Goal: Task Accomplishment & Management: Manage account settings

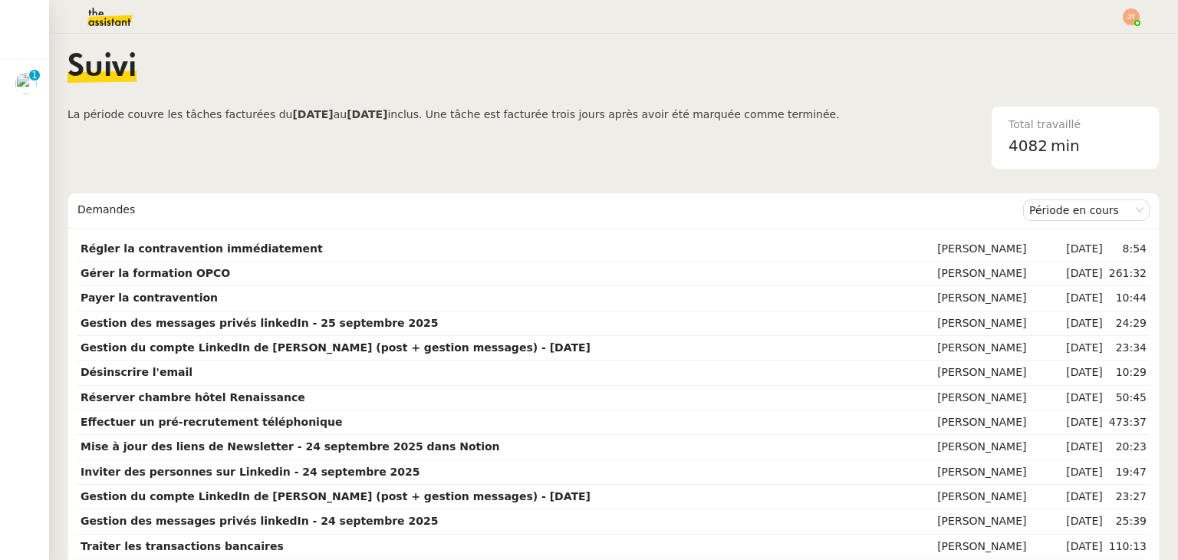
click at [657, 103] on div "Suivi" at bounding box center [613, 79] width 1092 height 54
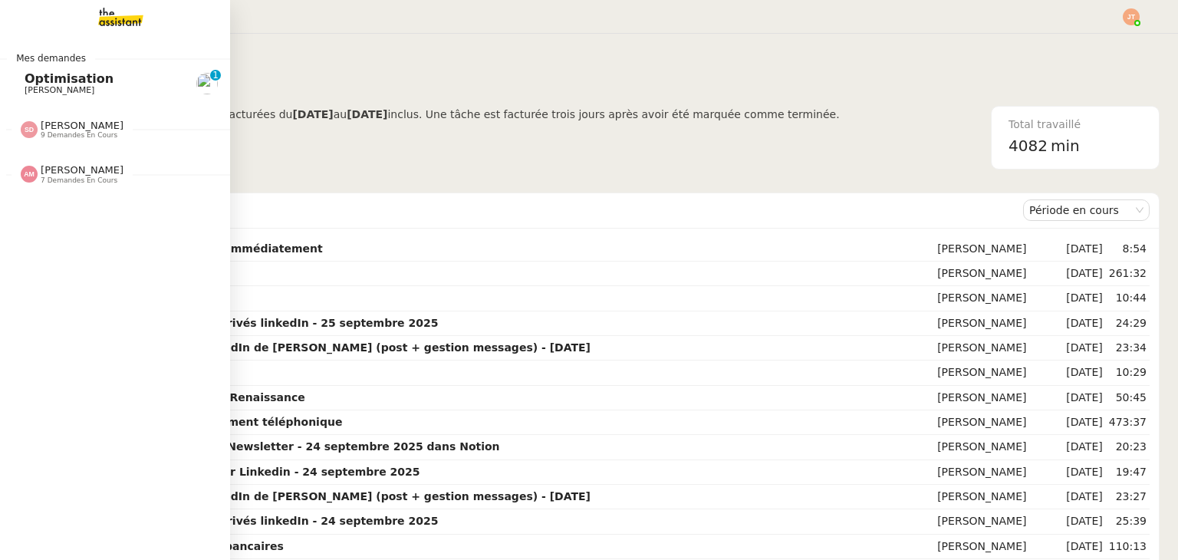
click at [61, 176] on span "7 demandes en cours" at bounding box center [79, 180] width 77 height 8
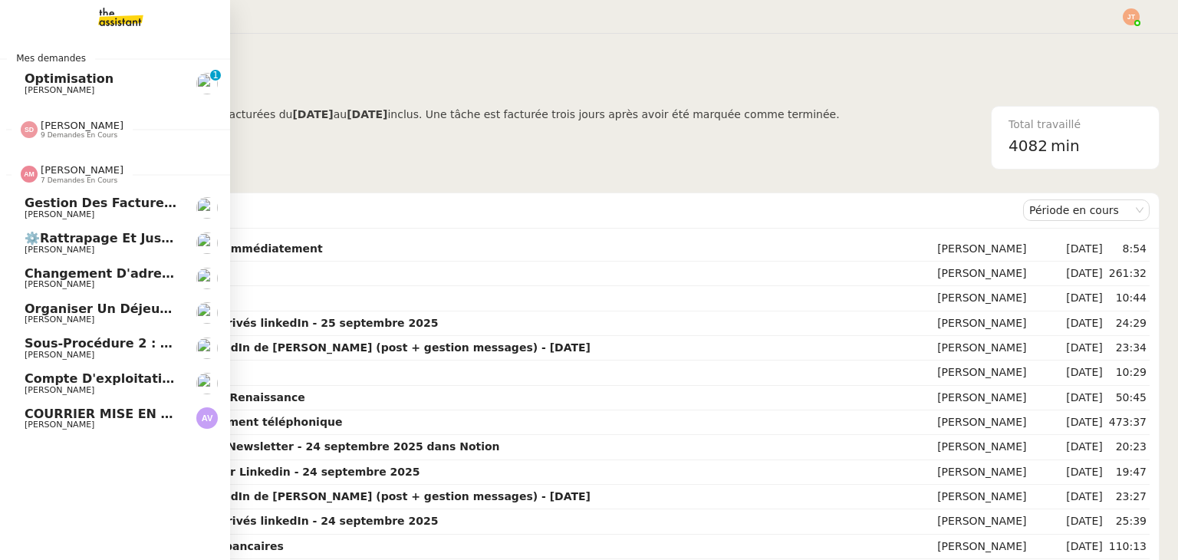
click at [61, 176] on span "7 demandes en cours" at bounding box center [79, 180] width 77 height 8
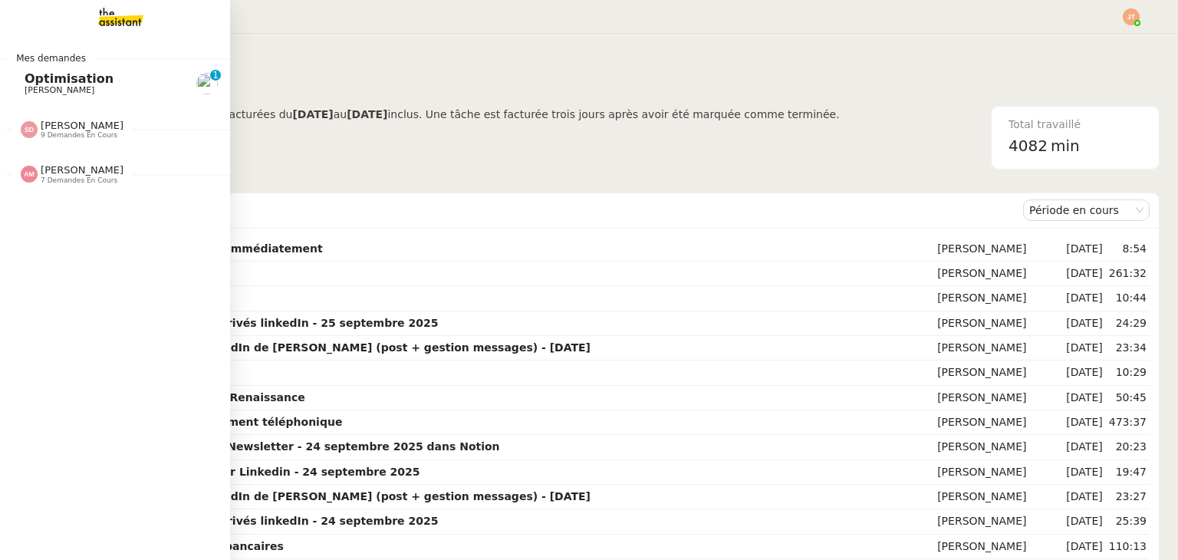
click at [78, 123] on span "[PERSON_NAME]" at bounding box center [82, 126] width 83 height 12
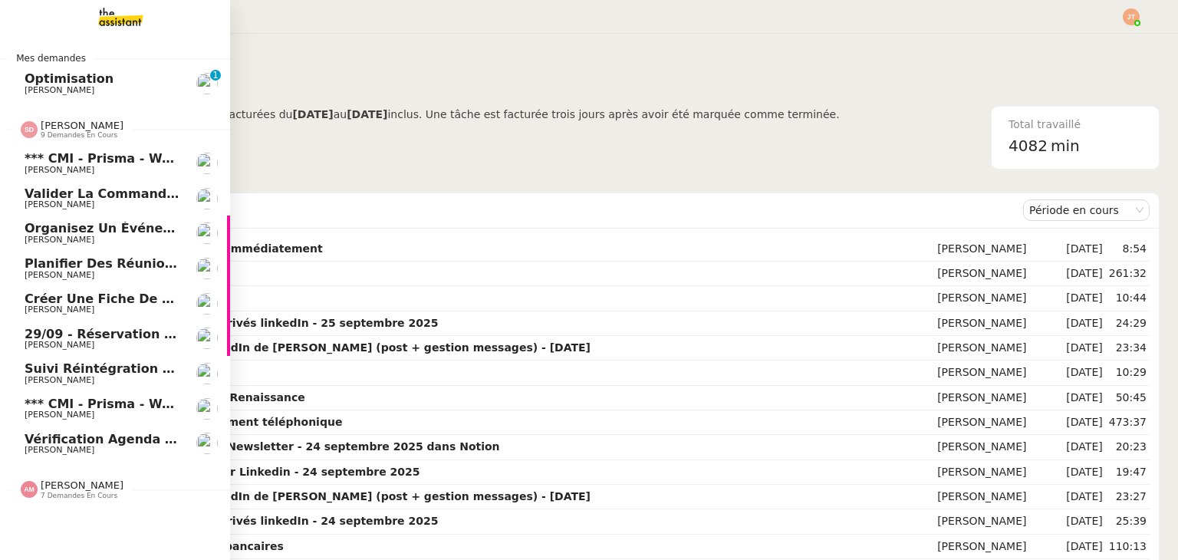
click at [78, 123] on span "[PERSON_NAME]" at bounding box center [82, 126] width 83 height 12
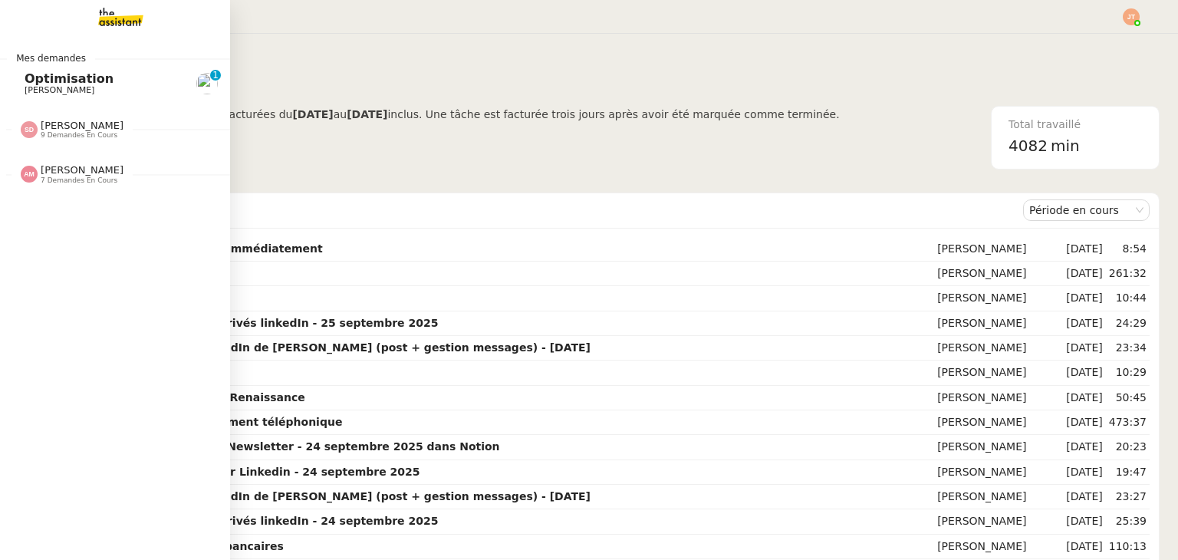
click at [85, 176] on span "7 demandes en cours" at bounding box center [79, 180] width 77 height 8
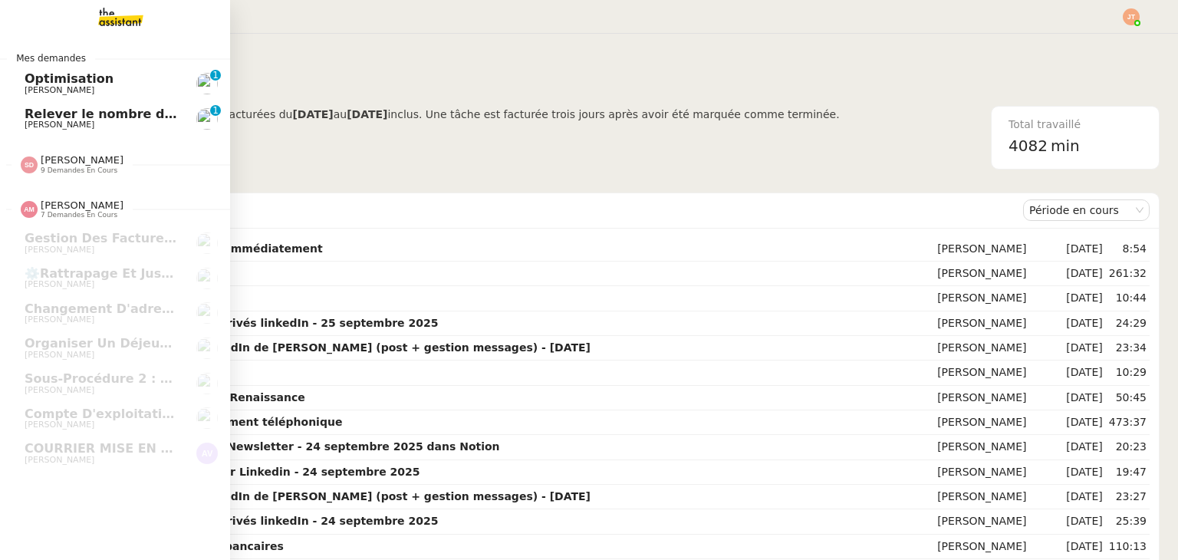
click at [118, 117] on span "Relever le nombre d'abonnés - 29 septembre 2025" at bounding box center [156, 114] width 262 height 15
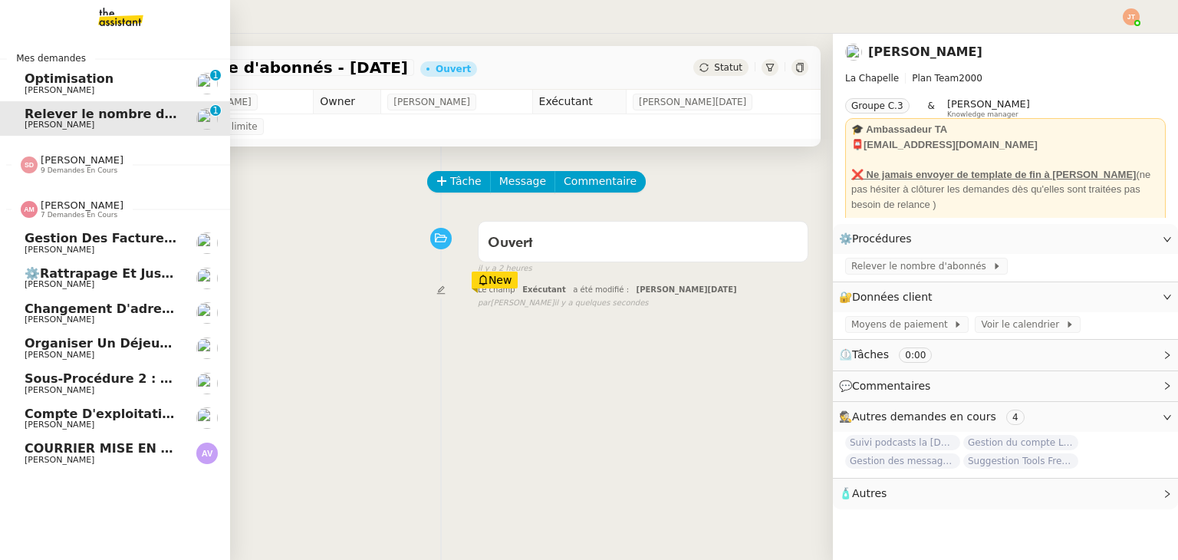
click at [61, 207] on span "[PERSON_NAME]" at bounding box center [82, 205] width 83 height 12
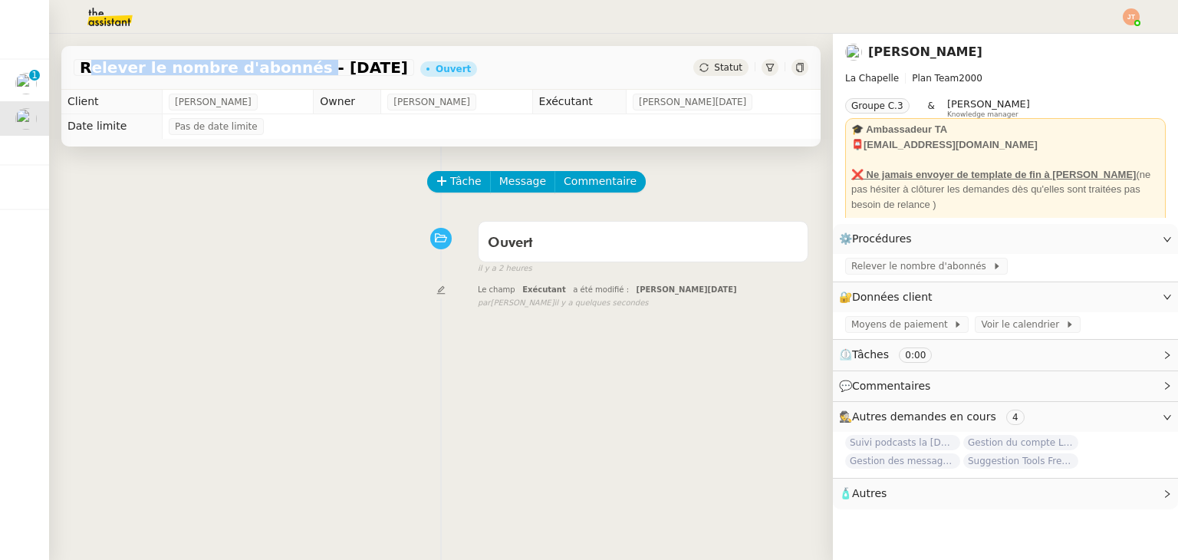
drag, startPoint x: 83, startPoint y: 65, endPoint x: 281, endPoint y: 67, distance: 197.8
click at [281, 67] on span "Relever le nombre d'abonnés - 29 septembre 2025" at bounding box center [244, 67] width 328 height 15
copy span "Relever le nombre d'abonnés"
click at [463, 182] on span "Tâche" at bounding box center [465, 182] width 31 height 18
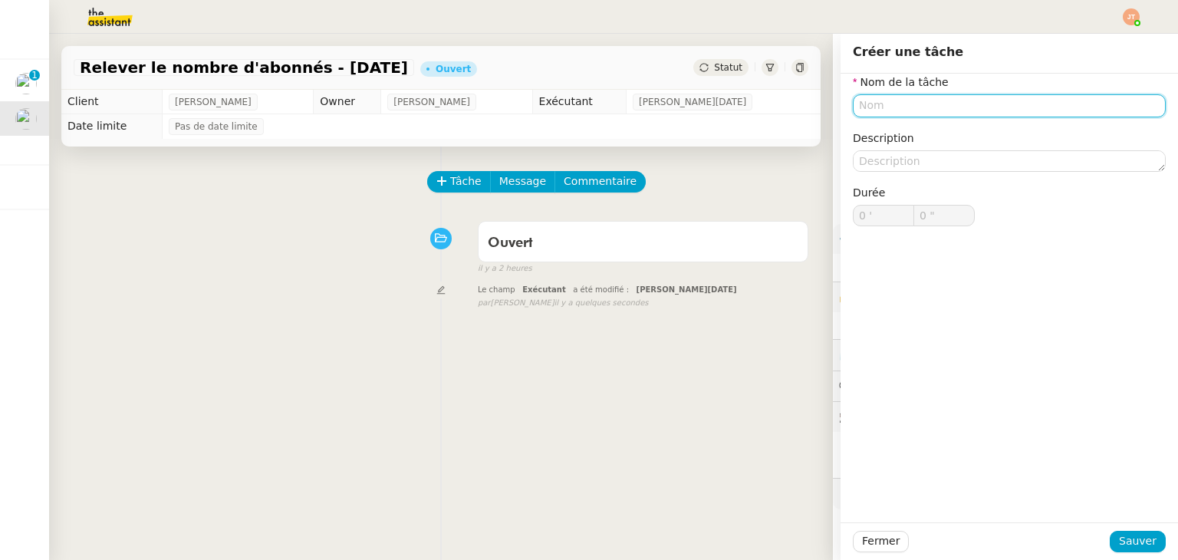
click at [875, 109] on input "text" at bounding box center [1009, 105] width 313 height 22
paste input "Relever le nombre d'abonnés"
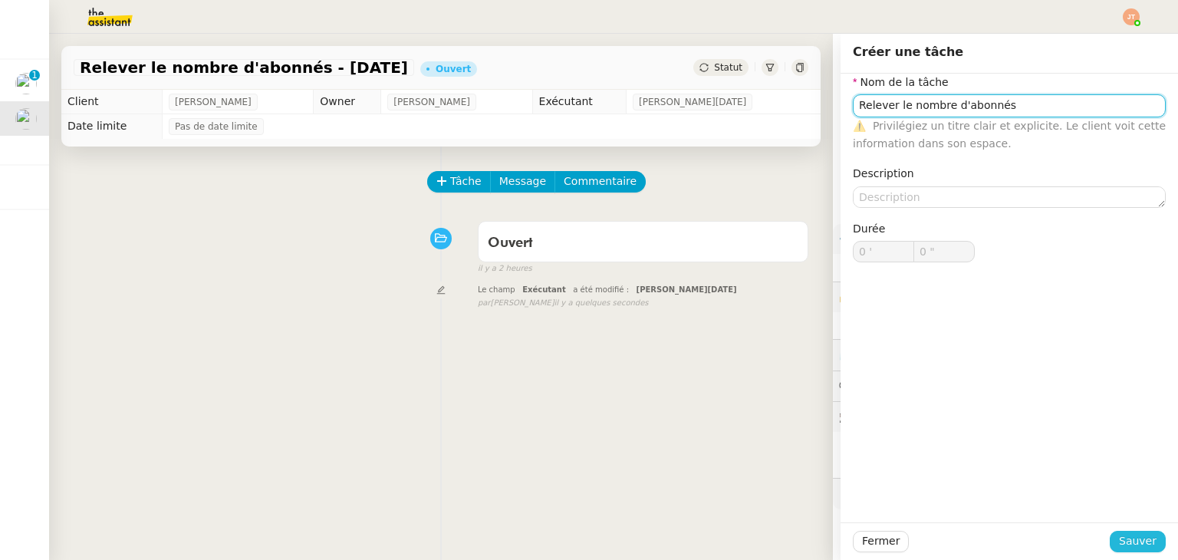
type input "Relever le nombre d'abonnés"
click at [1119, 541] on span "Sauver" at bounding box center [1138, 541] width 38 height 18
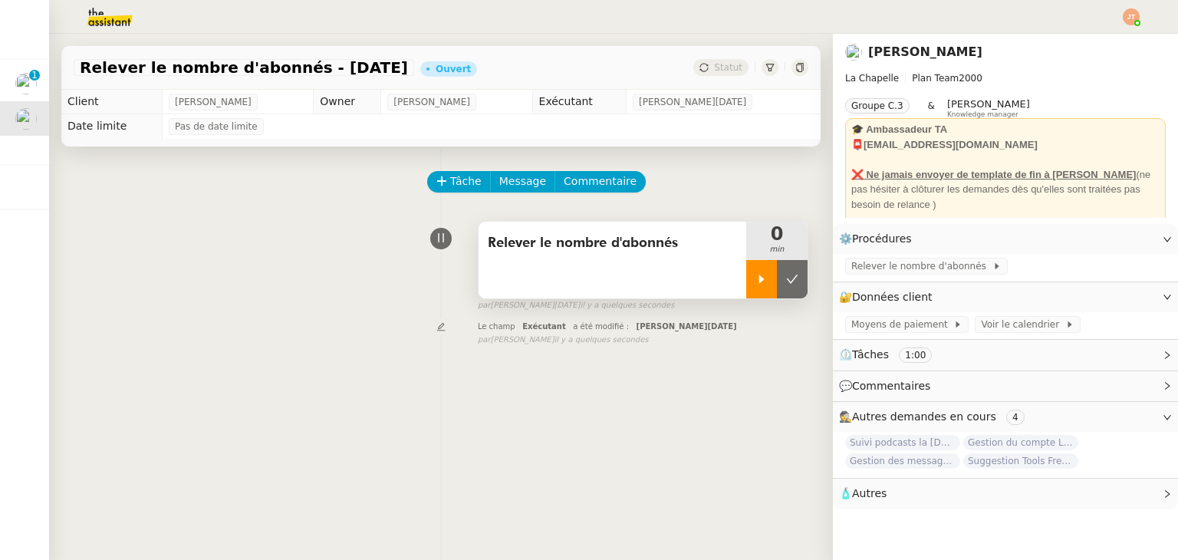
click at [755, 279] on icon at bounding box center [761, 279] width 12 height 12
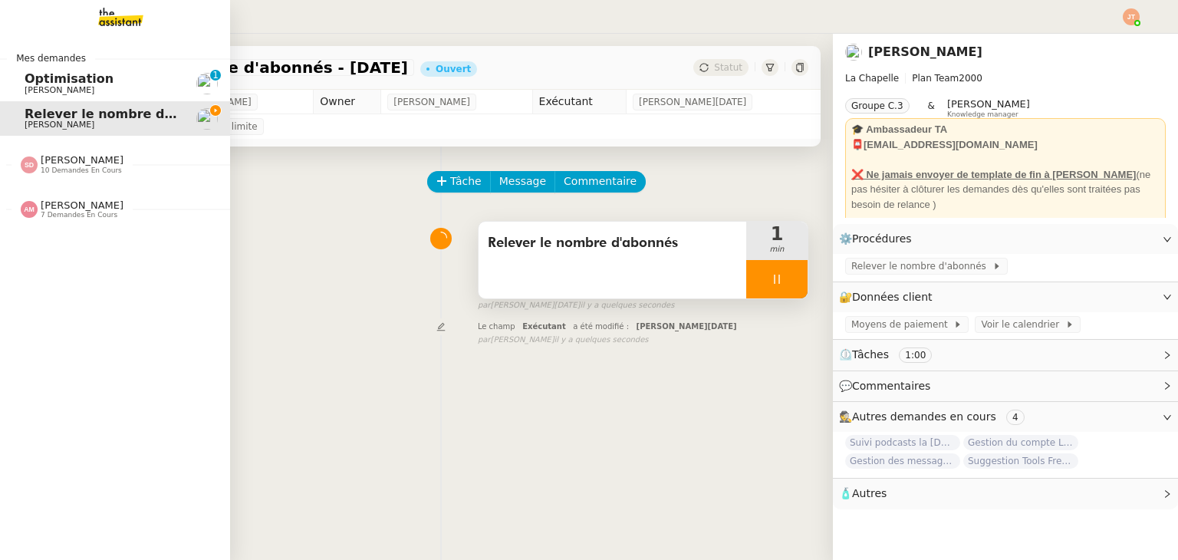
click at [81, 160] on span "[PERSON_NAME]" at bounding box center [82, 160] width 83 height 12
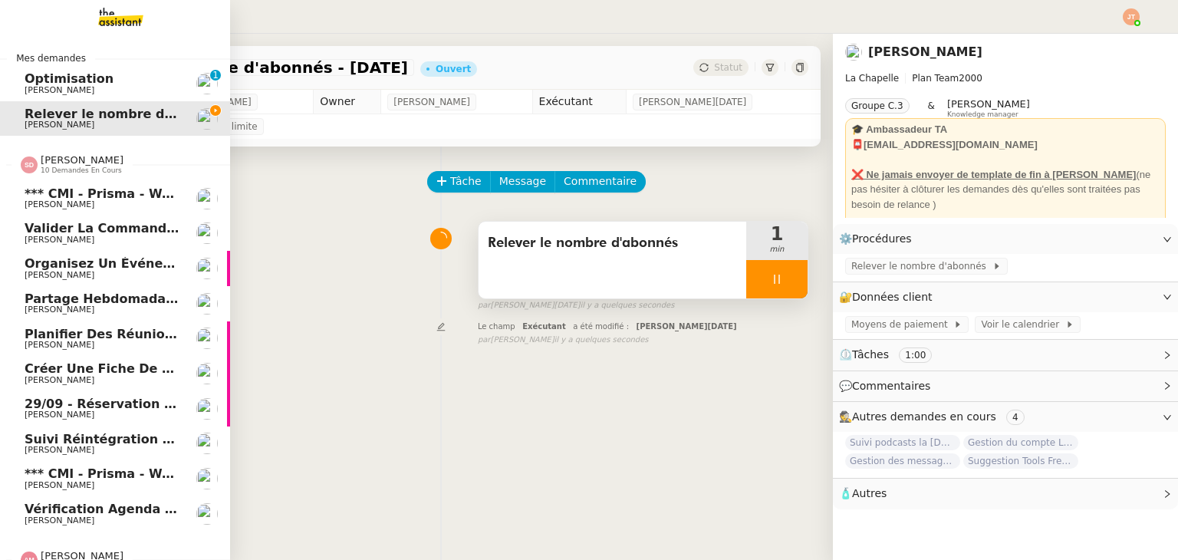
click at [90, 402] on span "29/09 - Réservation hôtel Renaissance" at bounding box center [158, 403] width 267 height 15
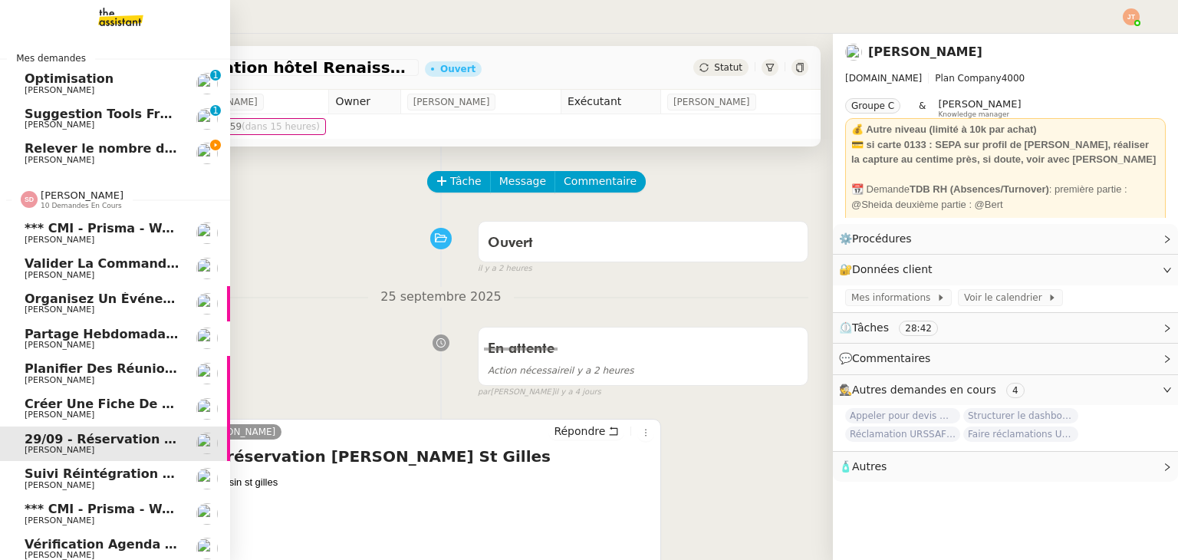
click at [85, 202] on span "10 demandes en cours" at bounding box center [81, 206] width 81 height 8
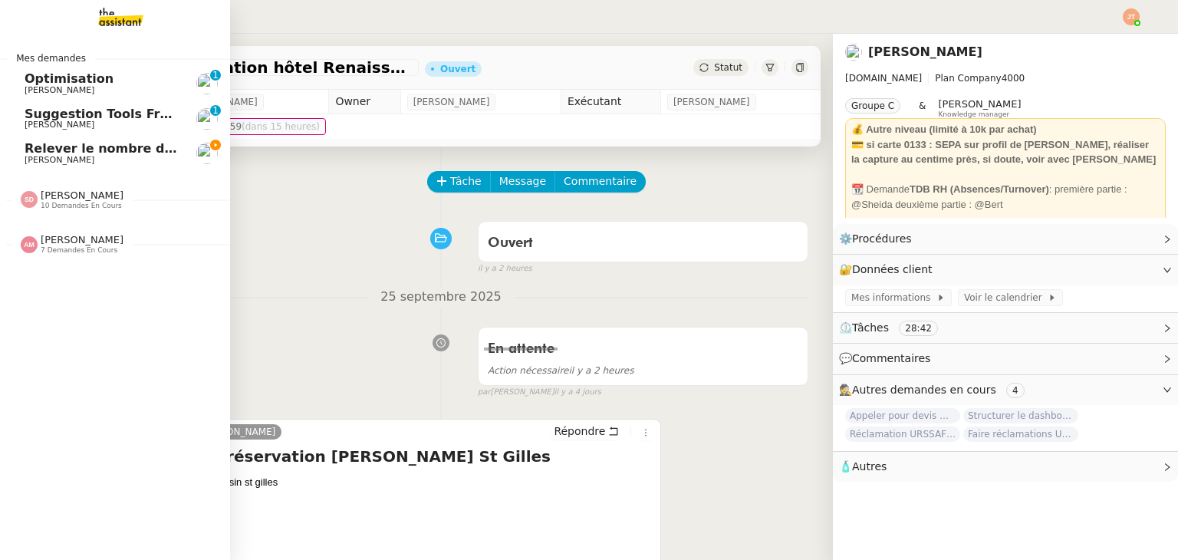
click at [88, 242] on span "[PERSON_NAME]" at bounding box center [82, 240] width 83 height 12
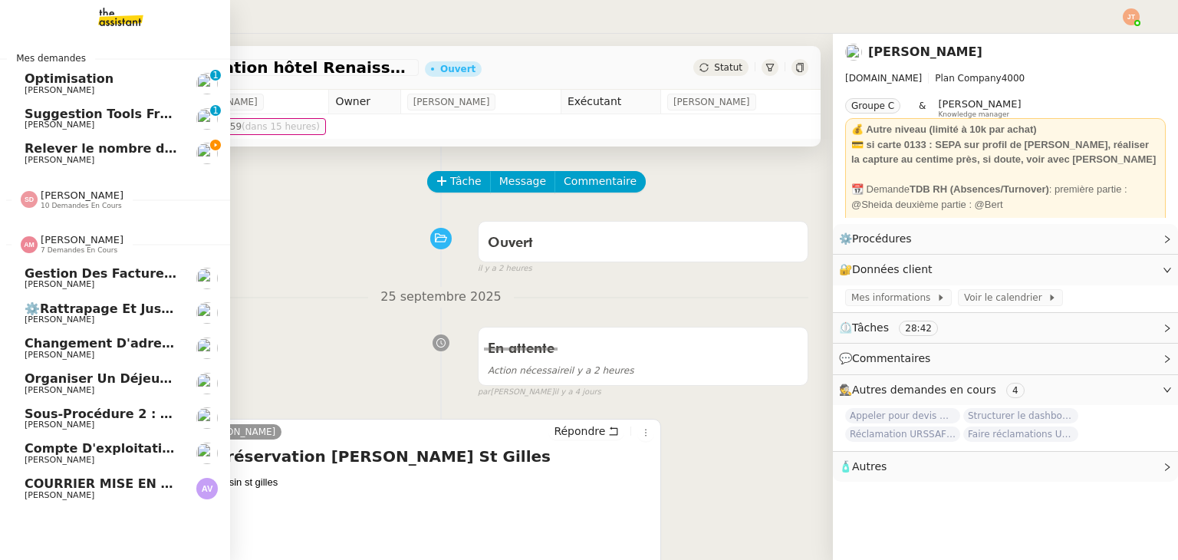
click at [88, 242] on span "[PERSON_NAME]" at bounding box center [82, 240] width 83 height 12
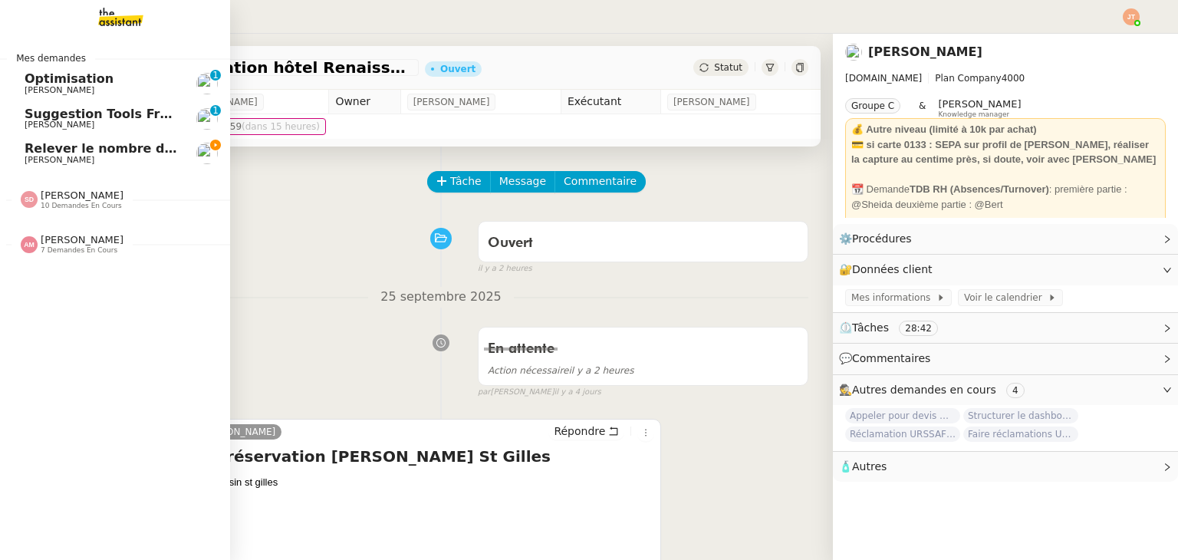
click at [68, 153] on span "Relever le nombre d'abonnés - 29 septembre 2025" at bounding box center [156, 148] width 262 height 15
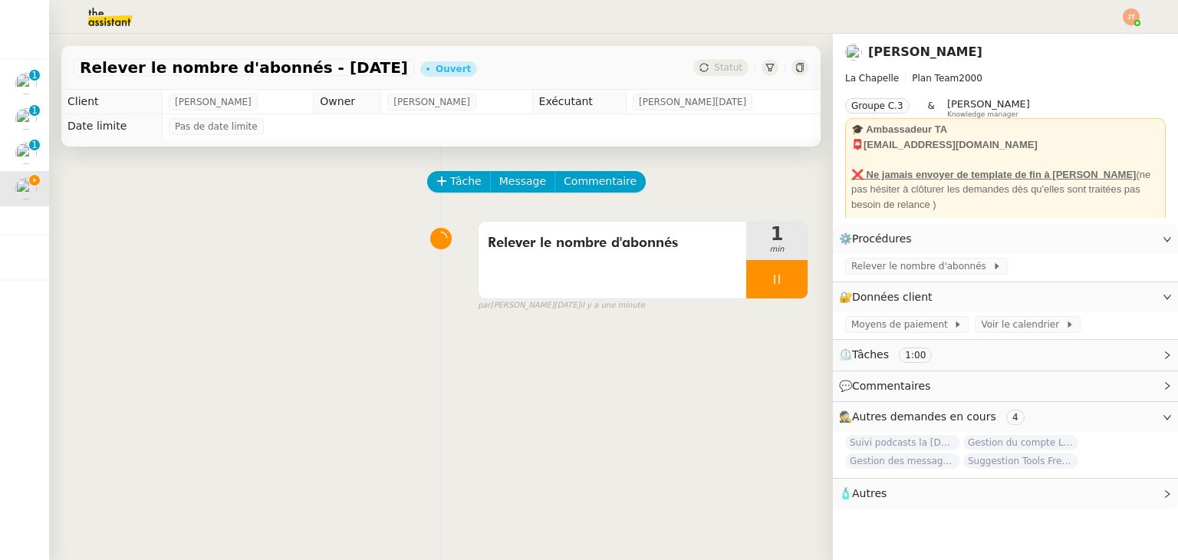
click at [96, 16] on img at bounding box center [97, 17] width 119 height 34
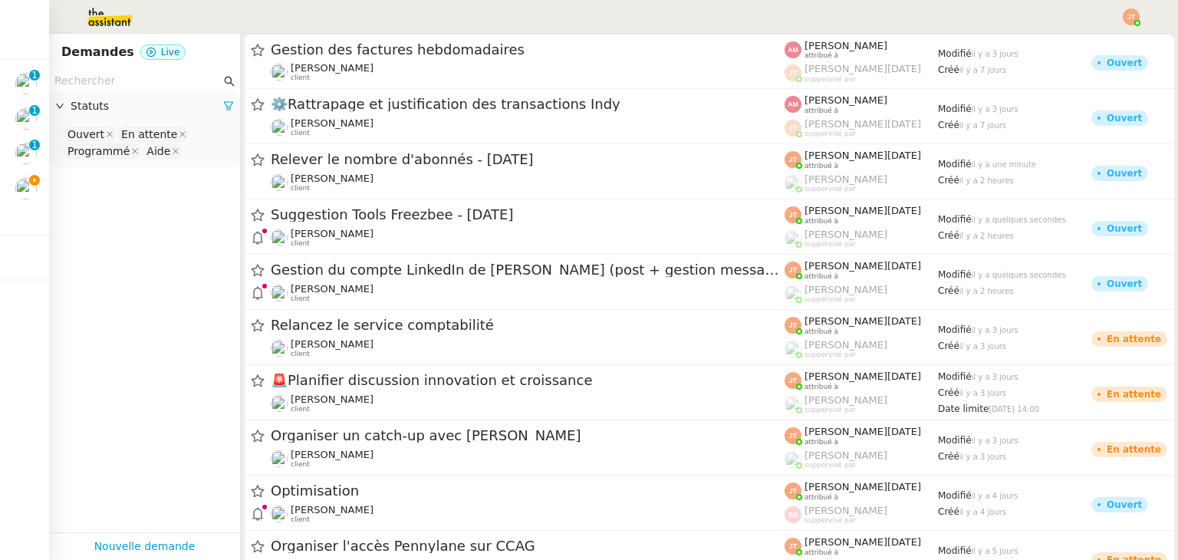
click at [152, 80] on input "text" at bounding box center [137, 81] width 166 height 18
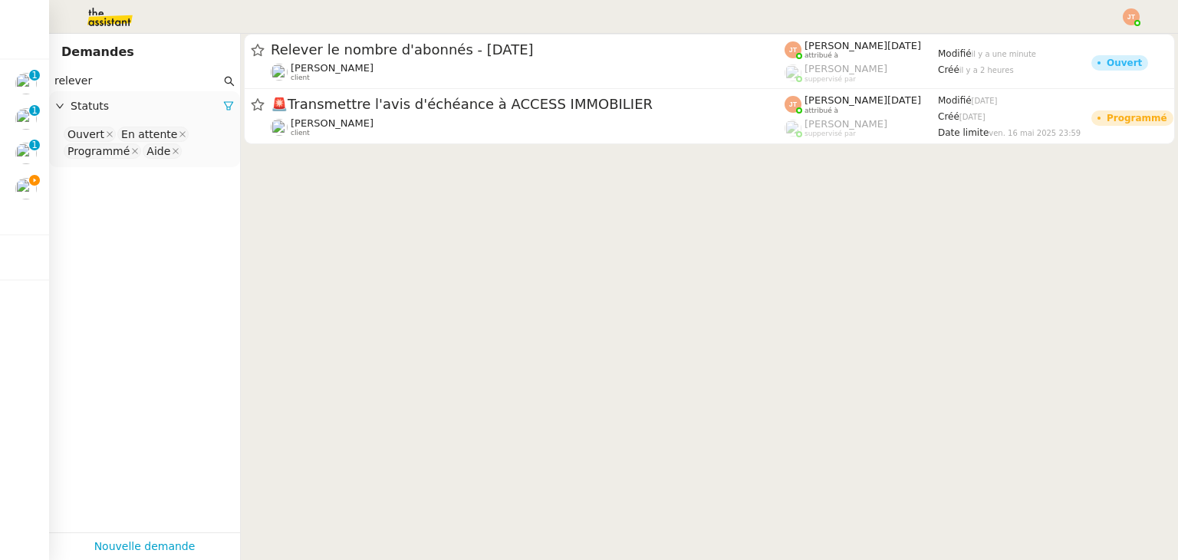
type input "relever"
click at [224, 107] on div "Statuts" at bounding box center [144, 106] width 191 height 30
click at [192, 112] on span "Statuts" at bounding box center [147, 106] width 153 height 18
click at [223, 104] on icon at bounding box center [228, 105] width 11 height 11
click at [215, 104] on span "Statuts" at bounding box center [152, 106] width 163 height 18
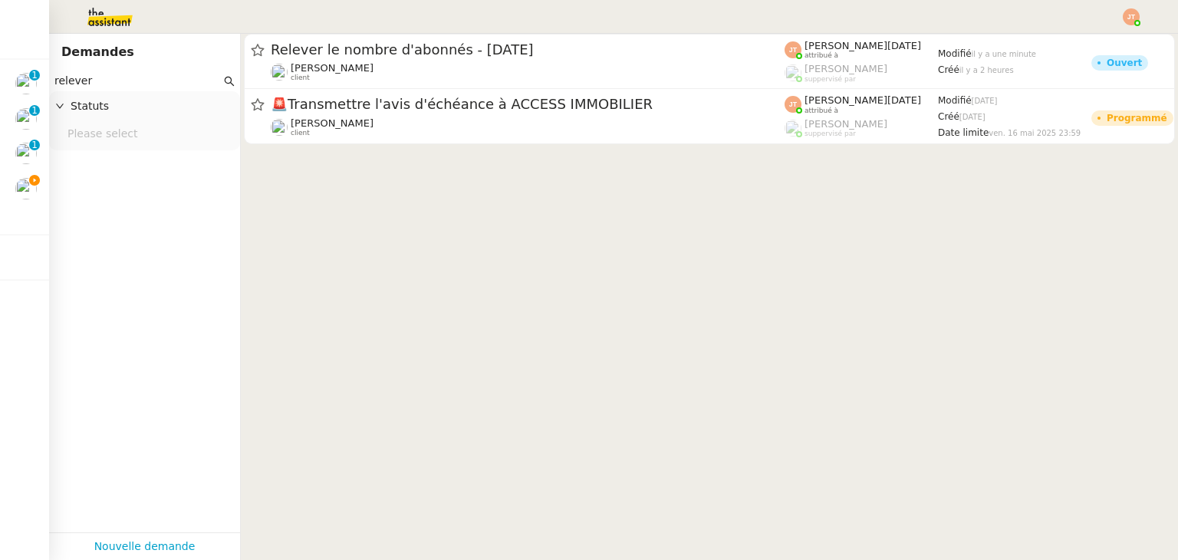
click at [126, 133] on nz-select-top-control "Please select" at bounding box center [144, 134] width 166 height 19
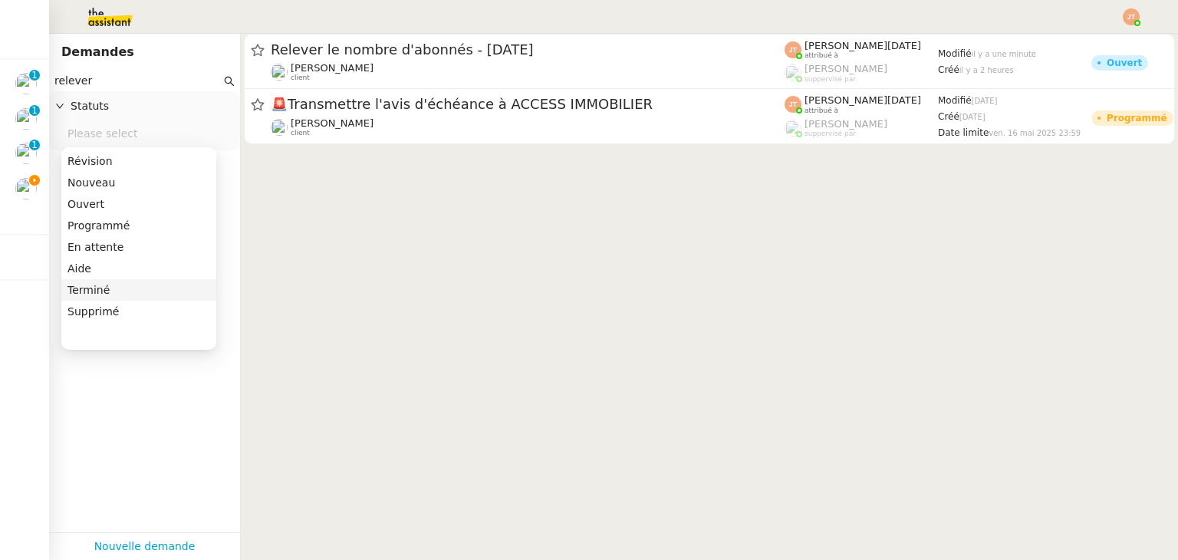
click at [90, 291] on div "Terminé" at bounding box center [138, 290] width 143 height 14
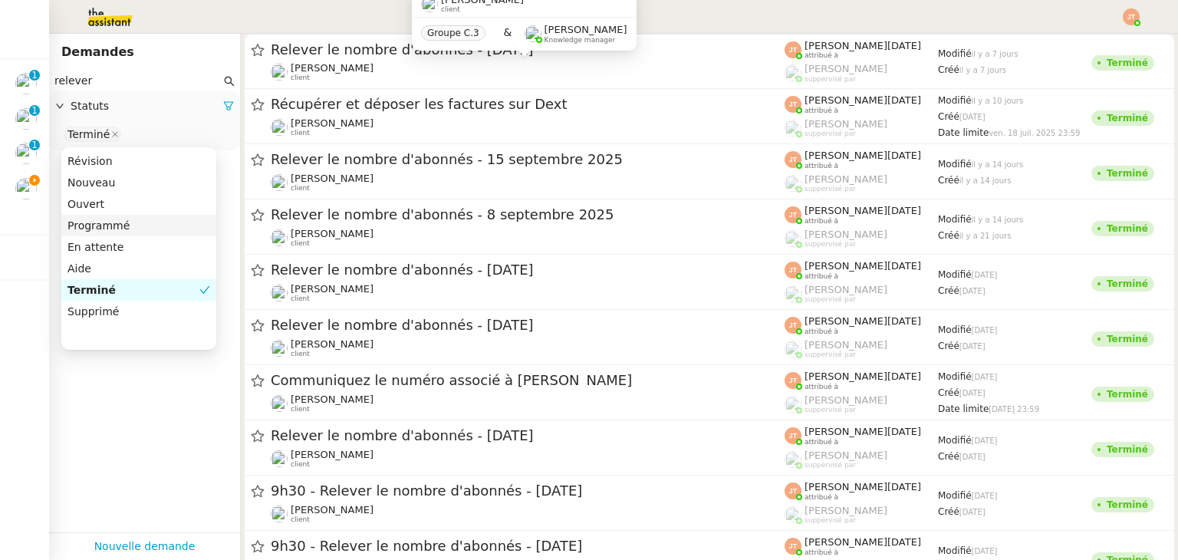
click at [418, 61] on div "Hugo Bentz client Groupe C.3 & Frédérique Albert Knowledge manager" at bounding box center [524, 26] width 224 height 72
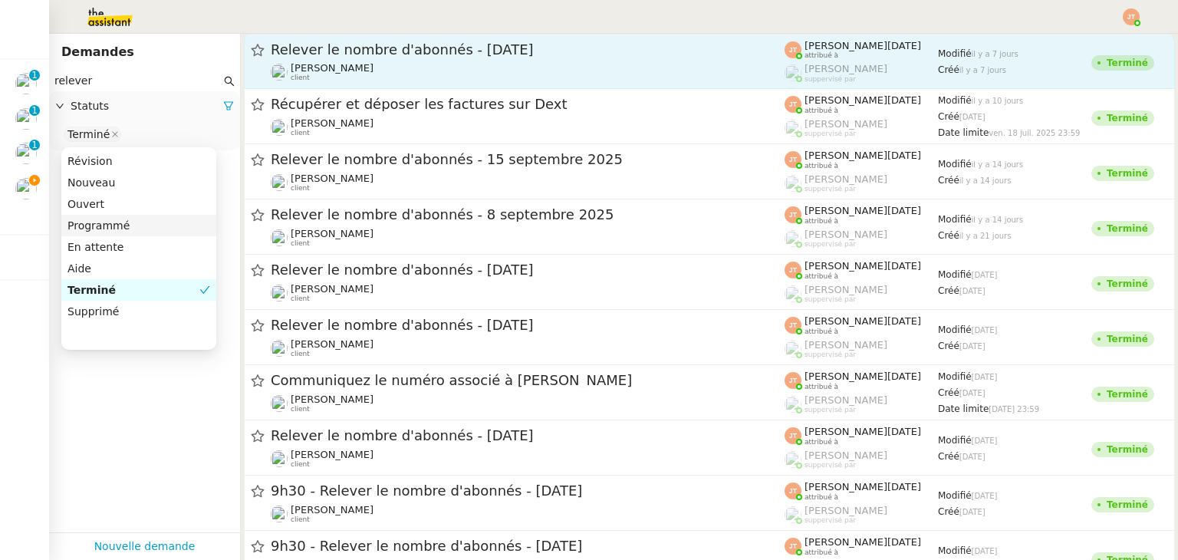
click at [360, 63] on div "Hugo Bentz client" at bounding box center [528, 72] width 514 height 20
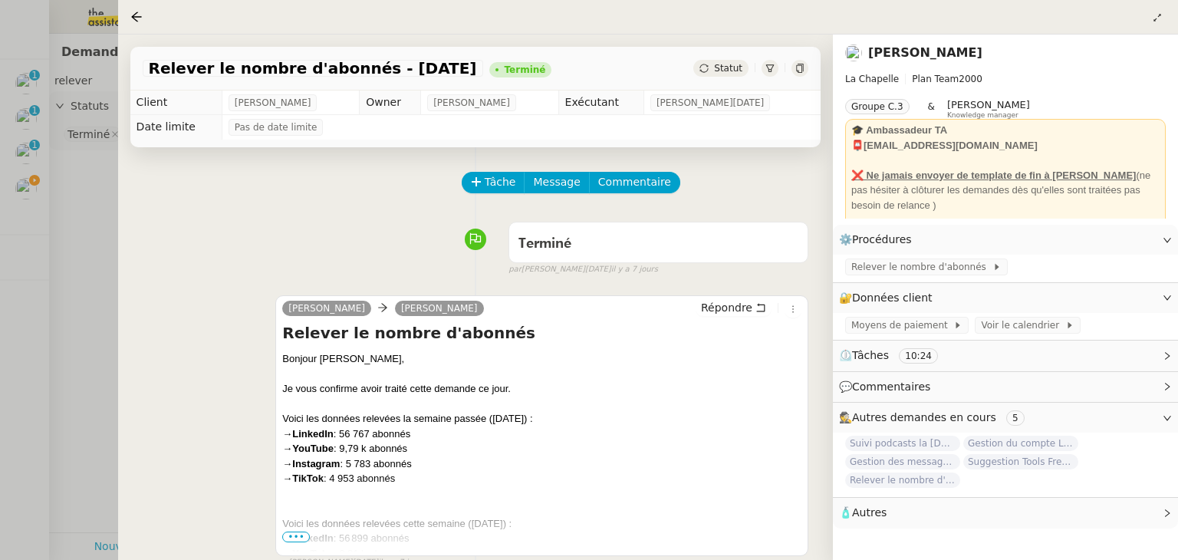
click at [294, 539] on span "•••" at bounding box center [296, 536] width 28 height 11
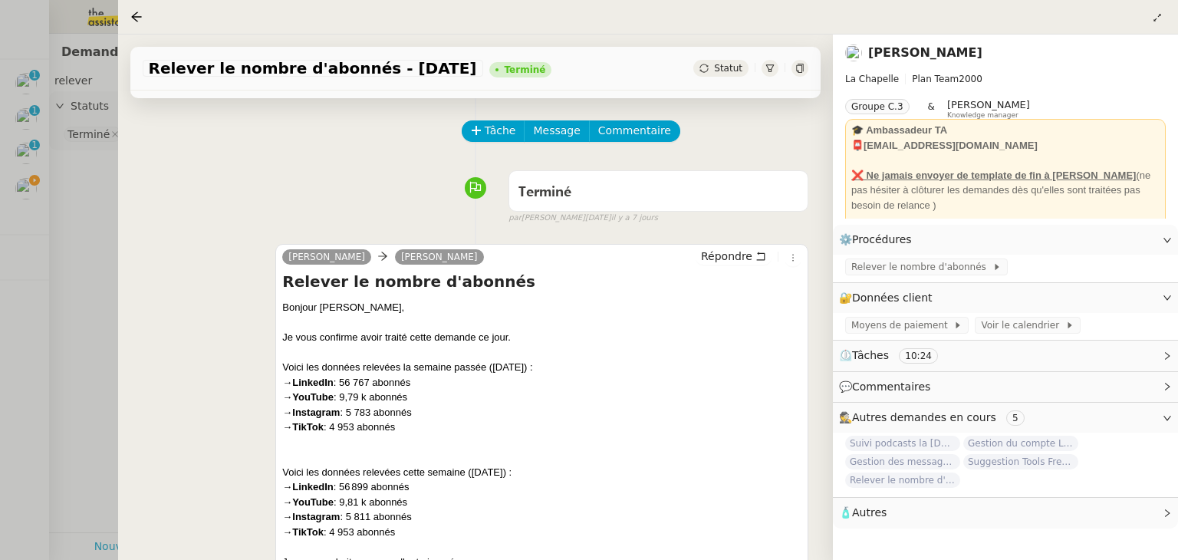
scroll to position [230, 0]
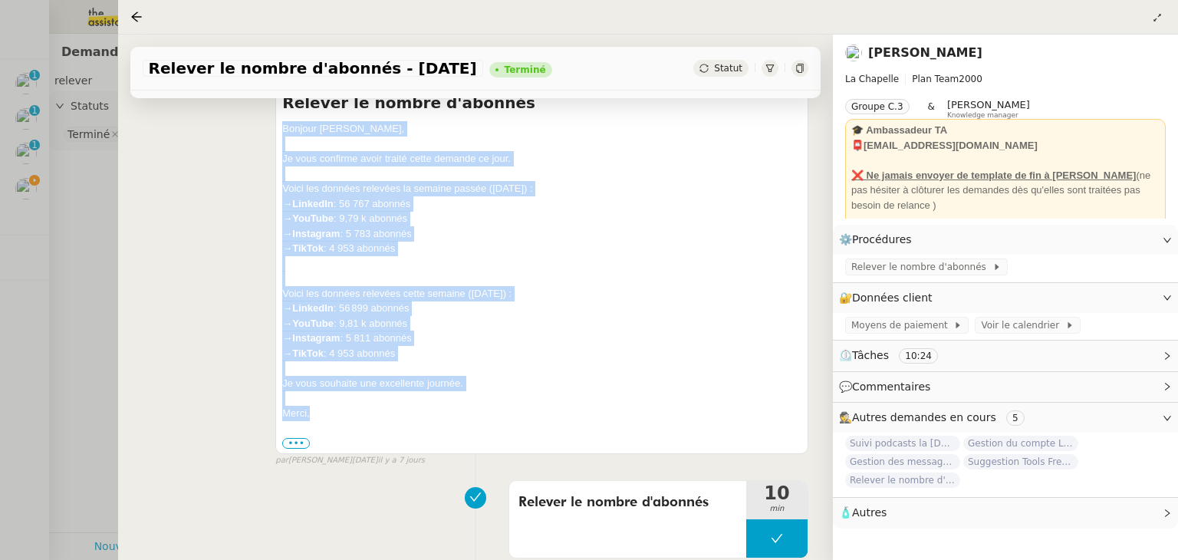
drag, startPoint x: 282, startPoint y: 131, endPoint x: 341, endPoint y: 411, distance: 286.0
click at [341, 411] on div "Bonjour Hugo, Je vous confirme avoir traité cette demande ce jour. Voici les do…" at bounding box center [541, 285] width 519 height 329
copy div "Bonjour Hugo, Je vous confirme avoir traité cette demande ce jour. Voici les do…"
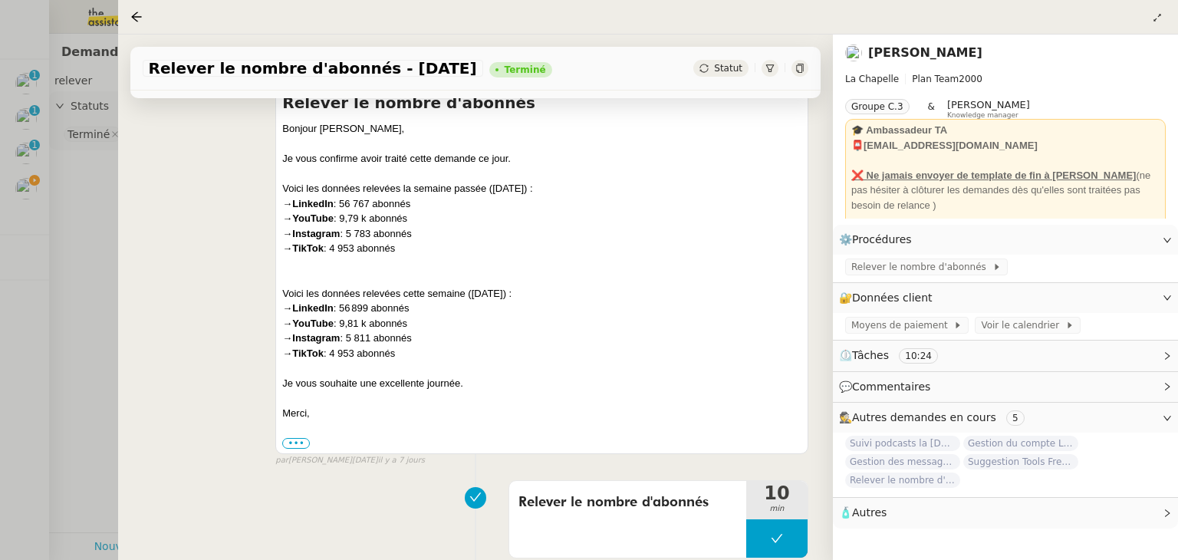
click at [89, 225] on div at bounding box center [589, 280] width 1178 height 560
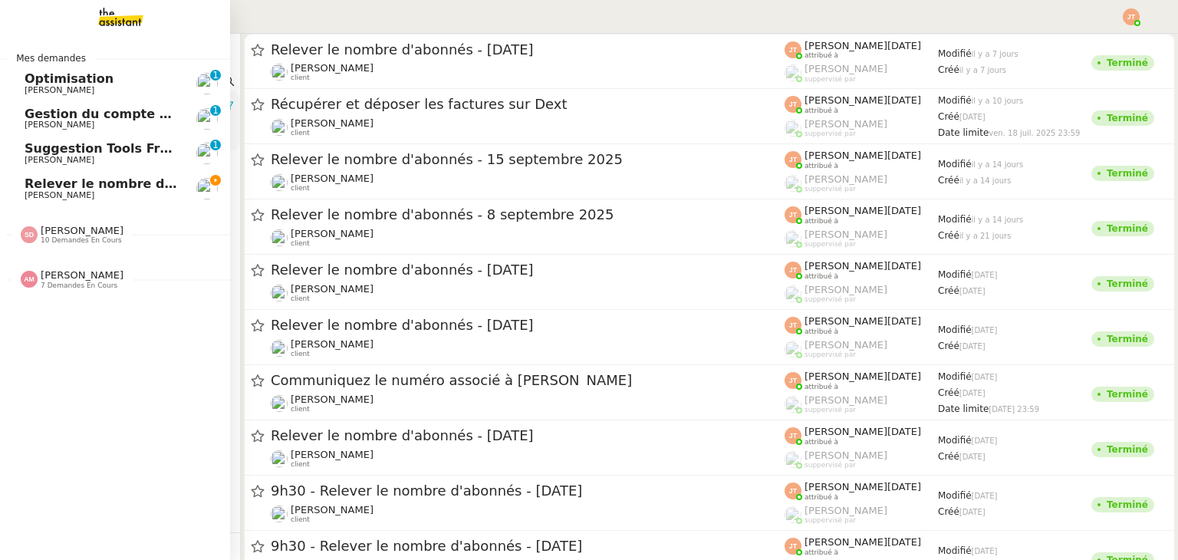
click at [67, 189] on span "Relever le nombre d'abonnés - 29 septembre 2025" at bounding box center [156, 183] width 262 height 15
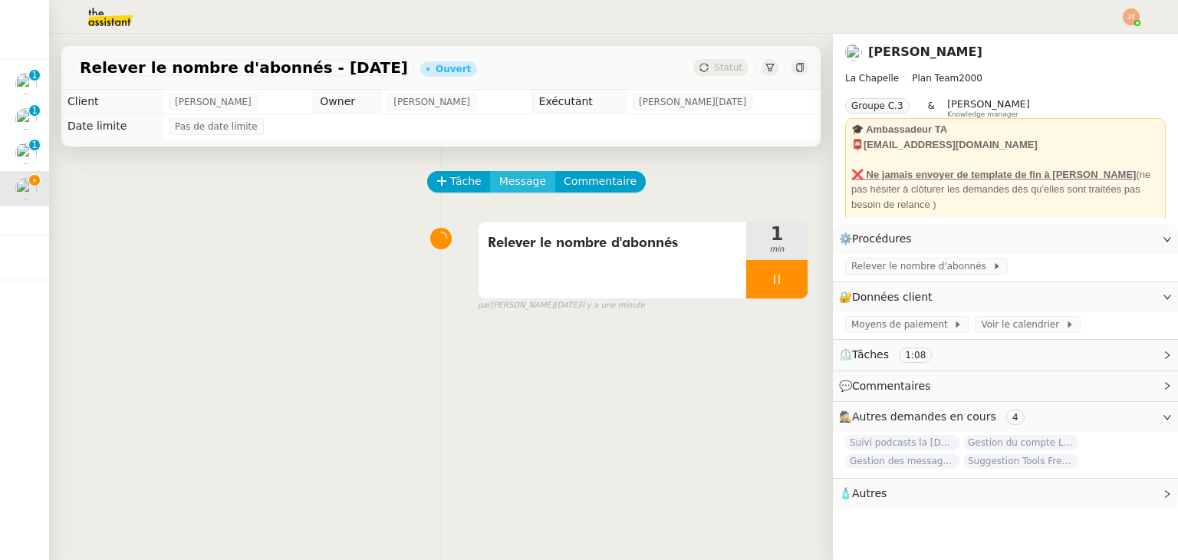
click at [507, 184] on span "Message" at bounding box center [522, 182] width 47 height 18
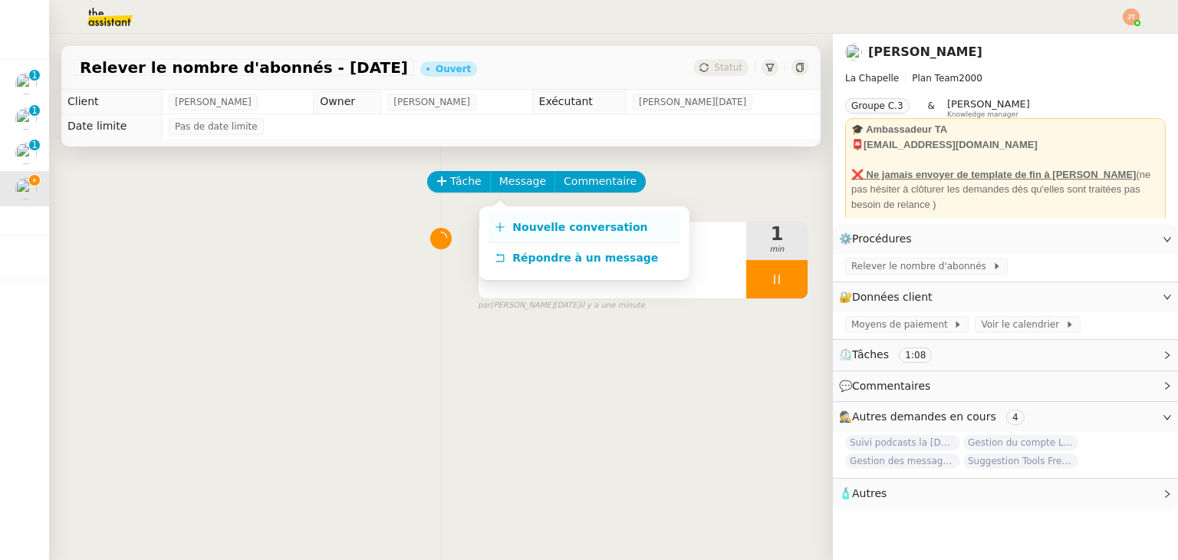
click at [522, 222] on span "Nouvelle conversation" at bounding box center [579, 227] width 135 height 12
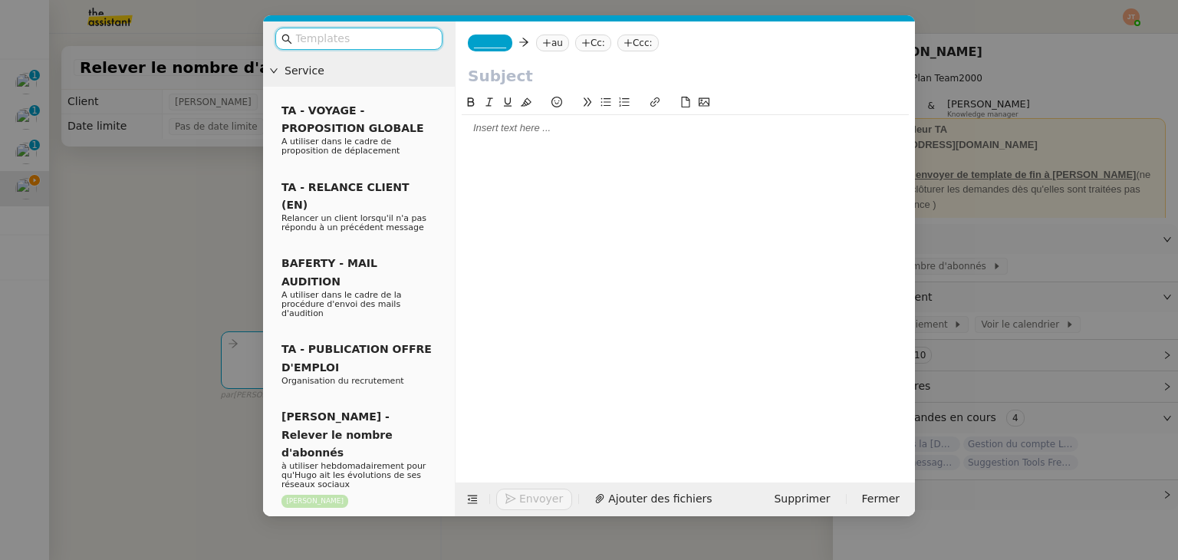
click at [499, 130] on div at bounding box center [685, 128] width 447 height 14
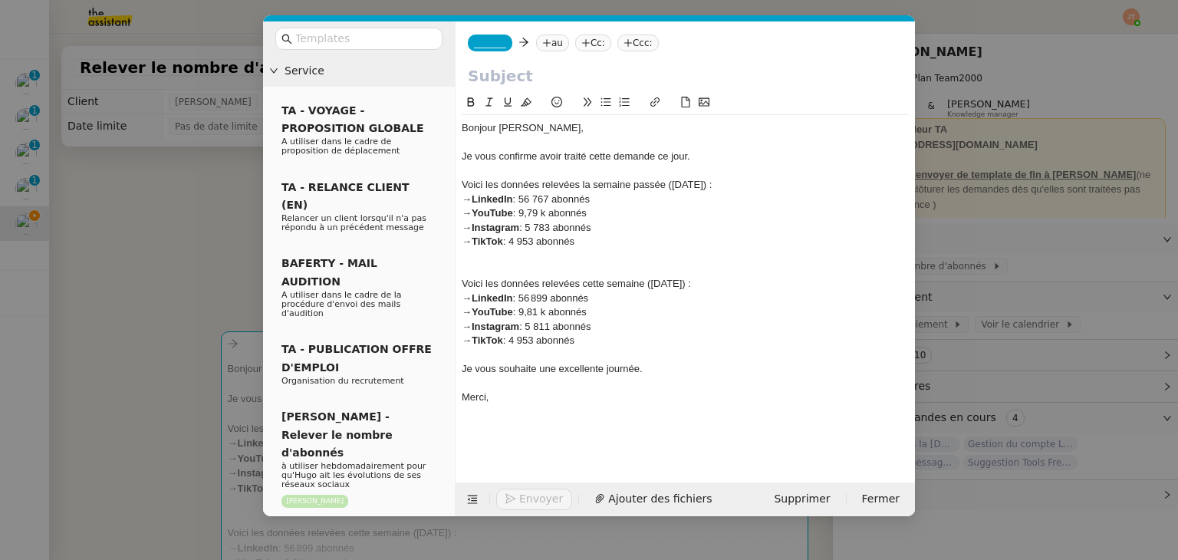
click at [205, 249] on nz-modal-container "Service TA - VOYAGE - PROPOSITION GLOBALE A utiliser dans le cadre de propositi…" at bounding box center [589, 280] width 1178 height 560
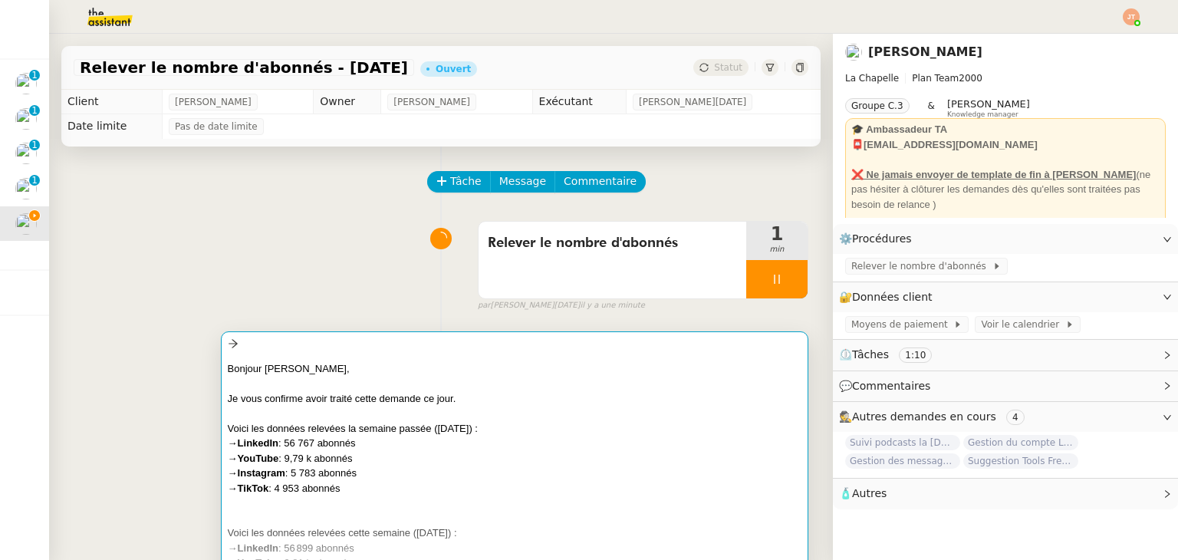
click at [352, 421] on div at bounding box center [515, 413] width 574 height 15
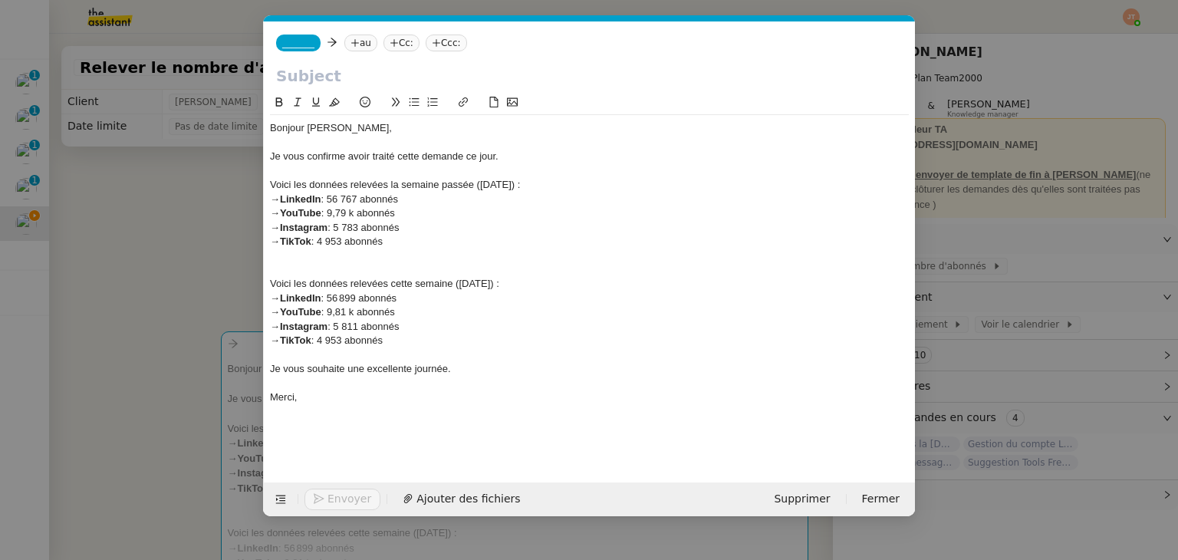
scroll to position [0, 32]
click at [186, 182] on nz-modal-container "Service TA - VOYAGE - PROPOSITION GLOBALE A utiliser dans le cadre de propositi…" at bounding box center [589, 280] width 1178 height 560
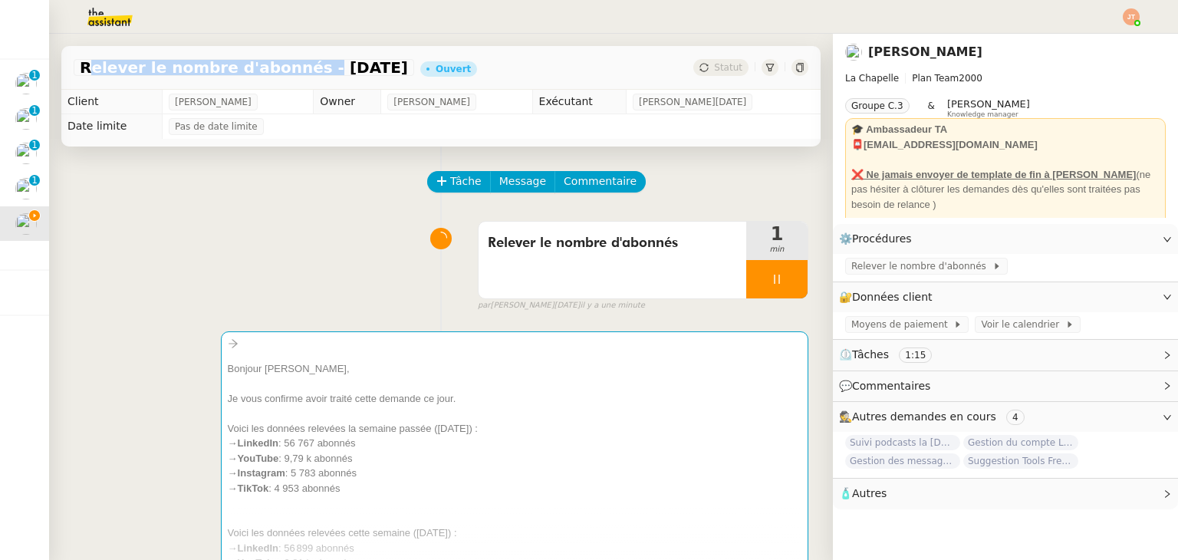
drag, startPoint x: 79, startPoint y: 69, endPoint x: 285, endPoint y: 72, distance: 206.3
click at [285, 72] on span "Relever le nombre d'abonnés - 29 septembre 2025" at bounding box center [244, 67] width 328 height 15
copy span "Relever le nombre d'abonnés"
click at [310, 301] on div "Relever le nombre d'abonnés 1 min false par Jean-Noël D. il y a une minute" at bounding box center [441, 263] width 735 height 98
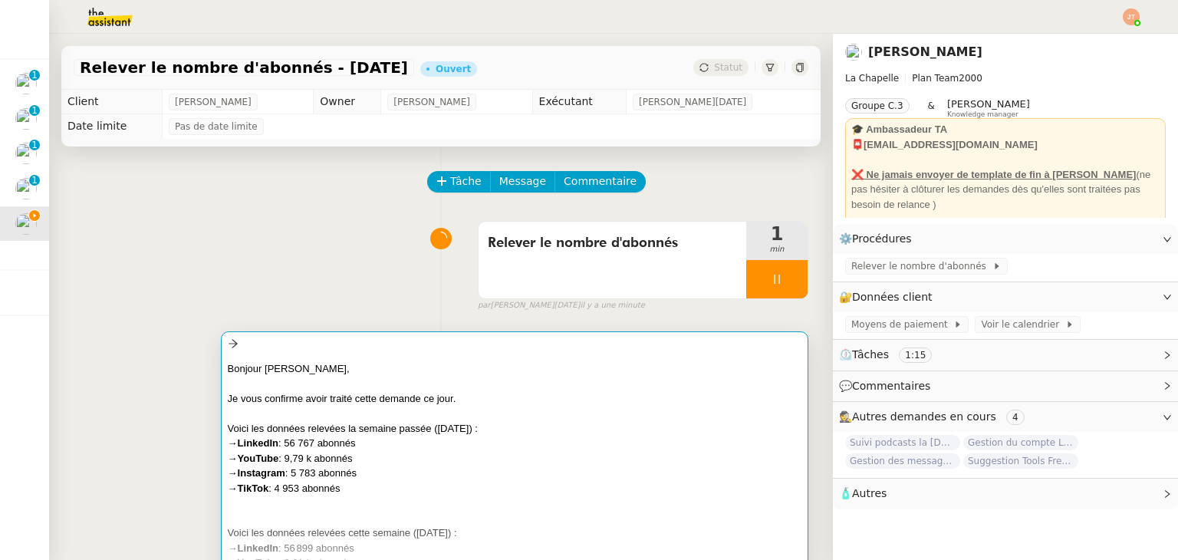
click at [307, 369] on div "Bonjour Hugo," at bounding box center [515, 368] width 574 height 15
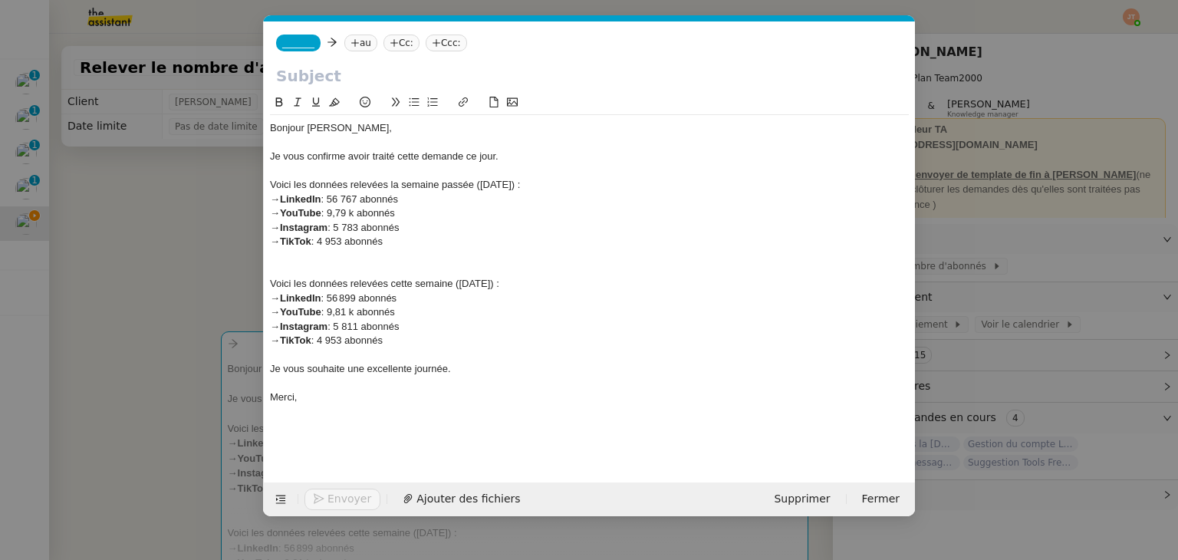
click at [298, 77] on input "text" at bounding box center [589, 75] width 626 height 23
paste input "Relever le nombre d'abonnés"
type input "Relever le nombre d'abonnés"
click at [491, 182] on div "Voici les données relevées la semaine passée (15 septembre) :" at bounding box center [589, 185] width 639 height 14
click at [470, 286] on div "Voici les données relevées cette semaine (22 septembre) :" at bounding box center [589, 284] width 639 height 14
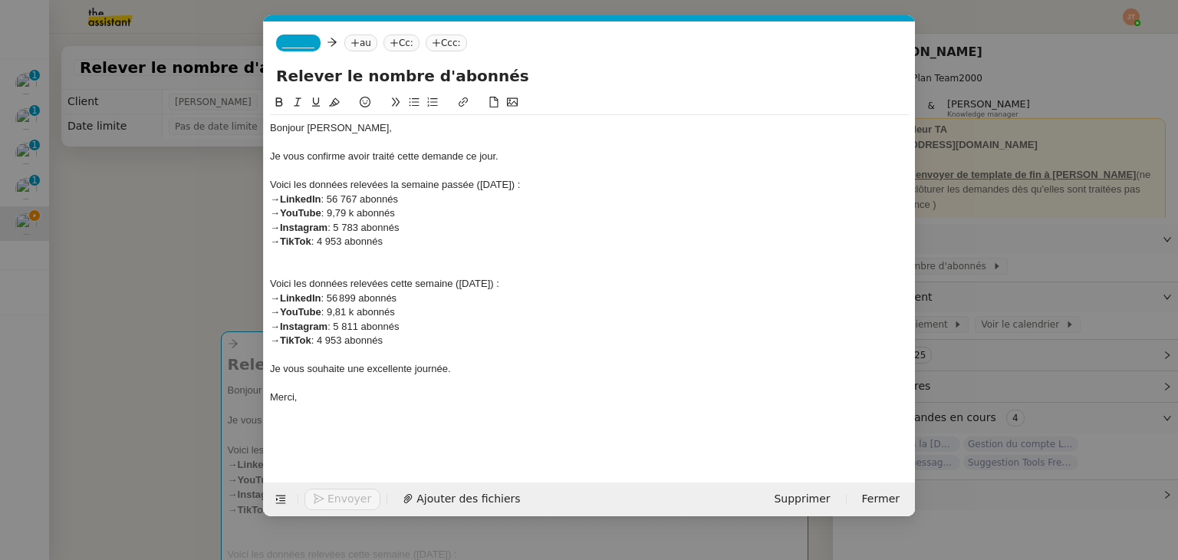
click at [360, 197] on div "→ LinkedIn : 56 767 abonnés" at bounding box center [589, 199] width 639 height 14
click at [349, 212] on div "→ YouTube : 9,79 k abonnés" at bounding box center [589, 213] width 639 height 14
drag, startPoint x: 361, startPoint y: 225, endPoint x: 349, endPoint y: 225, distance: 12.3
click at [349, 225] on div "→ Instagram : 5 783 abonnés" at bounding box center [589, 228] width 639 height 14
click at [159, 255] on nz-modal-container "Service TA - VOYAGE - PROPOSITION GLOBALE A utiliser dans le cadre de propositi…" at bounding box center [589, 280] width 1178 height 560
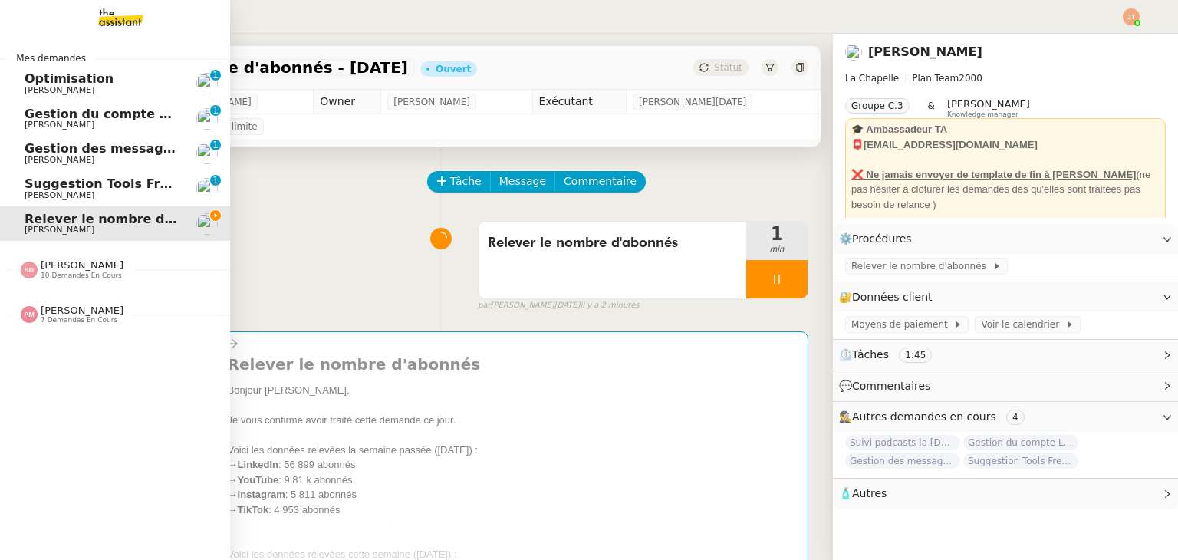
click at [65, 275] on span "10 demandes en cours" at bounding box center [81, 275] width 81 height 8
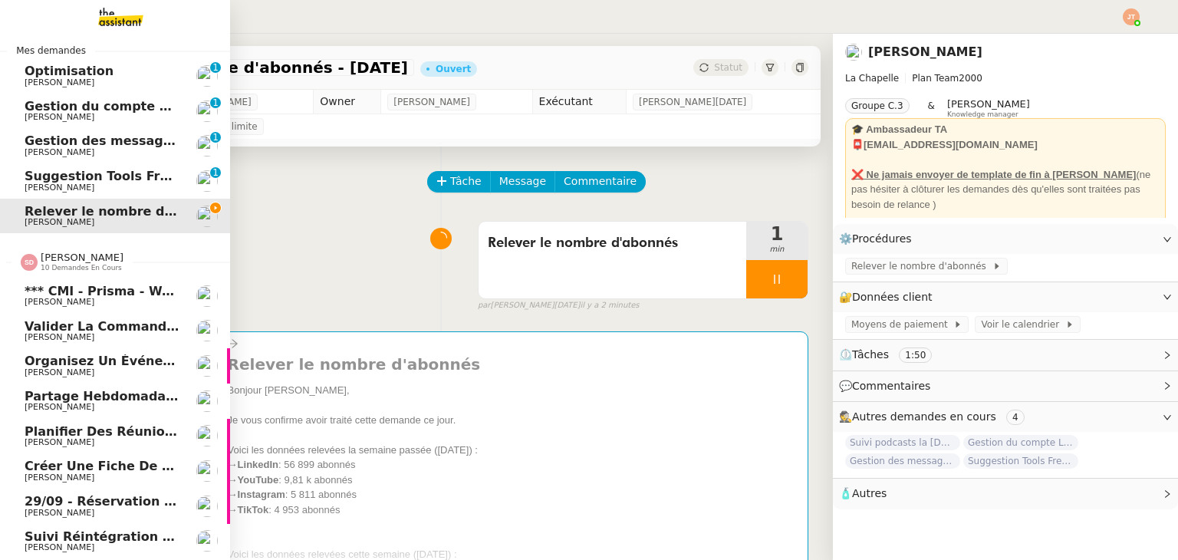
scroll to position [0, 0]
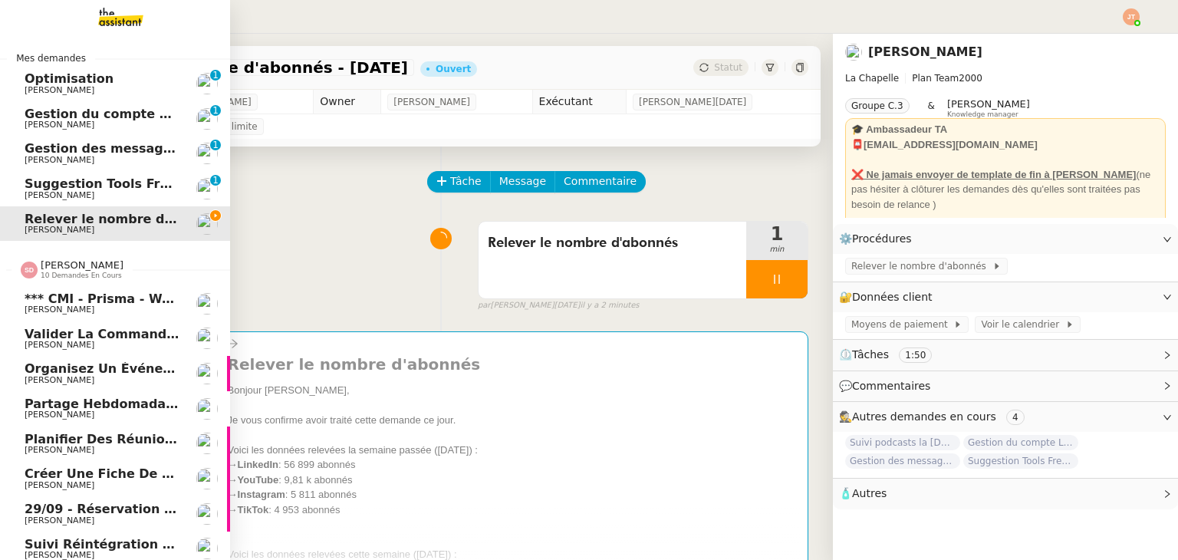
click at [74, 274] on span "10 demandes en cours" at bounding box center [81, 275] width 81 height 8
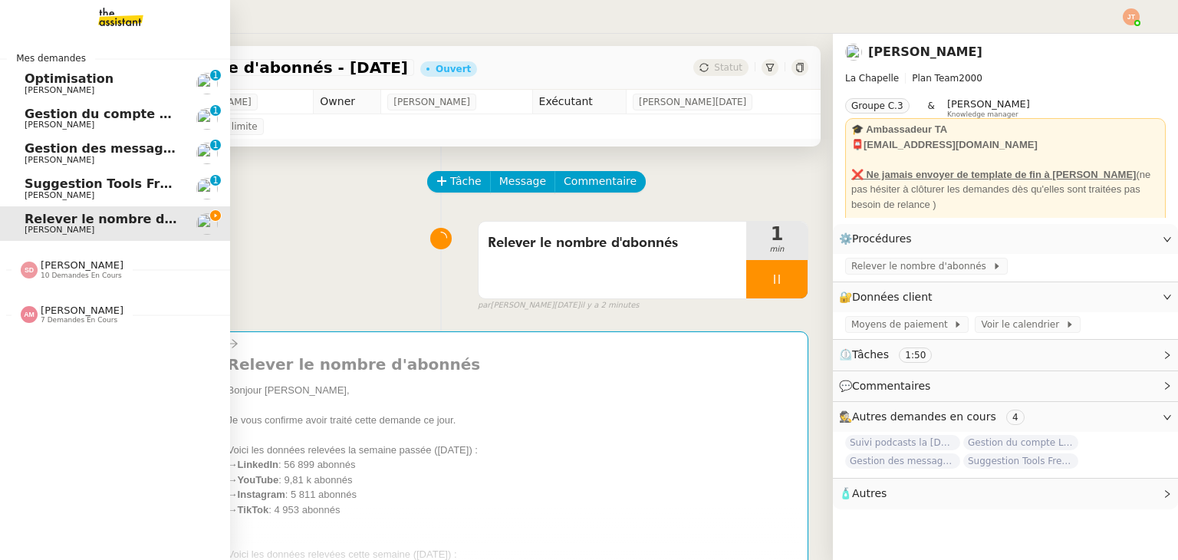
click at [97, 323] on span "7 demandes en cours" at bounding box center [79, 320] width 77 height 8
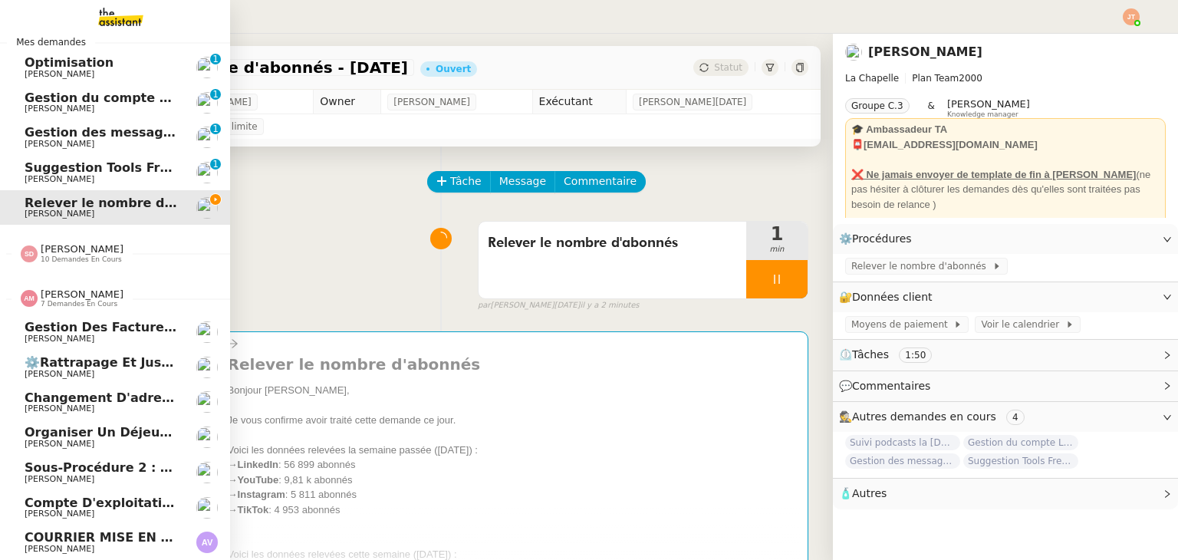
scroll to position [25, 0]
click at [50, 300] on span "7 demandes en cours" at bounding box center [79, 304] width 77 height 8
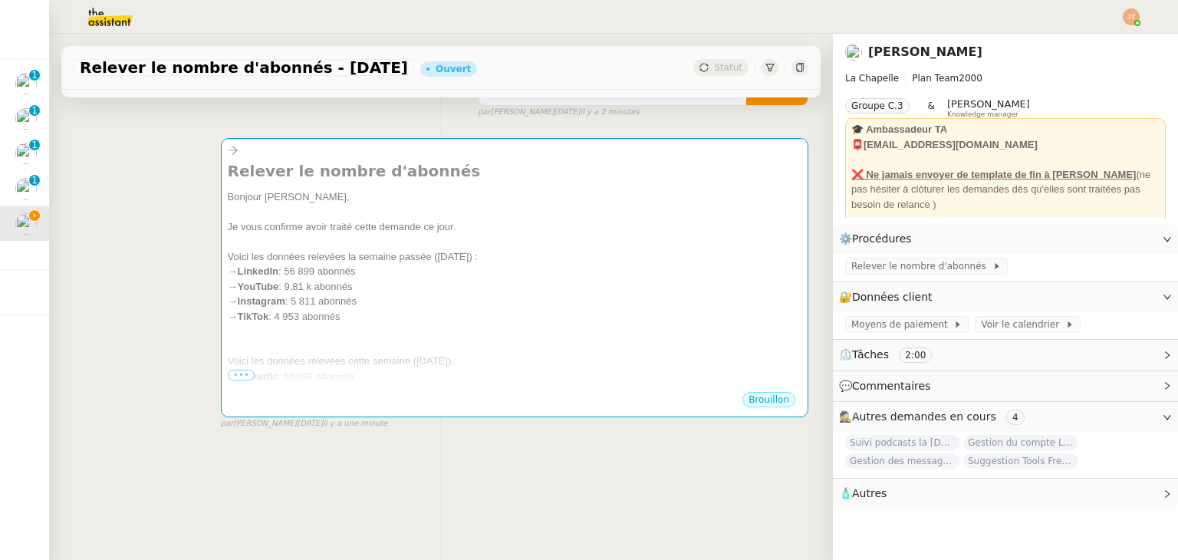
scroll to position [205, 0]
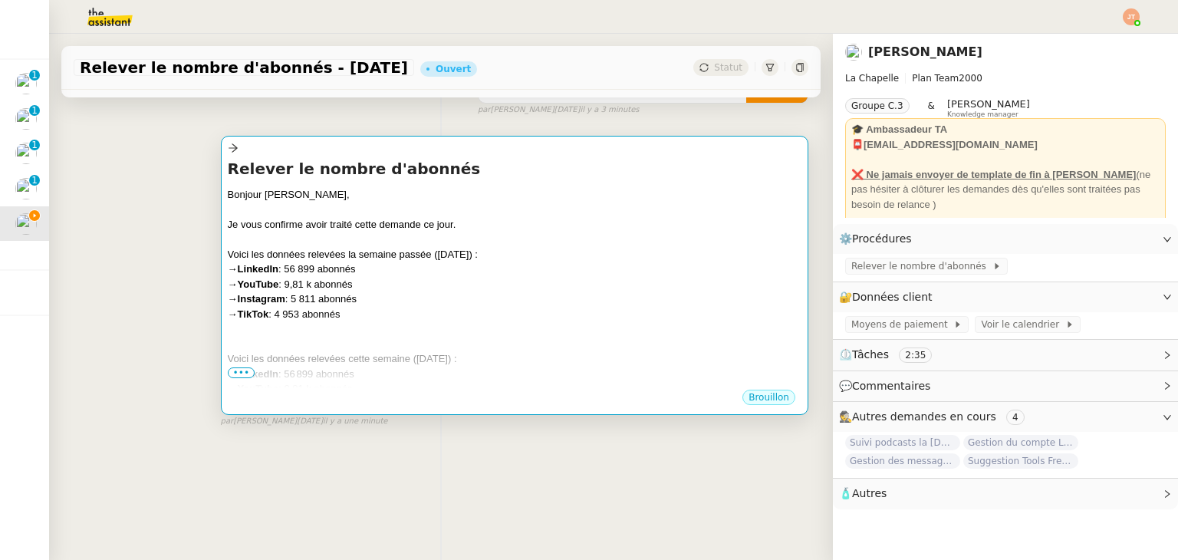
click at [314, 266] on div "→ LinkedIn : 56 899 abonnés" at bounding box center [515, 268] width 574 height 15
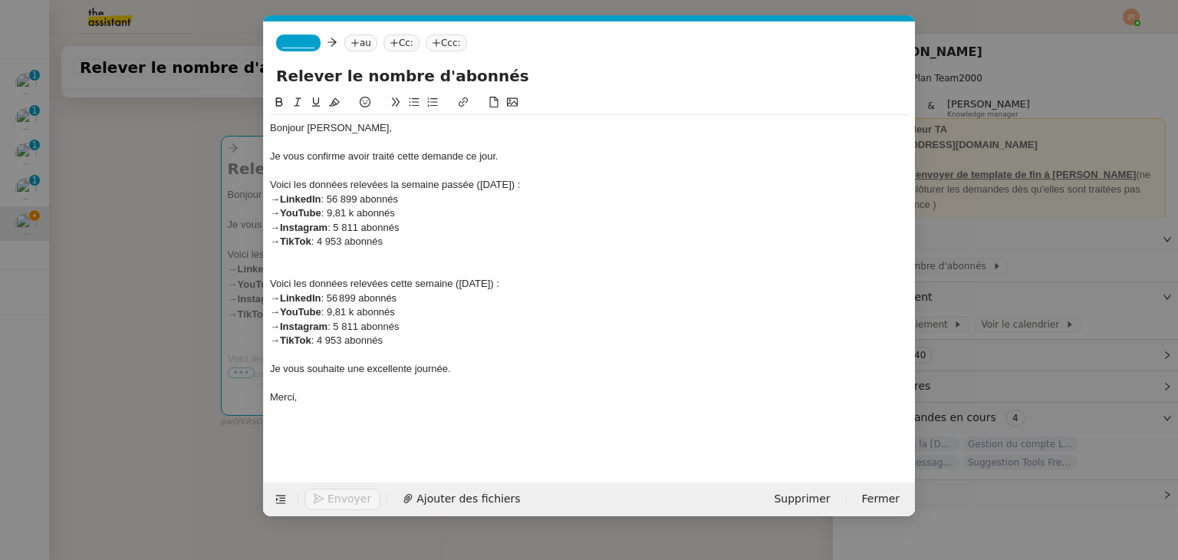
scroll to position [0, 32]
drag, startPoint x: 360, startPoint y: 295, endPoint x: 337, endPoint y: 295, distance: 23.0
click at [337, 295] on div "→ LinkedIn : 56 899 abonnés" at bounding box center [589, 298] width 639 height 14
click at [350, 316] on div "→ YouTube : 9,81 k abonnés" at bounding box center [589, 312] width 639 height 14
click at [353, 326] on div "→ Instagram : 5 811 abonnés" at bounding box center [589, 327] width 639 height 14
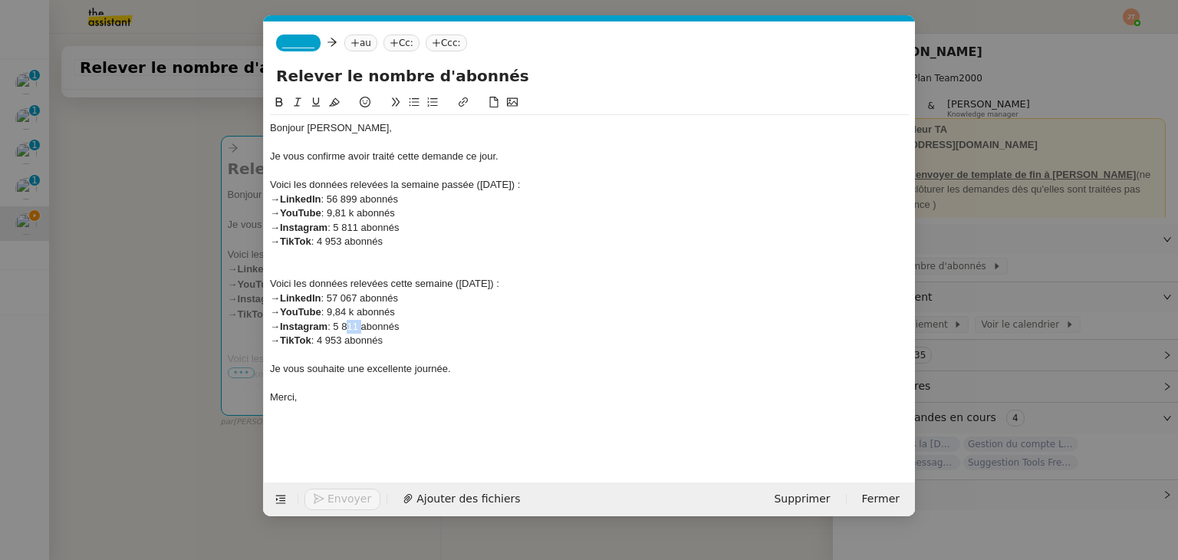
drag, startPoint x: 362, startPoint y: 326, endPoint x: 347, endPoint y: 327, distance: 15.4
click at [347, 327] on div "→ Instagram : 5 811 abonnés" at bounding box center [589, 327] width 639 height 14
click at [347, 343] on div "→ TikTok : 4 953 abonnés" at bounding box center [589, 341] width 639 height 14
click at [125, 227] on nz-modal-container "Service TA - VOYAGE - PROPOSITION GLOBALE A utiliser dans le cadre de propositi…" at bounding box center [589, 280] width 1178 height 560
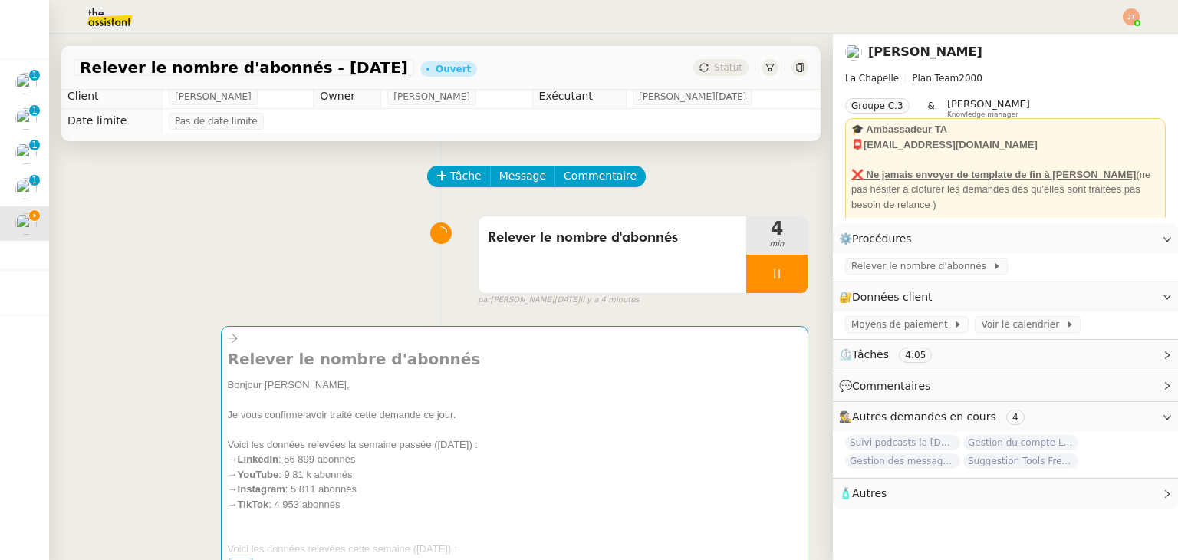
scroll to position [0, 0]
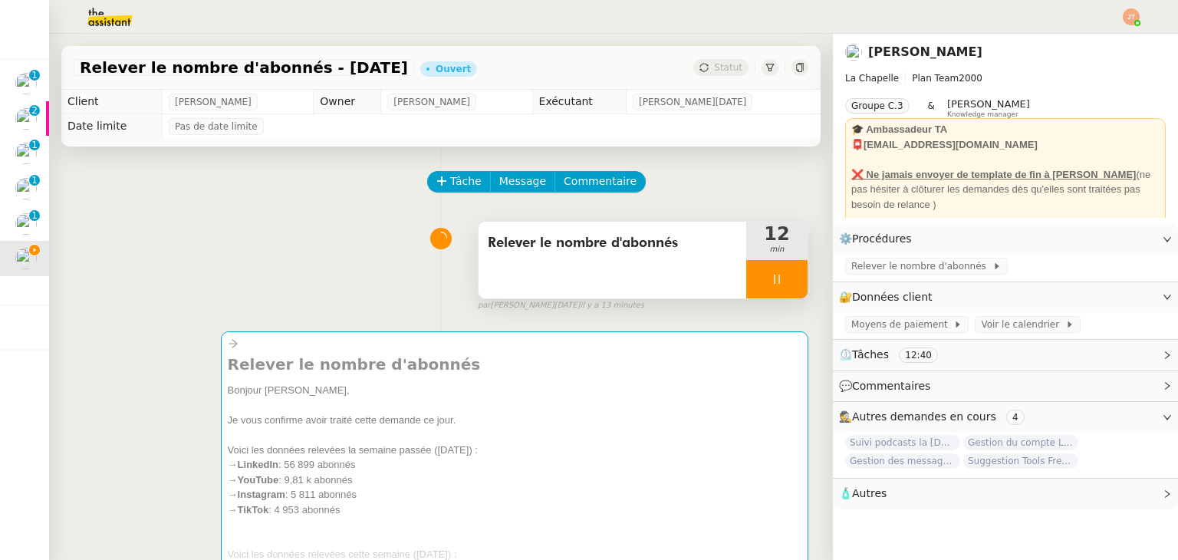
click at [746, 276] on div at bounding box center [776, 279] width 61 height 38
click at [778, 292] on button at bounding box center [792, 279] width 31 height 38
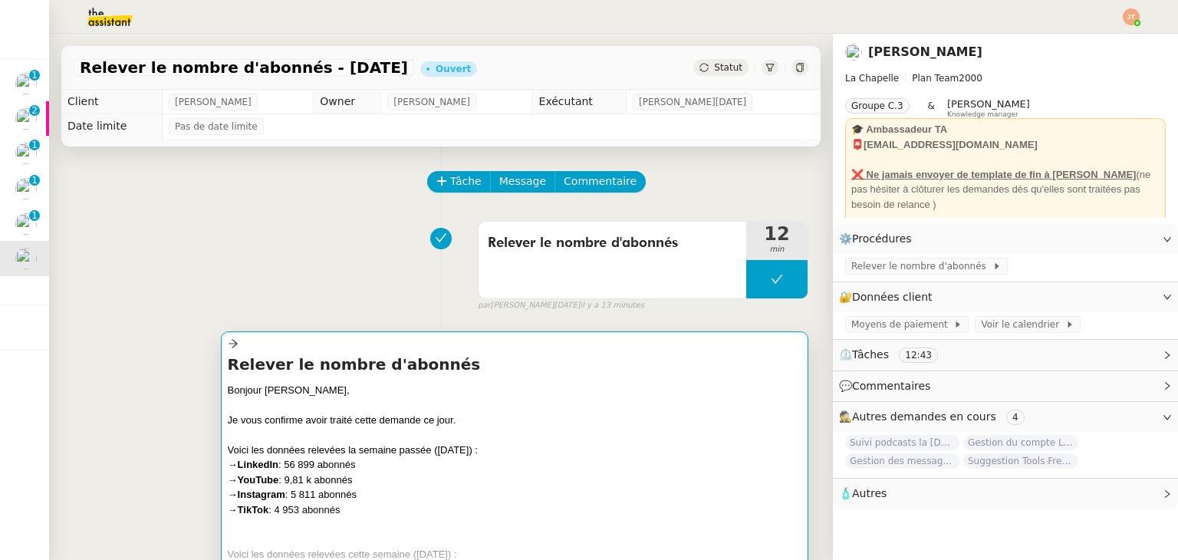
click at [516, 482] on div "→ YouTube : 9,81 k abonnés" at bounding box center [515, 479] width 574 height 15
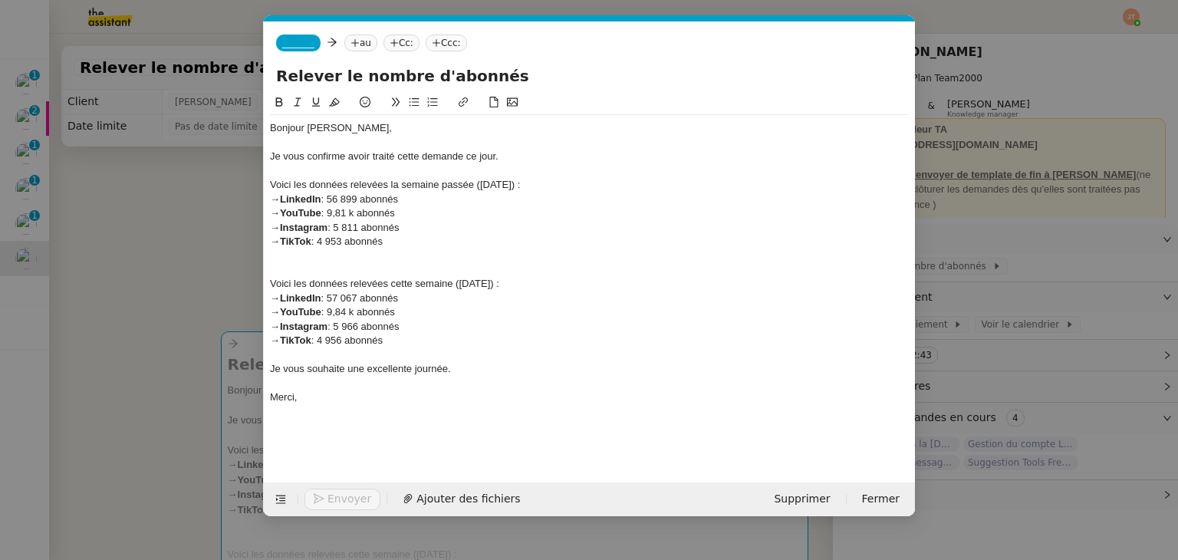
scroll to position [0, 32]
click at [350, 49] on nz-tag "au" at bounding box center [360, 43] width 33 height 17
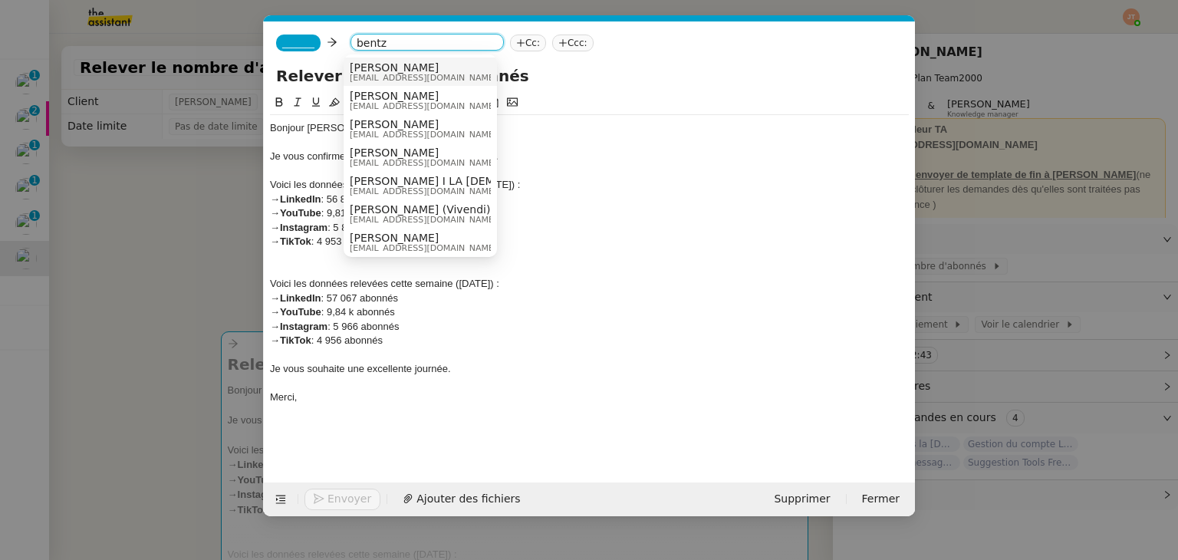
type input "bentz"
click at [383, 66] on span "[PERSON_NAME]" at bounding box center [423, 67] width 147 height 12
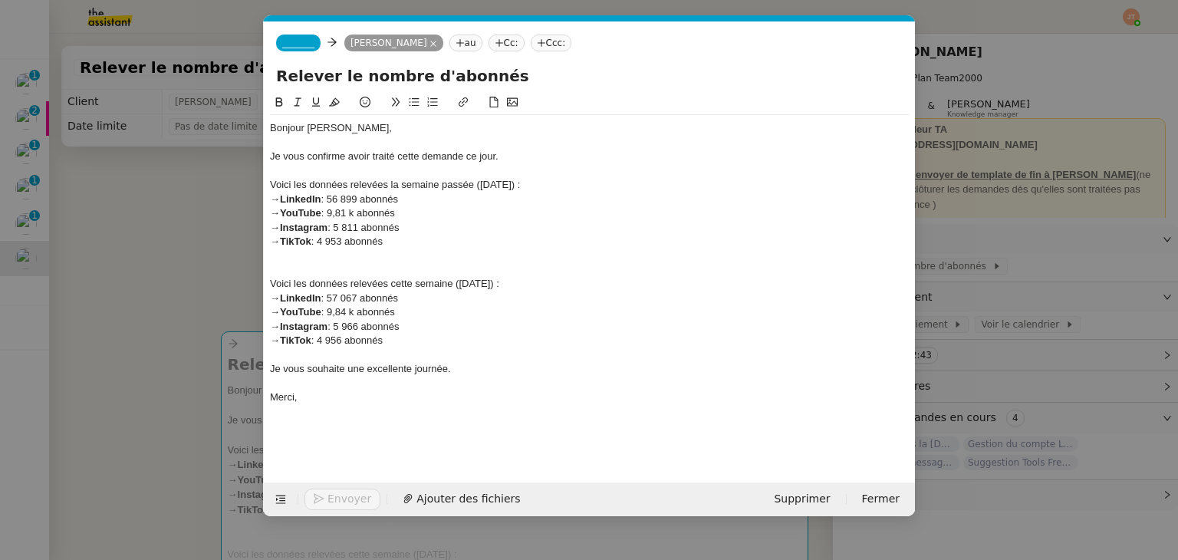
click at [288, 38] on span "_______" at bounding box center [298, 43] width 32 height 11
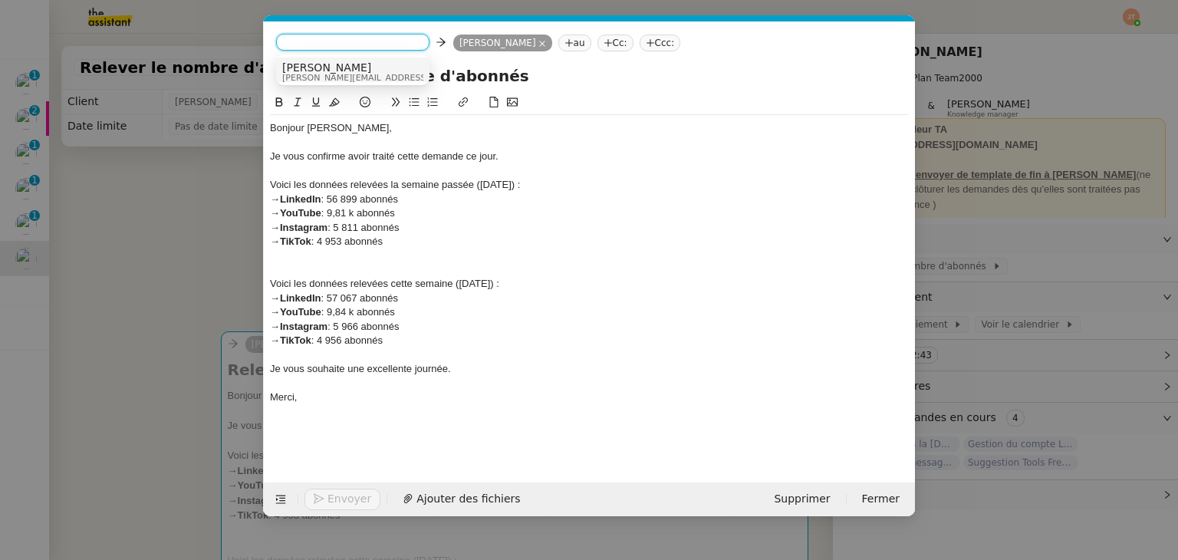
click at [319, 74] on span "camille@theassistant.com" at bounding box center [391, 78] width 218 height 8
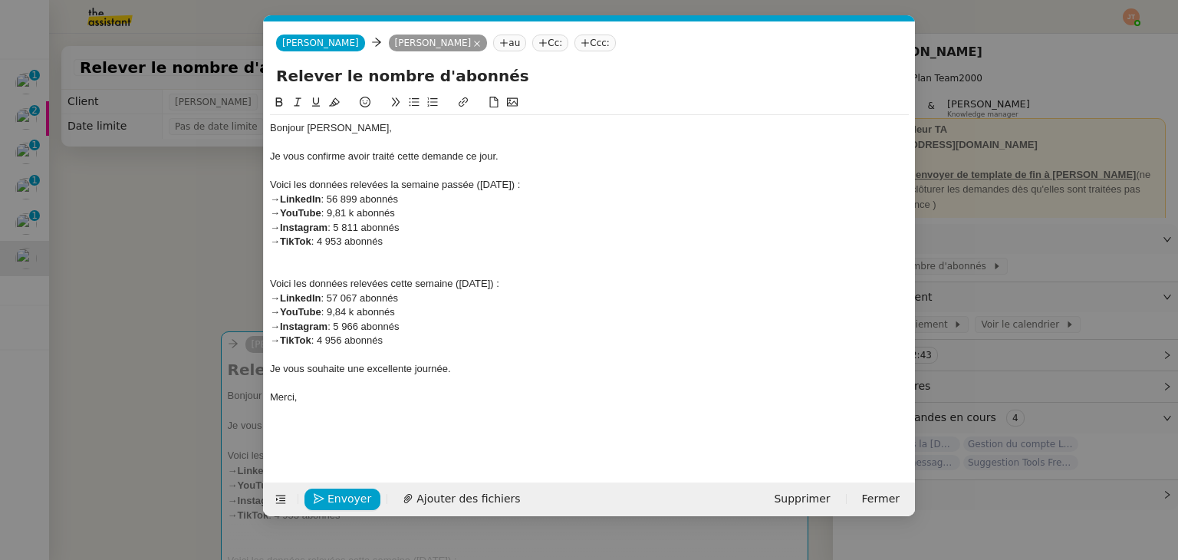
click at [166, 281] on nz-modal-container "Service TA - VOYAGE - PROPOSITION GLOBALE A utiliser dans le cadre de propositi…" at bounding box center [589, 280] width 1178 height 560
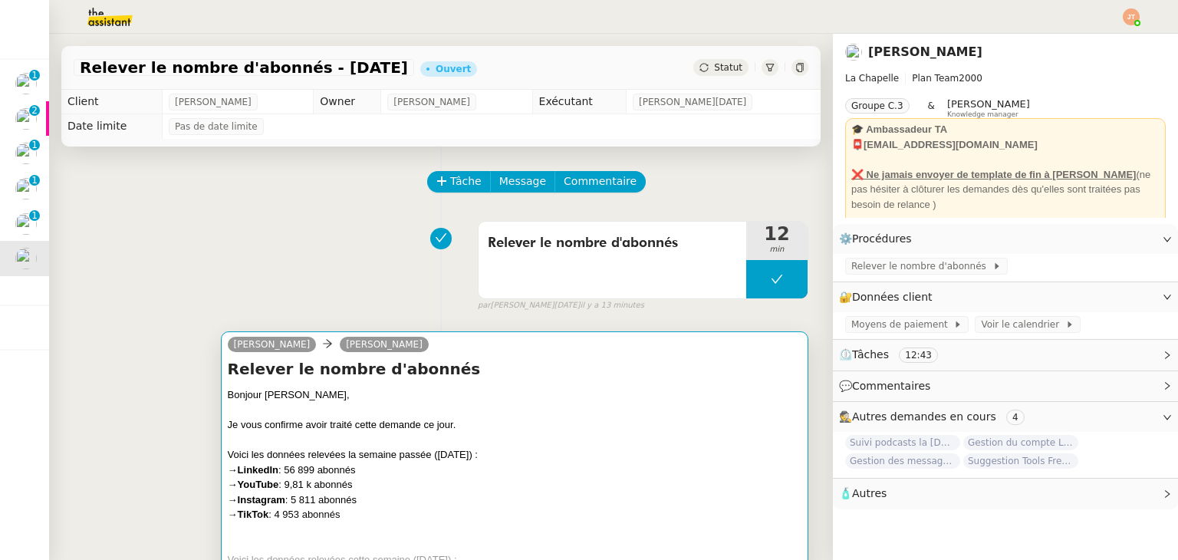
click at [449, 416] on div at bounding box center [515, 410] width 574 height 15
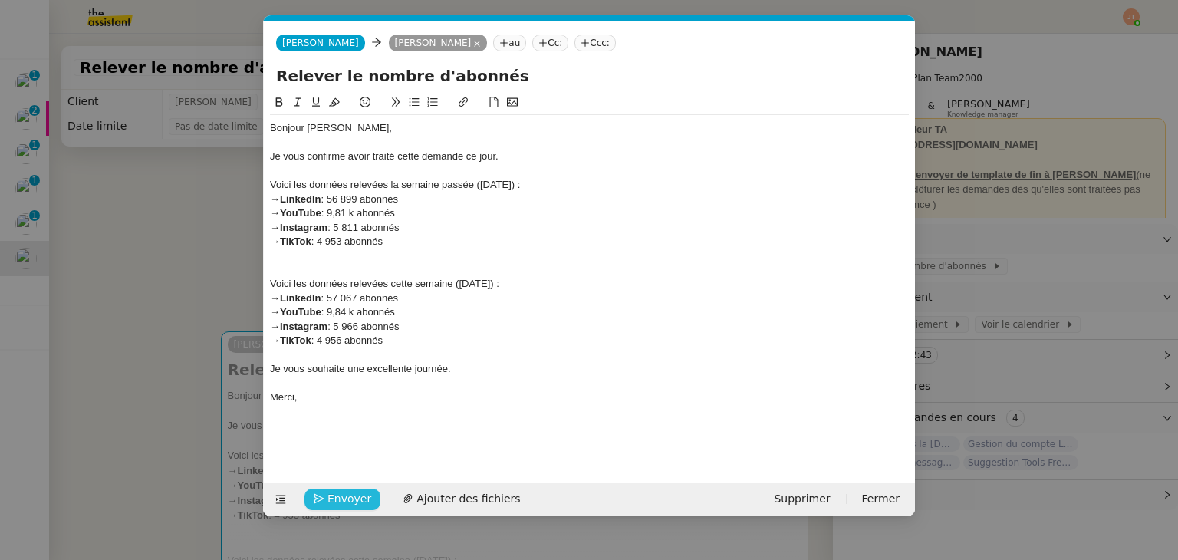
click at [359, 492] on span "Envoyer" at bounding box center [349, 499] width 44 height 18
click at [359, 492] on span "Confirmer l'envoi" at bounding box center [373, 499] width 92 height 18
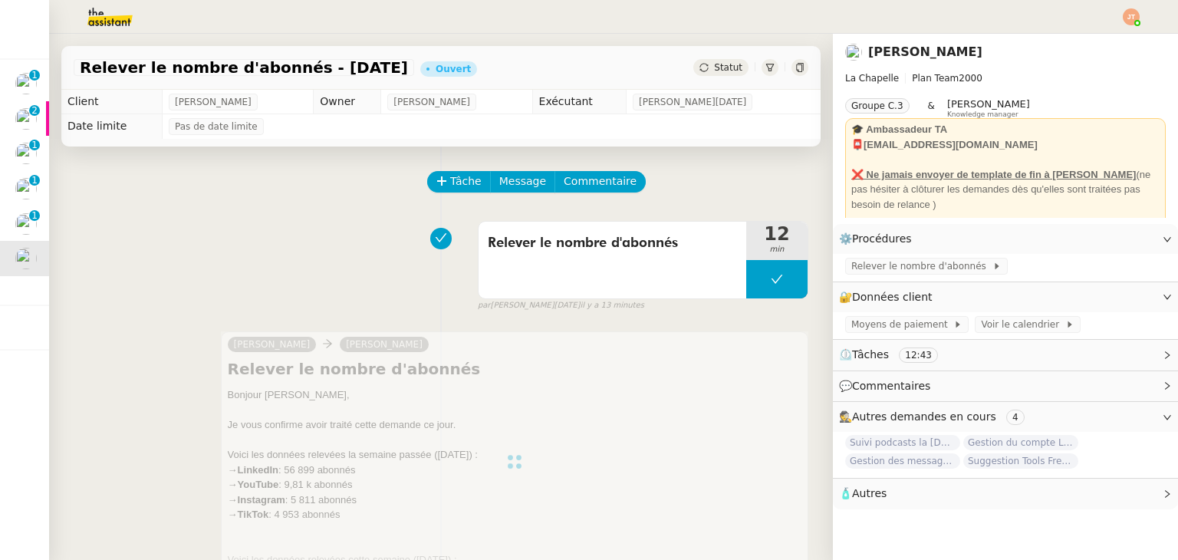
click at [714, 71] on span "Statut" at bounding box center [728, 67] width 28 height 11
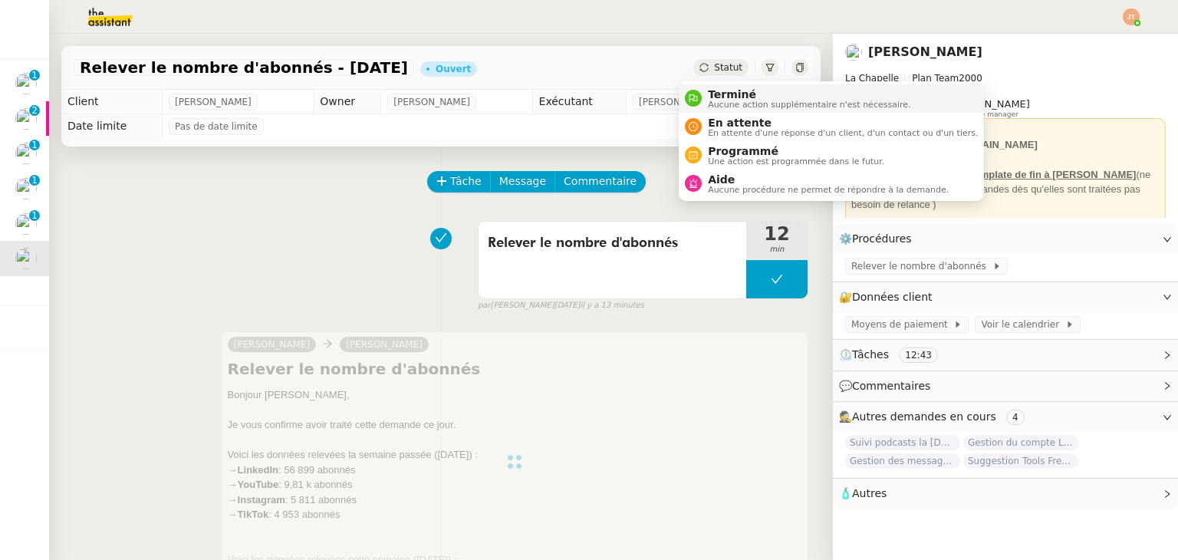
click at [717, 107] on span "Aucune action supplémentaire n'est nécessaire." at bounding box center [809, 104] width 202 height 8
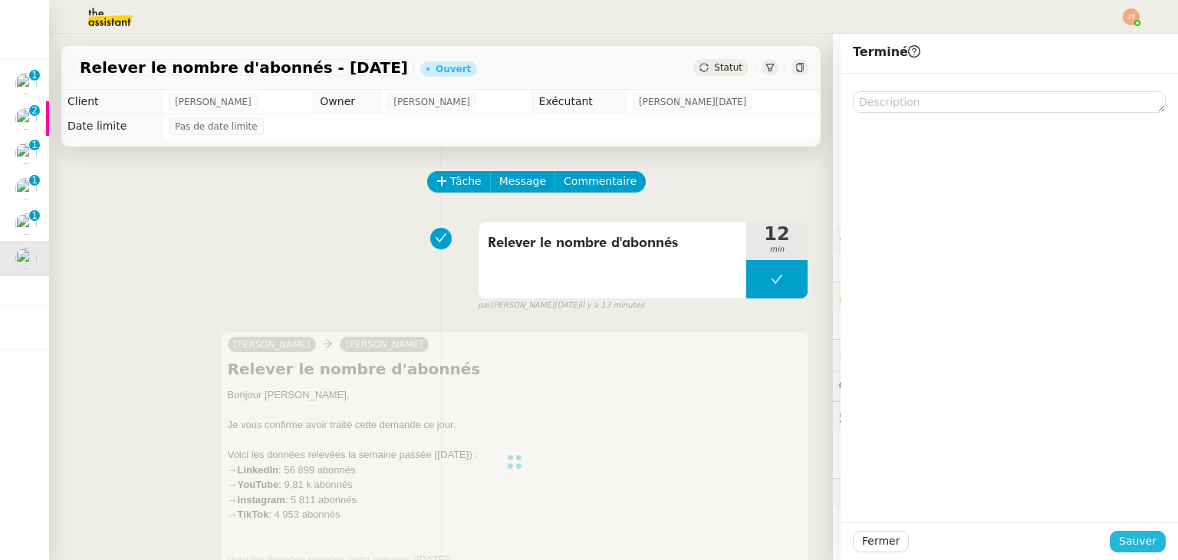
click at [1123, 547] on span "Sauver" at bounding box center [1138, 541] width 38 height 18
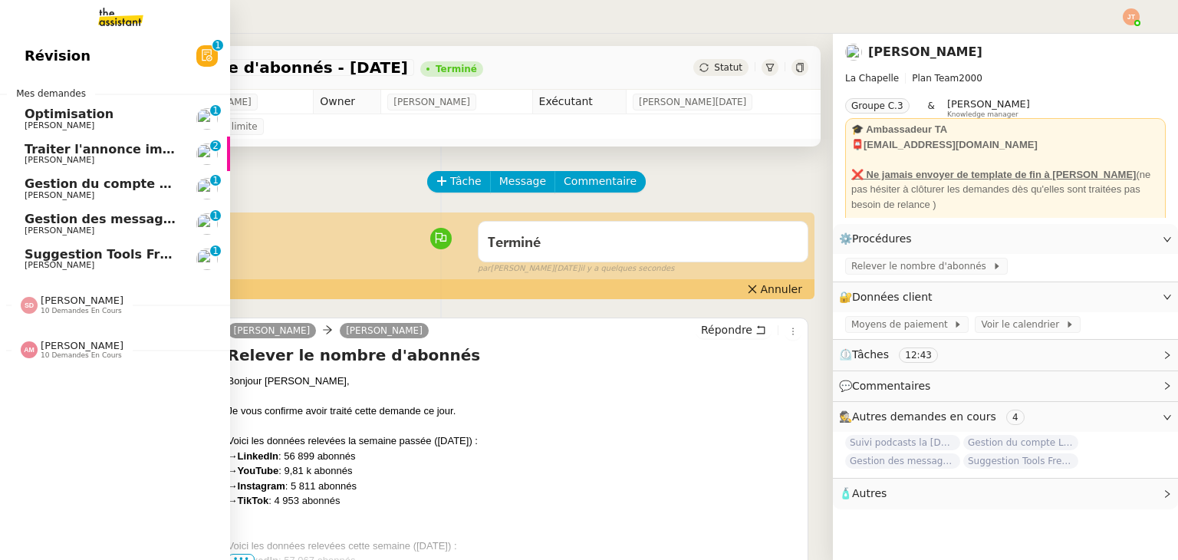
click at [88, 188] on span "Gestion du compte LinkedIn de Charly LAMARD (post + gestion messages) - 29 sept…" at bounding box center [316, 183] width 583 height 15
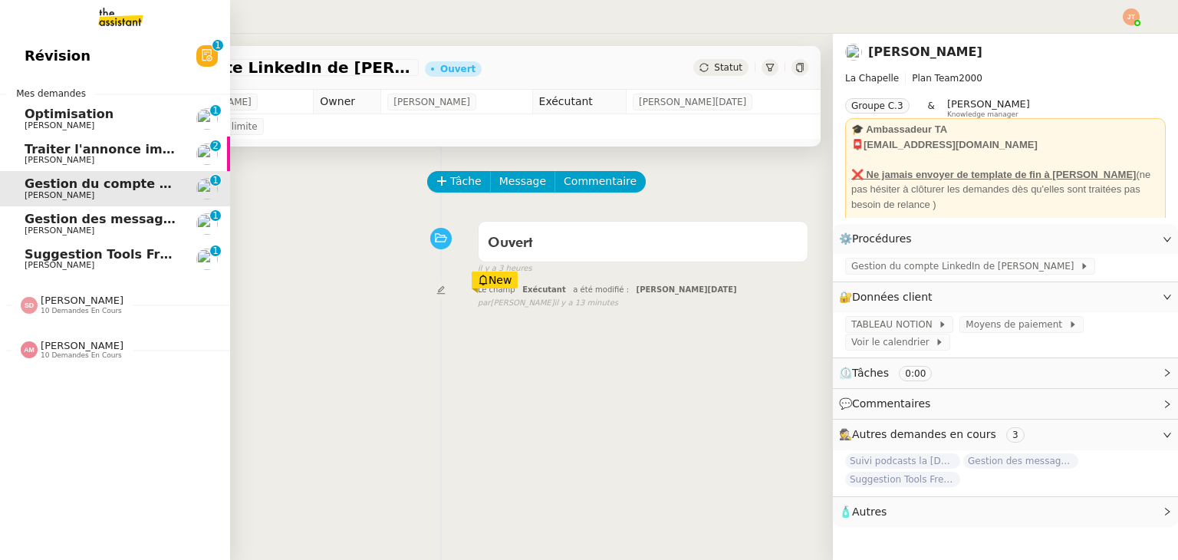
click at [105, 231] on span "[PERSON_NAME]" at bounding box center [102, 230] width 155 height 9
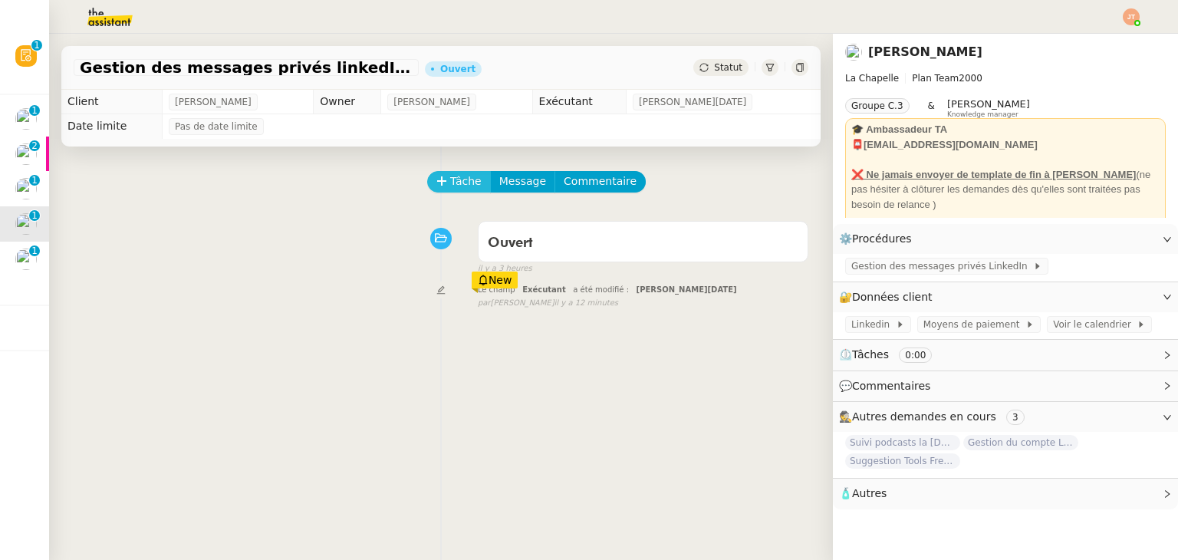
click at [453, 187] on span "Tâche" at bounding box center [465, 182] width 31 height 18
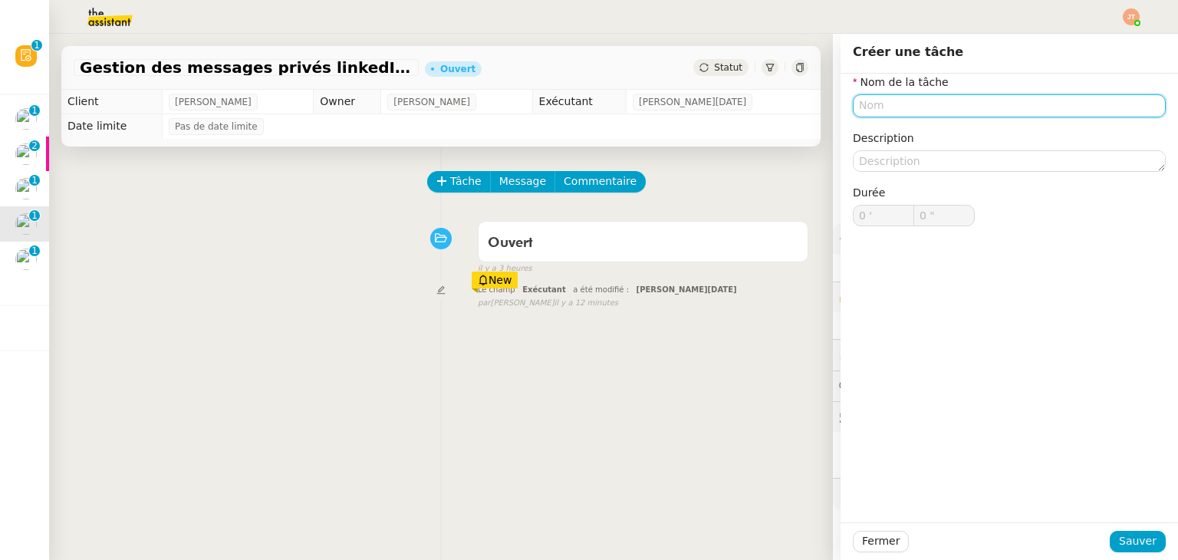
click at [909, 109] on input "text" at bounding box center [1009, 105] width 313 height 22
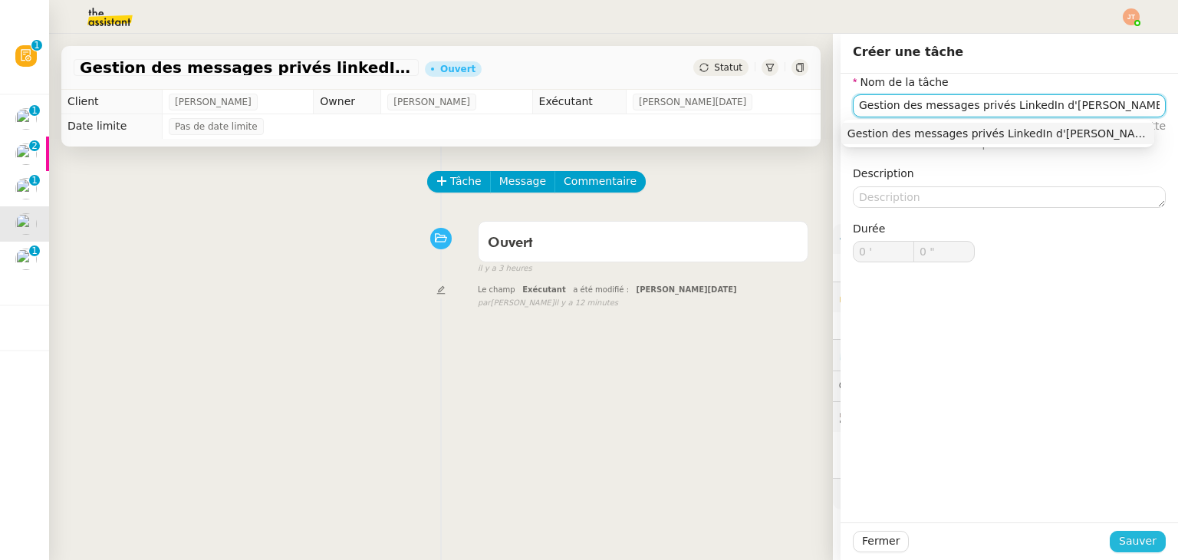
type input "Gestion des messages privés LinkedIn d'Hugo"
click at [1126, 542] on span "Sauver" at bounding box center [1138, 541] width 38 height 18
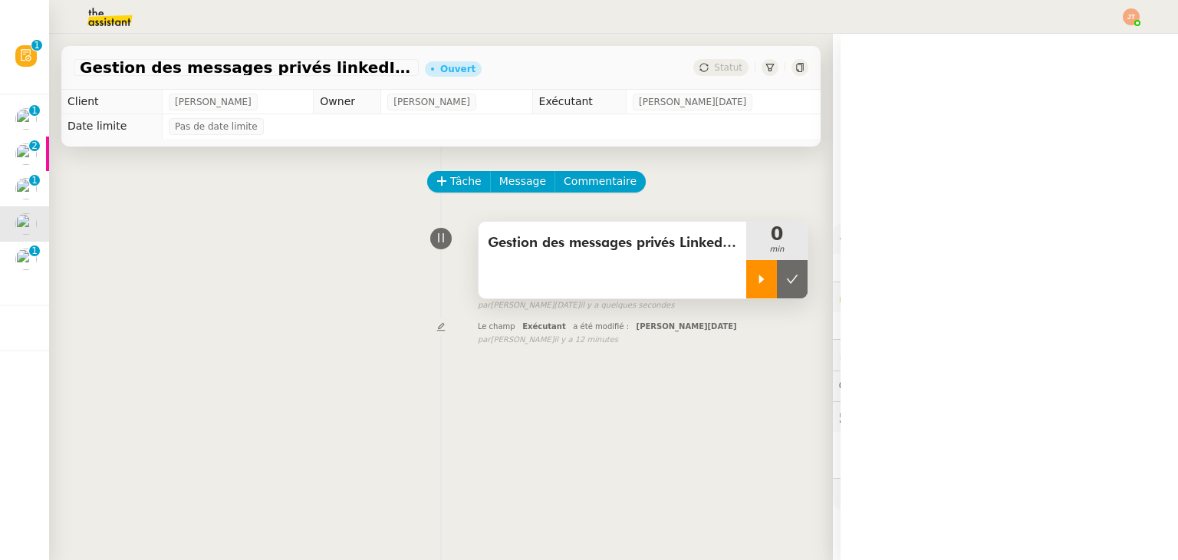
click at [755, 284] on icon at bounding box center [761, 279] width 12 height 12
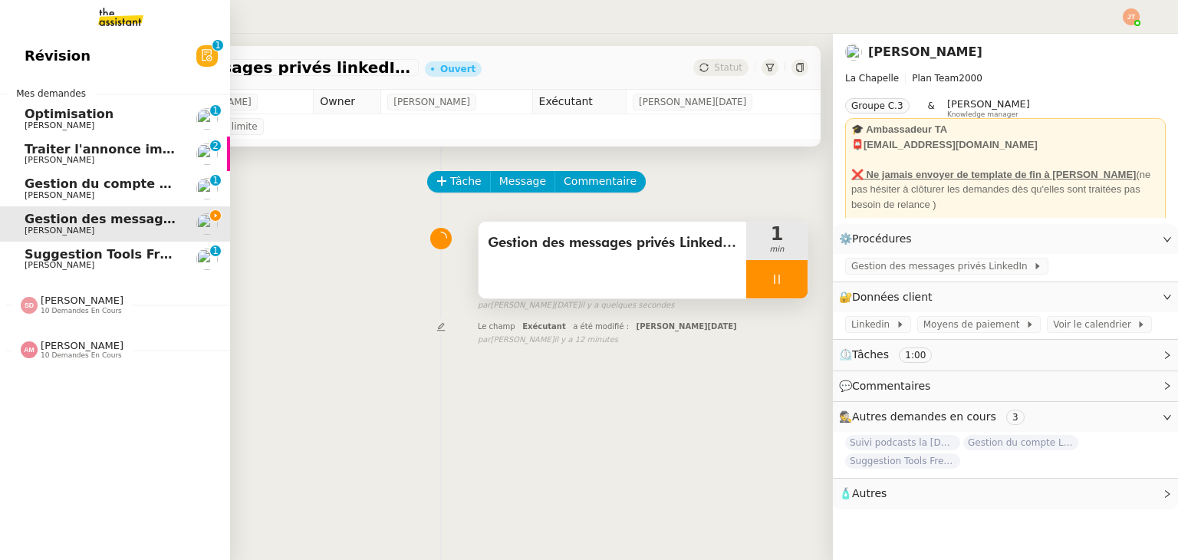
click at [99, 340] on div "Amyna Mehrez 10 demandes en cours" at bounding box center [82, 350] width 83 height 20
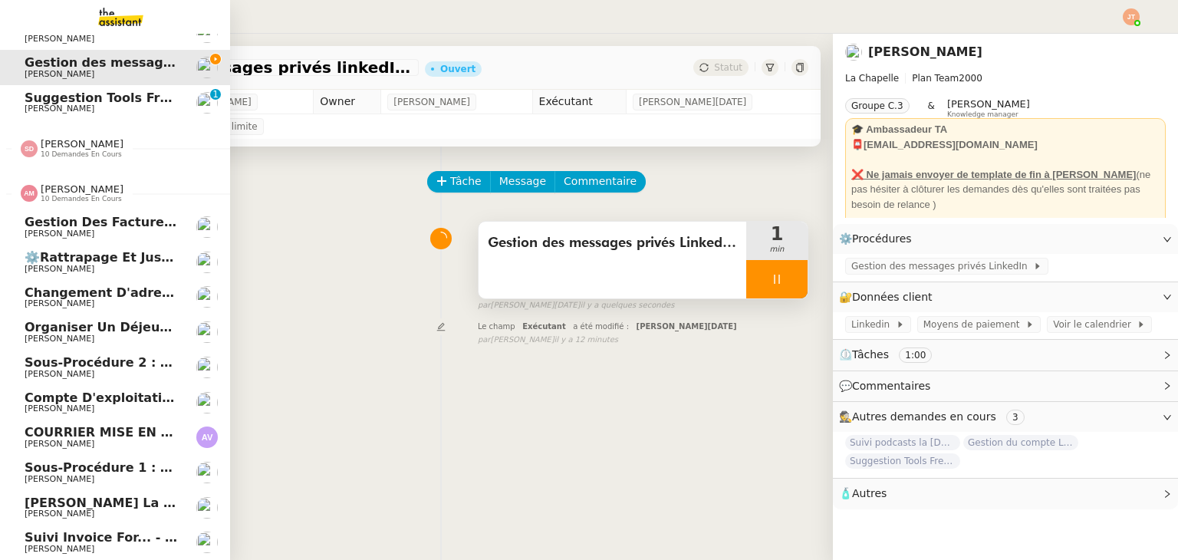
scroll to position [165, 0]
click at [87, 544] on span "[PERSON_NAME]" at bounding box center [102, 548] width 155 height 9
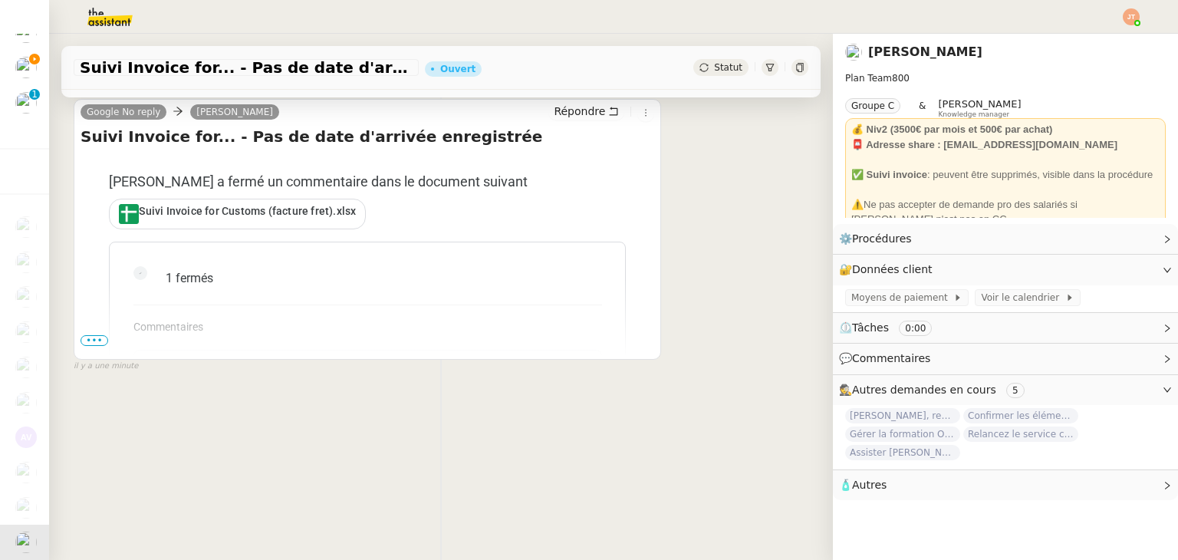
scroll to position [205, 0]
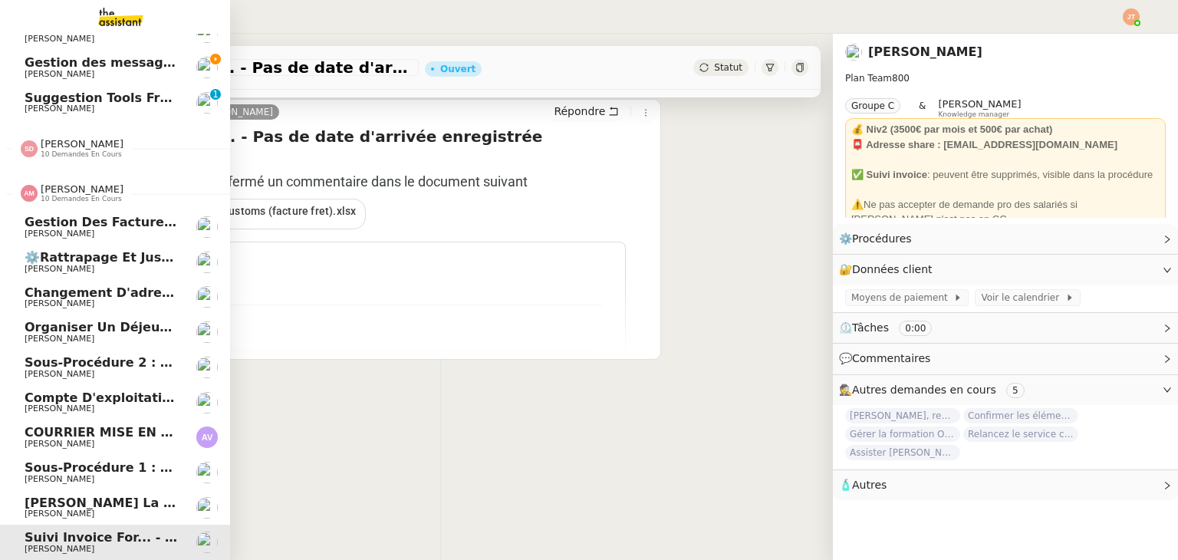
click at [74, 509] on span "[PERSON_NAME]" at bounding box center [102, 513] width 155 height 9
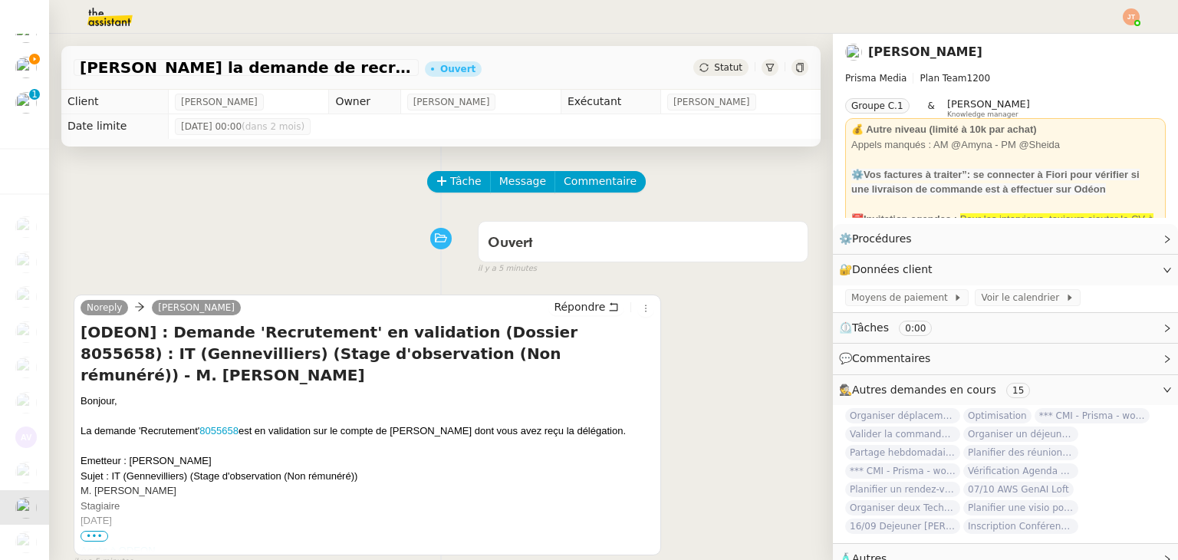
scroll to position [77, 0]
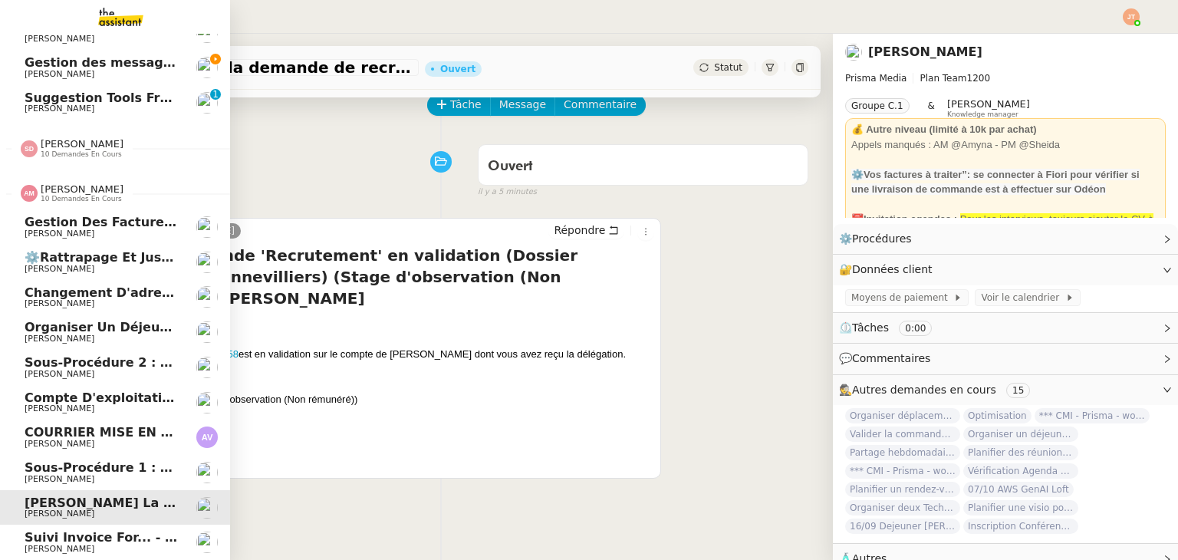
click at [84, 323] on span "Organiser un déjeuner avec [PERSON_NAME]" at bounding box center [182, 327] width 314 height 15
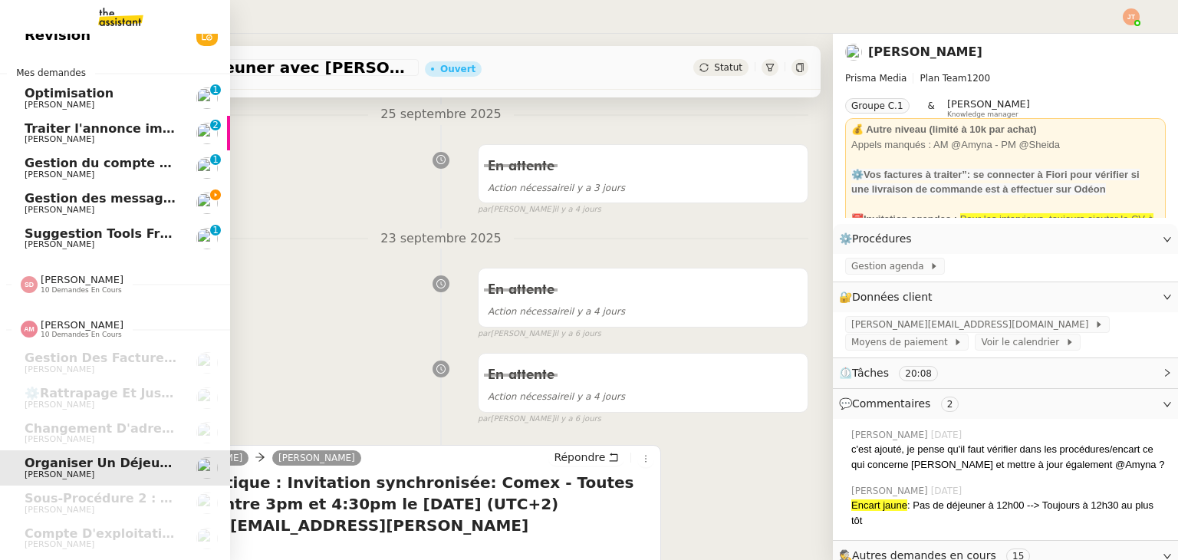
scroll to position [12, 0]
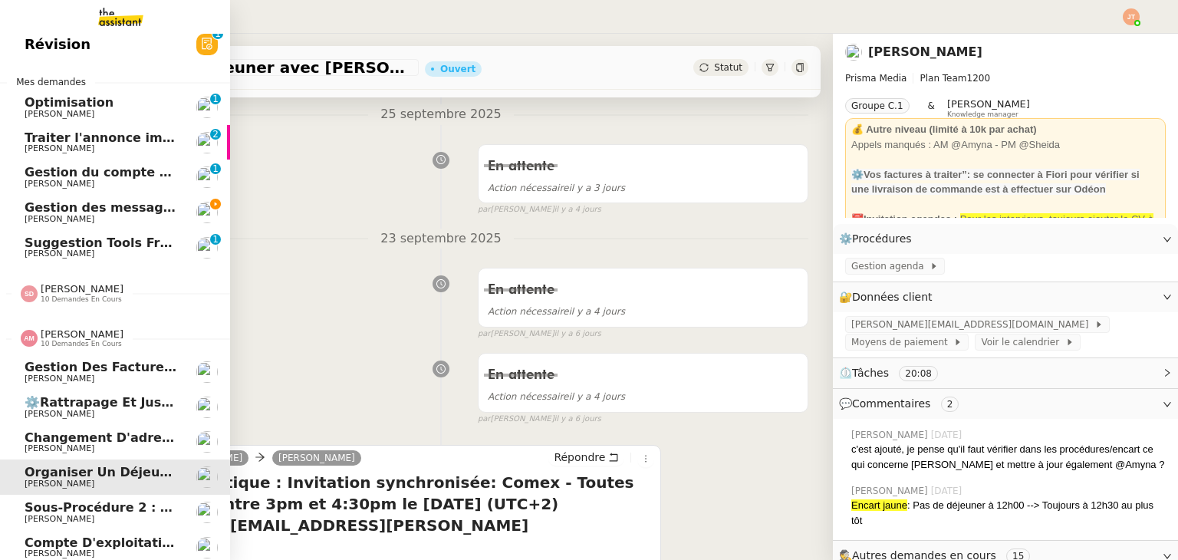
click at [76, 341] on span "10 demandes en cours" at bounding box center [81, 344] width 81 height 8
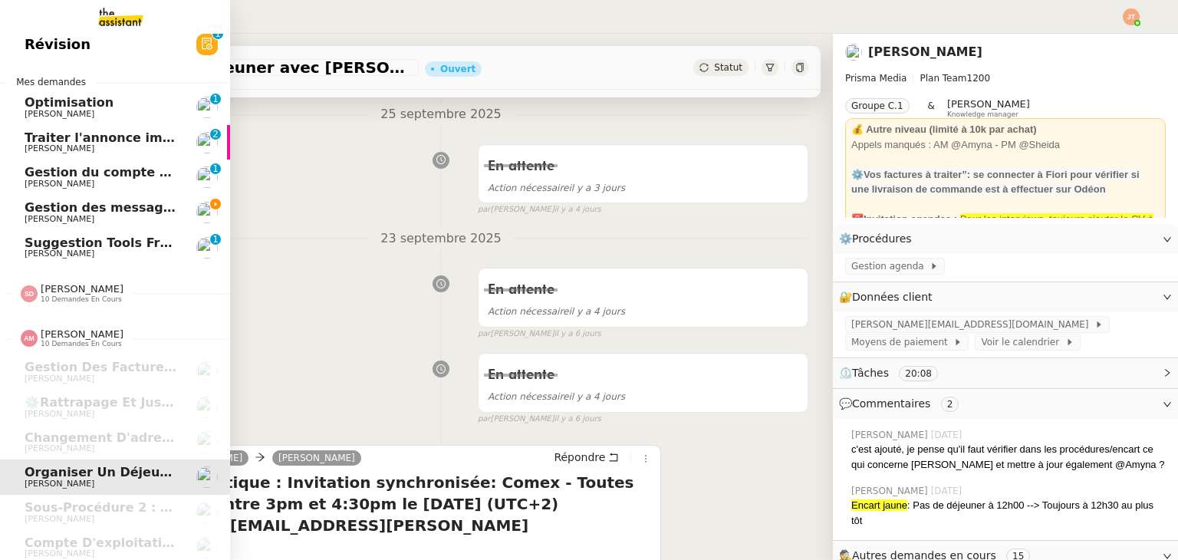
scroll to position [0, 0]
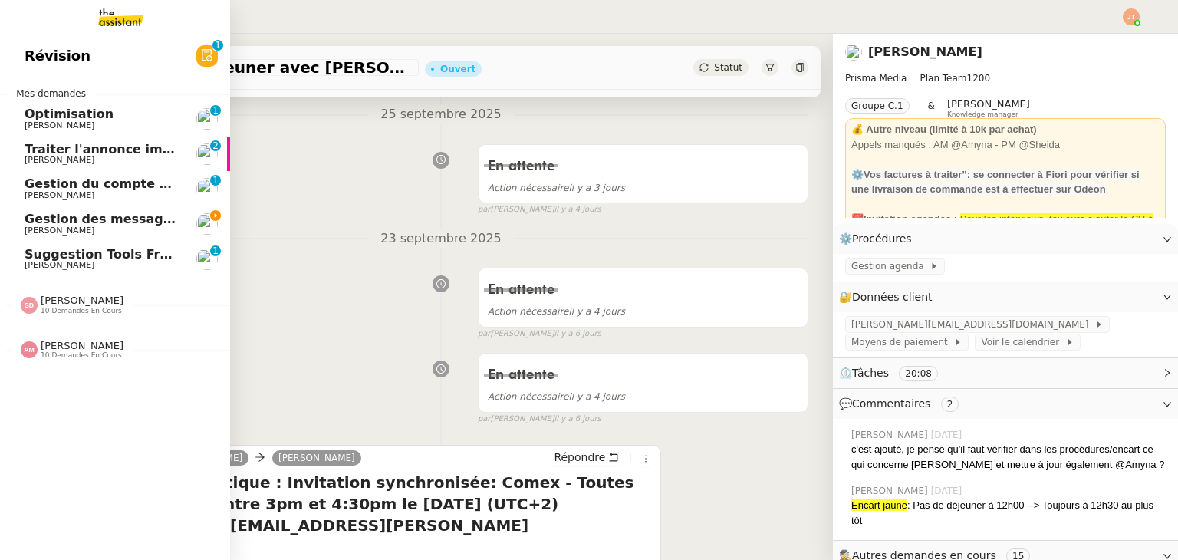
click at [76, 298] on span "[PERSON_NAME]" at bounding box center [82, 300] width 83 height 12
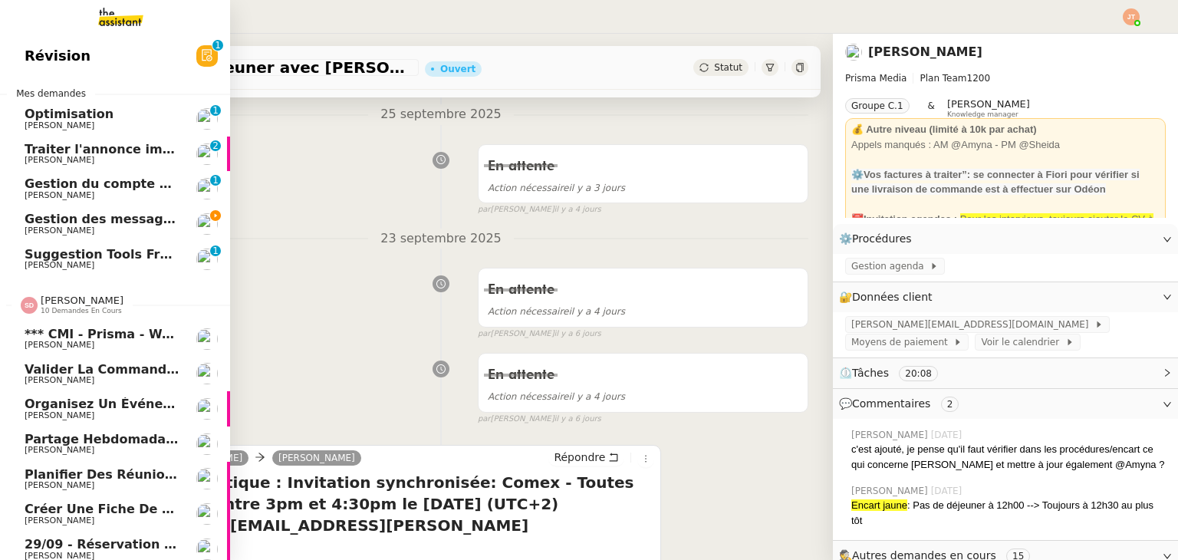
click at [75, 307] on span "10 demandes en cours" at bounding box center [81, 311] width 81 height 8
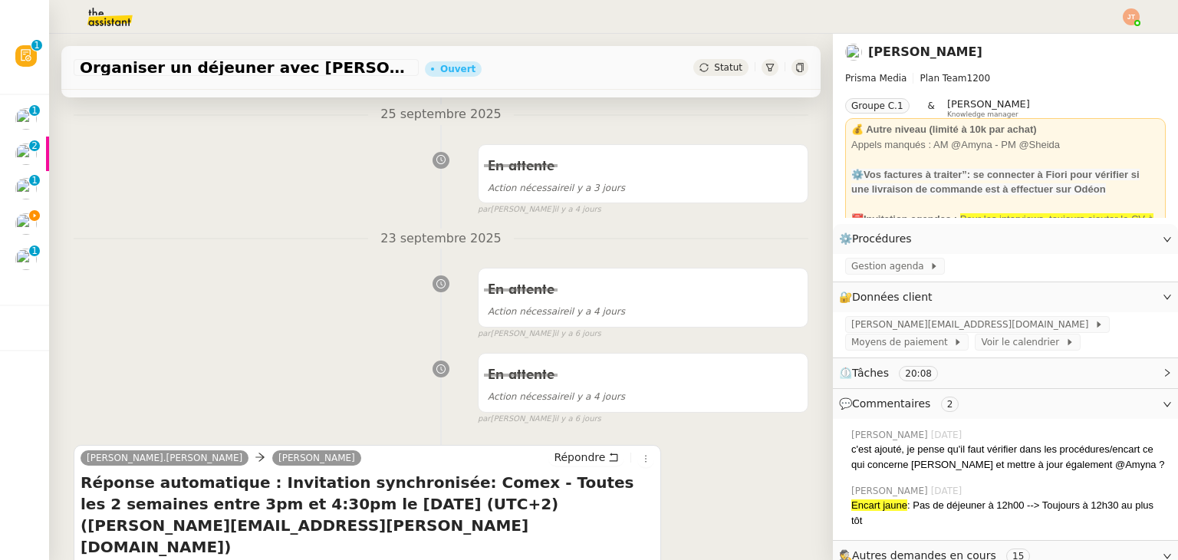
click at [258, 195] on div "En attente Action nécessaire il y a 3 jours false par Amyna M. il y a 4 jours" at bounding box center [441, 176] width 735 height 79
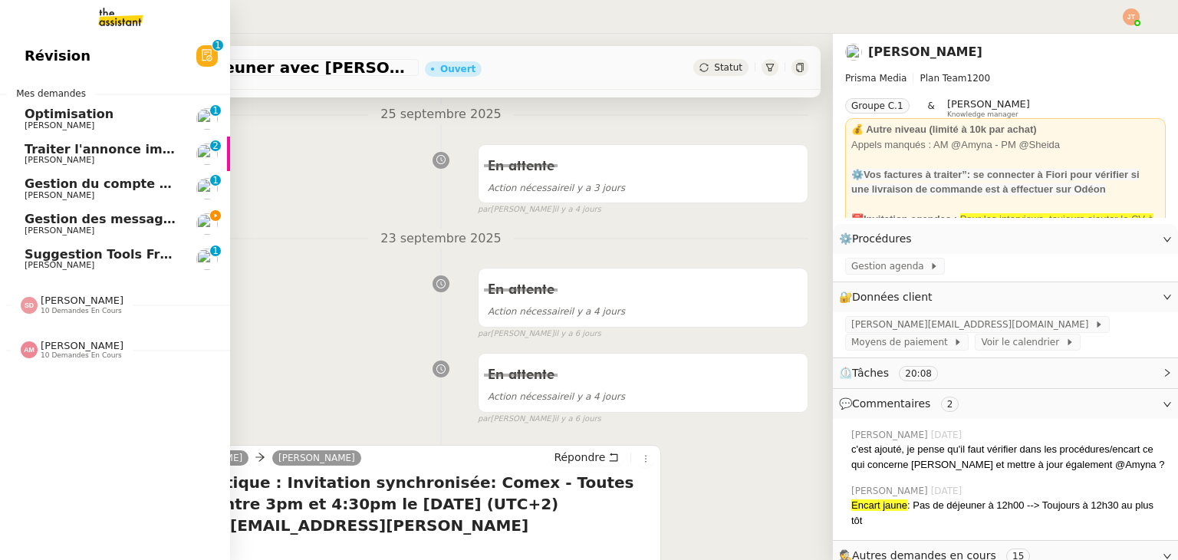
click at [129, 227] on span "[PERSON_NAME]" at bounding box center [102, 230] width 155 height 9
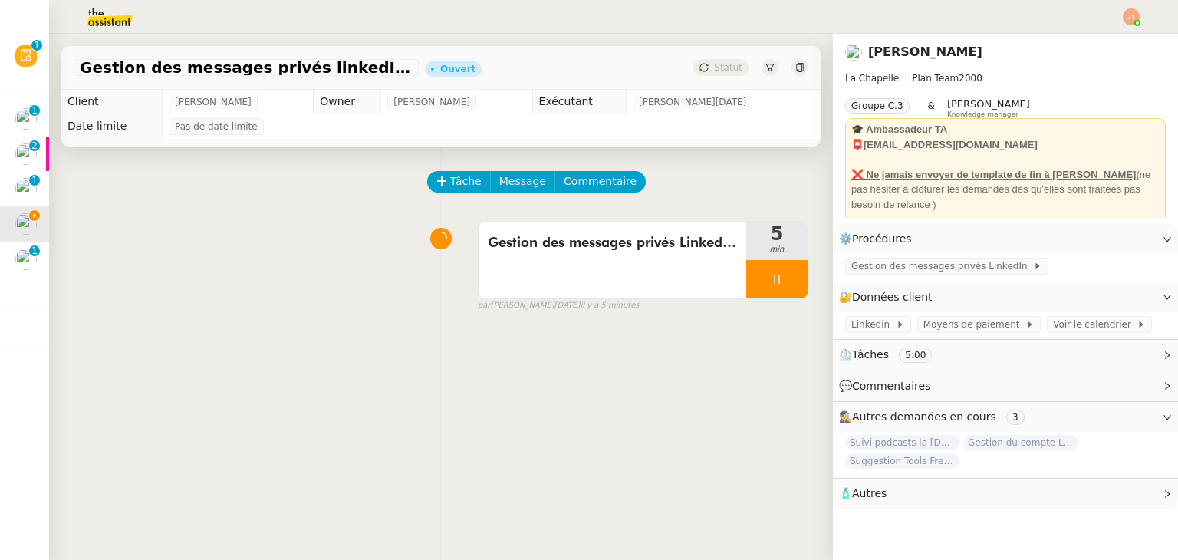
click at [455, 372] on div "Tâche Message Commentaire Veuillez patienter une erreur s'est produite 👌👌👌 mess…" at bounding box center [441, 426] width 784 height 560
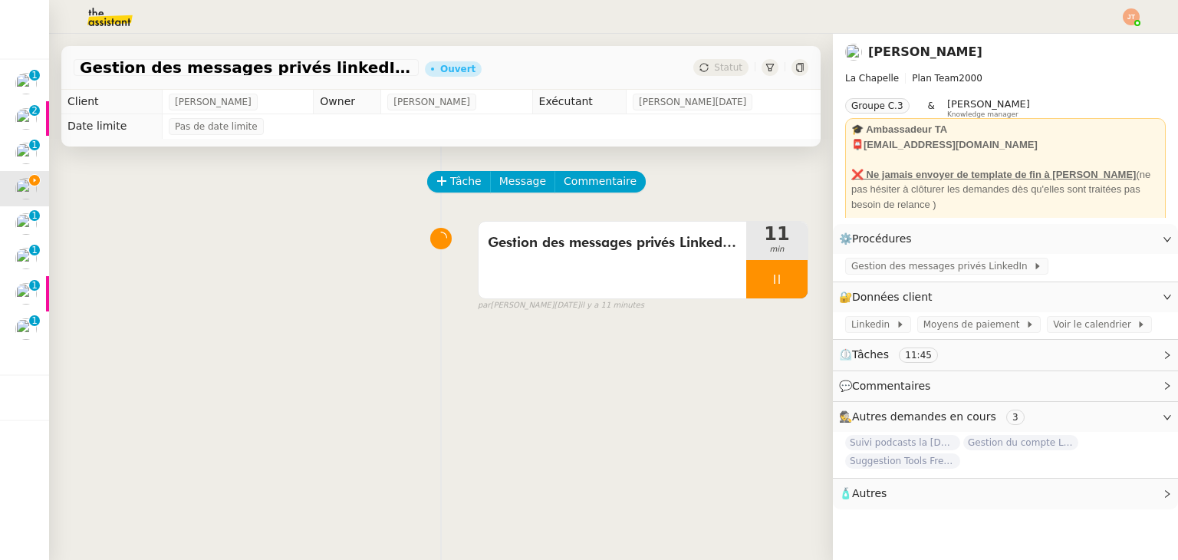
click at [353, 404] on div "Tâche Message Commentaire Veuillez patienter une erreur s'est produite 👌👌👌 mess…" at bounding box center [441, 426] width 784 height 560
click at [128, 22] on img at bounding box center [97, 17] width 119 height 34
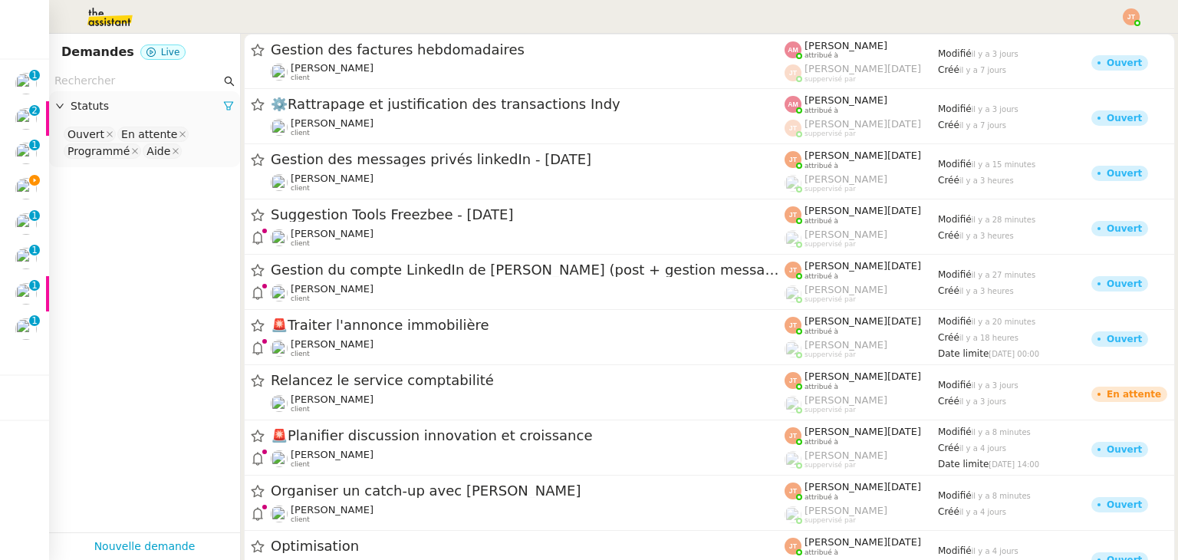
click at [139, 86] on input "text" at bounding box center [137, 81] width 166 height 18
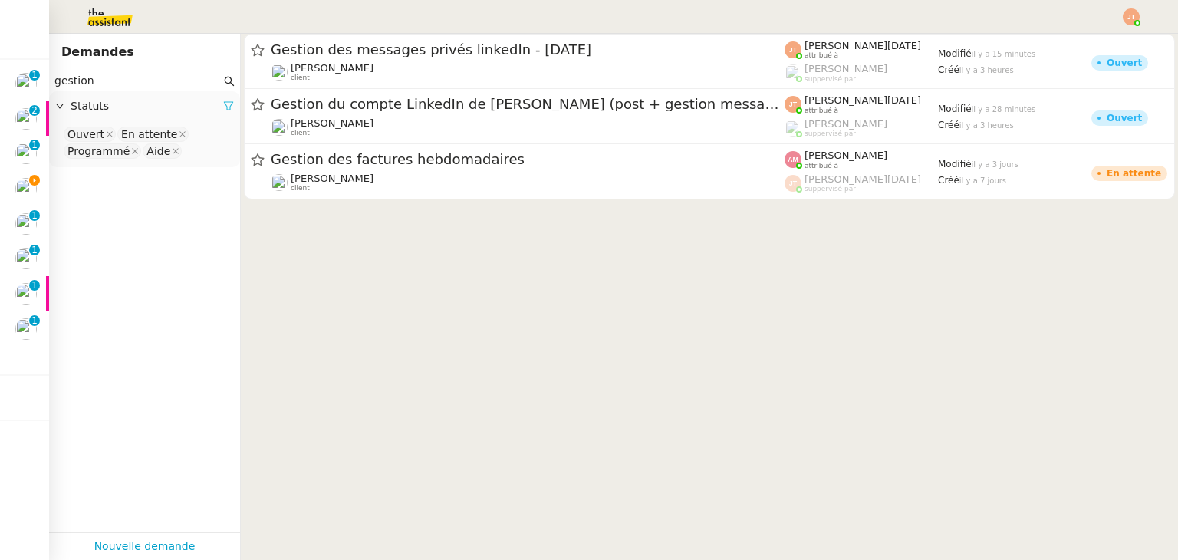
type input "gestion"
click at [223, 105] on icon at bounding box center [228, 105] width 11 height 11
click at [167, 102] on span "Statuts" at bounding box center [152, 106] width 163 height 18
click at [141, 136] on nz-select-top-control "Please select" at bounding box center [144, 134] width 166 height 19
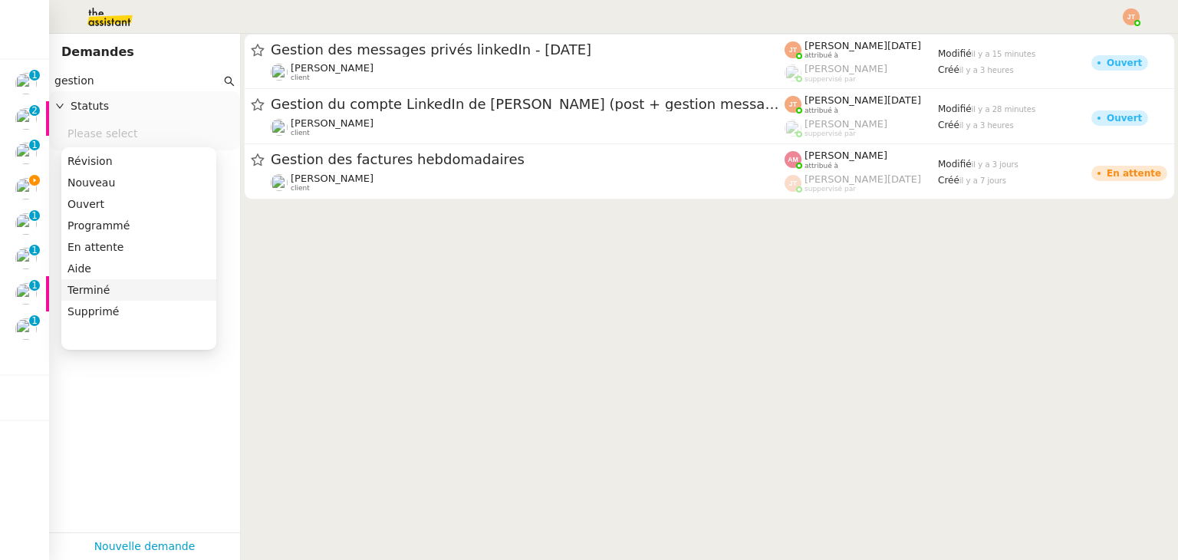
click at [109, 286] on div "Terminé" at bounding box center [138, 290] width 143 height 14
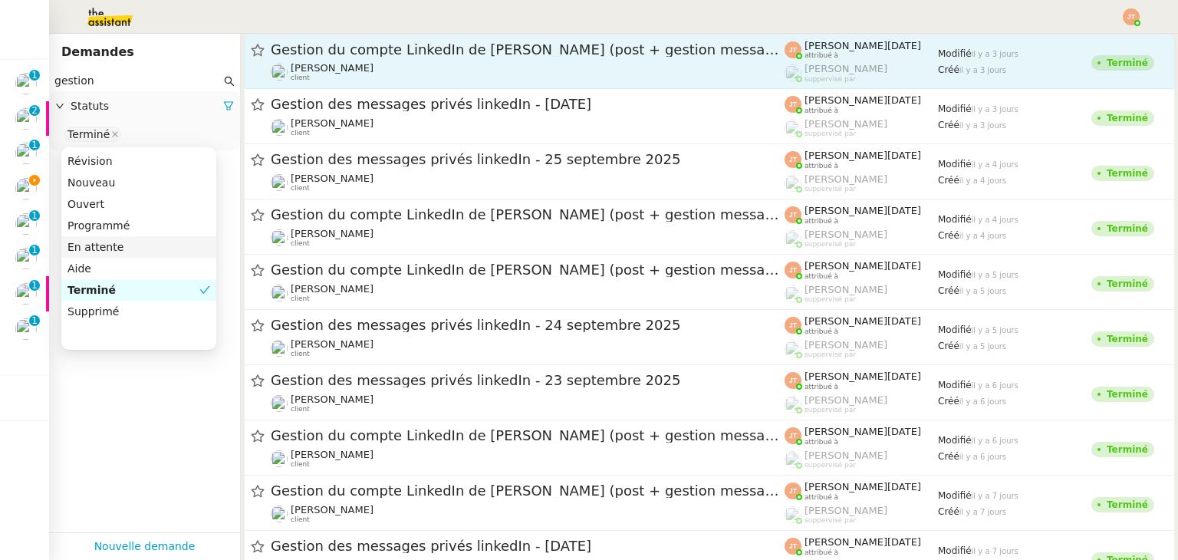
click at [385, 54] on span "Gestion du compte LinkedIn de [PERSON_NAME] (post + gestion messages) - [DATE]" at bounding box center [528, 50] width 514 height 14
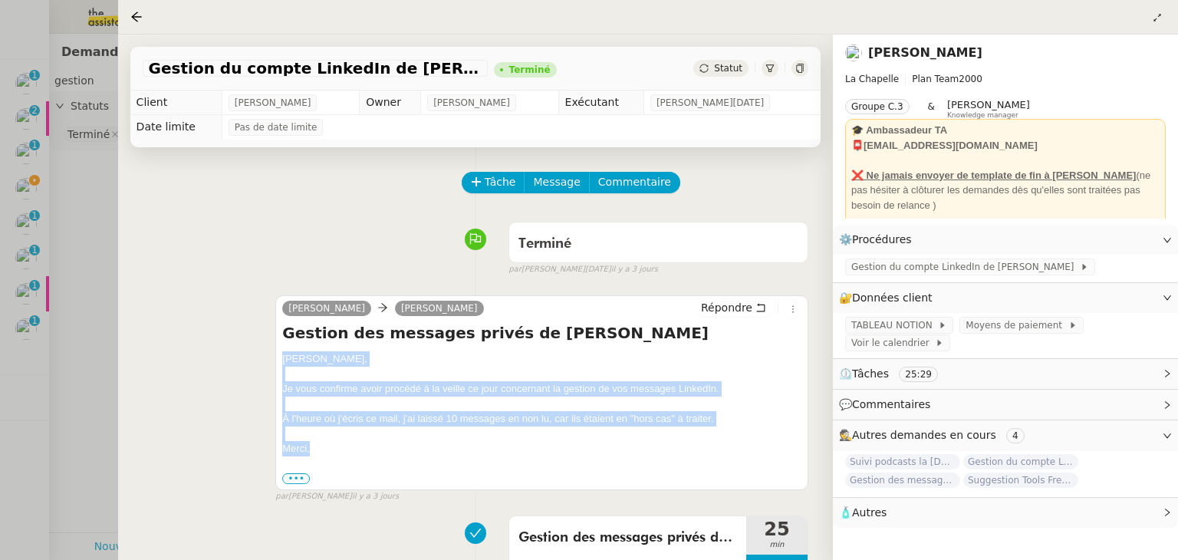
drag, startPoint x: 281, startPoint y: 360, endPoint x: 329, endPoint y: 449, distance: 100.9
click at [329, 449] on div "camille Hugo Bentz Répondre Gestion des messages privés de Charly Hugo, Je vous…" at bounding box center [541, 392] width 533 height 194
copy div "Hugo, Je vous confirme avoir procédé à la veille ce jour concernant la gestion …"
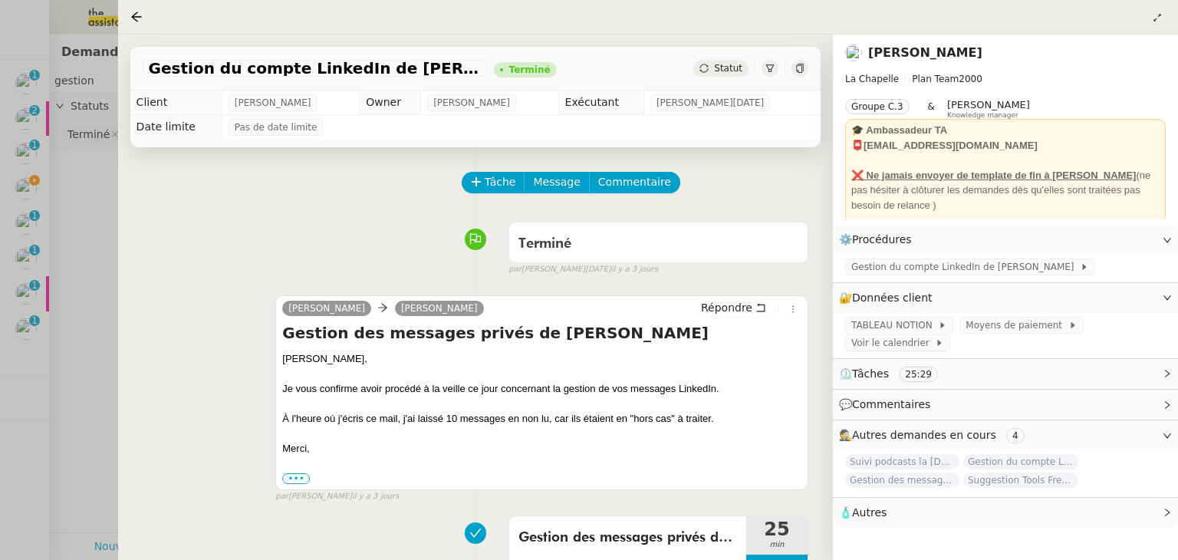
click at [104, 274] on div at bounding box center [589, 280] width 1178 height 560
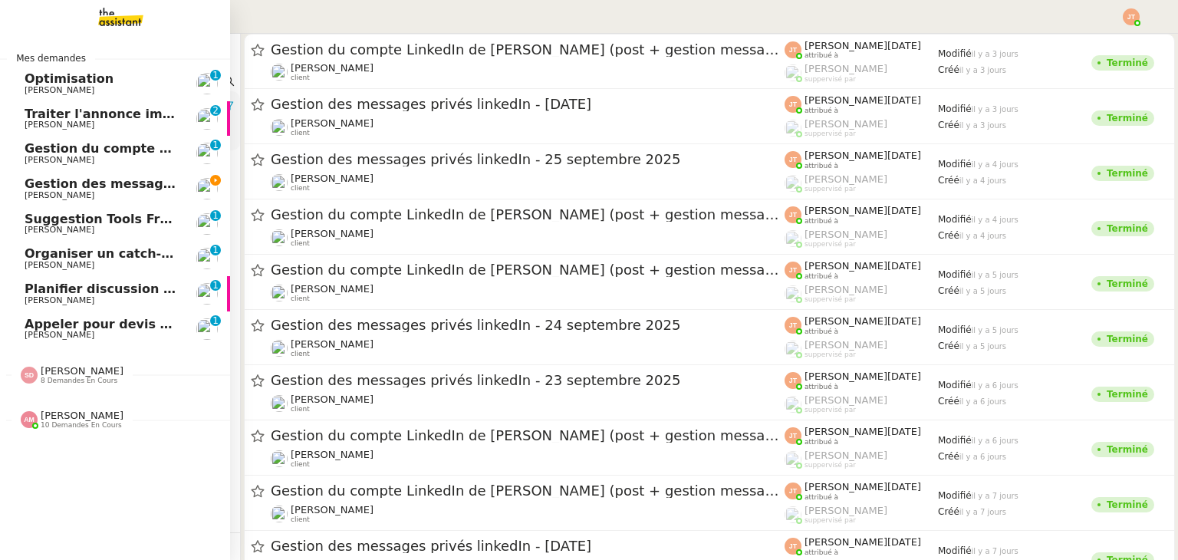
click at [27, 188] on span "Gestion des messages privés linkedIn - 29 septembre 2025" at bounding box center [185, 183] width 321 height 15
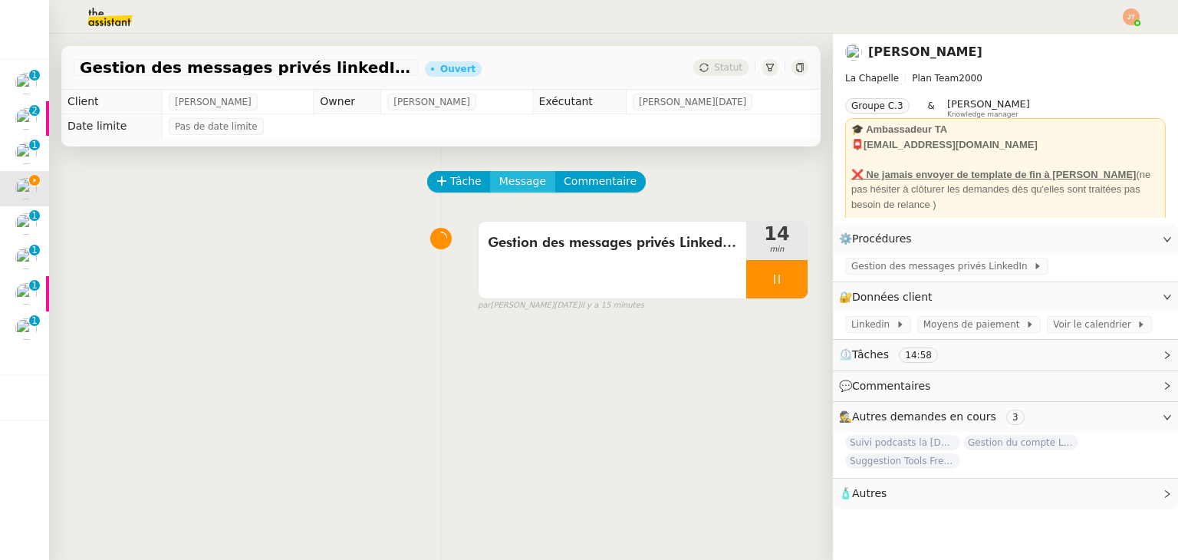
click at [511, 188] on span "Message" at bounding box center [522, 182] width 47 height 18
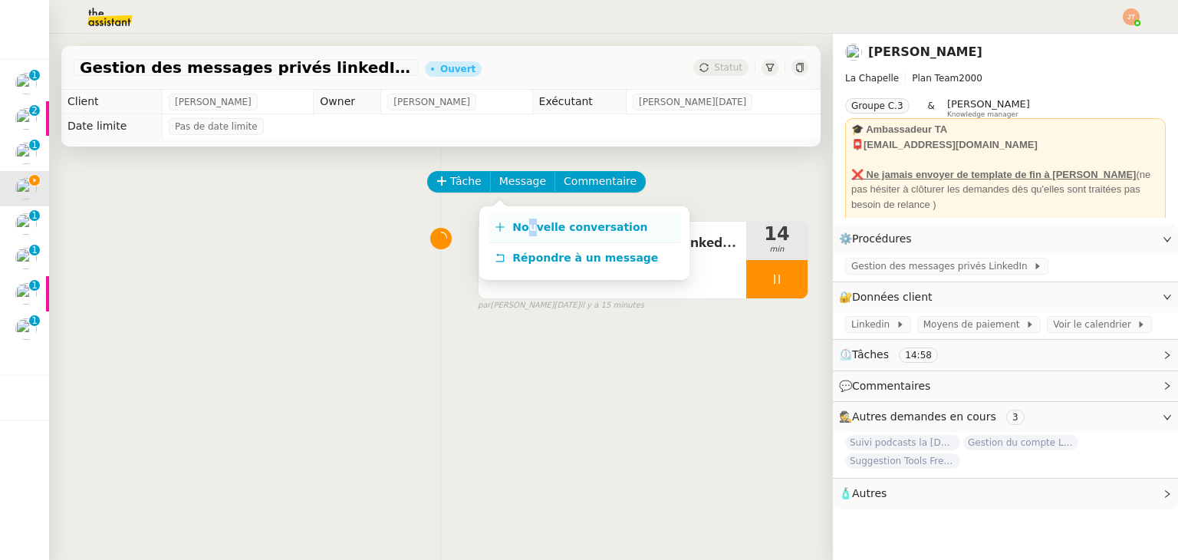
click at [530, 229] on span "Nouvelle conversation" at bounding box center [579, 227] width 135 height 12
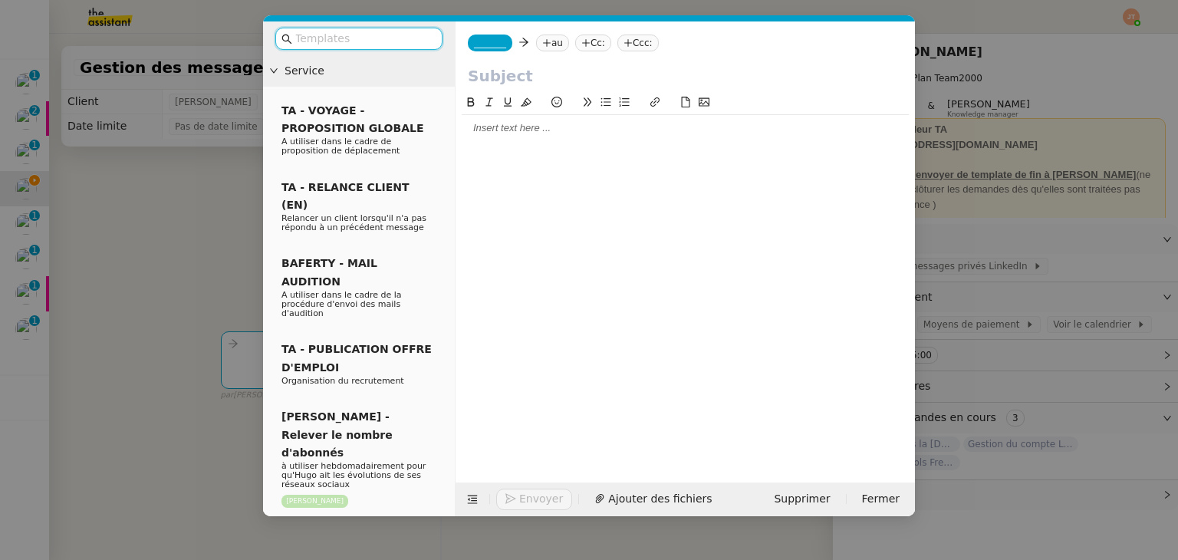
click at [487, 127] on div at bounding box center [685, 128] width 447 height 14
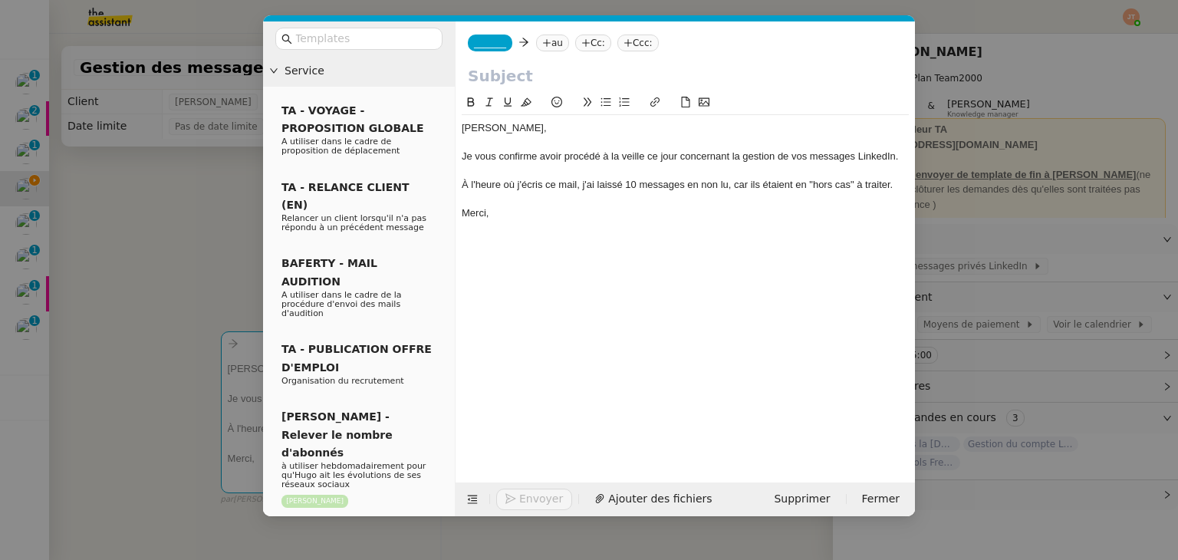
click at [635, 182] on div "À l'heure où j'écris ce mail, j'ai laissé 10 messages en non lu, car ils étaien…" at bounding box center [685, 185] width 447 height 14
click at [225, 205] on nz-modal-container "Service TA - VOYAGE - PROPOSITION GLOBALE A utiliser dans le cadre de propositi…" at bounding box center [589, 280] width 1178 height 560
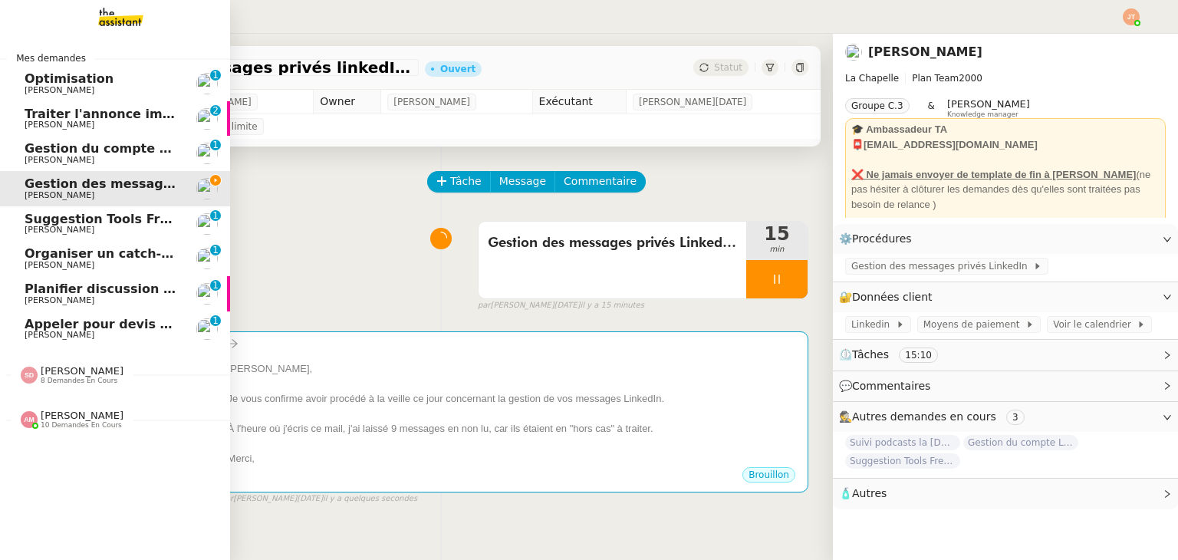
click at [53, 419] on span "[PERSON_NAME]" at bounding box center [82, 415] width 83 height 12
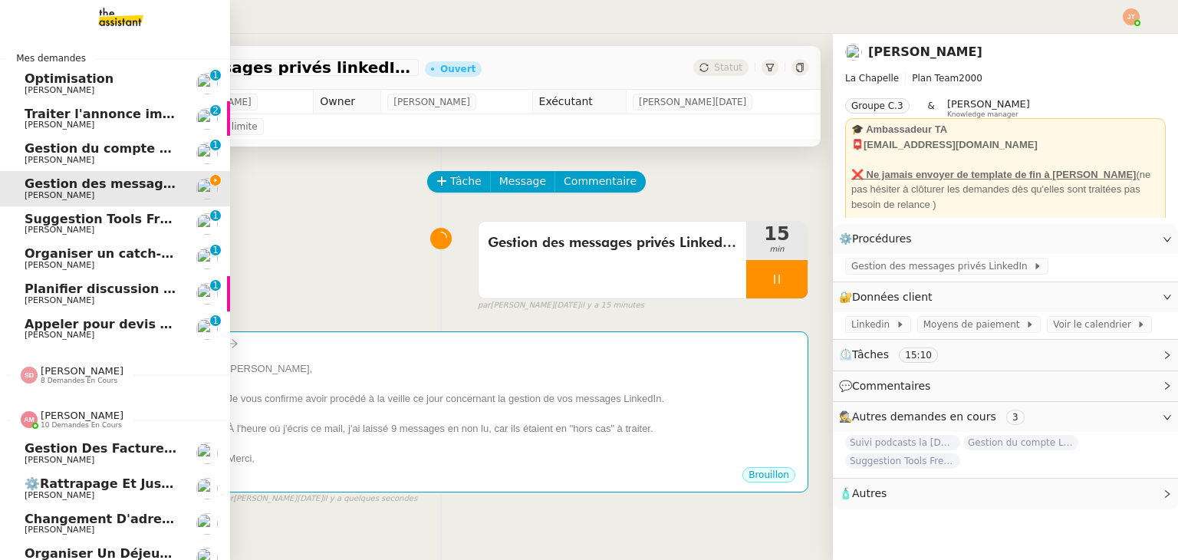
click at [53, 419] on span "[PERSON_NAME]" at bounding box center [82, 415] width 83 height 12
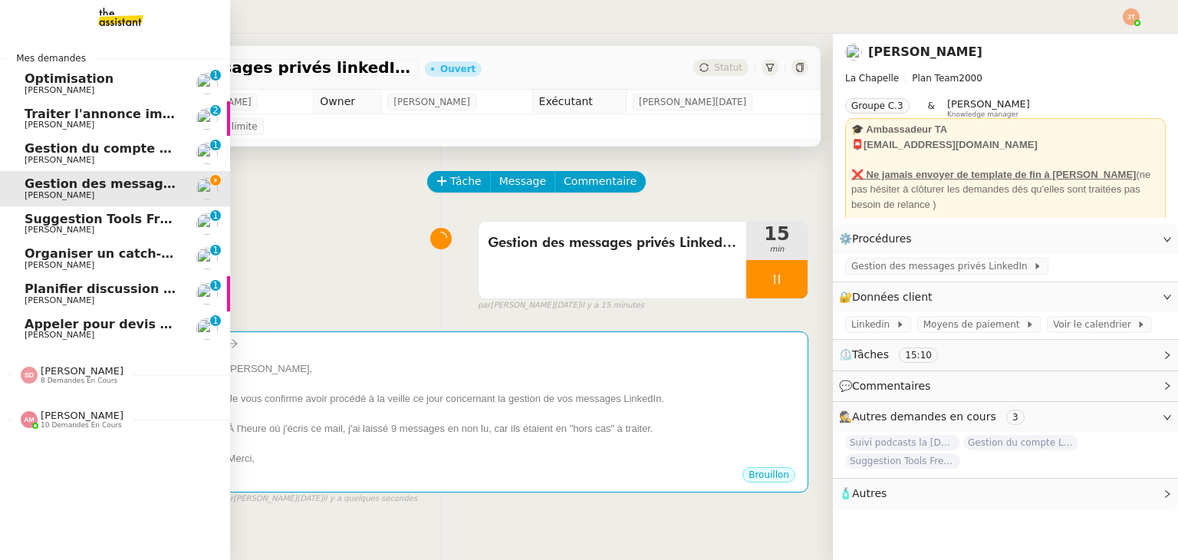
click at [95, 375] on span "[PERSON_NAME]" at bounding box center [82, 371] width 83 height 12
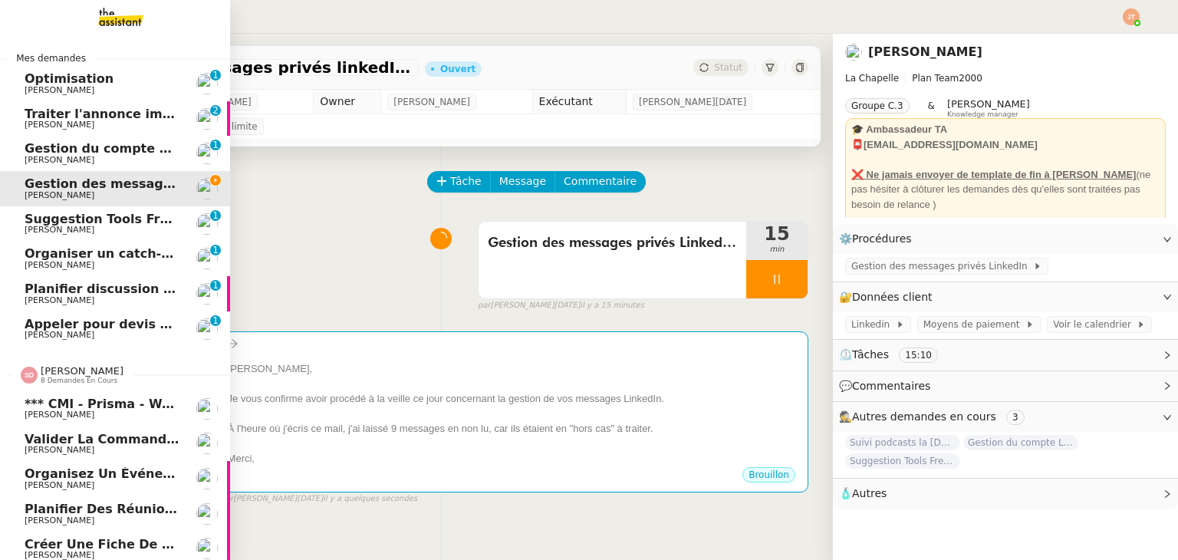
click at [95, 375] on span "[PERSON_NAME]" at bounding box center [82, 371] width 83 height 12
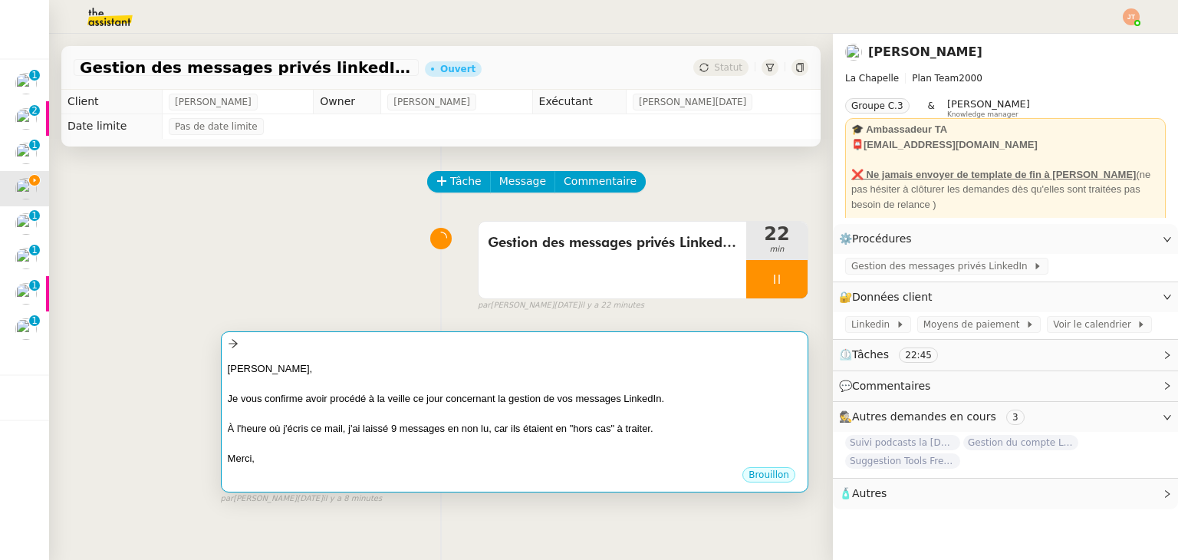
click at [316, 381] on div at bounding box center [515, 383] width 574 height 15
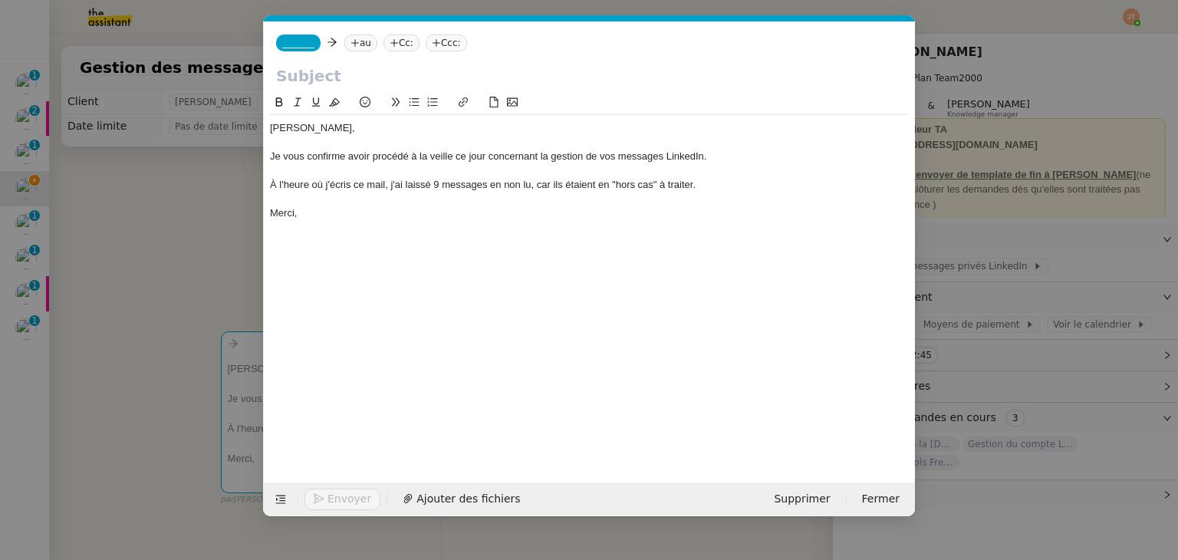
scroll to position [0, 32]
click at [357, 41] on nz-tag "au" at bounding box center [360, 43] width 33 height 17
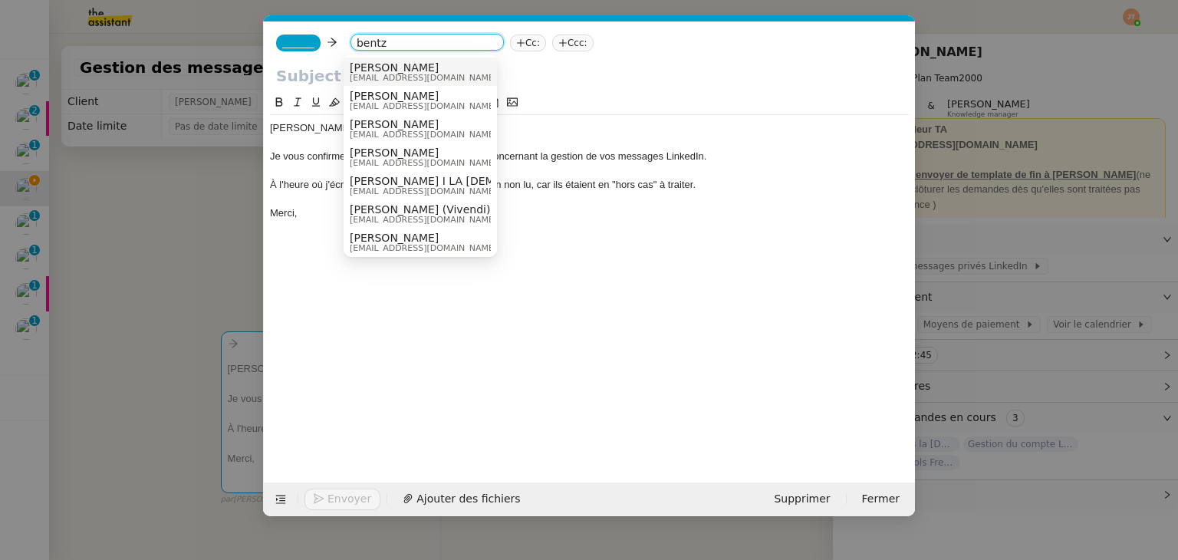
type input "bentz"
click at [374, 67] on span "[PERSON_NAME]" at bounding box center [423, 67] width 147 height 12
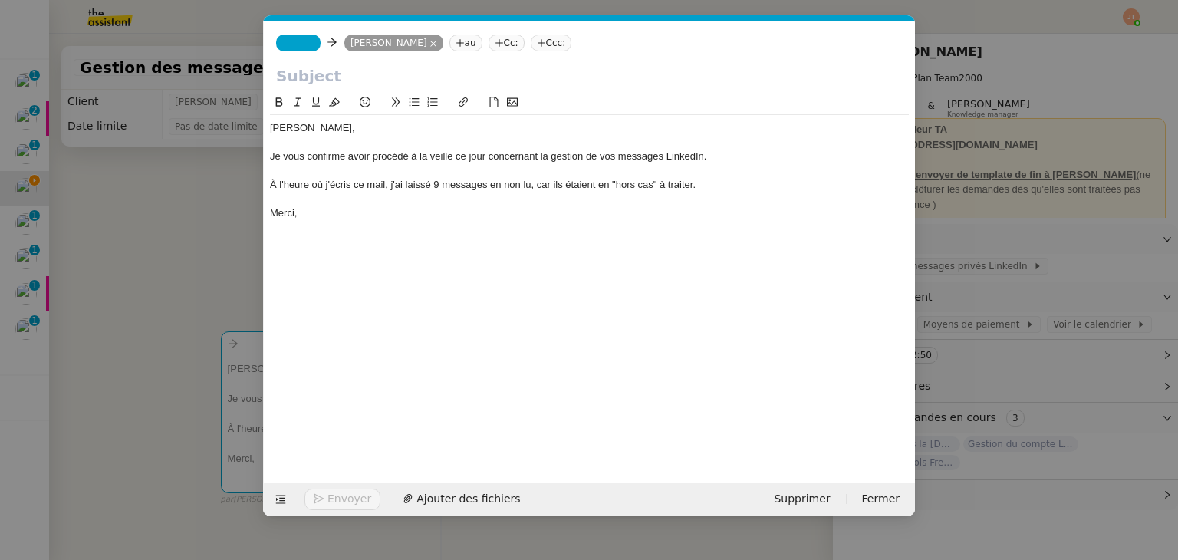
click at [293, 43] on span "_______" at bounding box center [298, 43] width 32 height 11
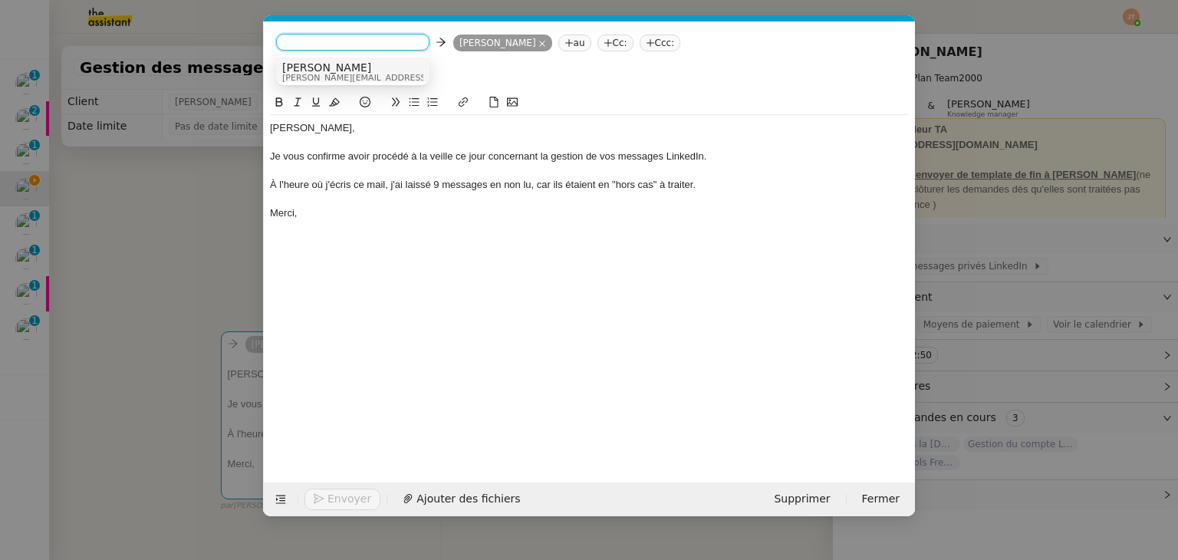
click at [320, 75] on span "camille@theassistant.com" at bounding box center [391, 78] width 218 height 8
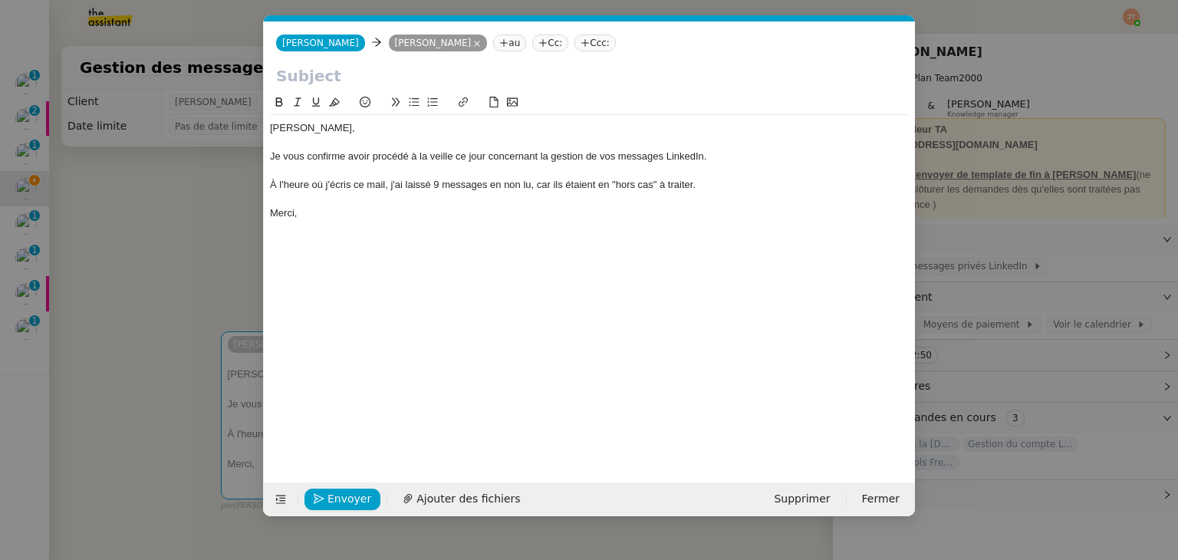
click at [163, 160] on nz-modal-container "Service TA - VOYAGE - PROPOSITION GLOBALE A utiliser dans le cadre de propositi…" at bounding box center [589, 280] width 1178 height 560
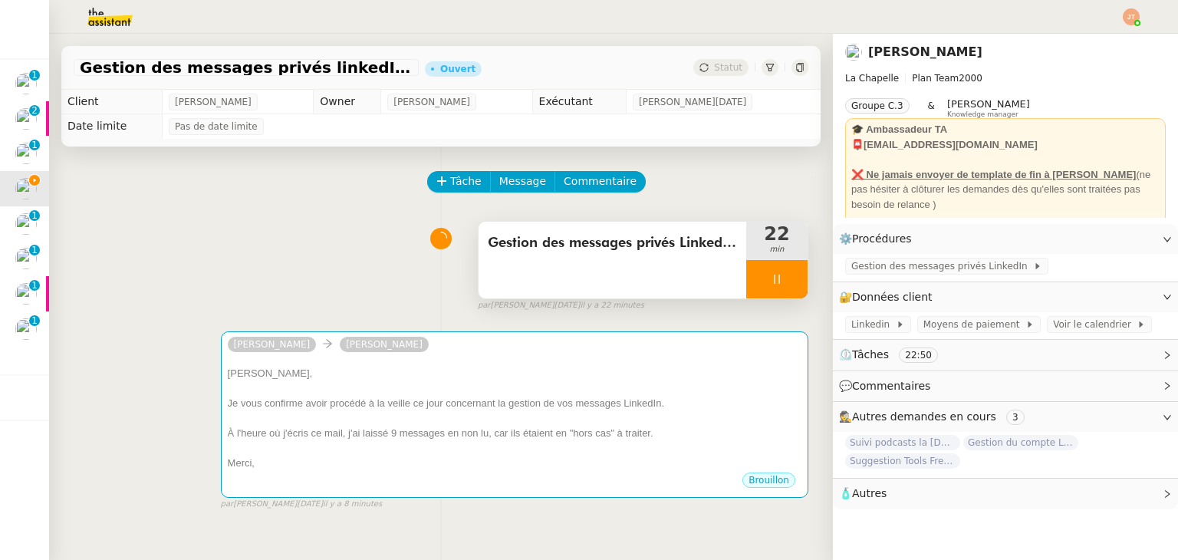
click at [550, 261] on div "Gestion des messages privés LinkedIn d'Hugo" at bounding box center [612, 260] width 268 height 77
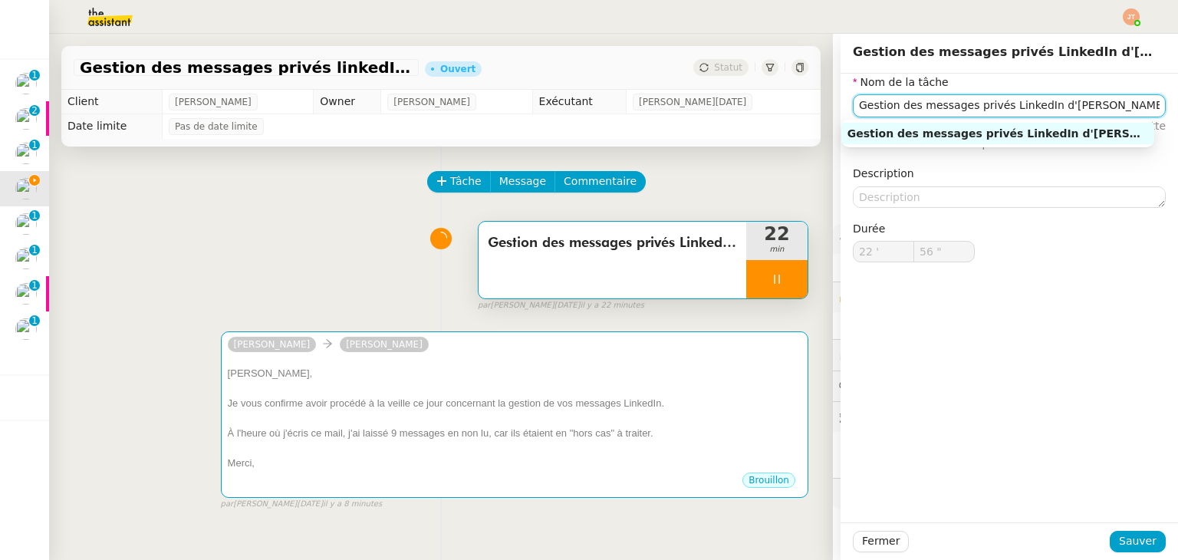
drag, startPoint x: 1073, startPoint y: 109, endPoint x: 844, endPoint y: 109, distance: 228.5
click at [853, 109] on input "Gestion des messages privés LinkedIn d'Hugo" at bounding box center [1009, 105] width 313 height 22
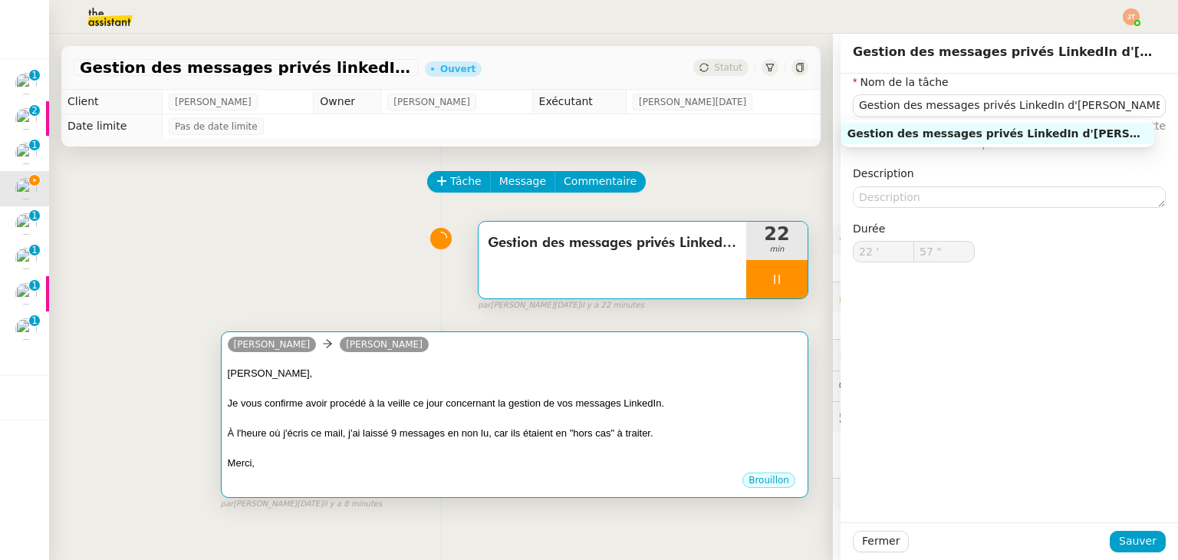
click at [389, 396] on div at bounding box center [515, 388] width 574 height 15
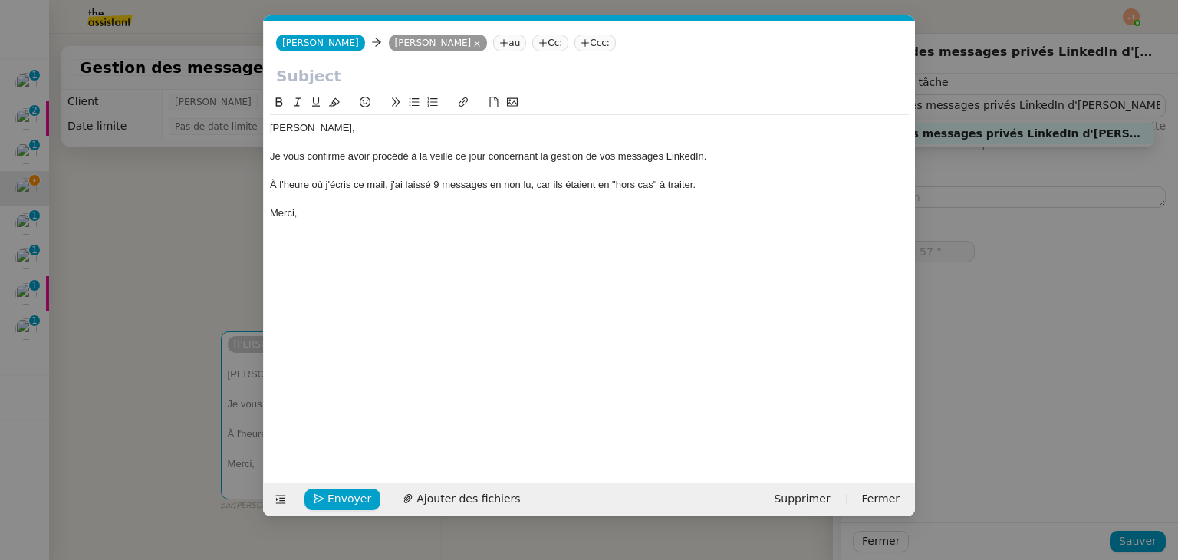
scroll to position [0, 32]
type input "58 ""
click at [340, 76] on input "text" at bounding box center [589, 75] width 626 height 23
paste input "Gestion des messages privés LinkedIn d'Hugo"
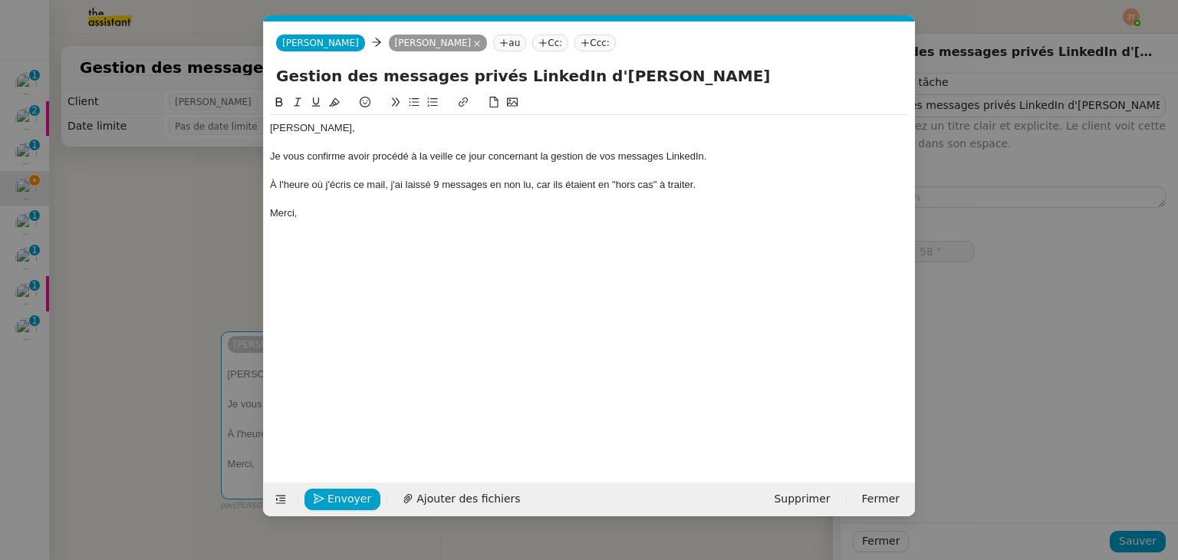
type input "Gestion des messages privés LinkedIn d'Hugo"
type input "59 ""
click at [199, 220] on nz-modal-container "Service TA - VOYAGE - PROPOSITION GLOBALE A utiliser dans le cadre de propositi…" at bounding box center [589, 280] width 1178 height 560
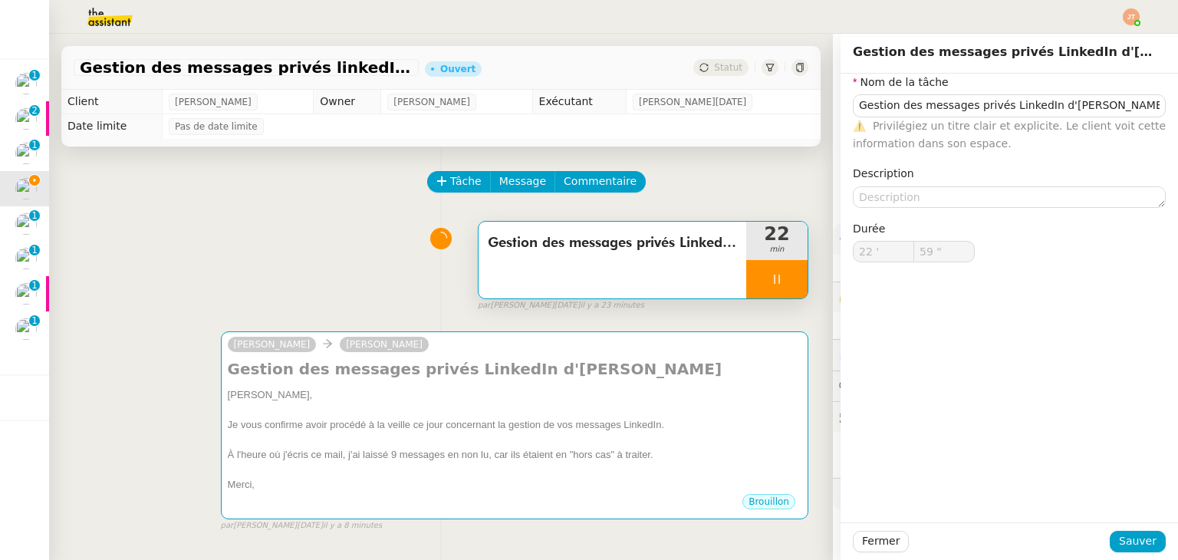
type input "23 '"
type input "0 ""
click at [862, 547] on span "Fermer" at bounding box center [881, 541] width 38 height 18
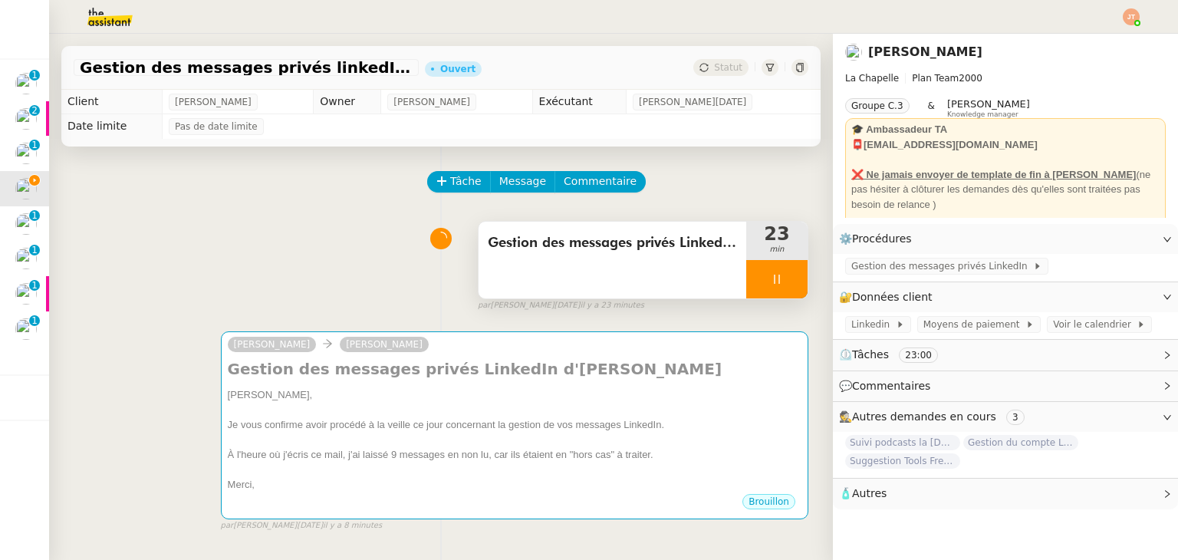
click at [746, 273] on div at bounding box center [776, 279] width 61 height 38
click at [786, 275] on icon at bounding box center [792, 279] width 12 height 12
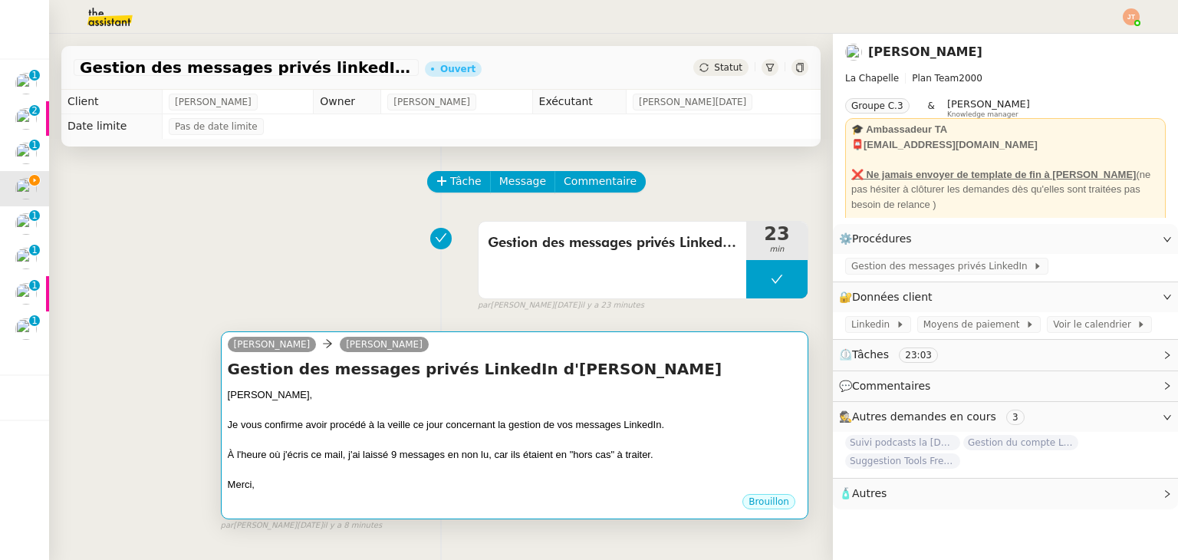
click at [624, 410] on div at bounding box center [515, 410] width 574 height 15
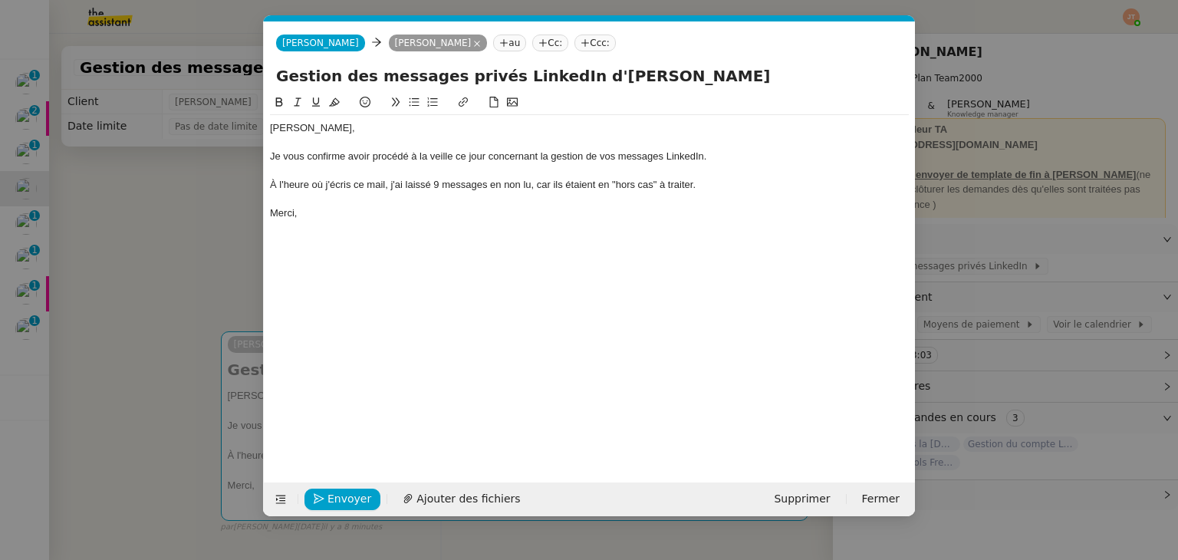
scroll to position [0, 32]
click at [322, 496] on icon "button" at bounding box center [319, 498] width 11 height 11
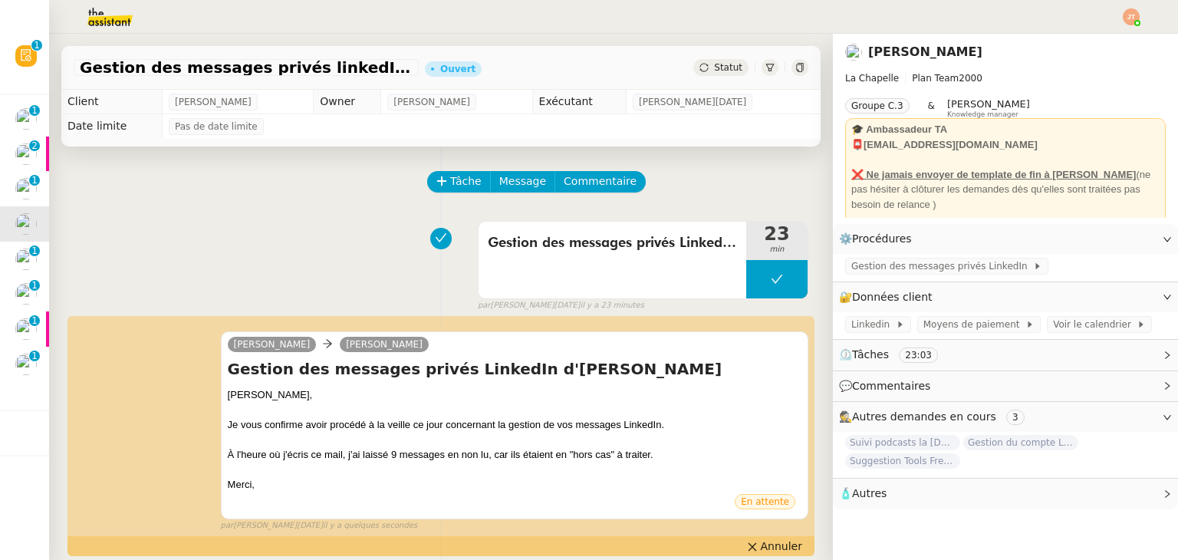
click at [714, 71] on span "Statut" at bounding box center [728, 67] width 28 height 11
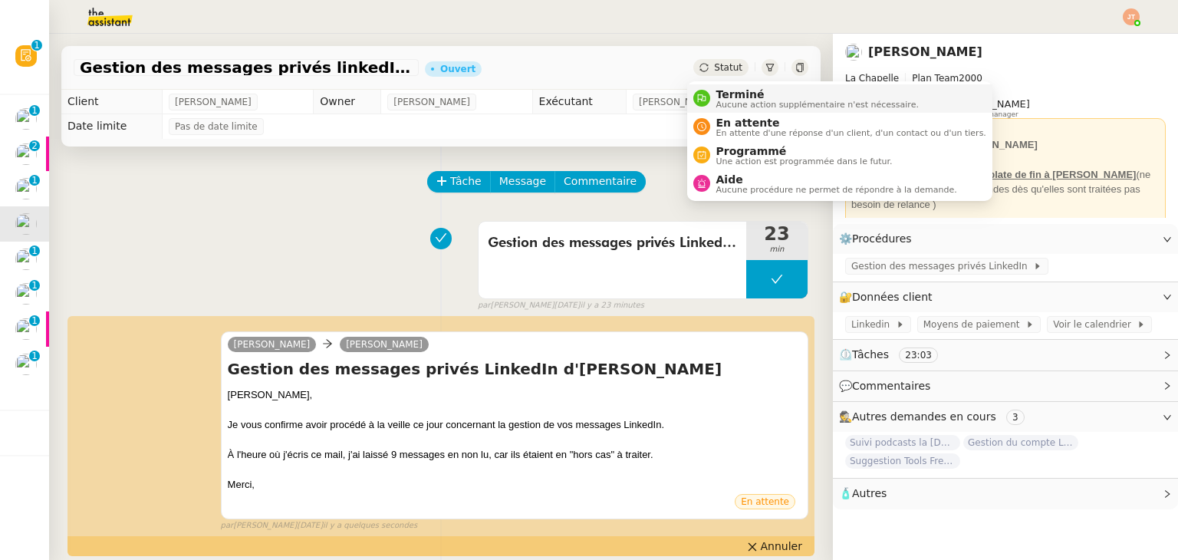
click at [715, 106] on div "Terminé Aucune action supplémentaire n'est nécessaire." at bounding box center [814, 98] width 209 height 21
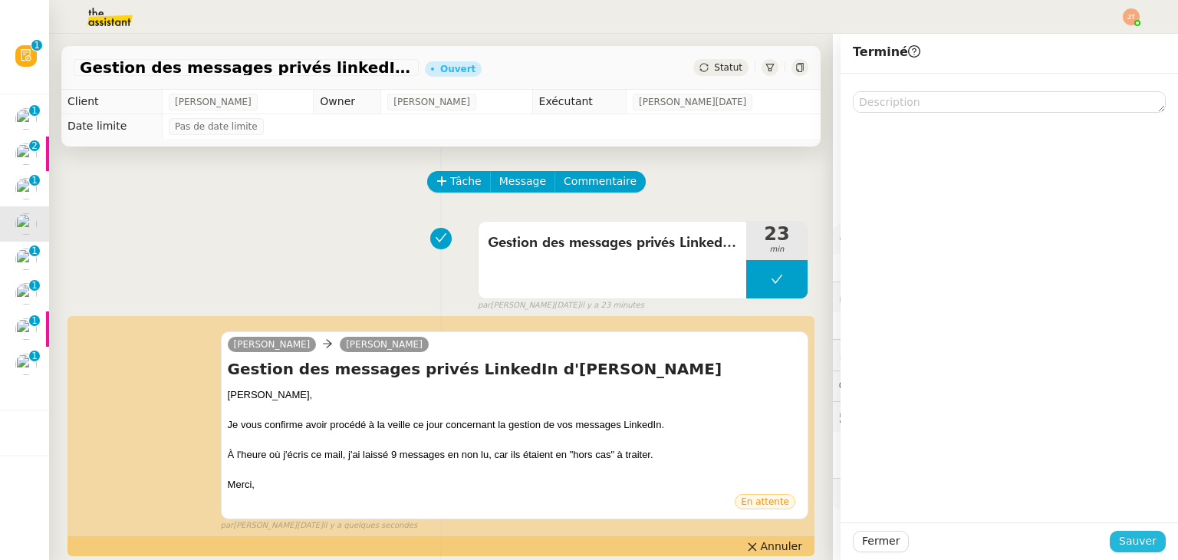
click at [1110, 539] on button "Sauver" at bounding box center [1138, 541] width 56 height 21
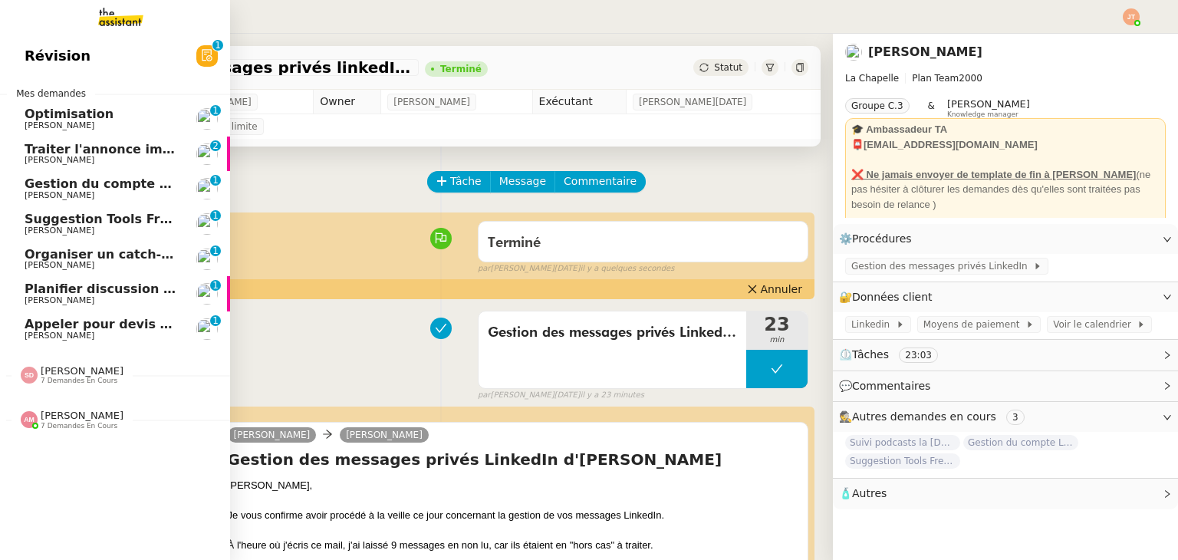
click at [35, 181] on span "Gestion du compte LinkedIn de Charly LAMARD (post + gestion messages) - 29 sept…" at bounding box center [316, 183] width 583 height 15
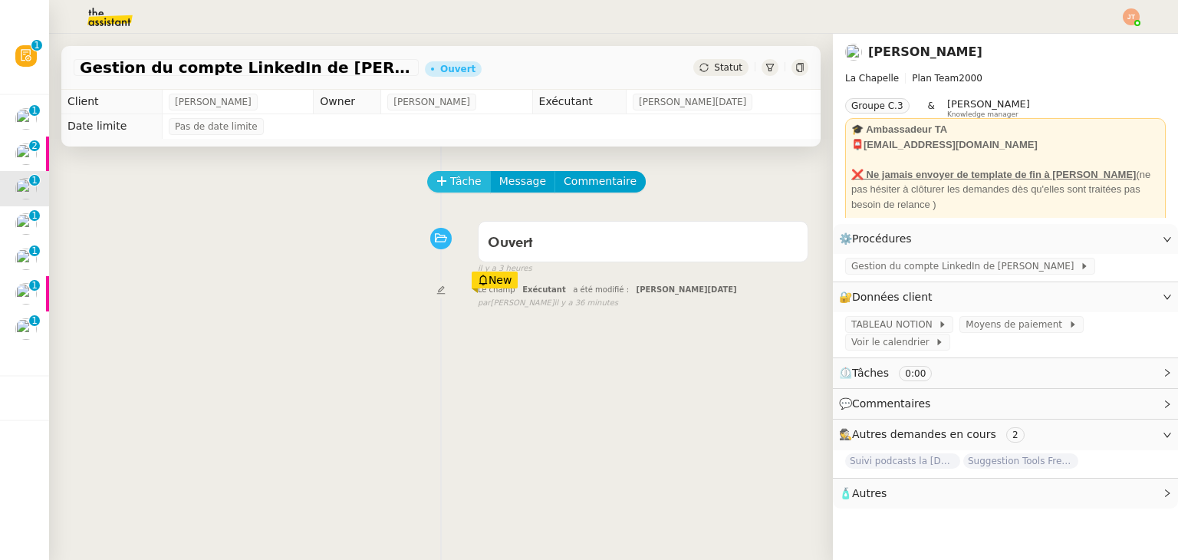
click at [452, 174] on span "Tâche" at bounding box center [465, 182] width 31 height 18
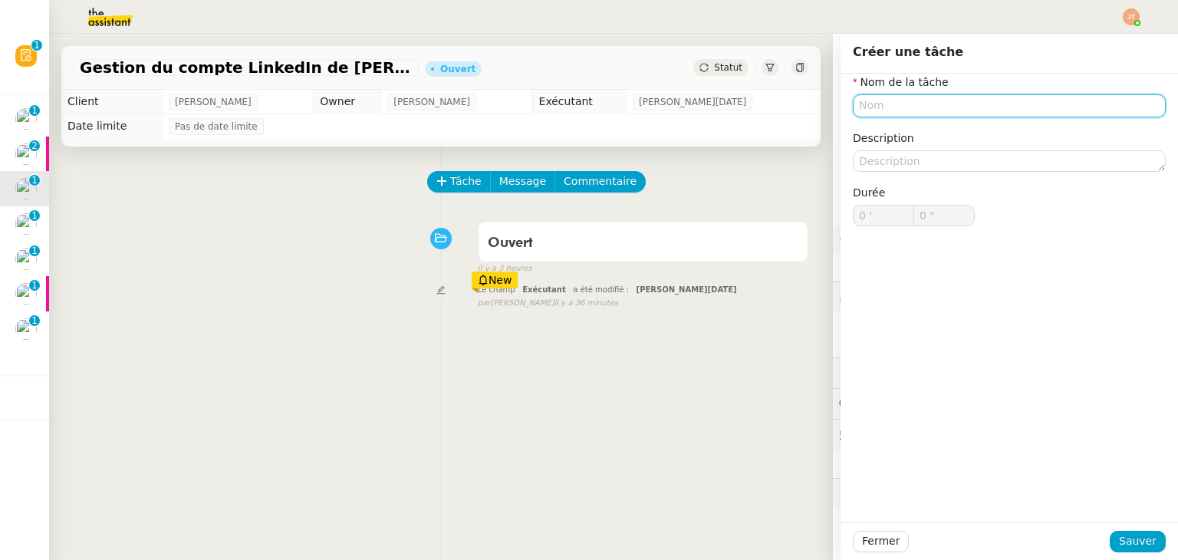
click at [865, 104] on input "text" at bounding box center [1009, 105] width 313 height 22
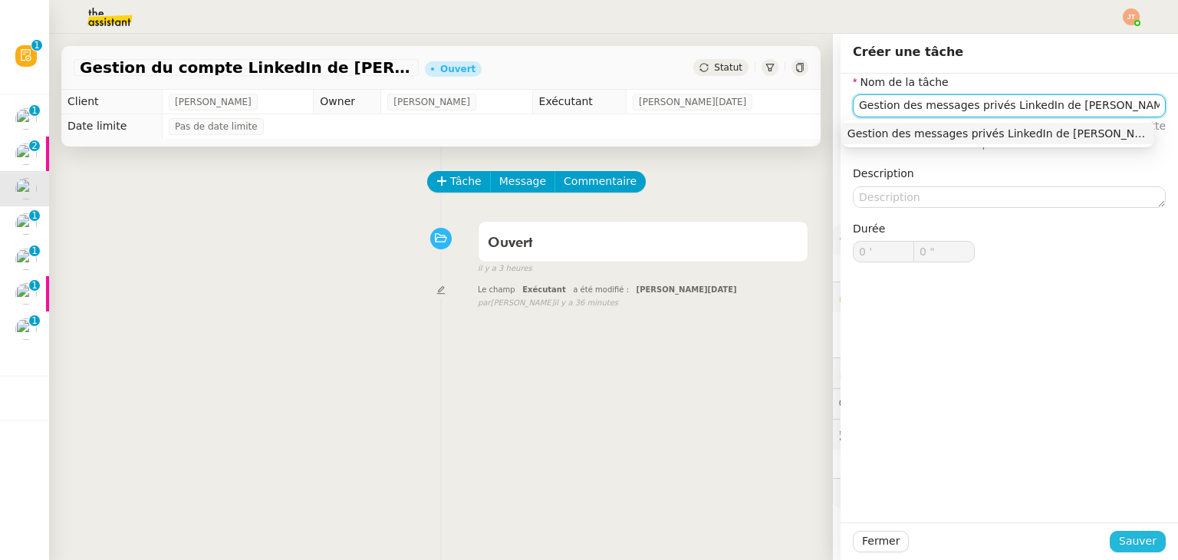
type input "Gestion des messages privés LinkedIn de Charly"
click at [1110, 541] on button "Sauver" at bounding box center [1138, 541] width 56 height 21
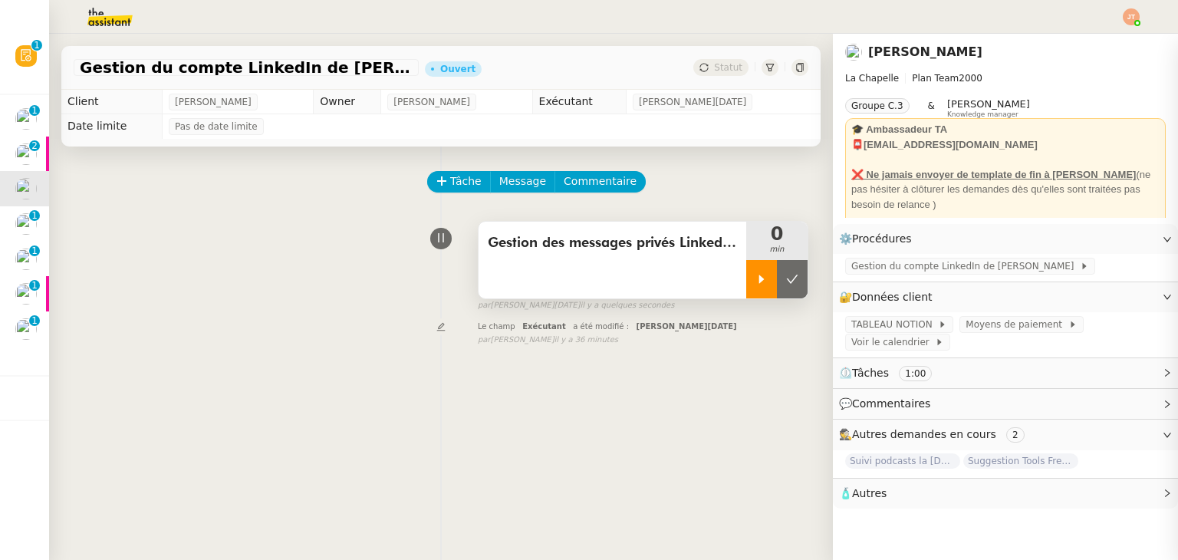
click at [758, 281] on div at bounding box center [761, 279] width 31 height 38
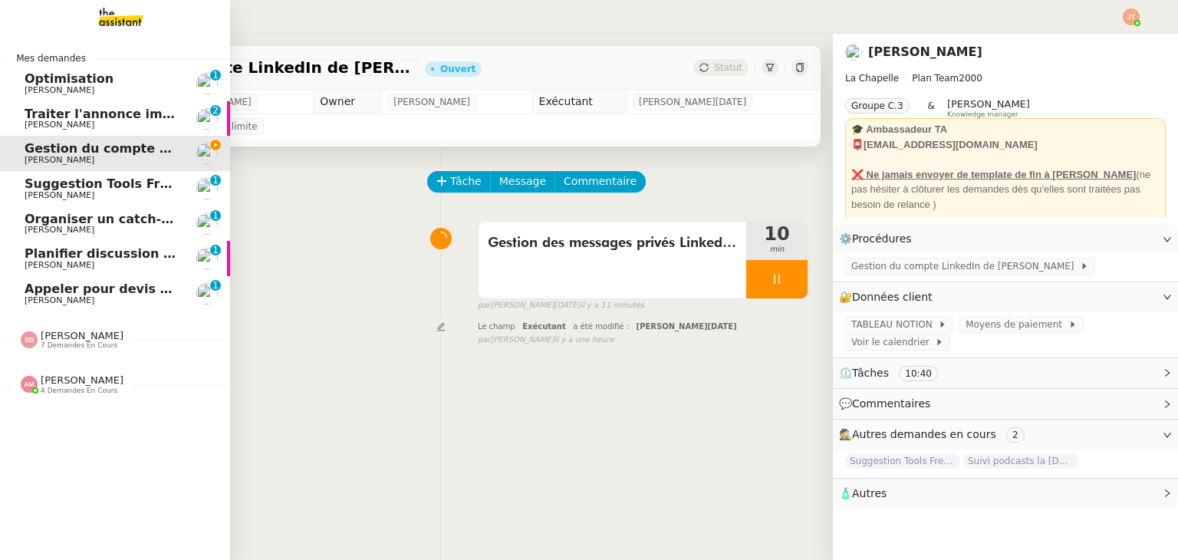
click at [90, 385] on span "[PERSON_NAME]" at bounding box center [82, 380] width 83 height 12
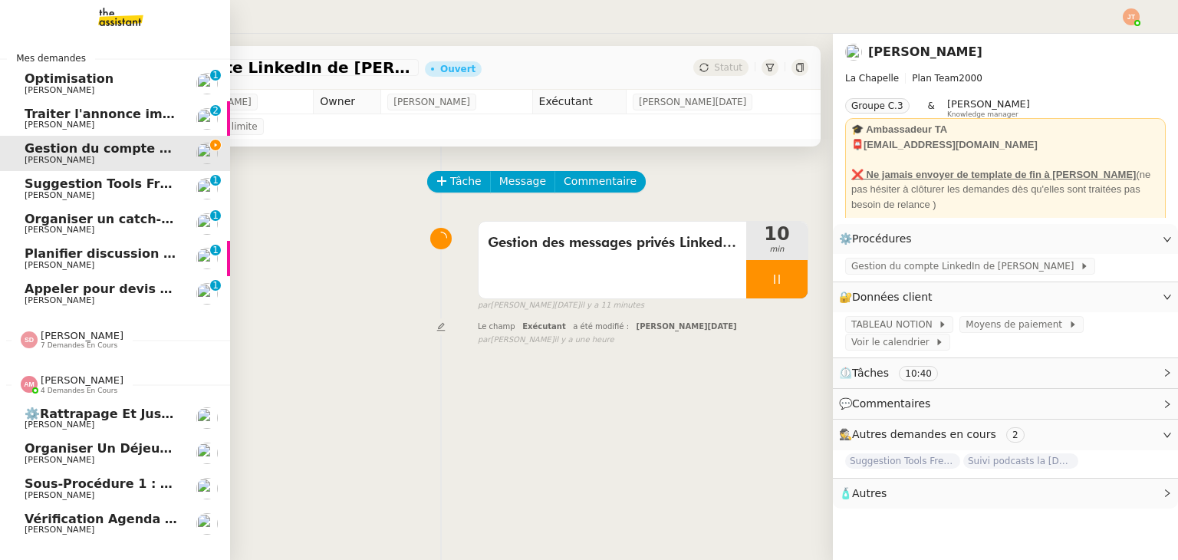
click at [90, 385] on span "[PERSON_NAME]" at bounding box center [82, 380] width 83 height 12
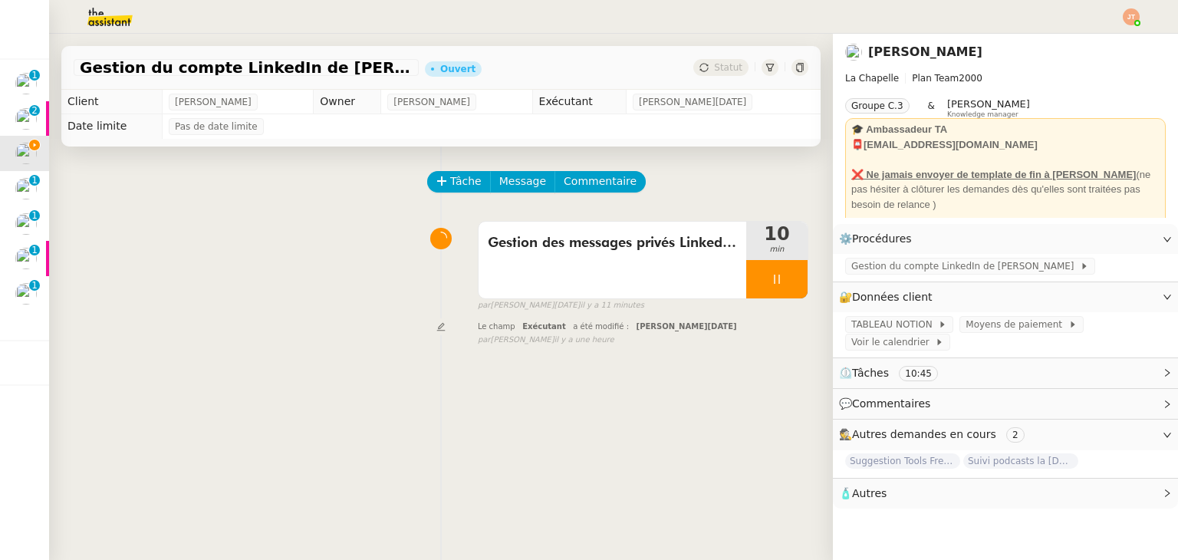
click at [102, 17] on img at bounding box center [97, 17] width 119 height 34
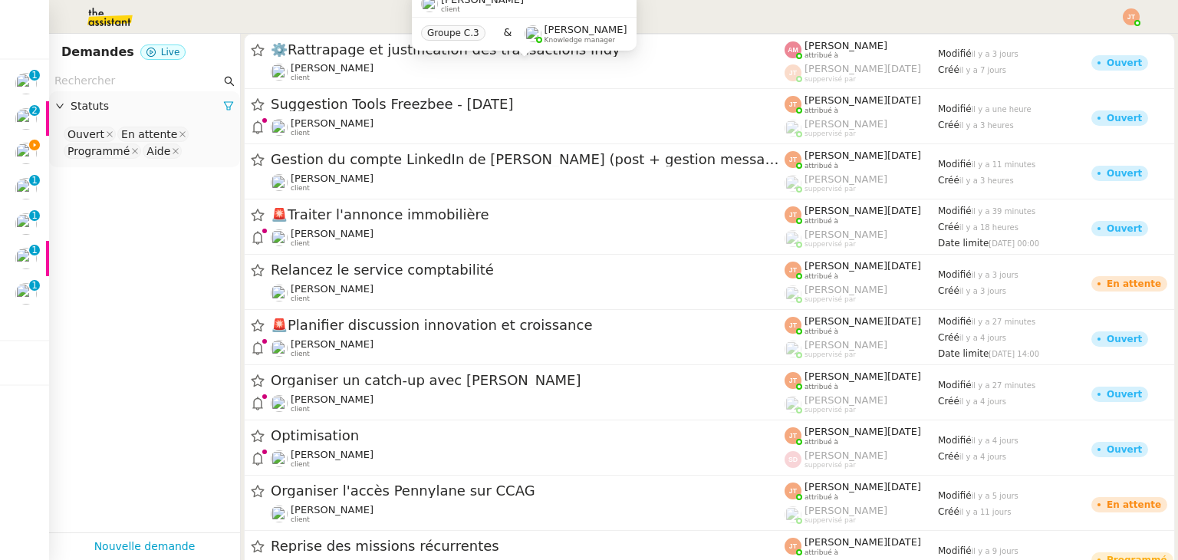
click at [156, 81] on input "text" at bounding box center [137, 81] width 166 height 18
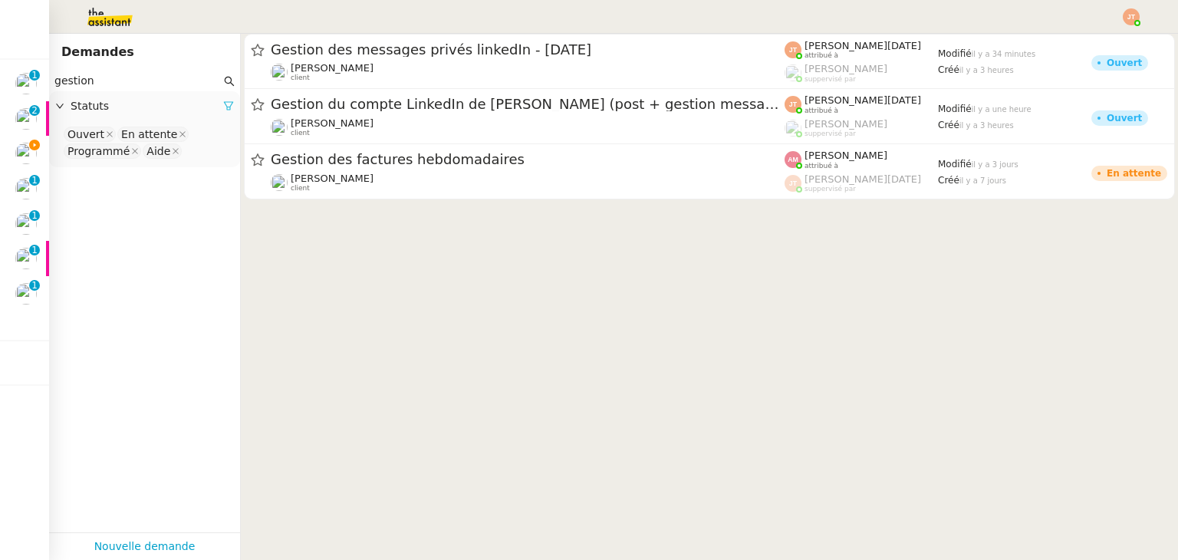
type input "gestion"
click at [223, 107] on icon at bounding box center [228, 105] width 11 height 11
click at [176, 112] on span "Statuts" at bounding box center [152, 106] width 163 height 18
click at [140, 136] on nz-select-top-control "Please select" at bounding box center [144, 134] width 166 height 19
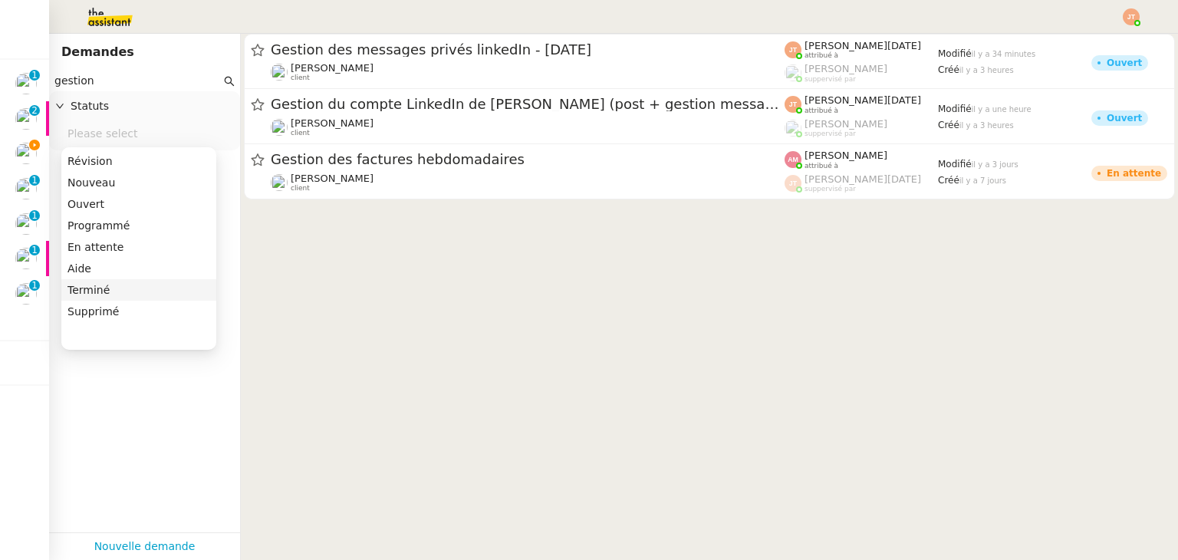
click at [123, 288] on div "Terminé" at bounding box center [138, 290] width 143 height 14
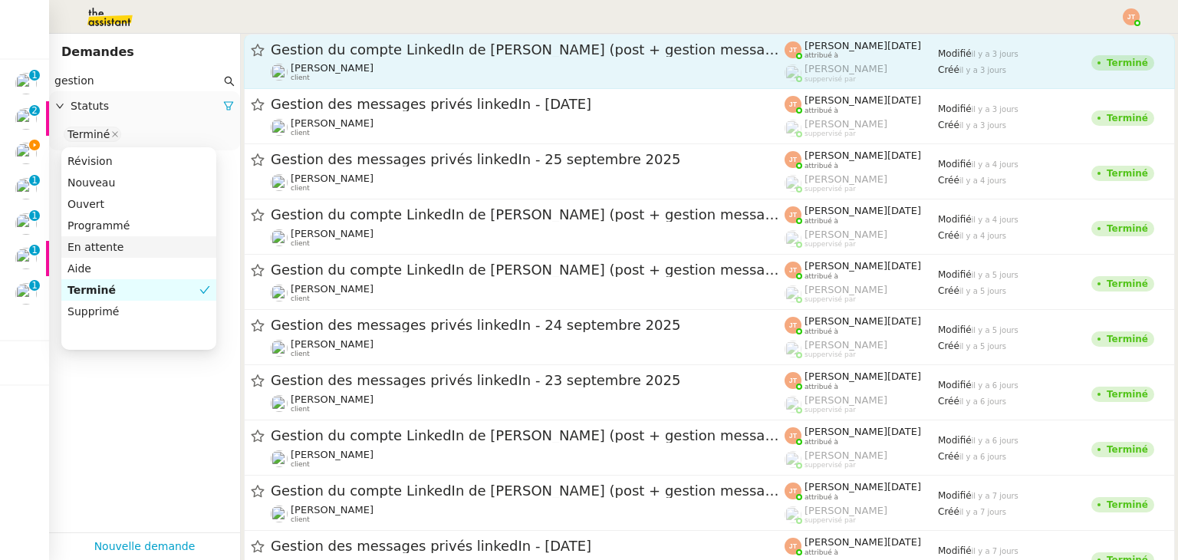
click at [364, 64] on div "Hugo Bentz client" at bounding box center [528, 72] width 514 height 20
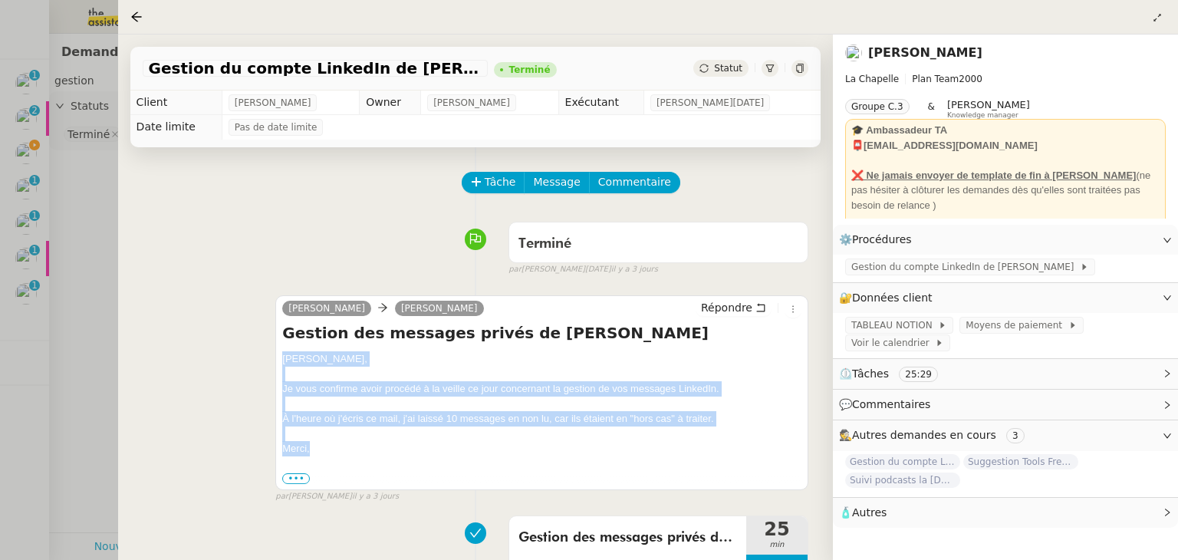
drag, startPoint x: 282, startPoint y: 360, endPoint x: 337, endPoint y: 452, distance: 106.6
click at [337, 452] on div "Hugo, Je vous confirme avoir procédé à la veille ce jour concernant la gestion …" at bounding box center [541, 418] width 519 height 134
copy div "Hugo, Je vous confirme avoir procédé à la veille ce jour concernant la gestion …"
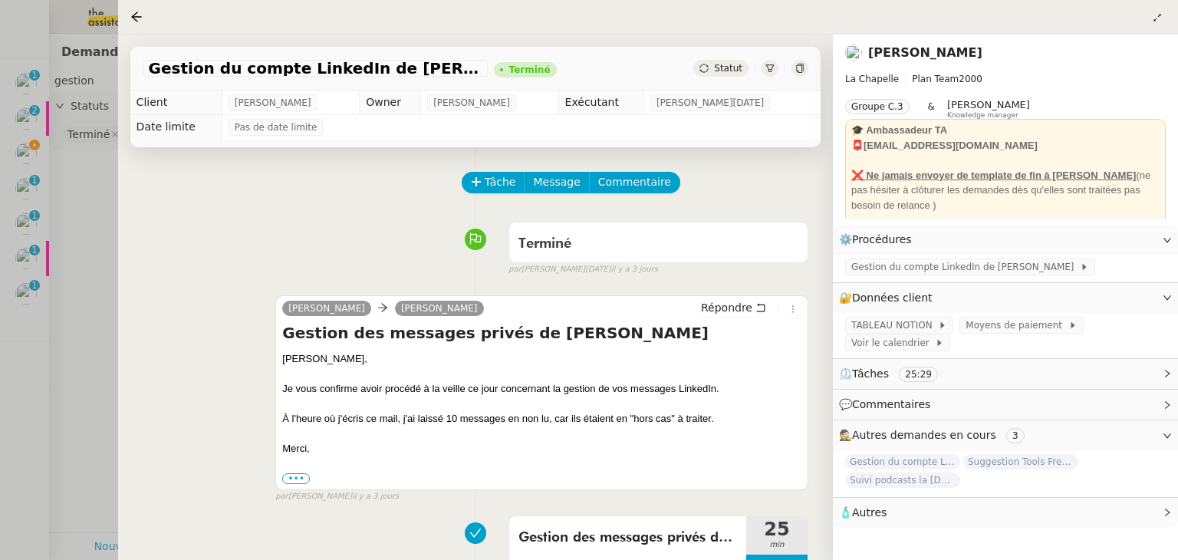
click at [87, 249] on div at bounding box center [589, 280] width 1178 height 560
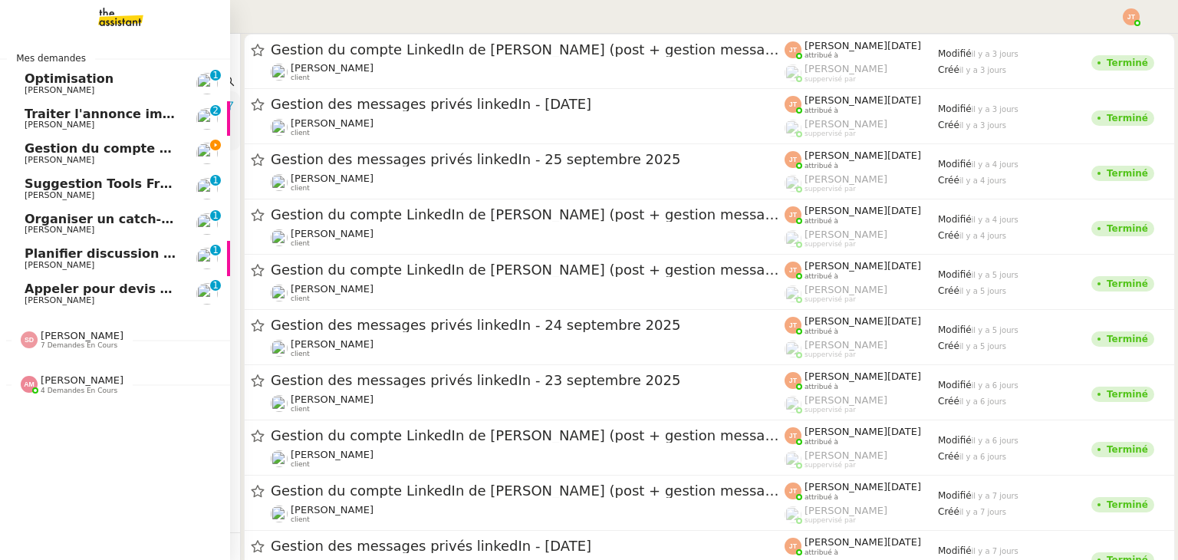
click at [44, 163] on span "[PERSON_NAME]" at bounding box center [60, 160] width 70 height 10
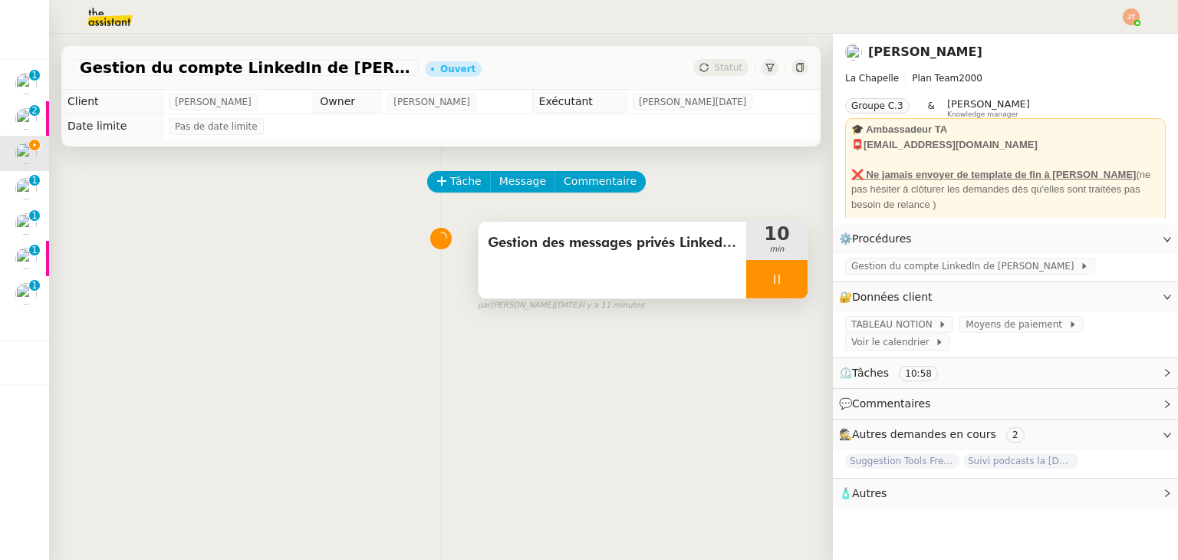
click at [573, 257] on div "Gestion des messages privés LinkedIn de Charly" at bounding box center [612, 260] width 268 height 77
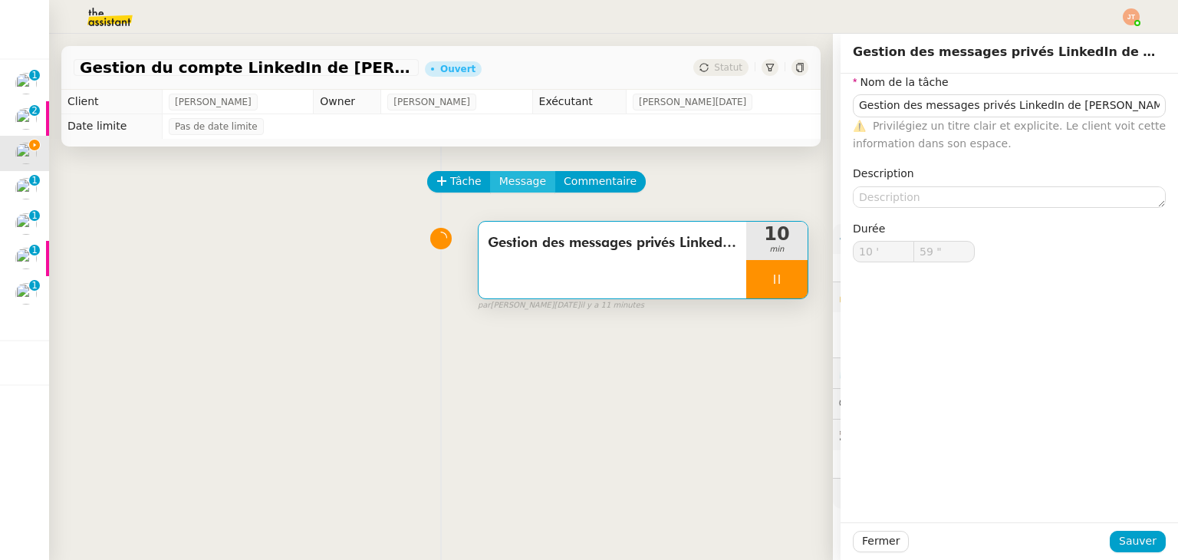
click at [514, 185] on span "Message" at bounding box center [522, 182] width 47 height 18
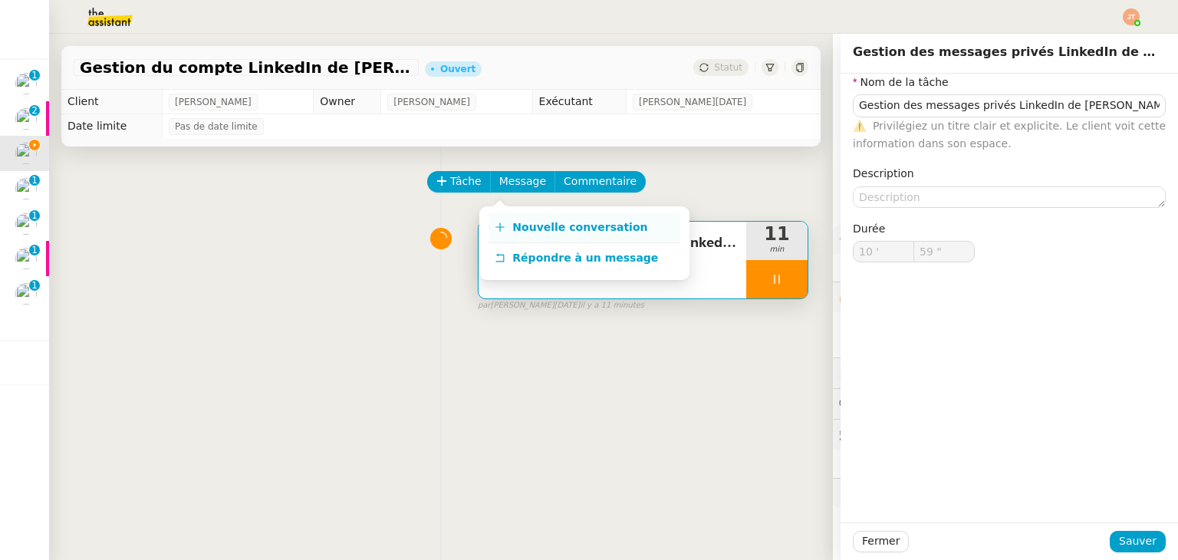
click at [567, 228] on span "Nouvelle conversation" at bounding box center [579, 227] width 135 height 12
type input "11 '"
type input "0 ""
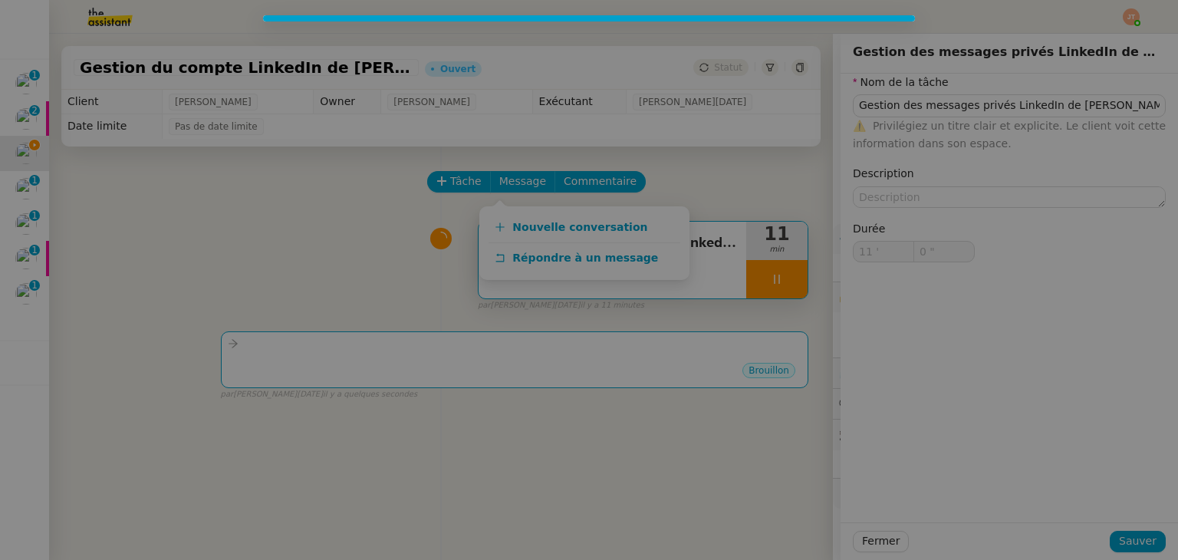
type input "Gestion des messages privés LinkedIn de Charly"
type input "11 '"
type input "1 ""
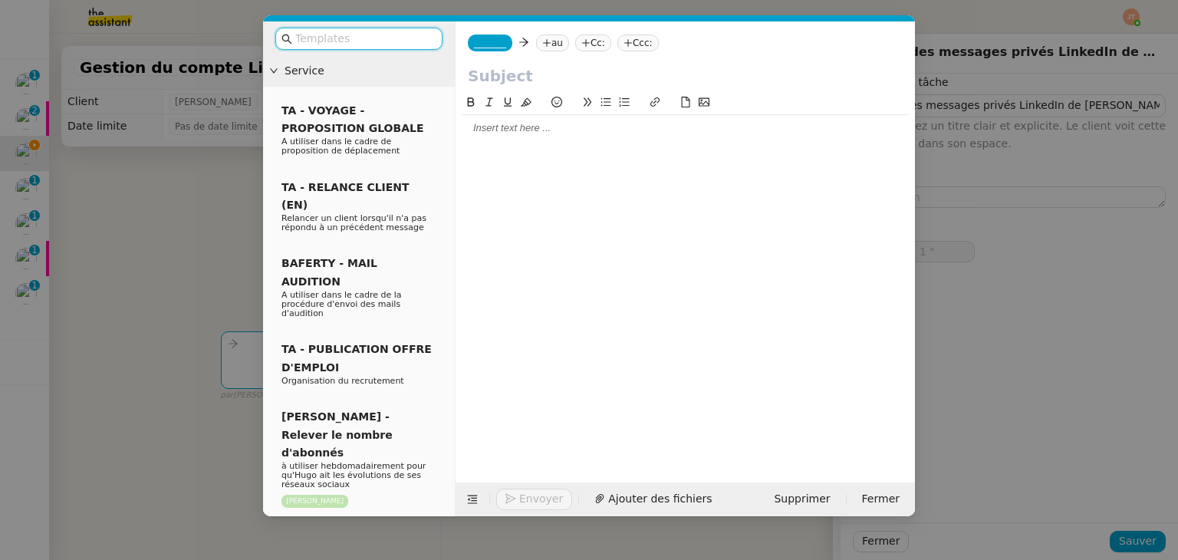
type input "Gestion des messages privés LinkedIn de Charly"
type input "11 '"
type input "1 ""
type input "Gestion des messages privés LinkedIn de Charly"
type input "11 '"
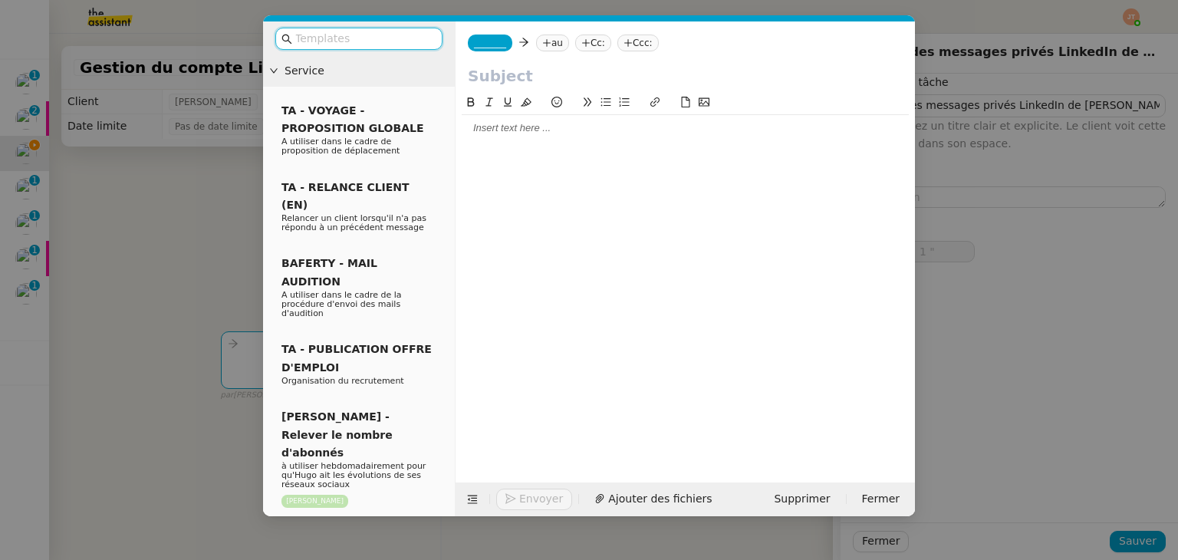
type input "1 ""
type input "Gestion des messages privés LinkedIn de Charly"
type input "11 '"
click at [523, 133] on div at bounding box center [685, 128] width 447 height 14
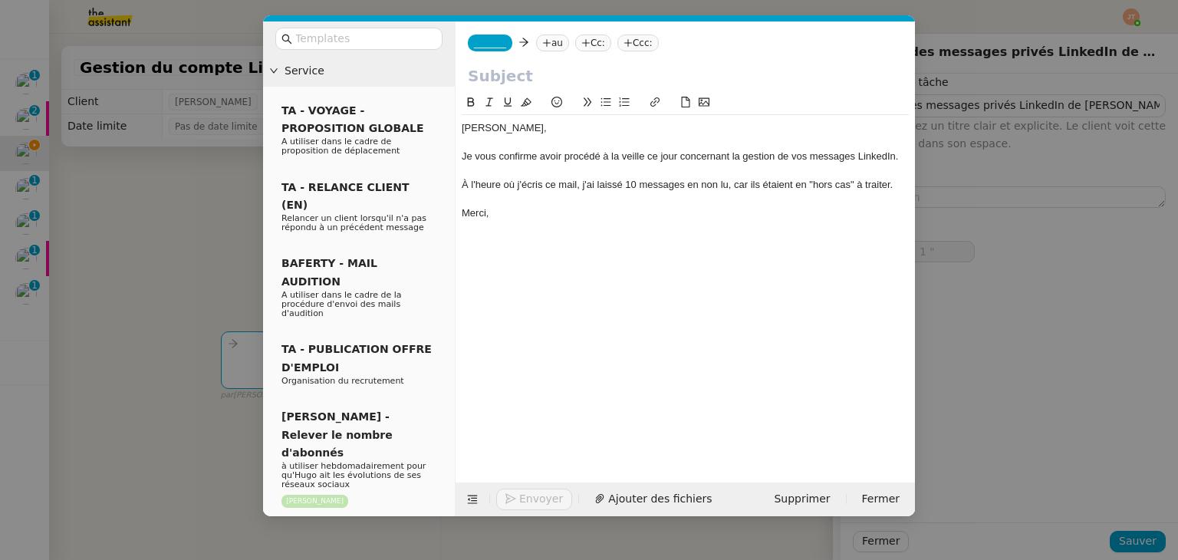
type input "2 ""
click at [212, 289] on nz-modal-container "Service TA - VOYAGE - PROPOSITION GLOBALE A utiliser dans le cadre de propositi…" at bounding box center [589, 280] width 1178 height 560
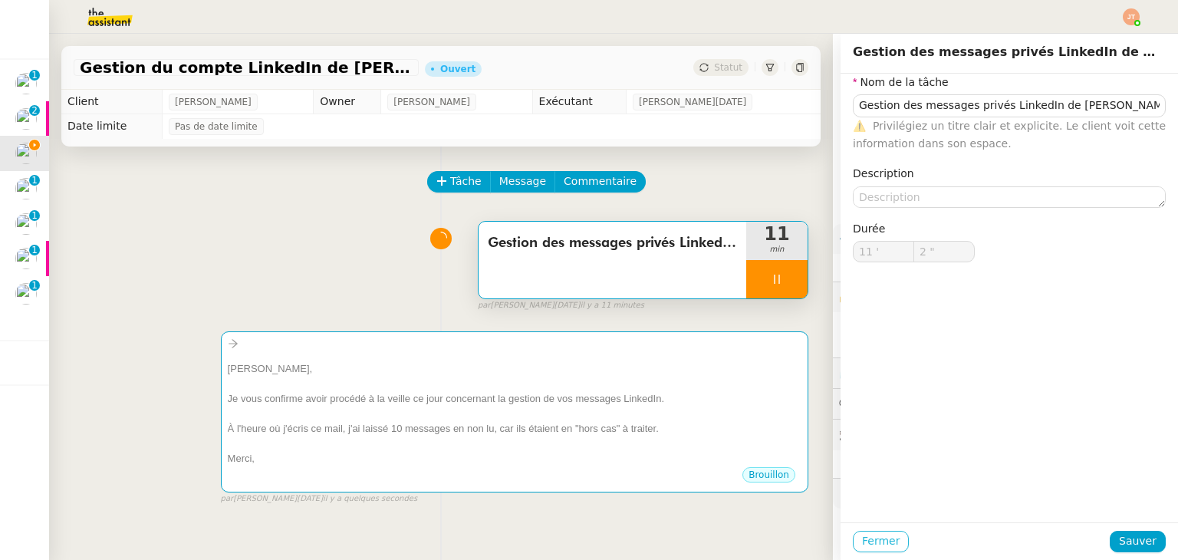
click at [868, 541] on span "Fermer" at bounding box center [881, 541] width 38 height 18
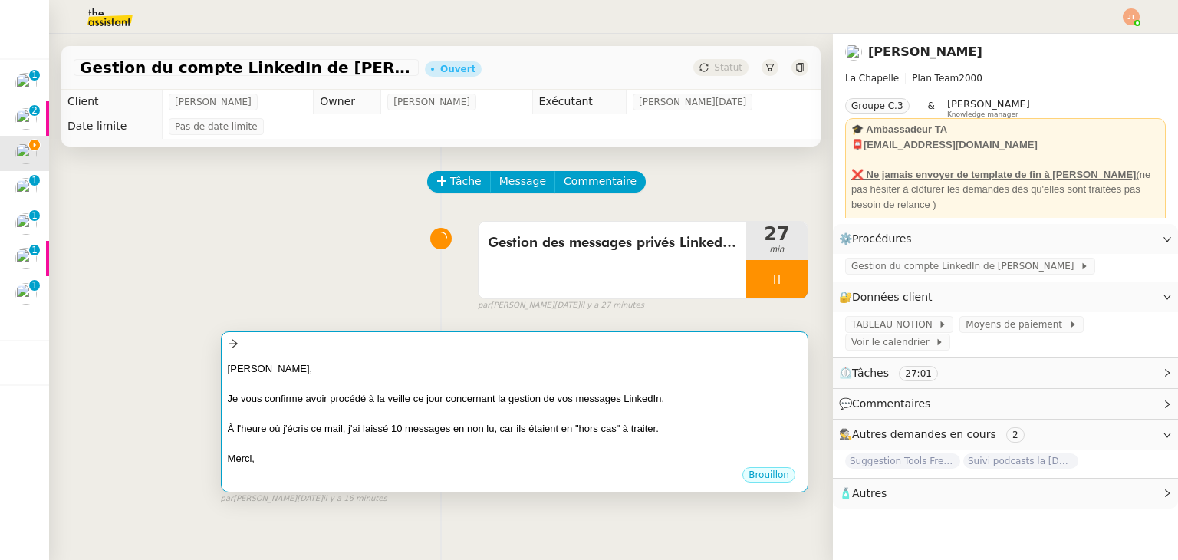
click at [441, 427] on div "À l'heure où j'écris ce mail, j'ai laissé 10 messages en non lu, car ils étaien…" at bounding box center [515, 428] width 574 height 15
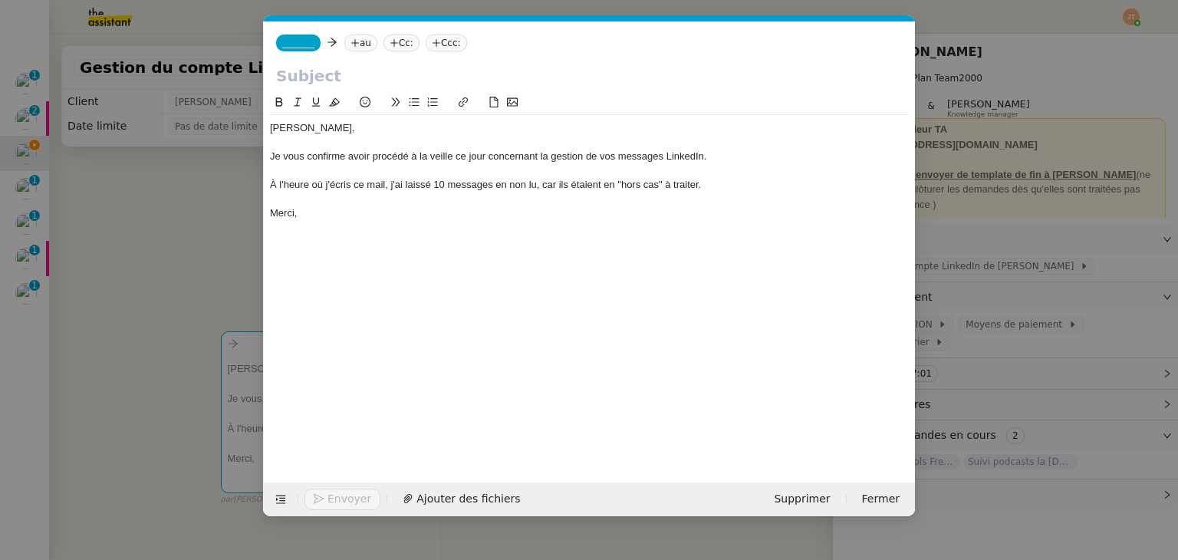
scroll to position [0, 32]
click at [175, 213] on nz-modal-container "Service TA - VOYAGE - PROPOSITION GLOBALE A utiliser dans le cadre de propositi…" at bounding box center [589, 280] width 1178 height 560
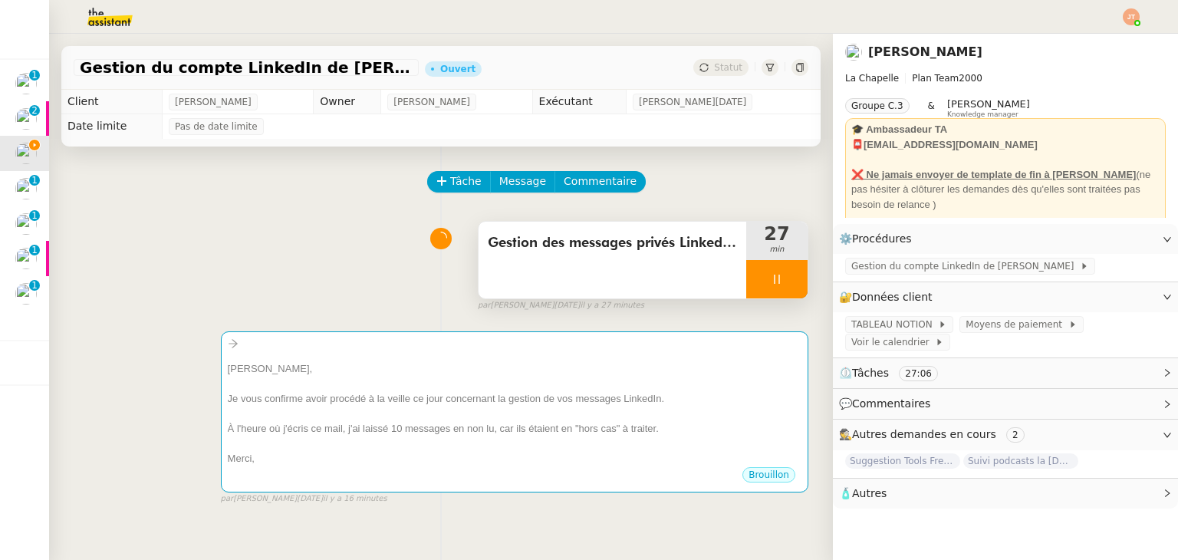
click at [587, 242] on span "Gestion des messages privés LinkedIn de Charly" at bounding box center [612, 243] width 249 height 23
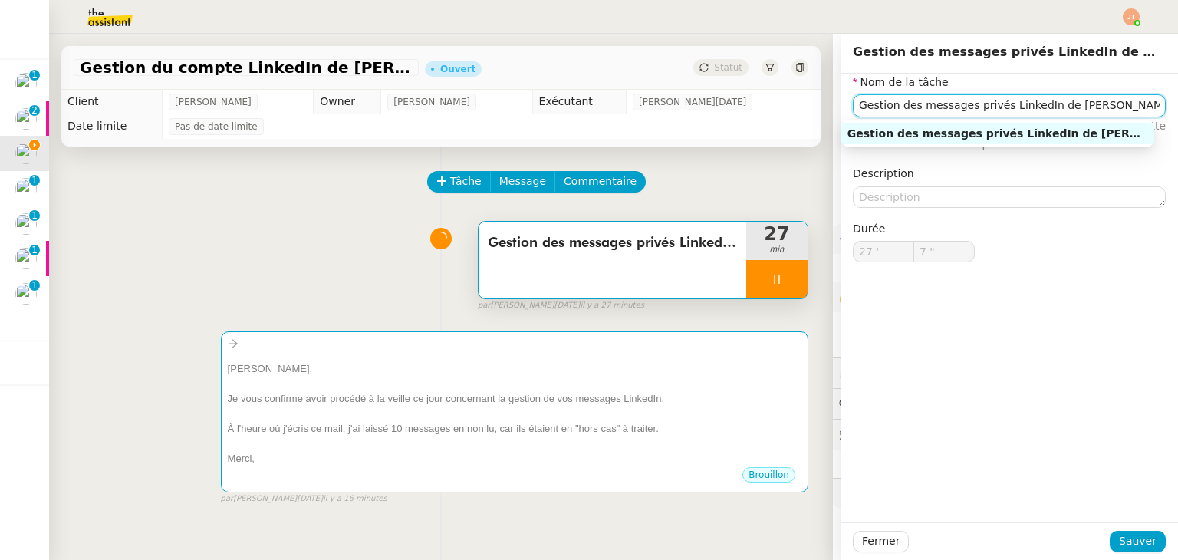
drag, startPoint x: 1067, startPoint y: 105, endPoint x: 828, endPoint y: 112, distance: 238.6
click at [828, 112] on app-ticket "Gestion du compte LinkedIn de Charly LAMARD (post + gestion messages) - 29 sept…" at bounding box center [613, 297] width 1129 height 526
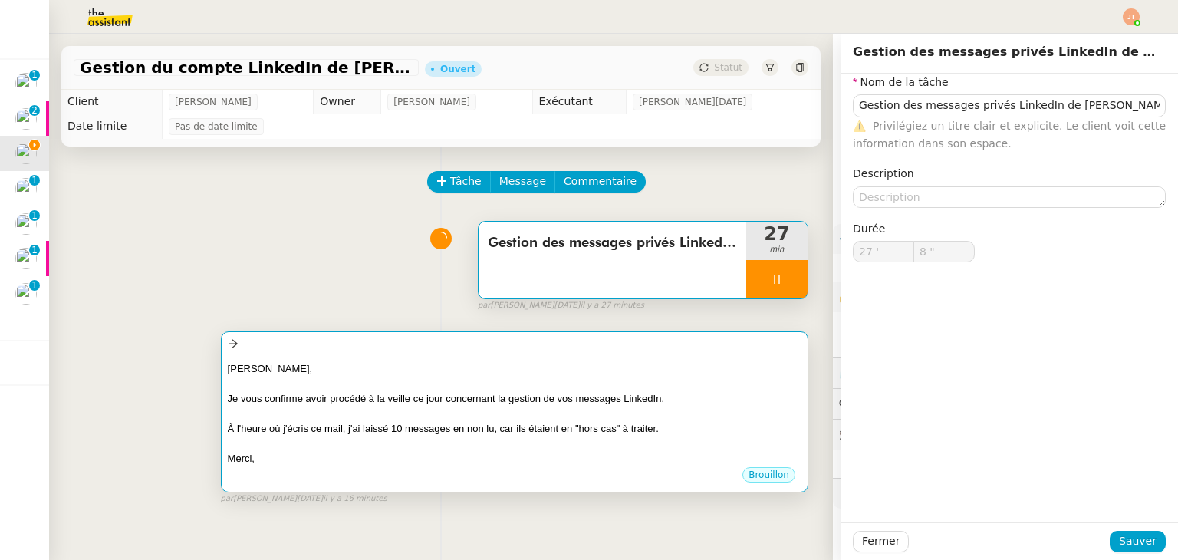
click at [322, 423] on div "À l'heure où j'écris ce mail, j'ai laissé 10 messages en non lu, car ils étaien…" at bounding box center [515, 428] width 574 height 15
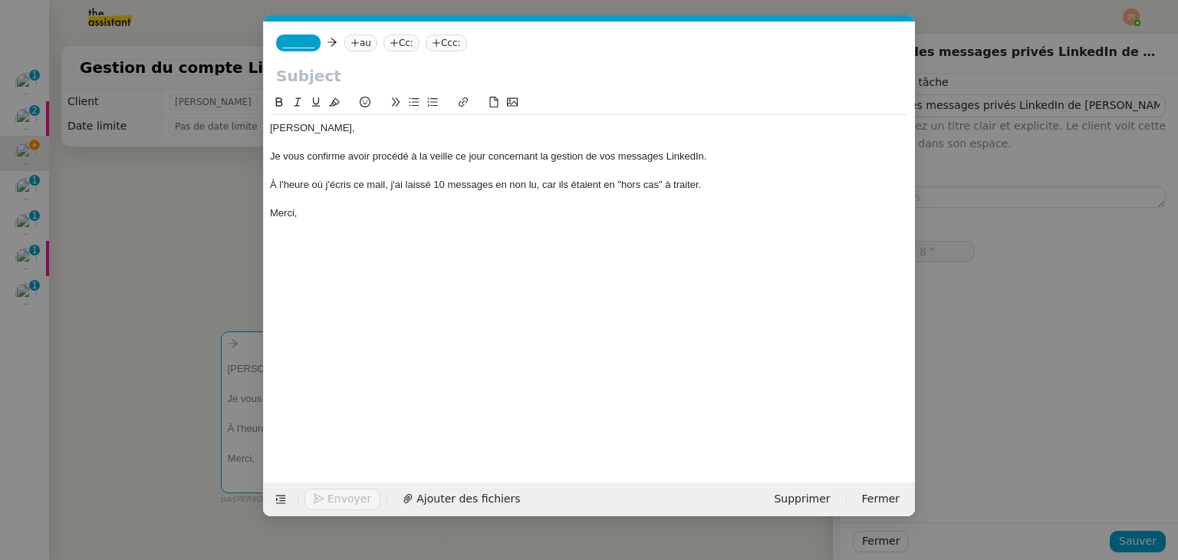
type input "9 ""
click at [355, 82] on input "text" at bounding box center [589, 75] width 626 height 23
paste input "Gestion des messages privés LinkedIn de Charly"
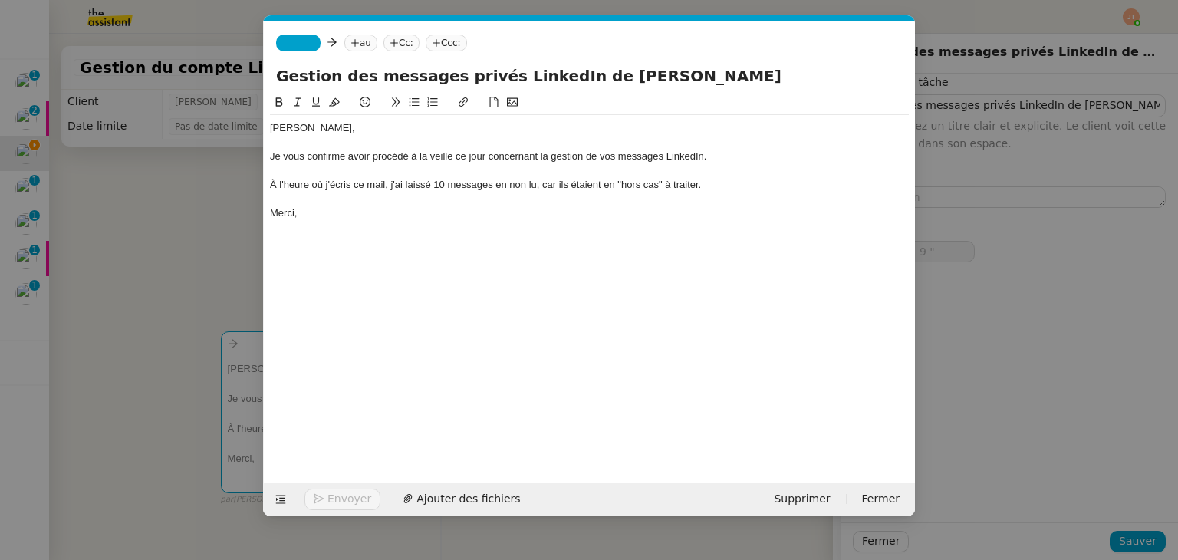
type input "Gestion des messages privés LinkedIn de Charly"
type input "10 ""
click at [355, 42] on nz-tag "au" at bounding box center [360, 43] width 33 height 17
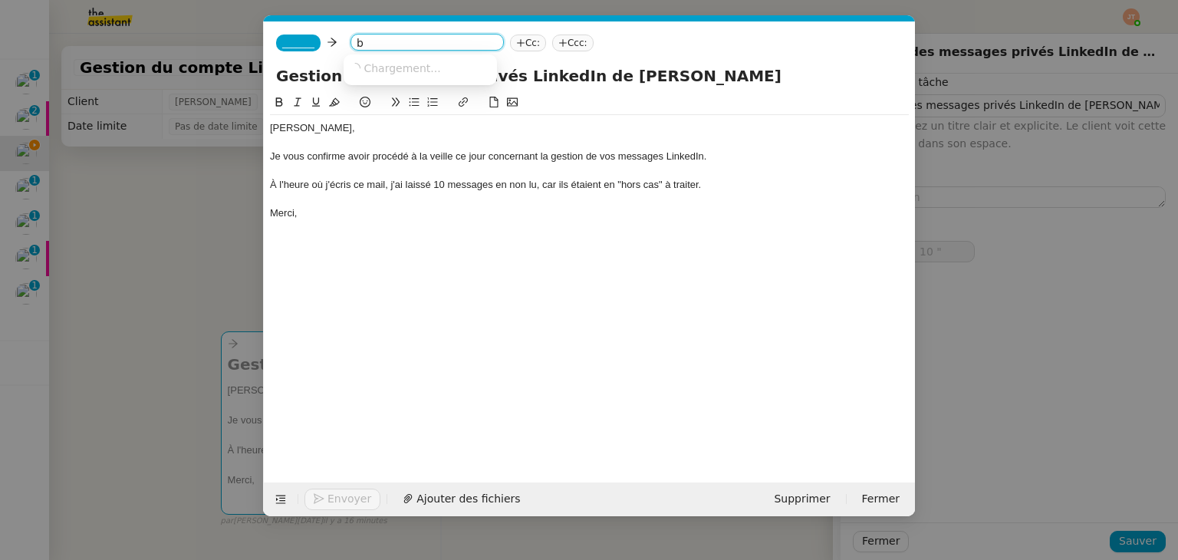
type input "be"
type input "11 ""
type input "bentz"
type input "12 ""
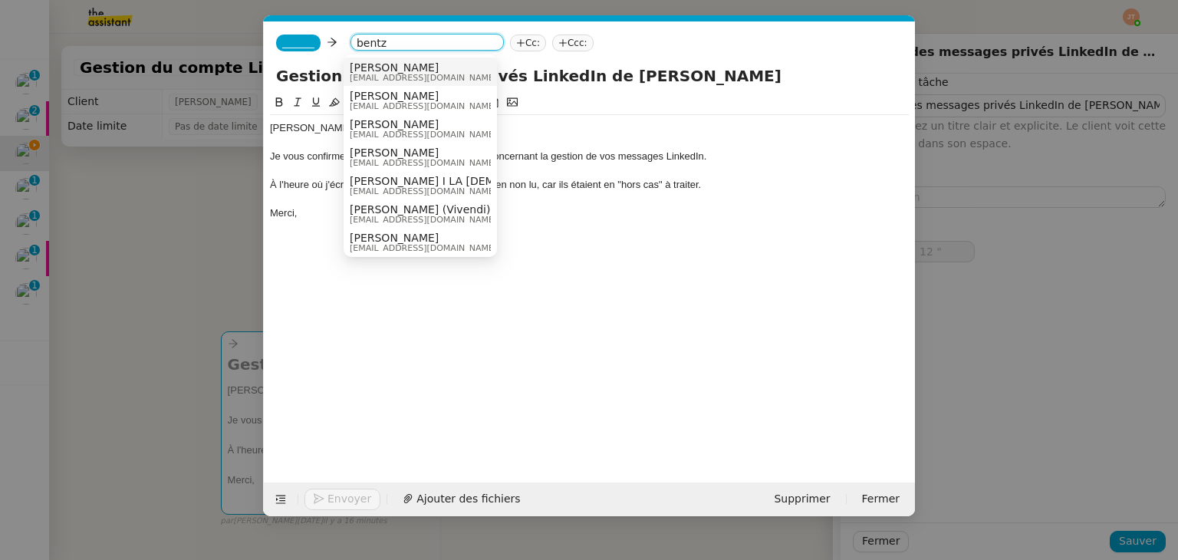
type input "bentz"
click at [371, 74] on span "hugo@lachapelle.club" at bounding box center [423, 78] width 147 height 8
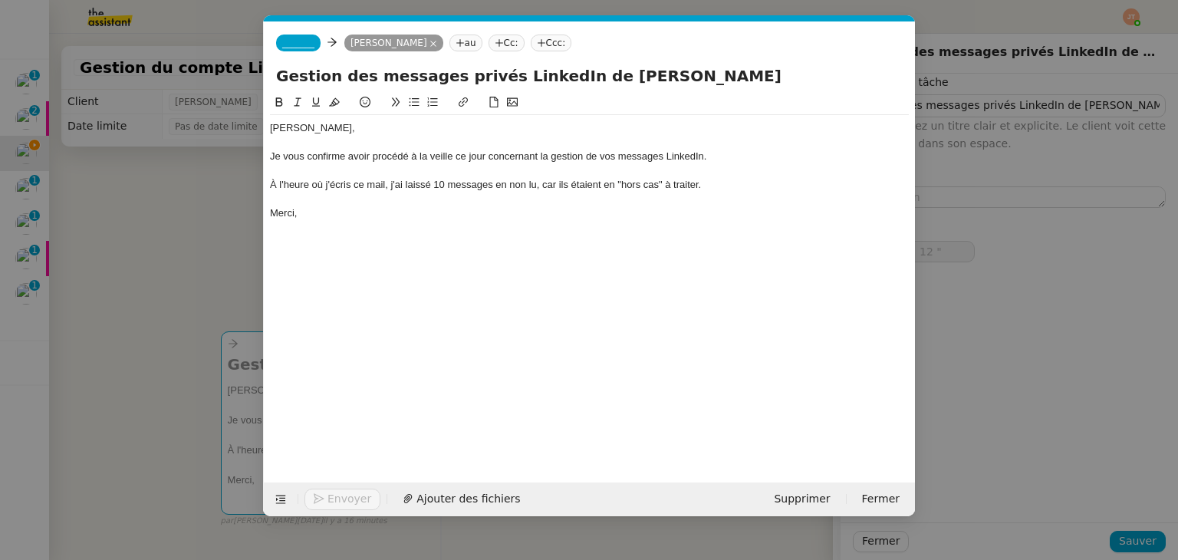
click at [287, 39] on span "_______" at bounding box center [298, 43] width 32 height 11
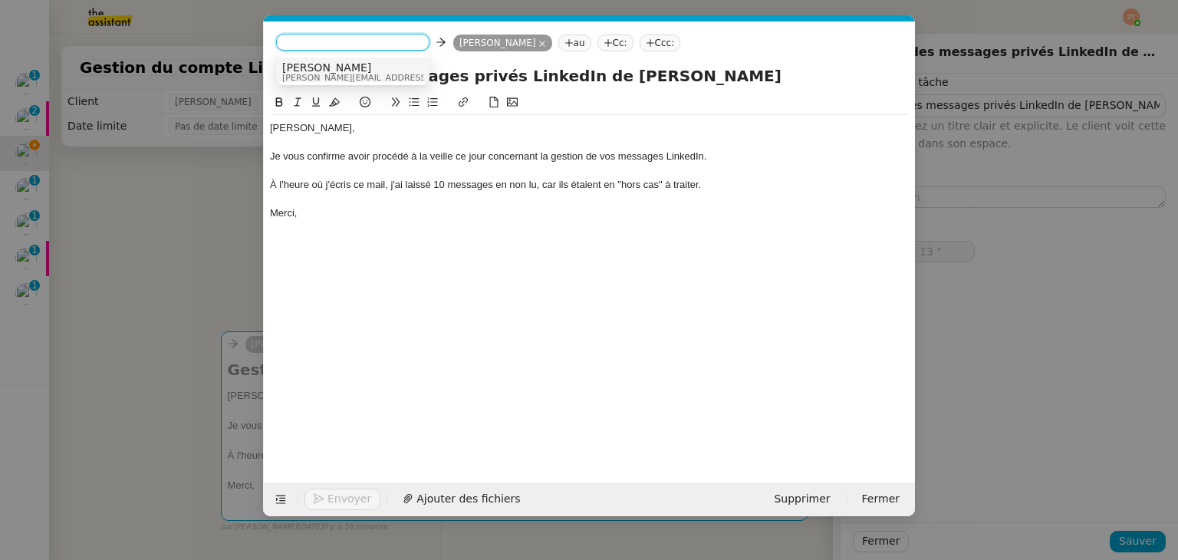
click at [330, 74] on span "camille@theassistant.com" at bounding box center [391, 78] width 218 height 8
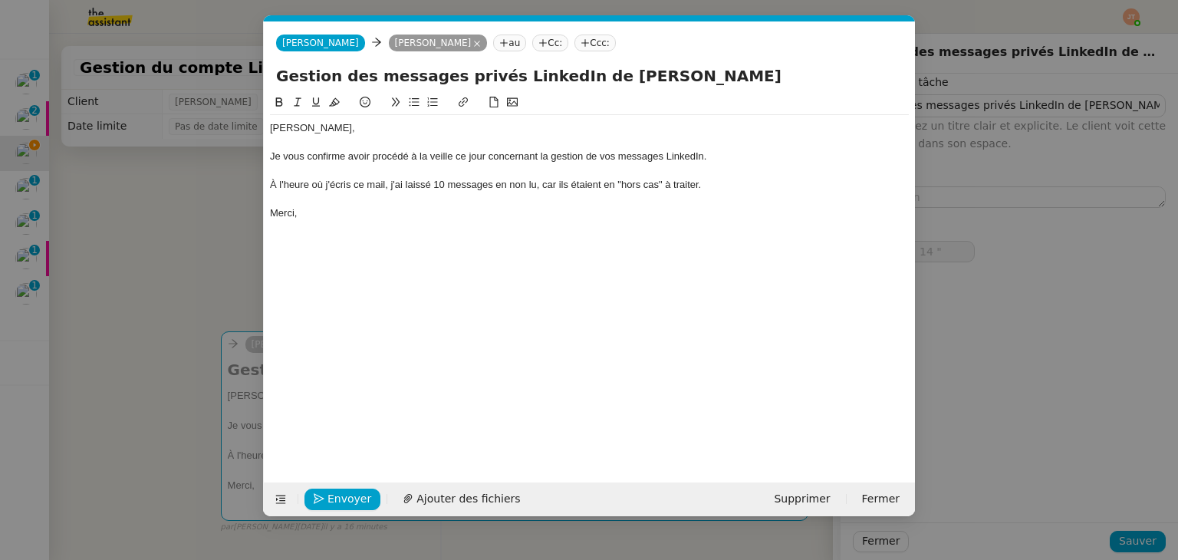
click at [233, 181] on nz-modal-container "Service TA - VOYAGE - PROPOSITION GLOBALE A utiliser dans le cadre de propositi…" at bounding box center [589, 280] width 1178 height 560
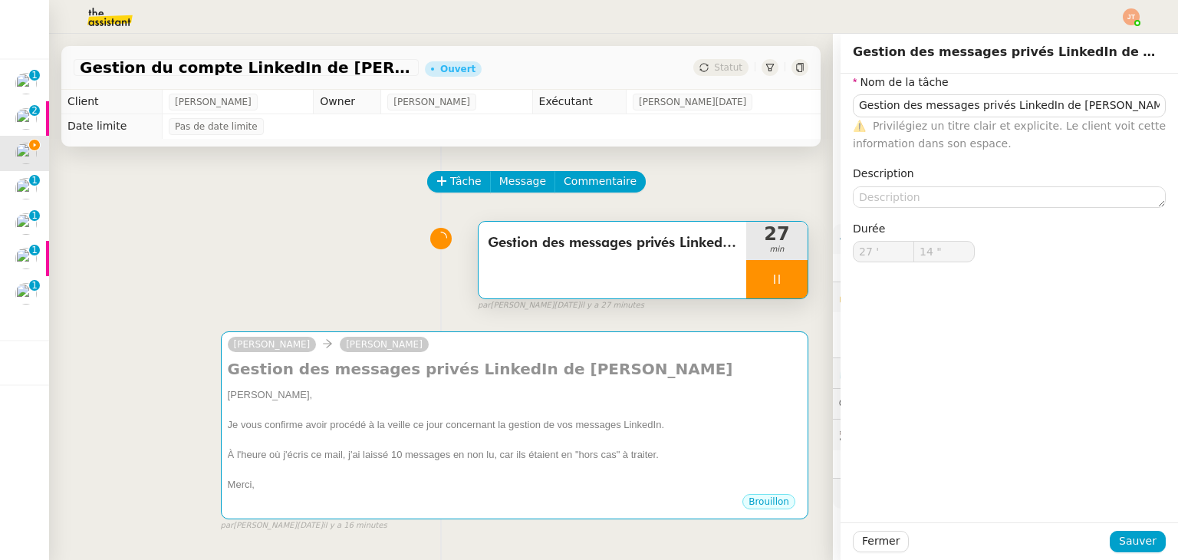
type input "15 ""
click at [868, 541] on span "Fermer" at bounding box center [881, 541] width 38 height 18
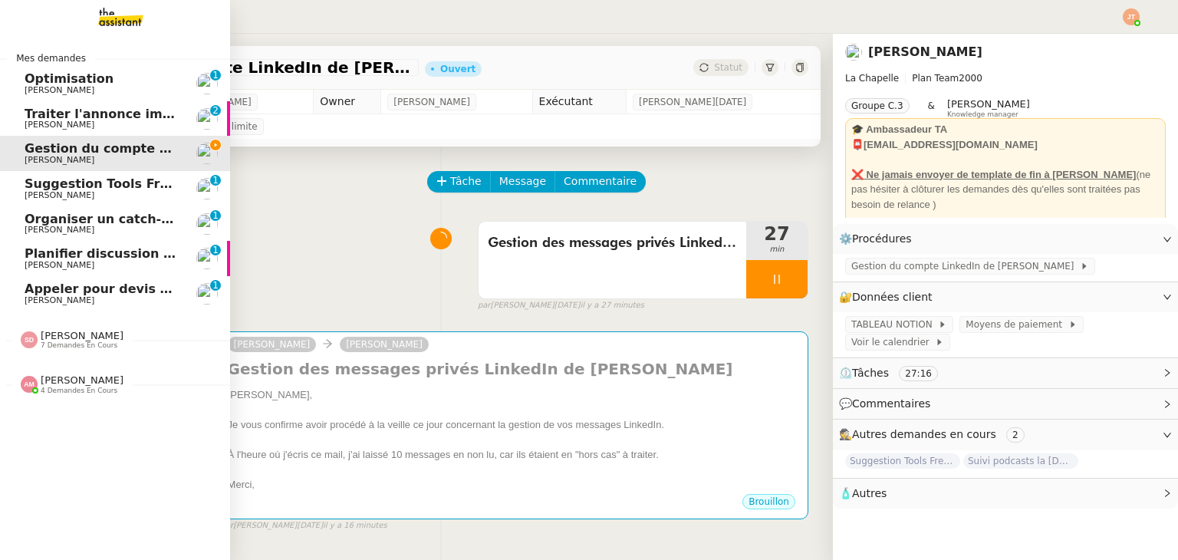
click at [74, 350] on span "7 demandes en cours" at bounding box center [79, 345] width 77 height 8
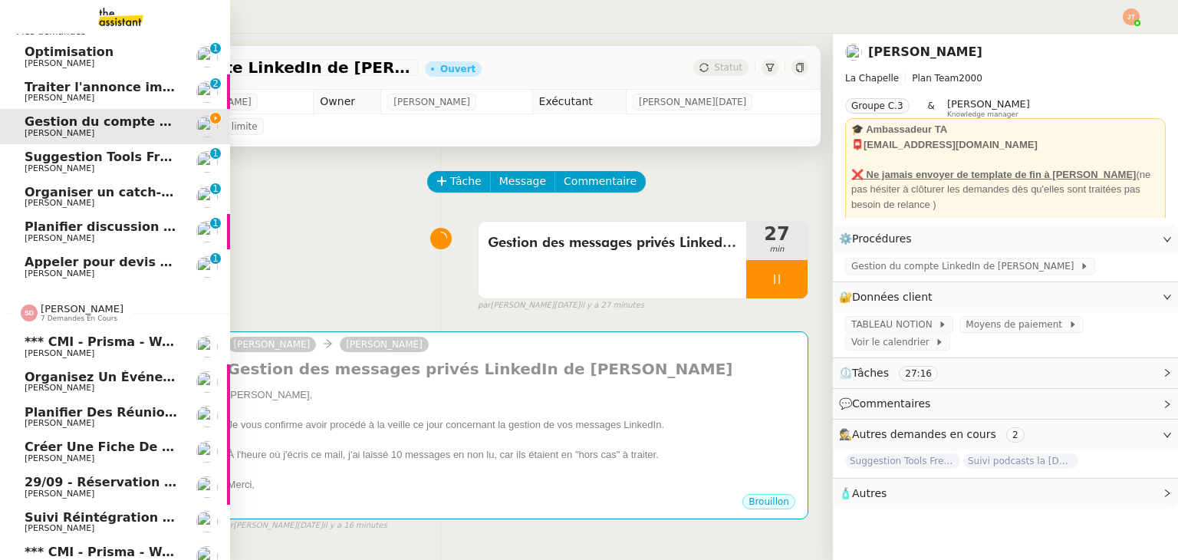
scroll to position [94, 0]
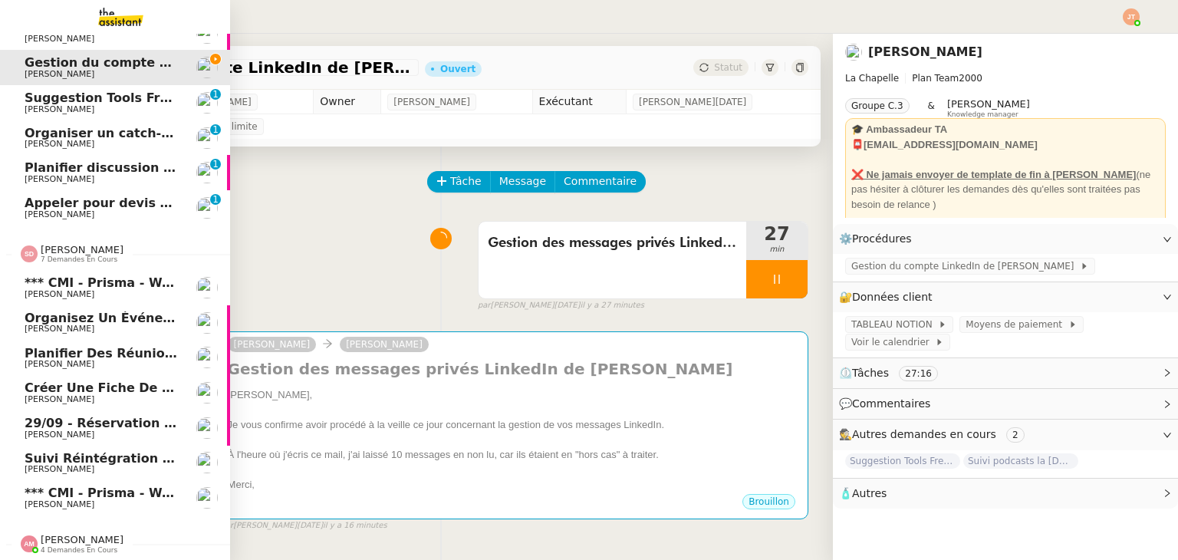
click at [56, 244] on span "[PERSON_NAME]" at bounding box center [82, 250] width 83 height 12
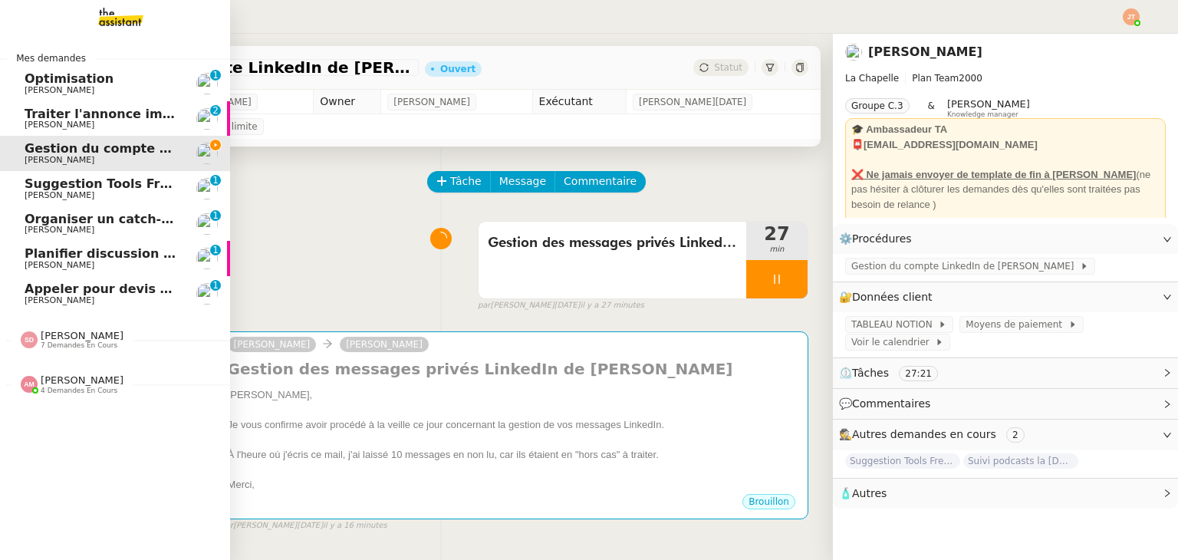
click at [69, 398] on div "Amyna Mehrez 4 demandes en cours" at bounding box center [115, 378] width 230 height 44
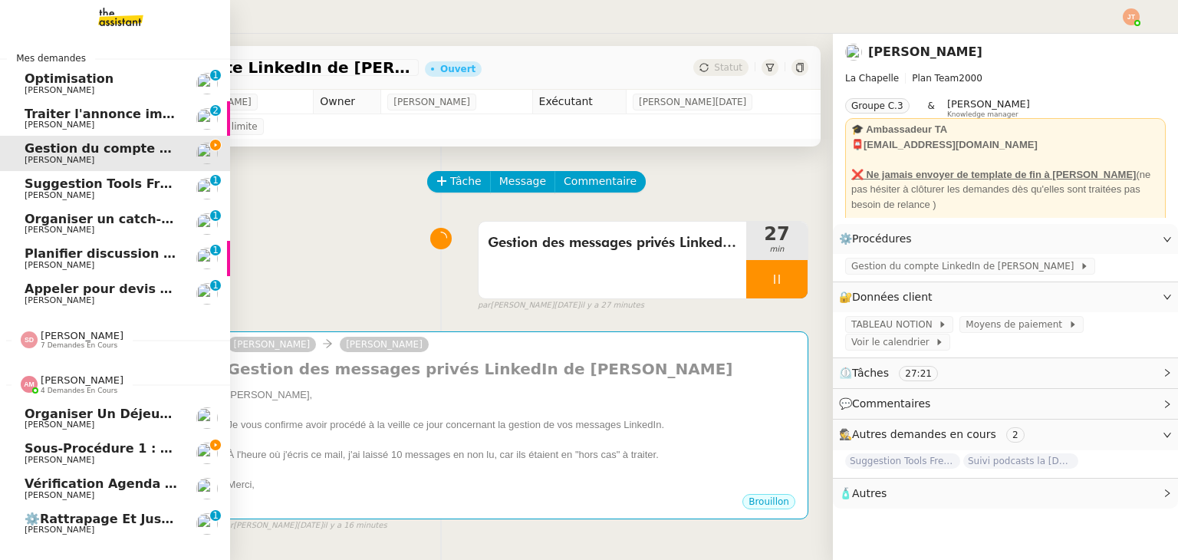
click at [69, 398] on div "Amyna Mehrez 4 demandes en cours" at bounding box center [115, 378] width 230 height 44
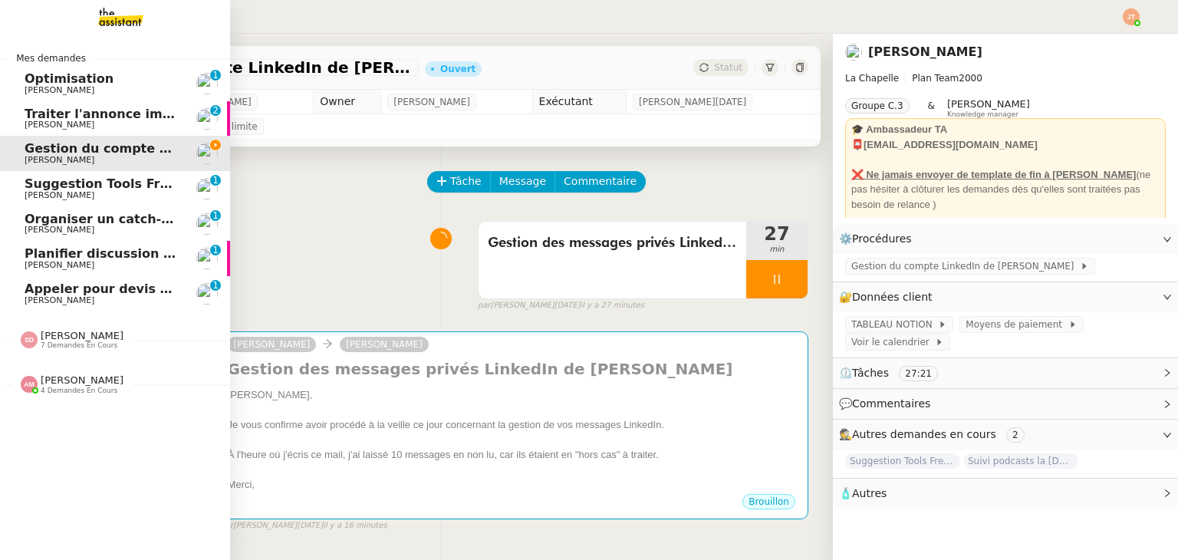
click at [69, 396] on div "Amyna Mehrez 4 demandes en cours" at bounding box center [115, 378] width 230 height 44
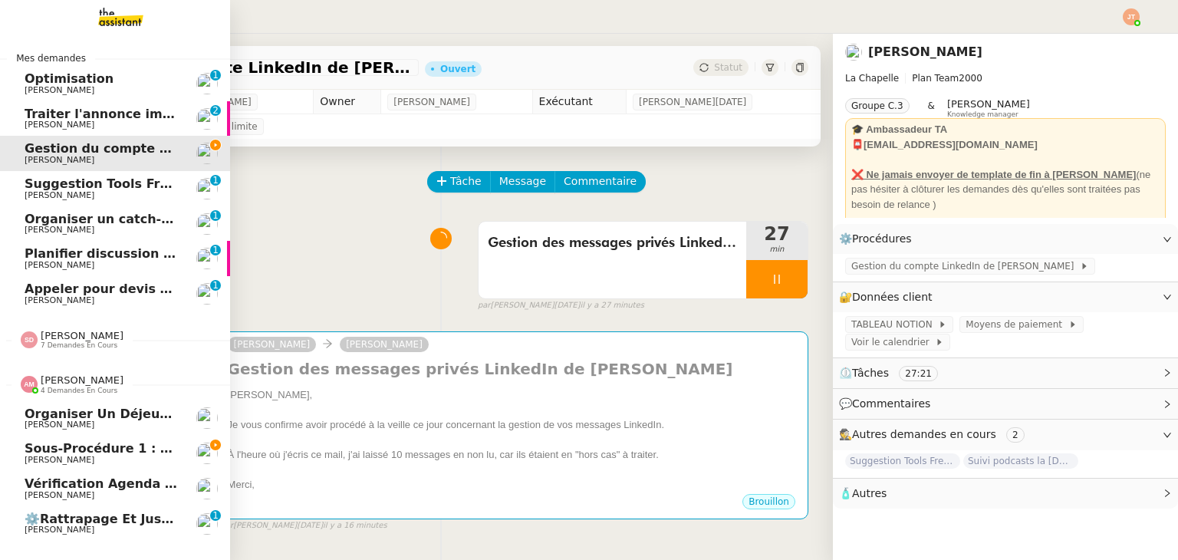
click at [84, 449] on span "Sous-procédure 1 : Actualisation du fichier de suivi - septembre 2025" at bounding box center [270, 448] width 490 height 15
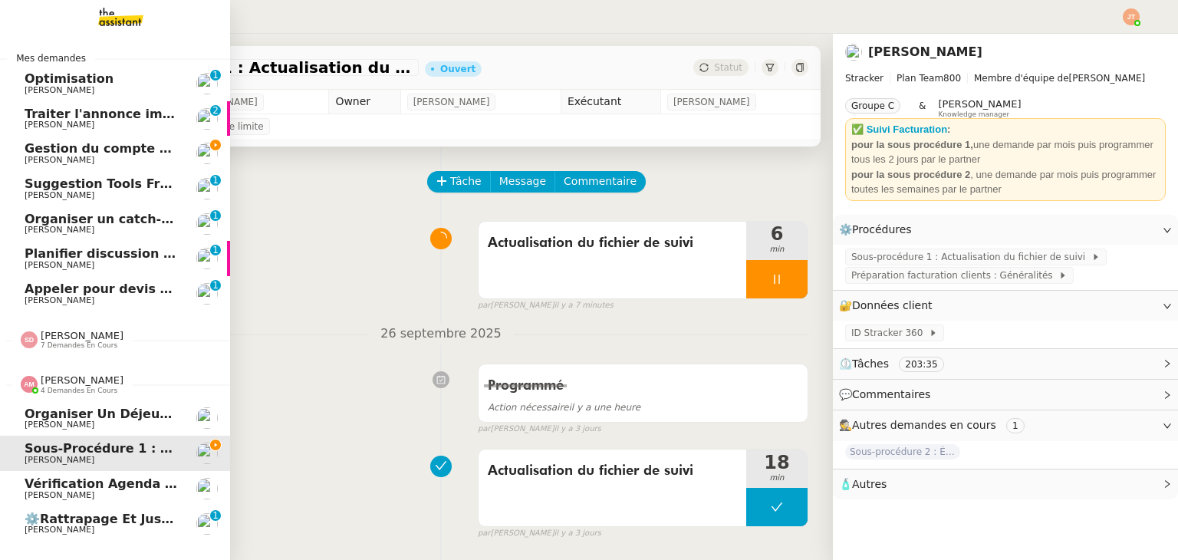
click at [77, 390] on span "4 demandes en cours" at bounding box center [79, 390] width 77 height 8
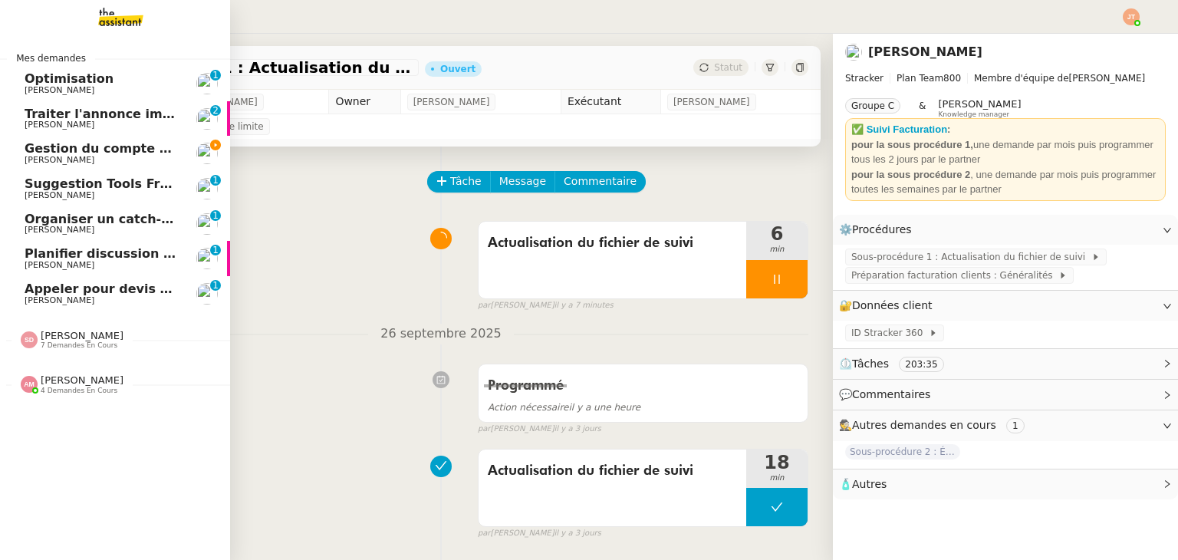
click at [94, 149] on span "Gestion du compte LinkedIn de Charly LAMARD (post + gestion messages) - 29 sept…" at bounding box center [316, 148] width 583 height 15
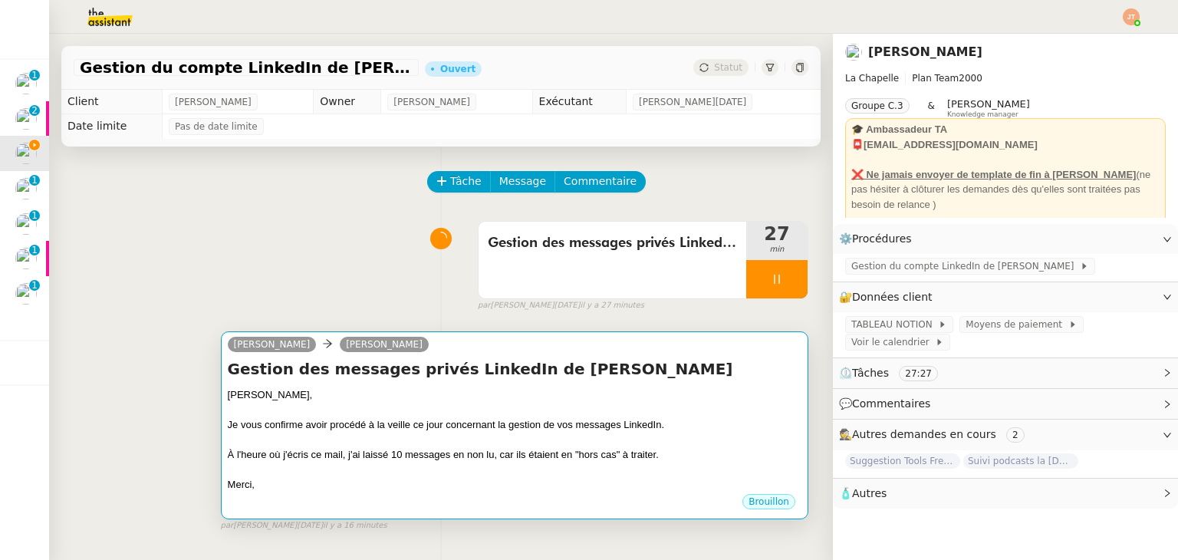
click at [411, 504] on div "Brouillon" at bounding box center [515, 503] width 574 height 23
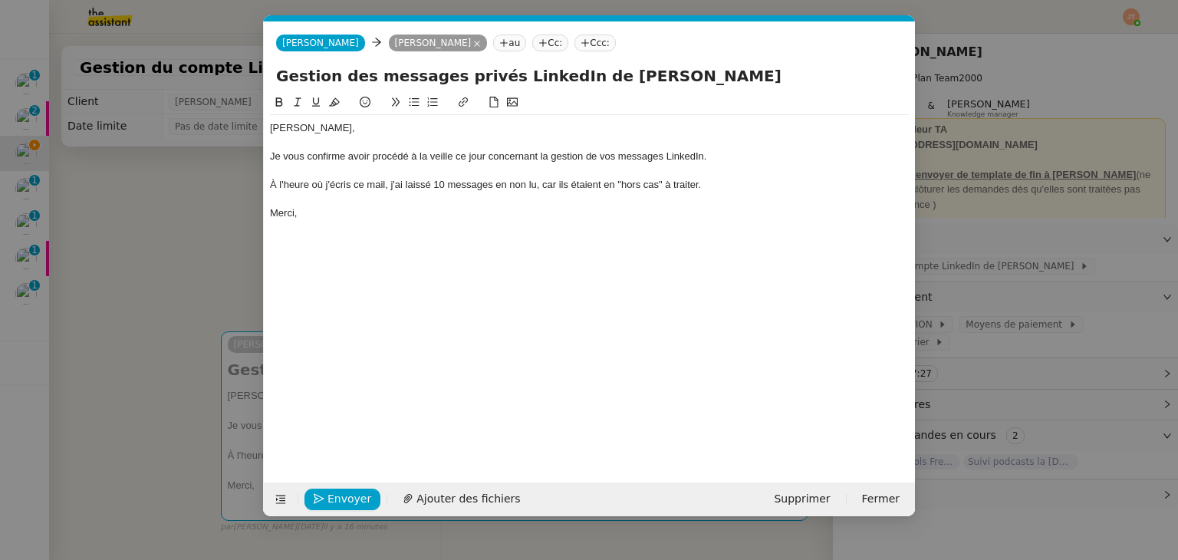
scroll to position [0, 32]
click at [331, 502] on span "Envoyer" at bounding box center [349, 499] width 44 height 18
click at [331, 502] on span "Confirmer l'envoi" at bounding box center [373, 499] width 92 height 18
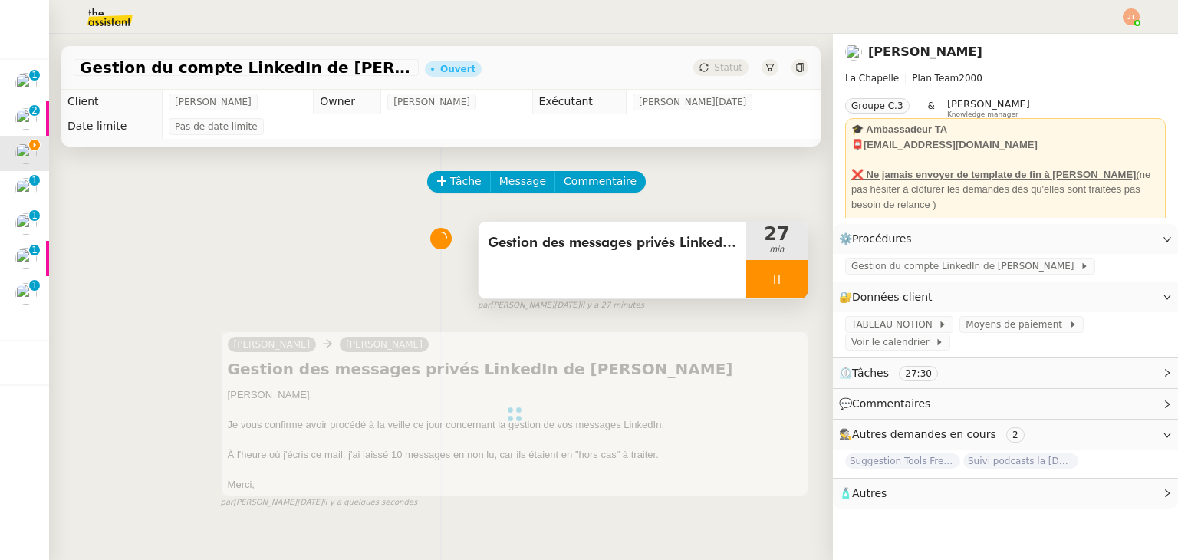
click at [771, 285] on icon at bounding box center [777, 279] width 12 height 12
click at [787, 282] on icon at bounding box center [793, 279] width 12 height 8
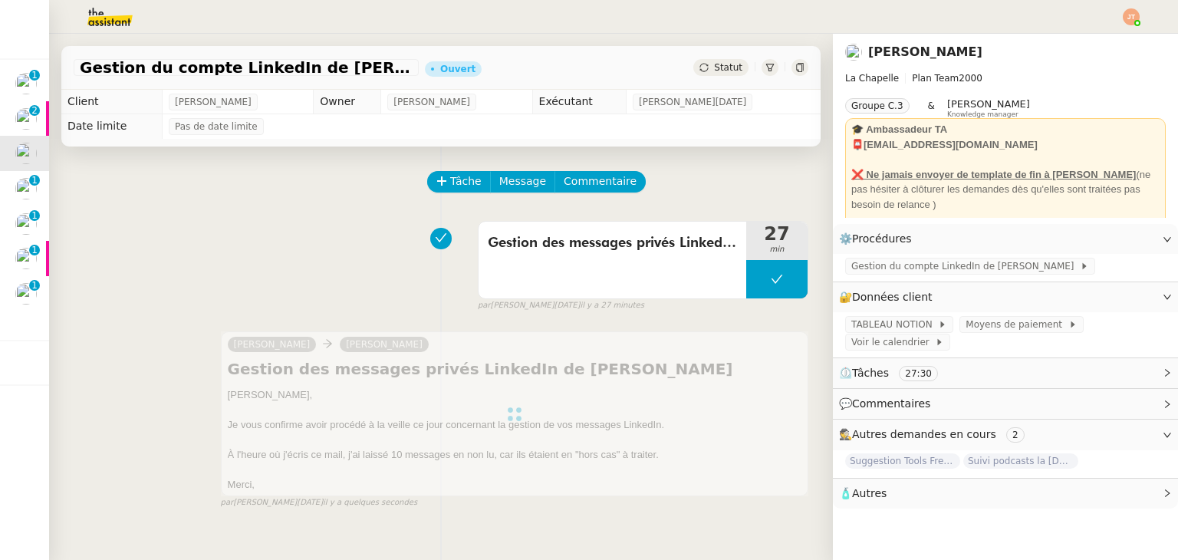
click at [714, 72] on span "Statut" at bounding box center [728, 67] width 28 height 11
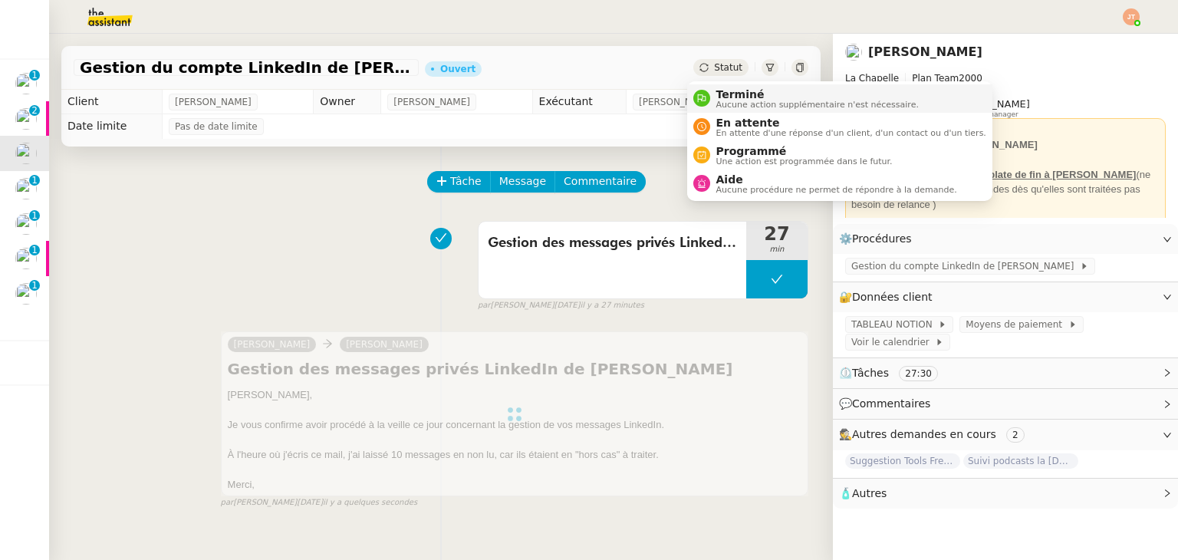
click at [736, 88] on span "Terminé" at bounding box center [817, 94] width 202 height 12
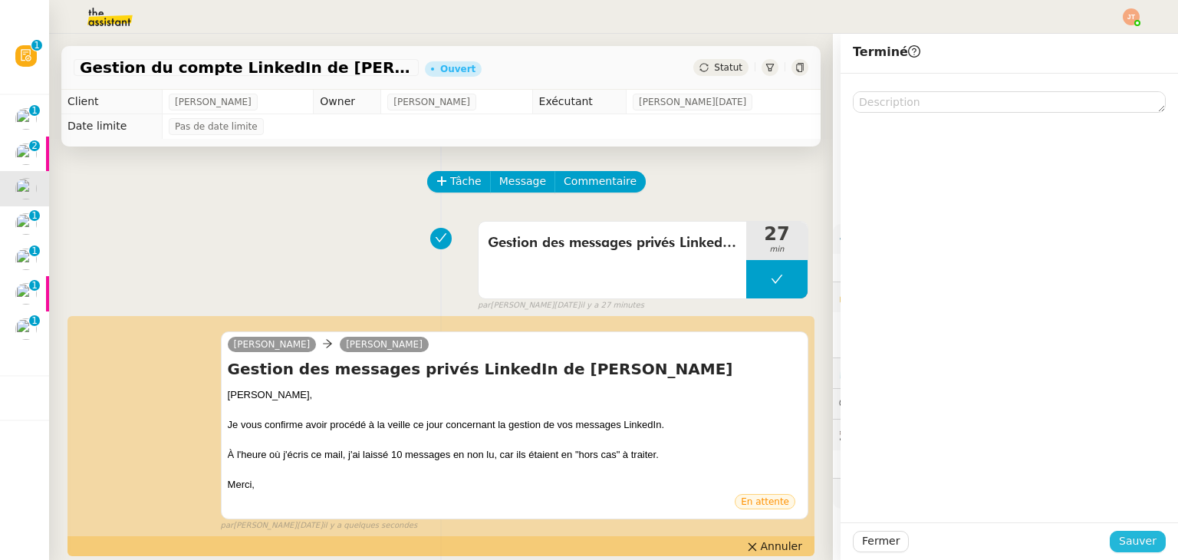
click at [1119, 541] on span "Sauver" at bounding box center [1138, 541] width 38 height 18
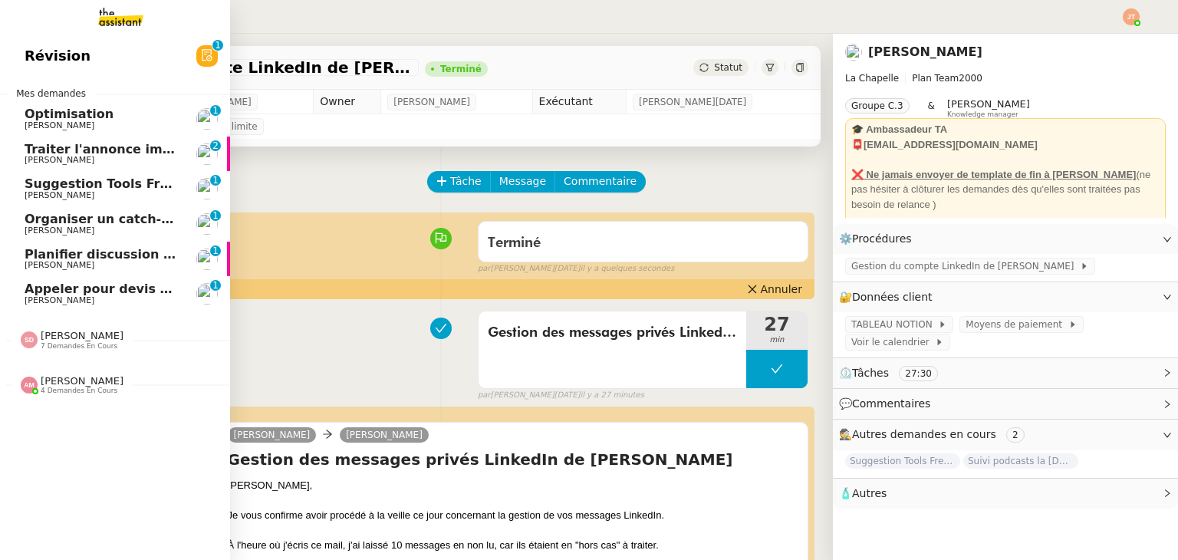
click at [64, 183] on span "Suggestion Tools Freezbee - 29 septembre 2025" at bounding box center [147, 183] width 245 height 15
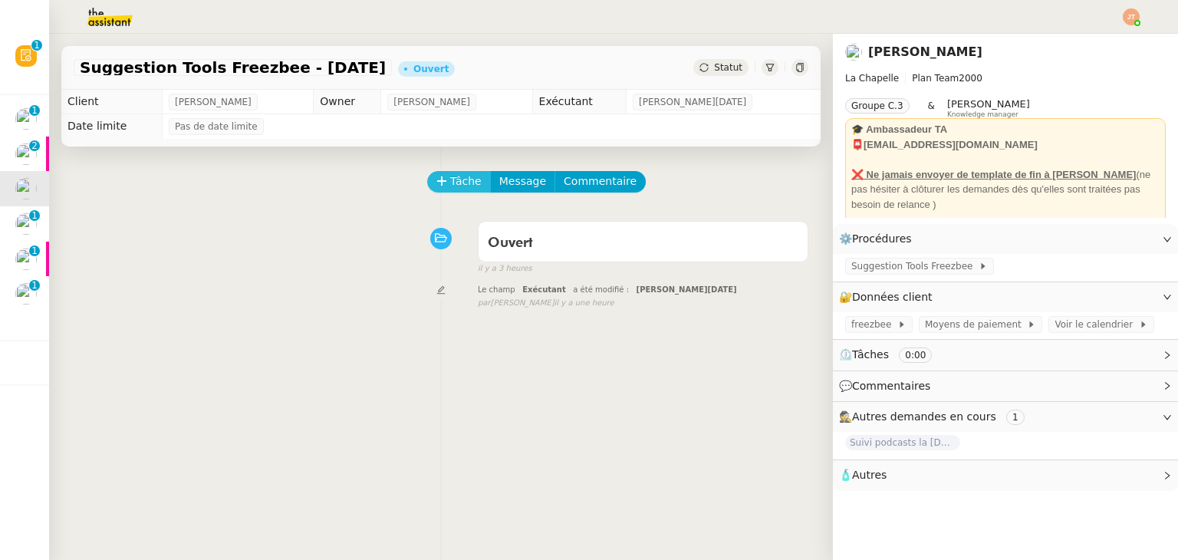
click at [450, 184] on span "Tâche" at bounding box center [465, 182] width 31 height 18
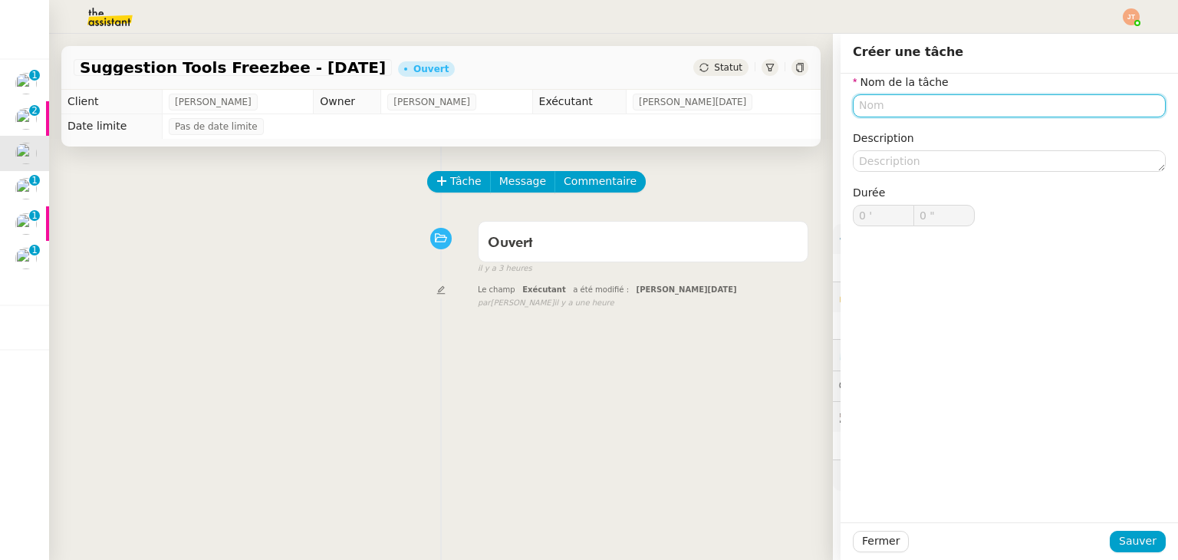
click at [865, 105] on input "text" at bounding box center [1009, 105] width 313 height 22
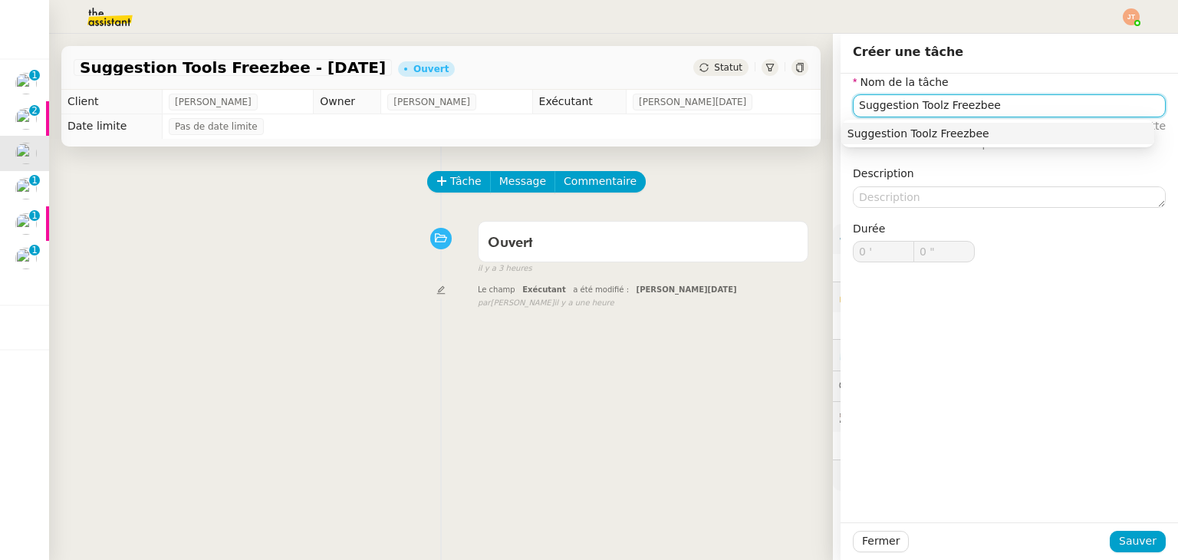
click at [928, 103] on input "Suggestion Toolz Freezbee" at bounding box center [1009, 105] width 313 height 22
type input "Suggestion Tools Freezbee"
click at [1112, 539] on button "Sauver" at bounding box center [1138, 541] width 56 height 21
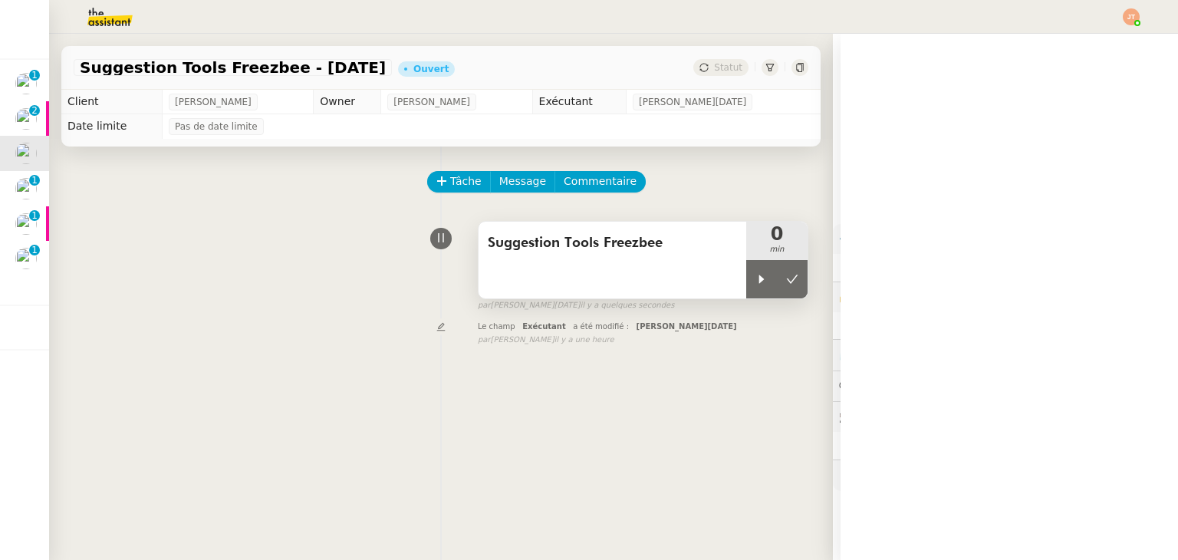
click at [728, 273] on div "Suggestion Tools Freezbee" at bounding box center [612, 260] width 268 height 77
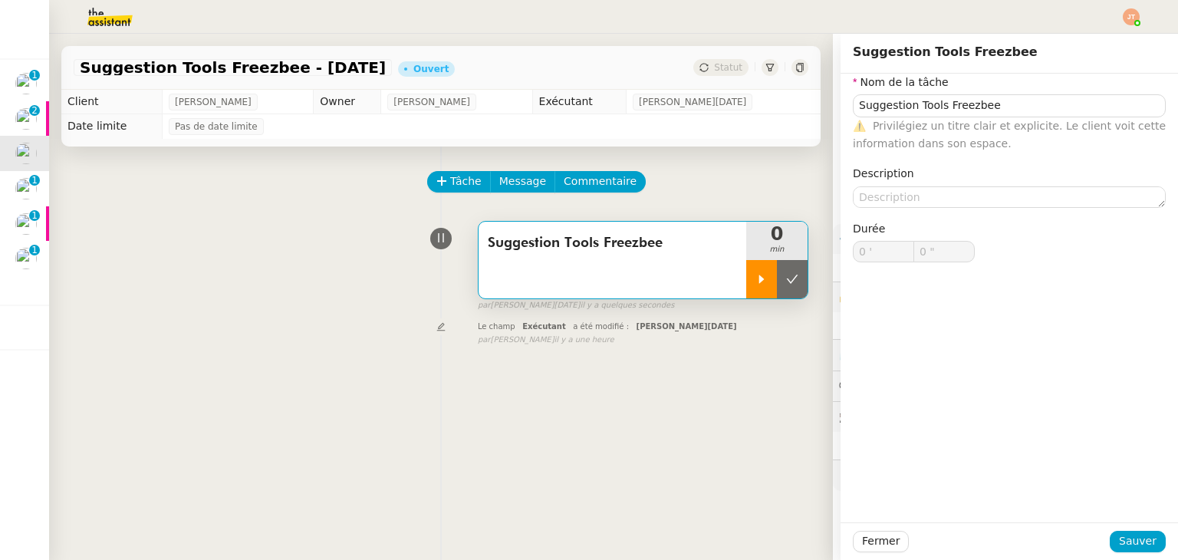
click at [755, 271] on div at bounding box center [761, 279] width 31 height 38
type input "Suggestion Tools Freezbee"
type input "0 '"
type input "0 ""
type input "Suggestion Tools Freezbee"
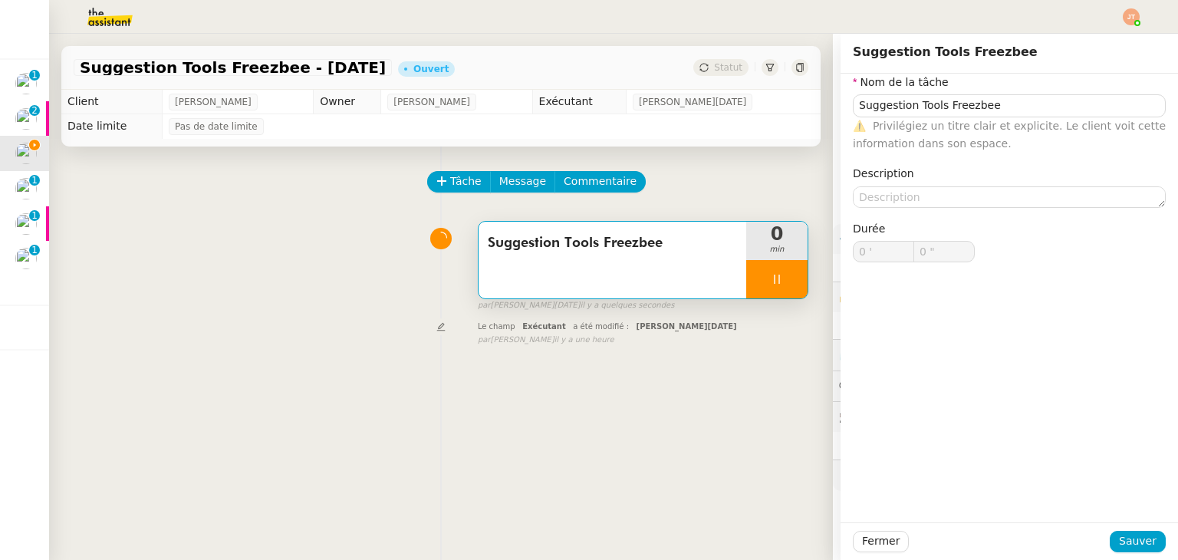
type input "0 '"
type input "0 ""
drag, startPoint x: 728, startPoint y: 419, endPoint x: 774, endPoint y: 396, distance: 51.8
click at [733, 416] on div "Tâche Message Commentaire Veuillez patienter une erreur s'est produite 👌👌👌 mess…" at bounding box center [441, 426] width 784 height 560
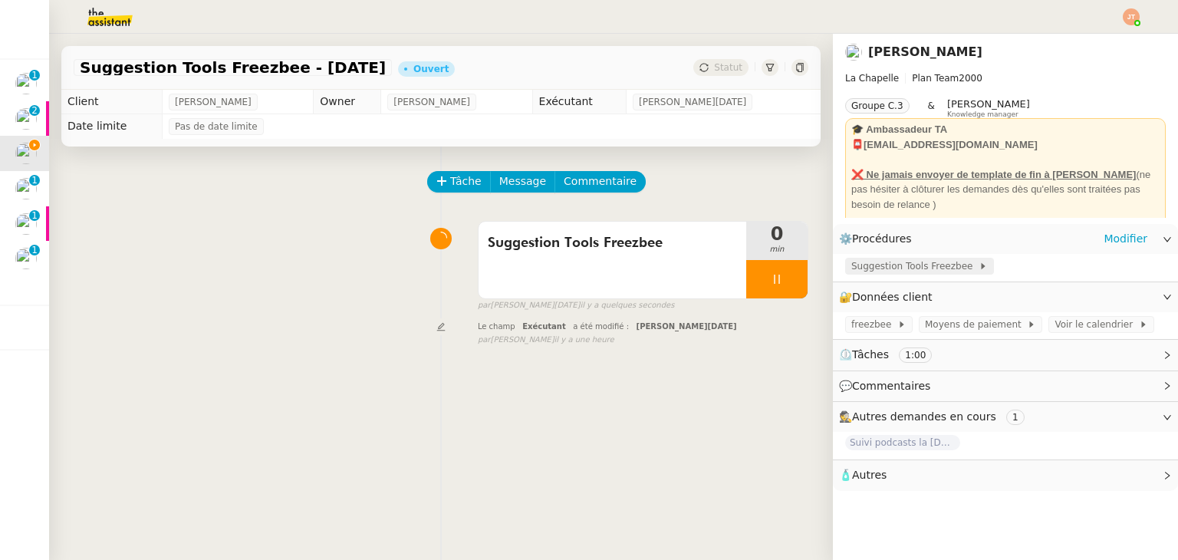
click at [886, 268] on span "Suggestion Tools Freezbee" at bounding box center [914, 265] width 127 height 15
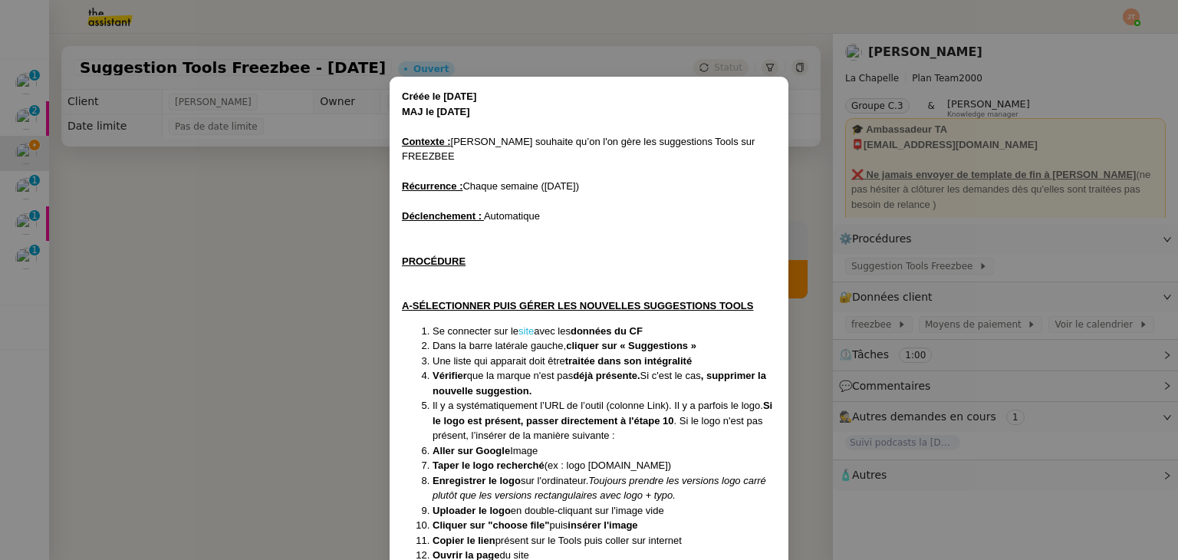
click at [524, 325] on link "site" at bounding box center [525, 331] width 15 height 12
click at [233, 277] on nz-modal-container "Créée le 06/11/2024 MAJ le 27/12/2024 Contexte : Hugo souhaite qu’on l'on gère …" at bounding box center [589, 280] width 1178 height 560
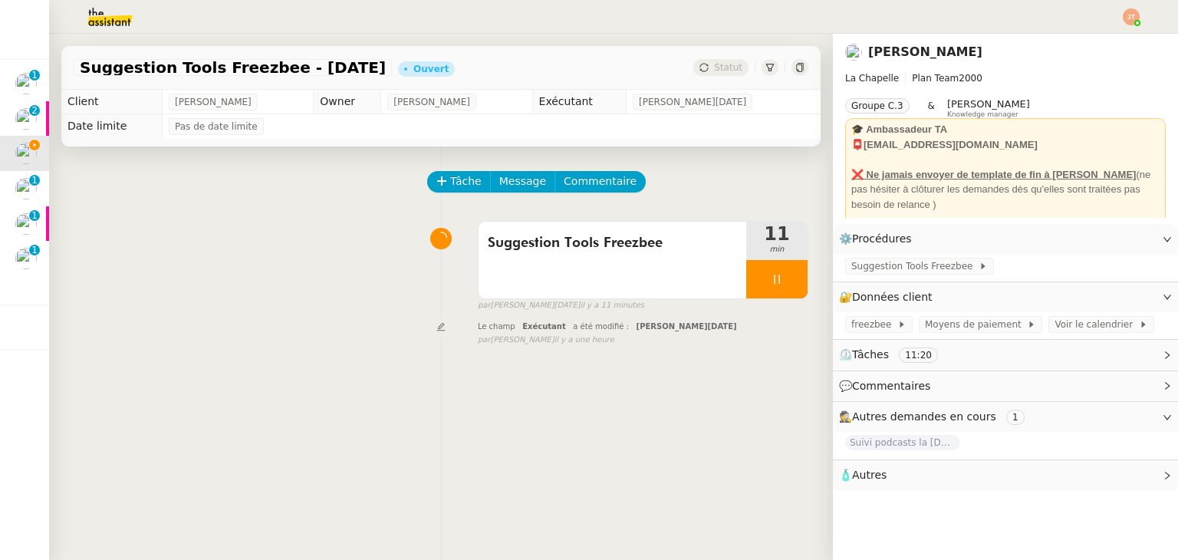
click at [268, 336] on div "Le champ Exécutant a été modifié : Jean-Noël De Tinguy false par Frédérique A. …" at bounding box center [441, 331] width 735 height 28
click at [771, 279] on icon at bounding box center [777, 279] width 12 height 12
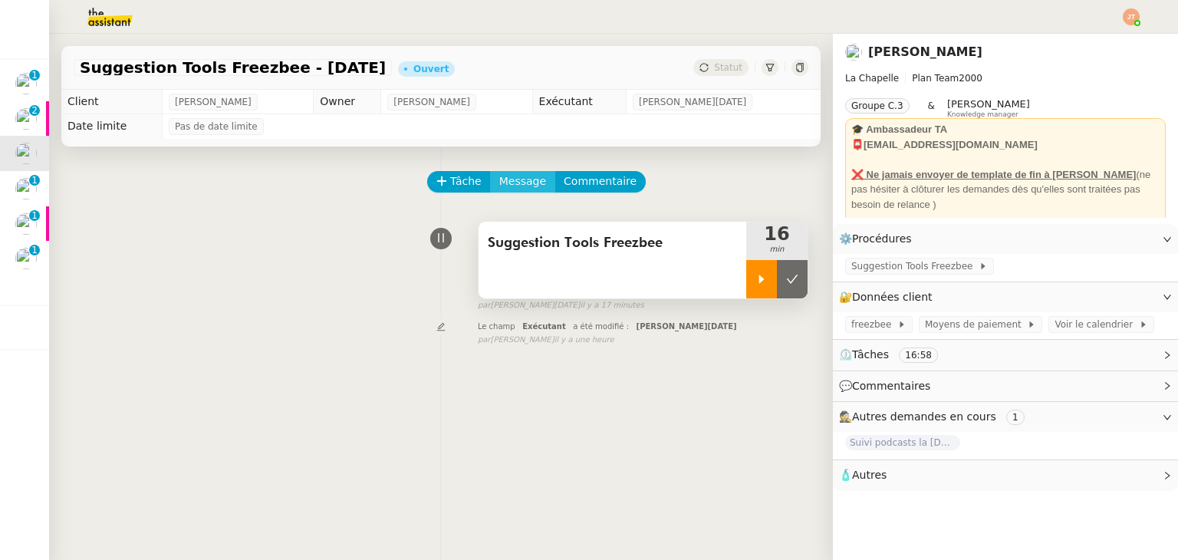
click at [506, 190] on span "Message" at bounding box center [522, 182] width 47 height 18
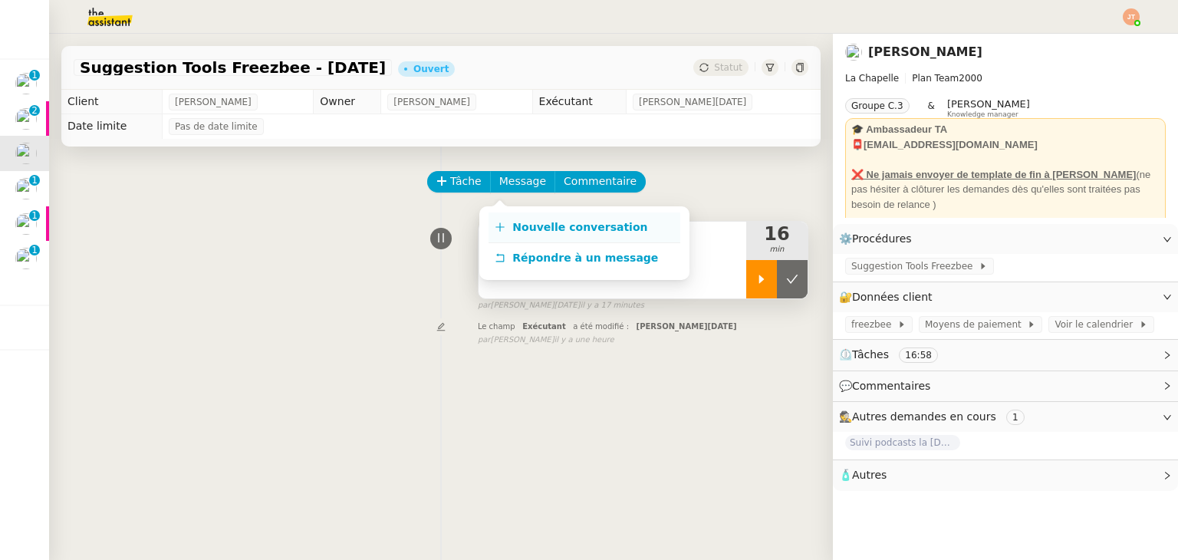
click at [540, 221] on span "Nouvelle conversation" at bounding box center [579, 227] width 135 height 12
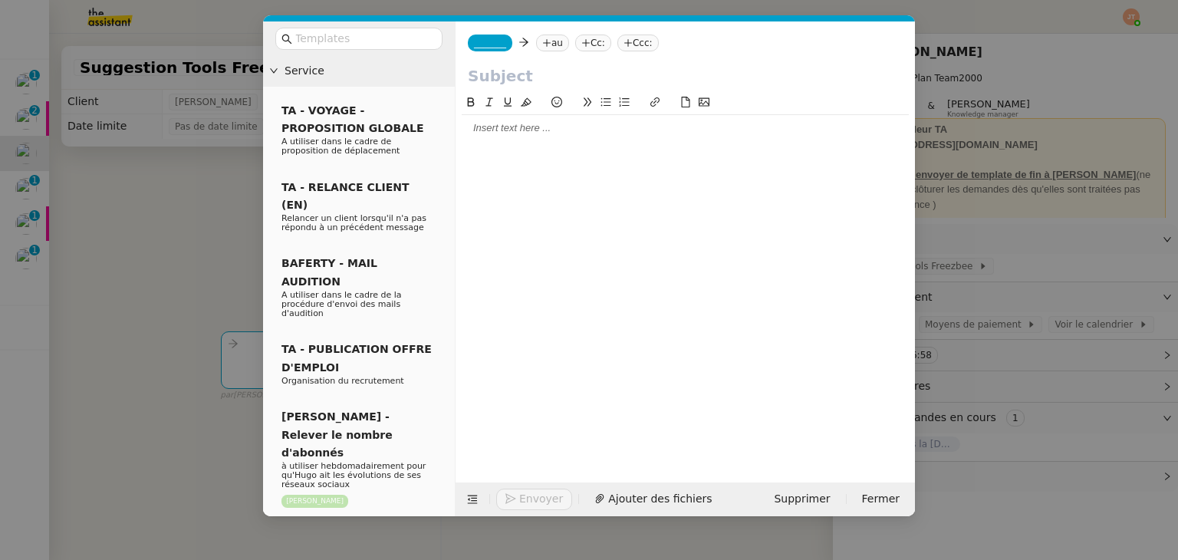
click at [537, 114] on div at bounding box center [685, 104] width 447 height 21
click at [537, 120] on div at bounding box center [685, 128] width 447 height 26
drag, startPoint x: 193, startPoint y: 160, endPoint x: 130, endPoint y: 74, distance: 106.9
click at [192, 154] on nz-modal-container "Service TA - VOYAGE - PROPOSITION GLOBALE A utiliser dans le cadre de propositi…" at bounding box center [589, 280] width 1178 height 560
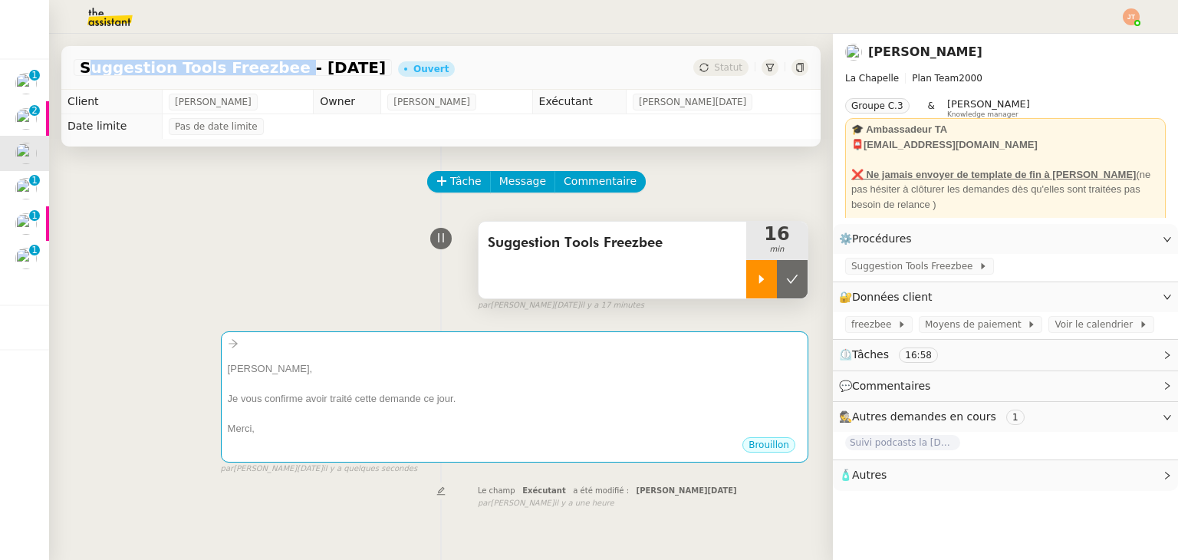
drag, startPoint x: 83, startPoint y: 72, endPoint x: 262, endPoint y: 72, distance: 179.4
click at [262, 72] on span "Suggestion Tools Freezbee - 29 septembre 2025" at bounding box center [233, 67] width 306 height 15
copy span "Suggestion Tools Freezbee"
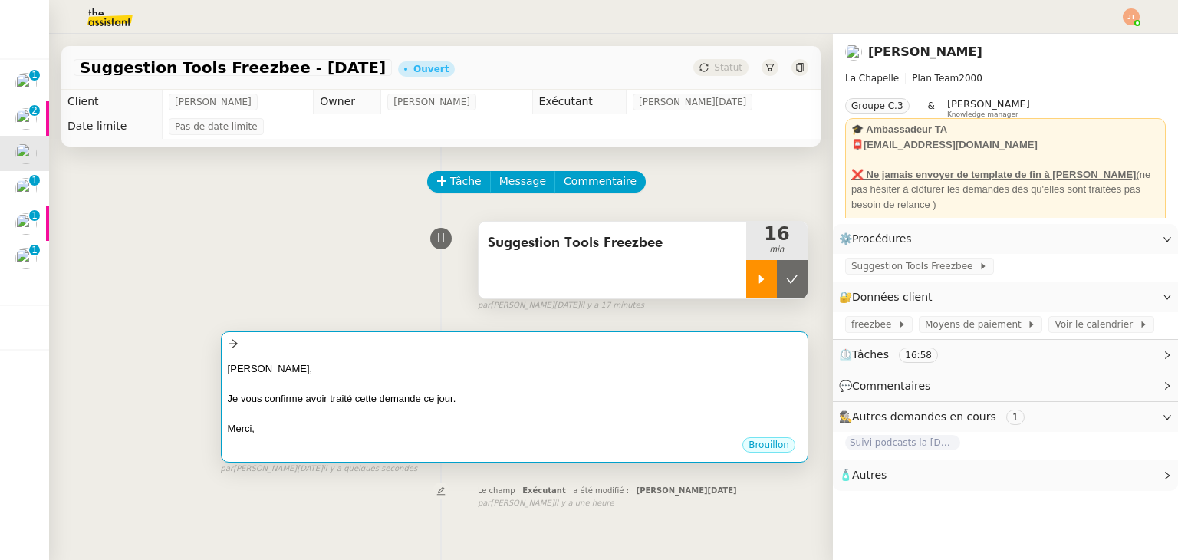
click at [413, 417] on div at bounding box center [515, 413] width 574 height 15
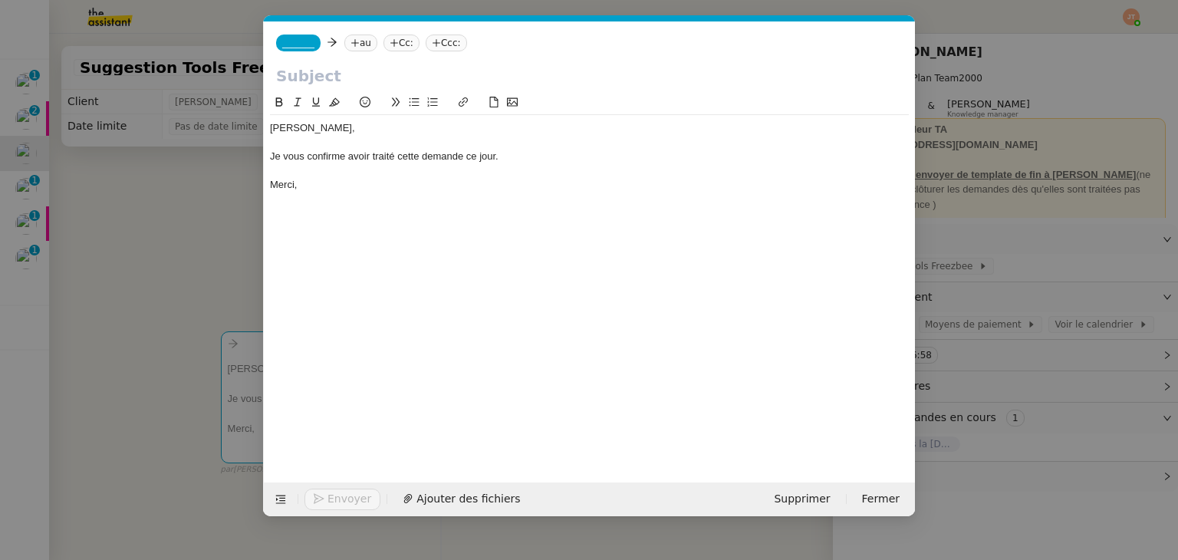
scroll to position [0, 32]
click at [322, 75] on input "text" at bounding box center [589, 75] width 626 height 23
paste input "Suggestion Tools Freezbee"
type input "Suggestion Tools Freezbee"
click at [363, 44] on nz-tag "au" at bounding box center [360, 43] width 33 height 17
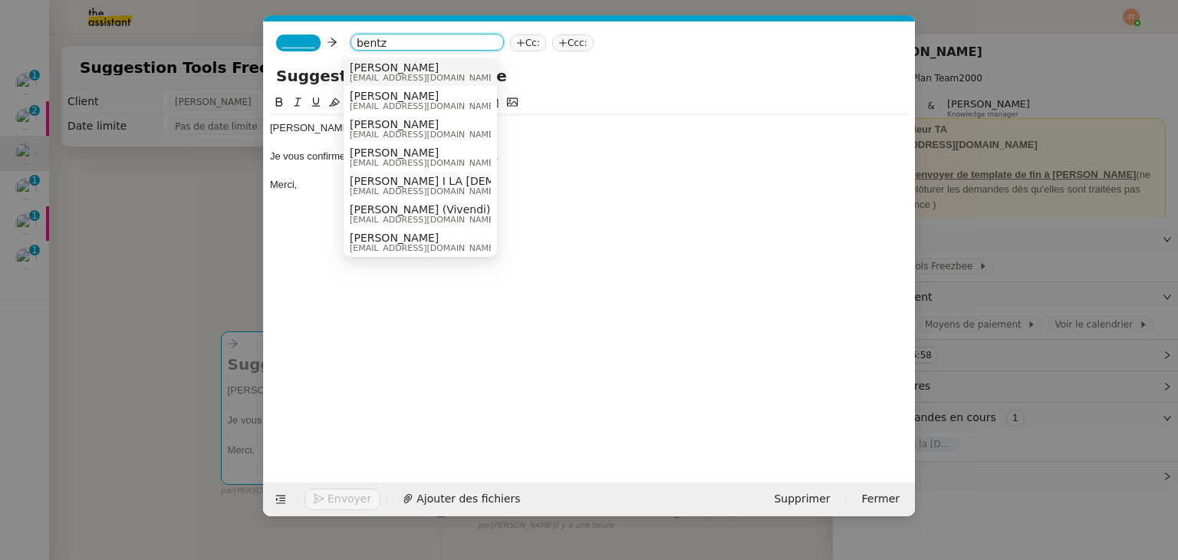
type input "bentz"
click at [386, 74] on span "hugo@lachapelle.club" at bounding box center [423, 78] width 147 height 8
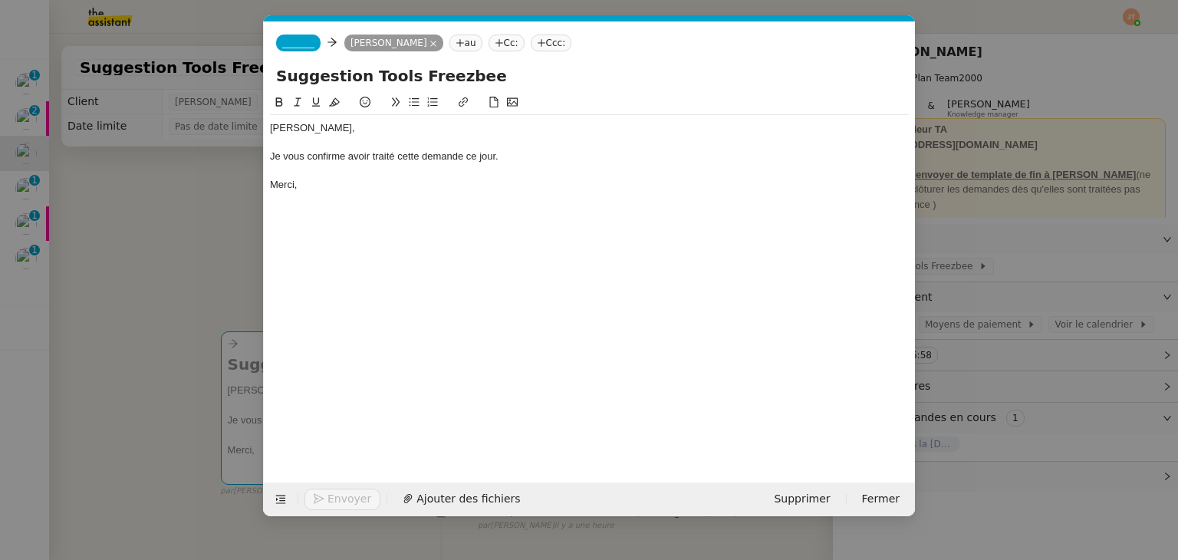
click at [301, 39] on span "_______" at bounding box center [298, 43] width 32 height 11
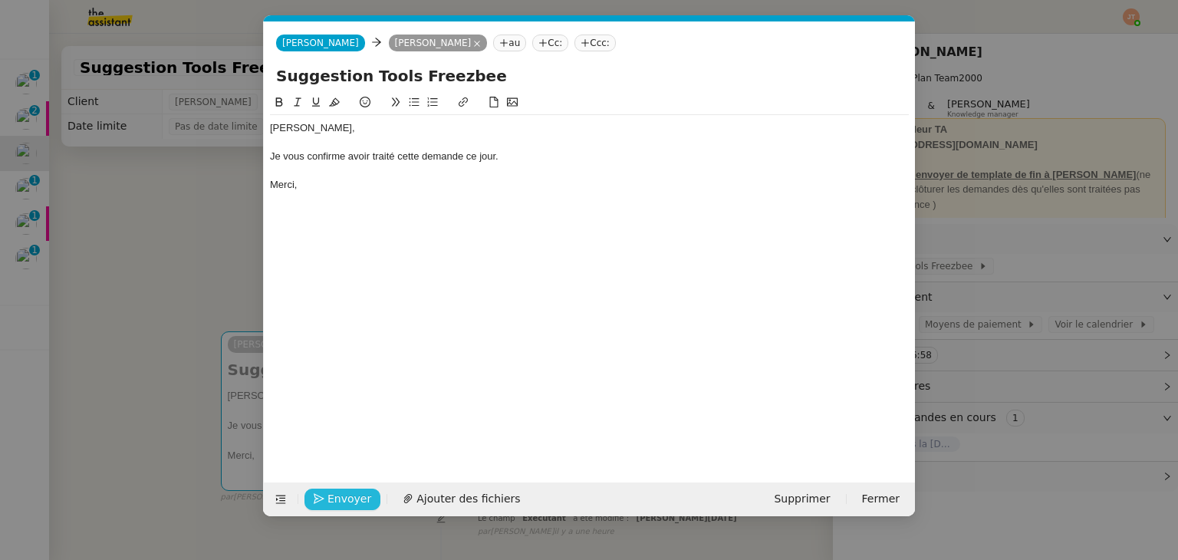
click at [344, 504] on span "Envoyer" at bounding box center [349, 499] width 44 height 18
click at [344, 504] on span "Confirmer l'envoi" at bounding box center [373, 499] width 92 height 18
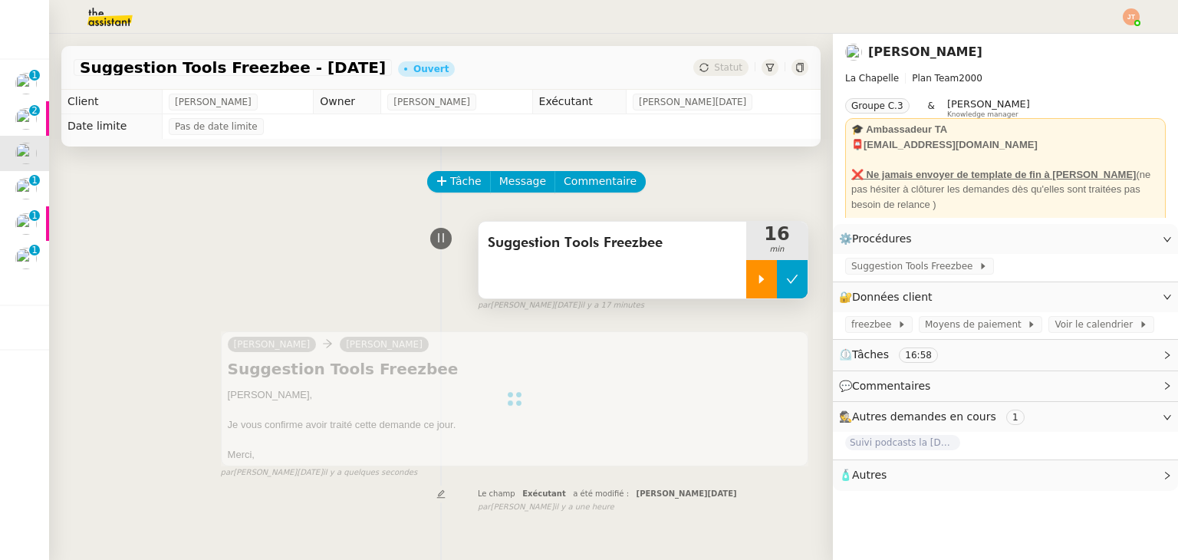
click at [795, 290] on button at bounding box center [792, 279] width 31 height 38
click at [712, 74] on div "Statut" at bounding box center [720, 67] width 55 height 17
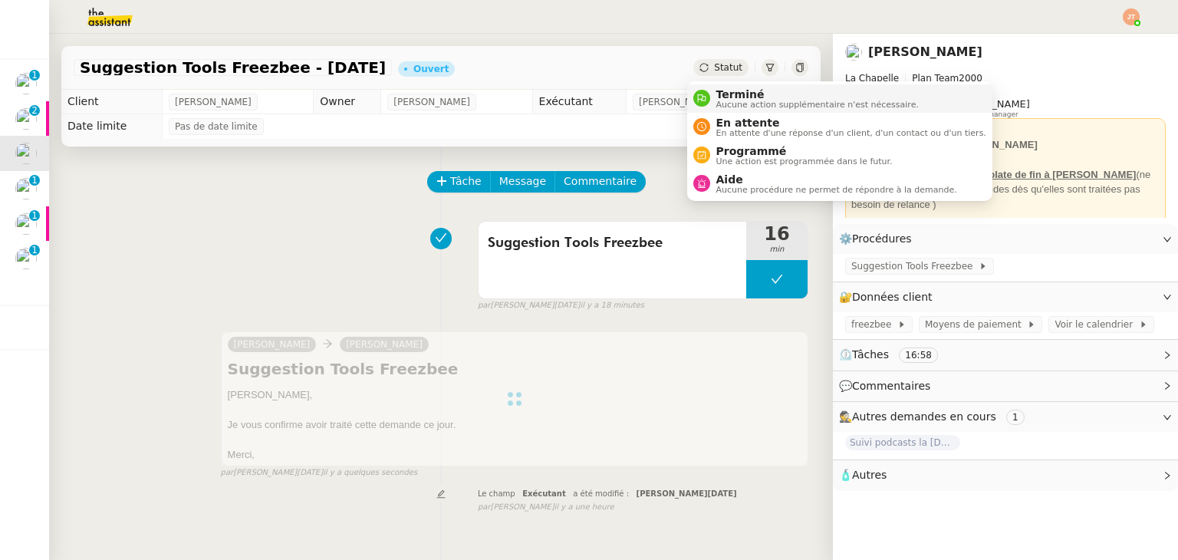
click at [733, 102] on span "Aucune action supplémentaire n'est nécessaire." at bounding box center [817, 104] width 202 height 8
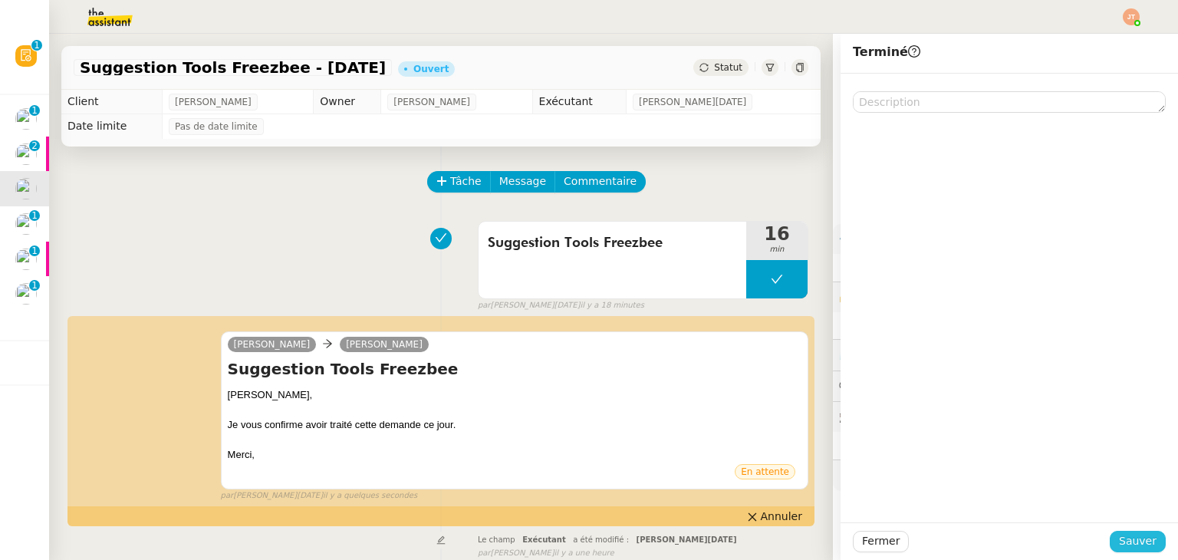
click at [1139, 542] on span "Sauver" at bounding box center [1138, 541] width 38 height 18
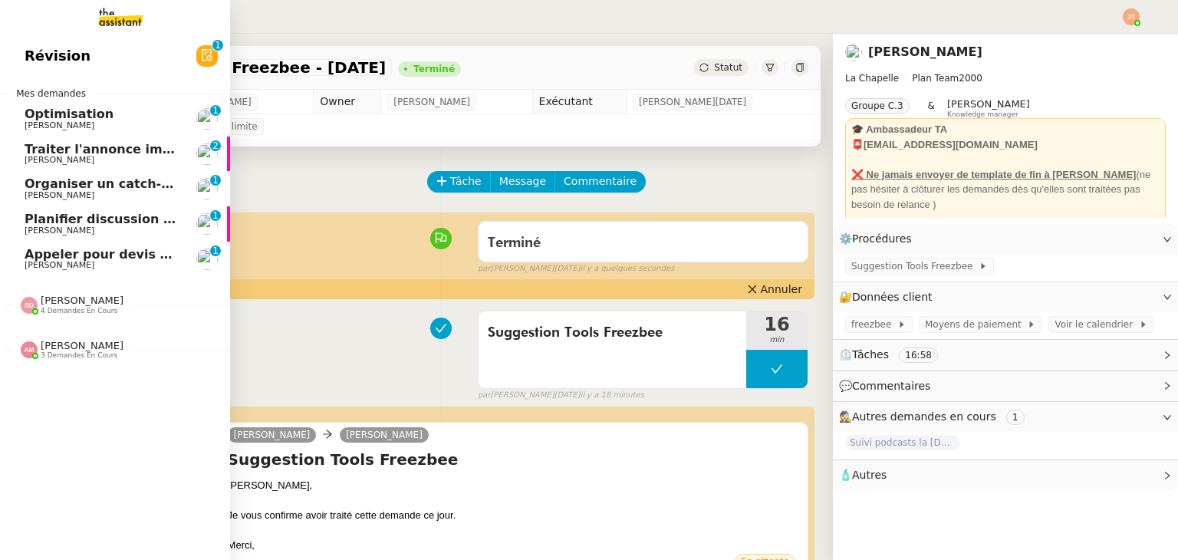
click at [81, 191] on span "[PERSON_NAME]" at bounding box center [102, 195] width 155 height 9
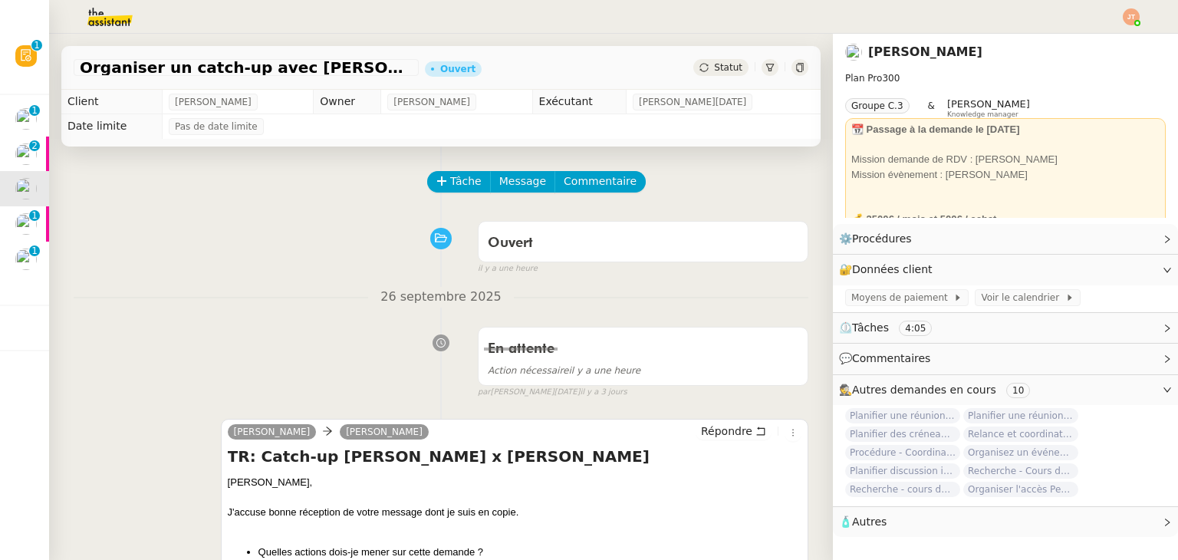
click at [714, 68] on span "Statut" at bounding box center [728, 67] width 28 height 11
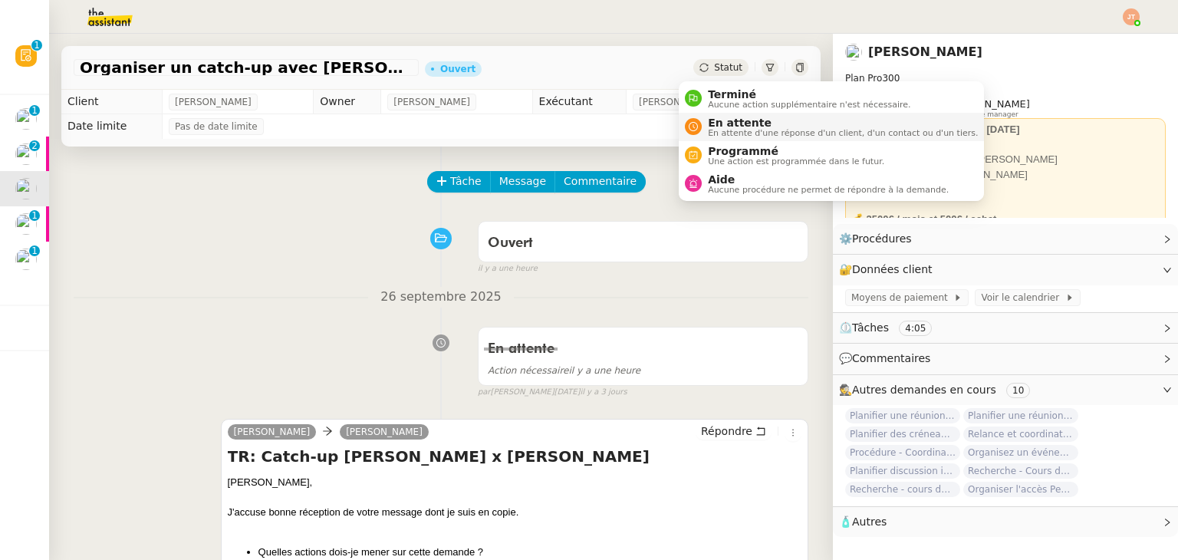
click at [720, 118] on span "En attente" at bounding box center [843, 123] width 270 height 12
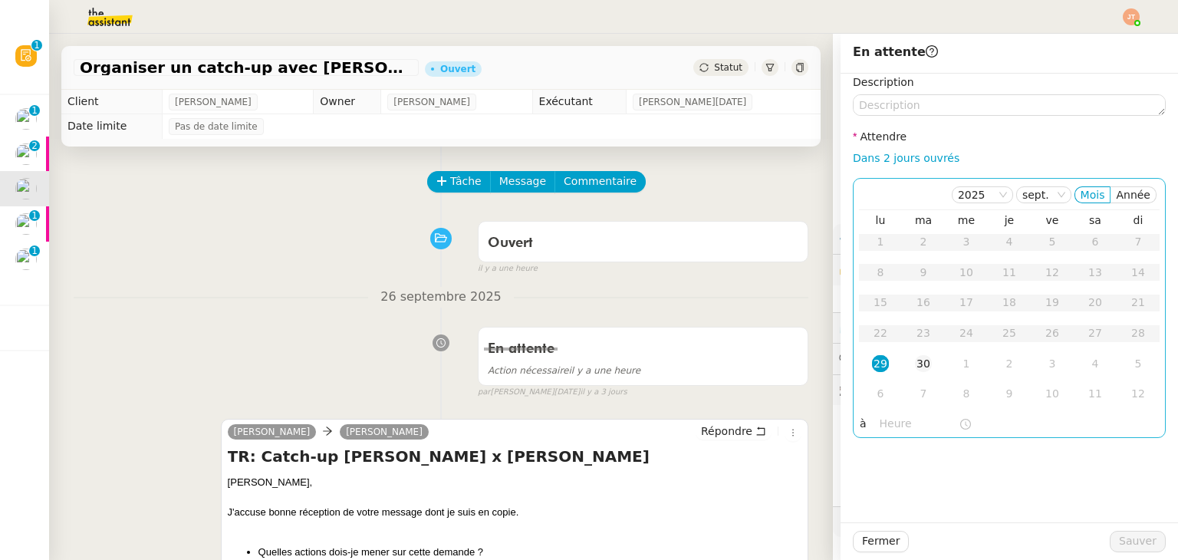
click at [915, 360] on div "30" at bounding box center [923, 363] width 17 height 17
click at [885, 422] on input "text" at bounding box center [919, 424] width 79 height 18
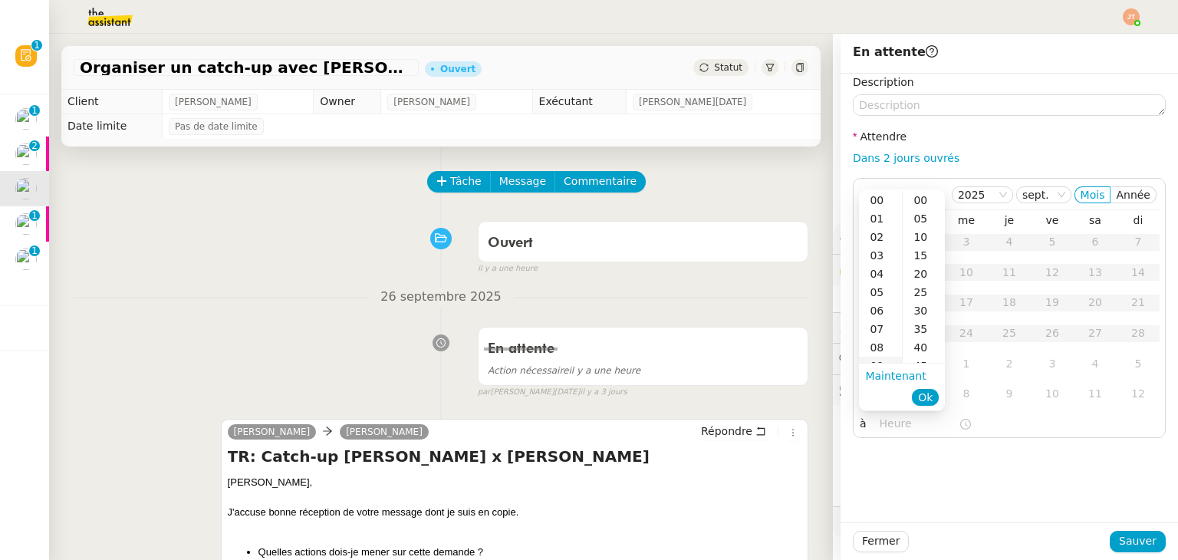
click at [878, 359] on div "09" at bounding box center [880, 366] width 43 height 18
click at [919, 350] on div "40" at bounding box center [924, 347] width 42 height 18
type input "09:40"
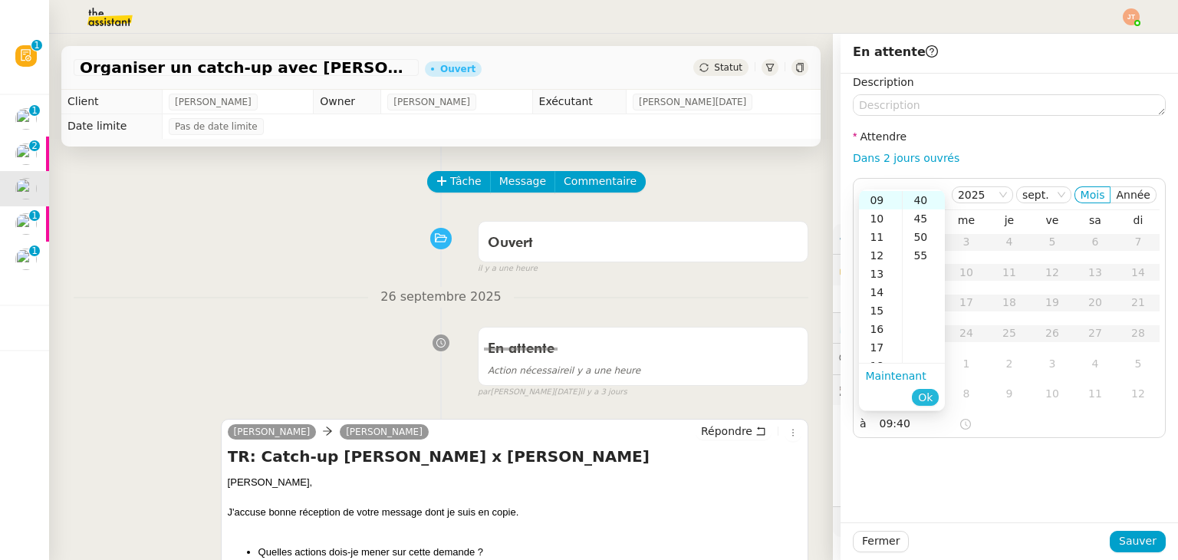
click at [923, 397] on span "Ok" at bounding box center [925, 397] width 15 height 15
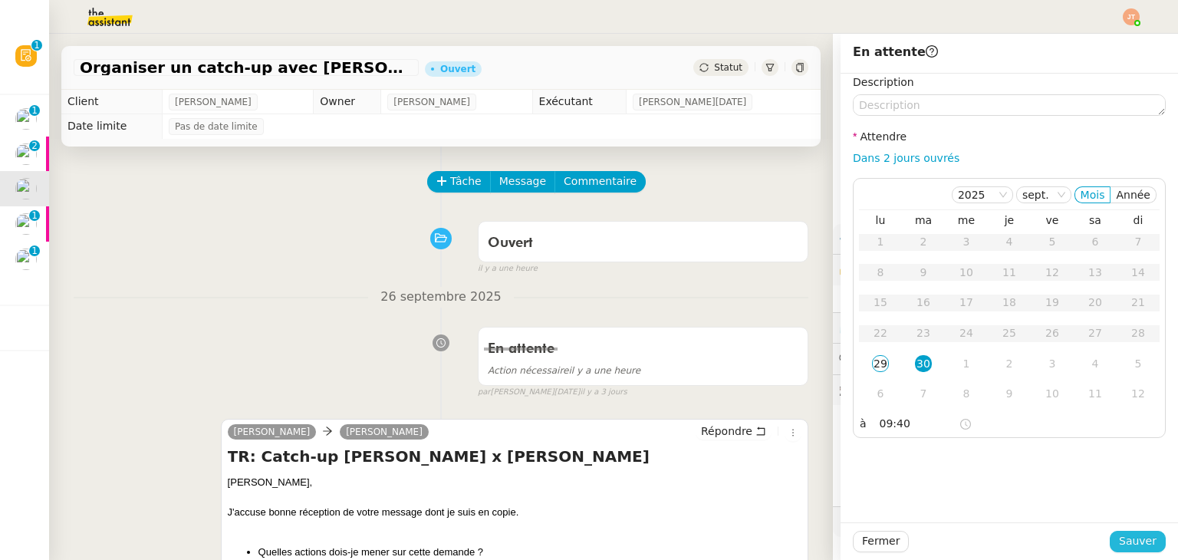
click at [1122, 539] on span "Sauver" at bounding box center [1138, 541] width 38 height 18
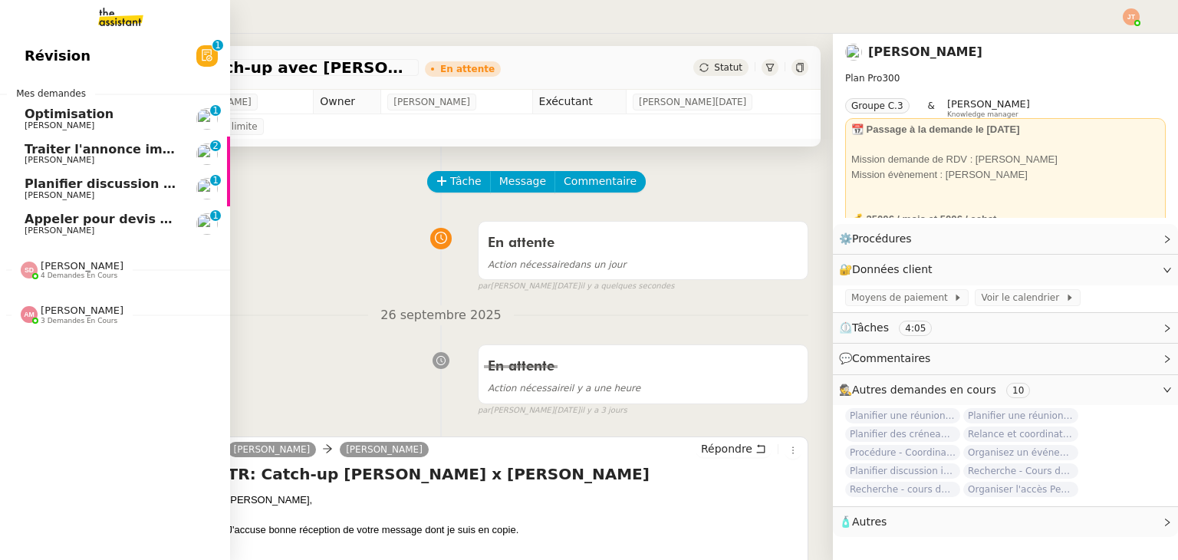
click at [31, 190] on span "Planifier discussion innovation et croissance" at bounding box center [179, 183] width 308 height 15
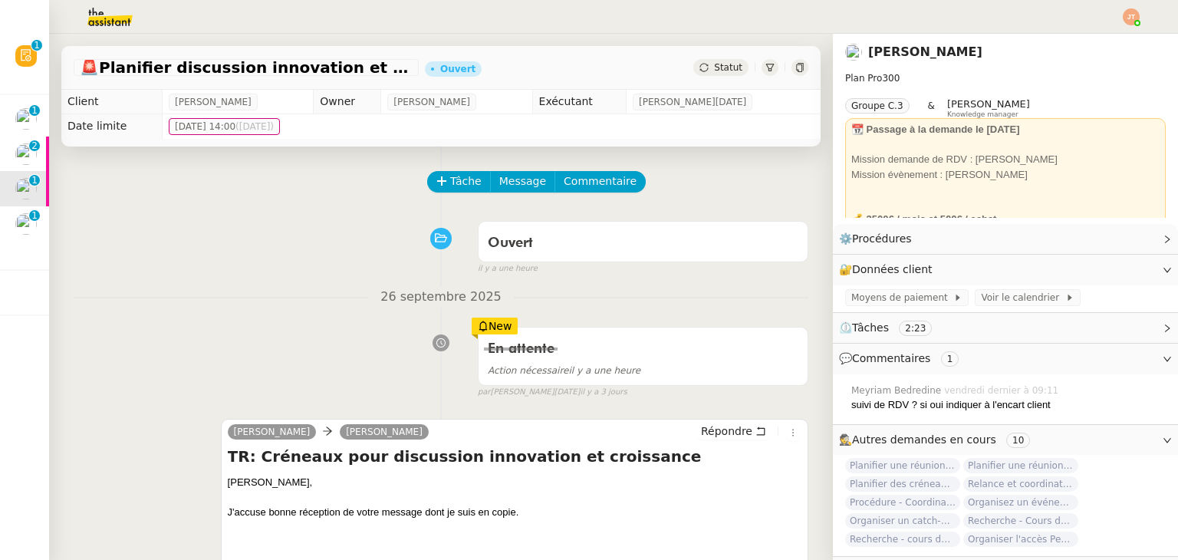
click at [699, 72] on icon at bounding box center [703, 67] width 9 height 9
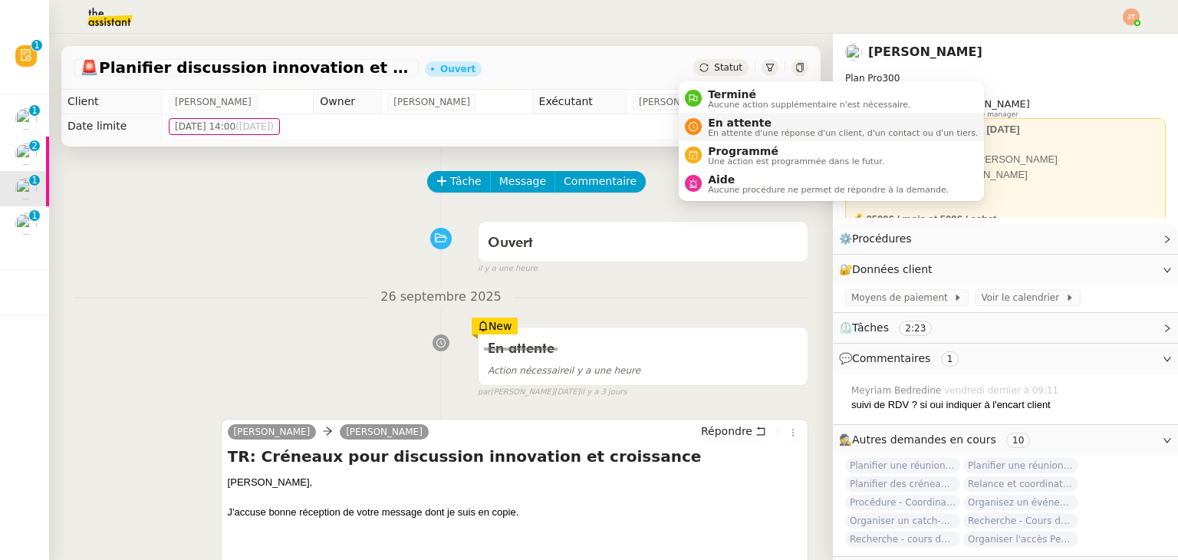
click at [696, 114] on li "En attente En attente d'une réponse d'un client, d'un contact ou d'un tiers." at bounding box center [831, 127] width 305 height 28
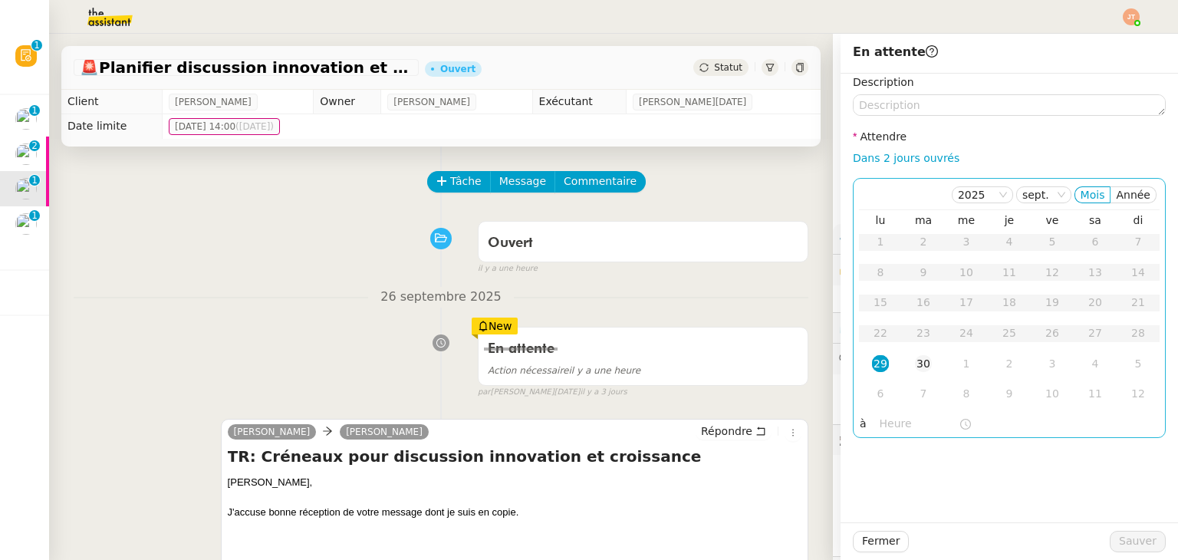
click at [902, 367] on td "30" at bounding box center [923, 364] width 43 height 31
click at [893, 419] on input "text" at bounding box center [919, 424] width 79 height 18
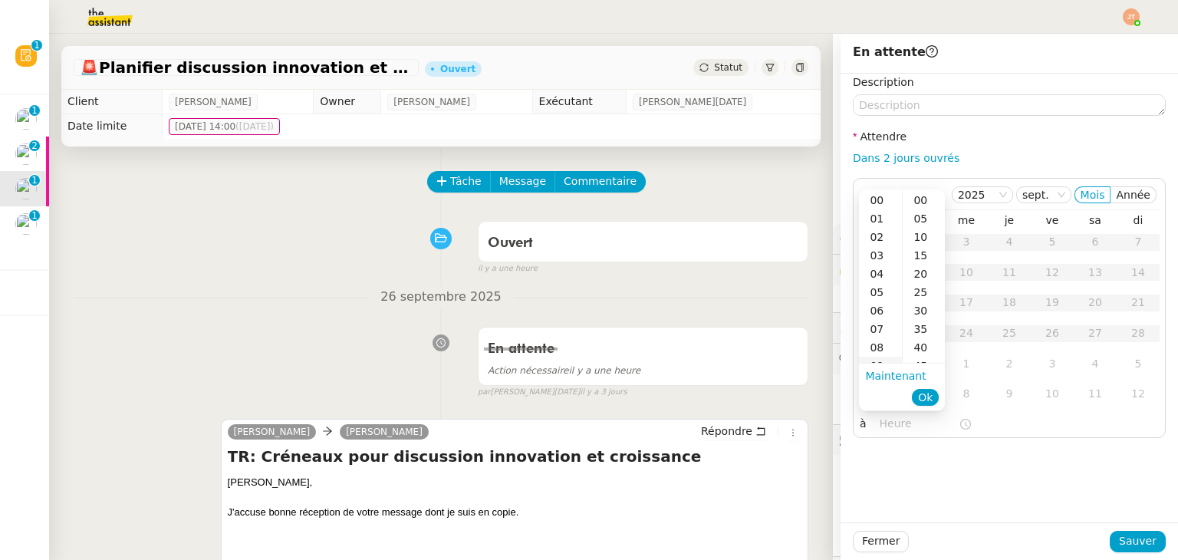
click at [879, 362] on div "09" at bounding box center [880, 366] width 43 height 18
click at [912, 345] on div "40" at bounding box center [924, 347] width 42 height 18
type input "09:40"
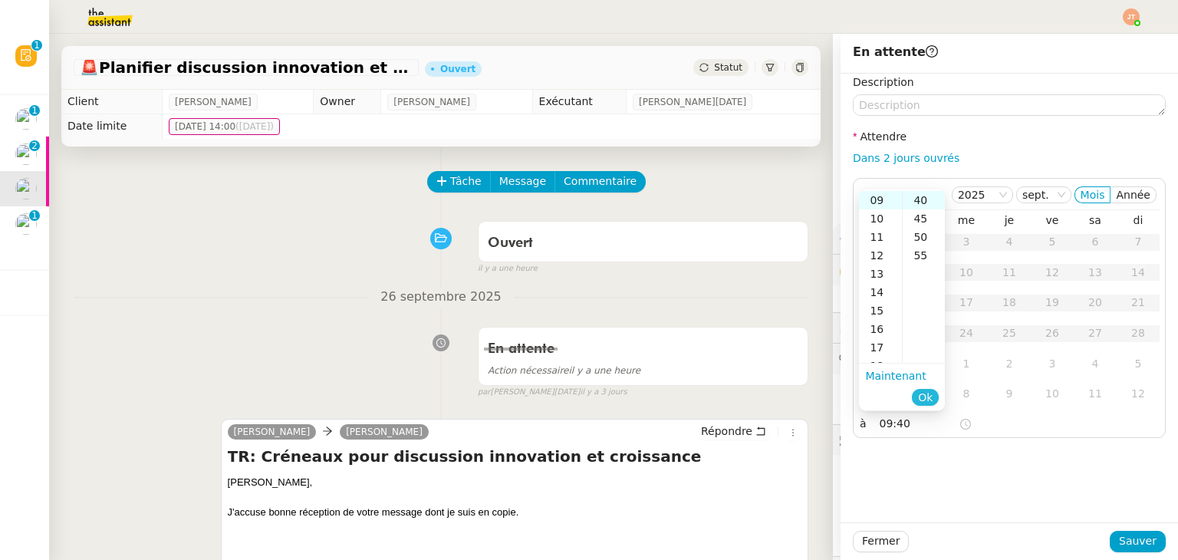
click at [923, 397] on span "Ok" at bounding box center [925, 397] width 15 height 15
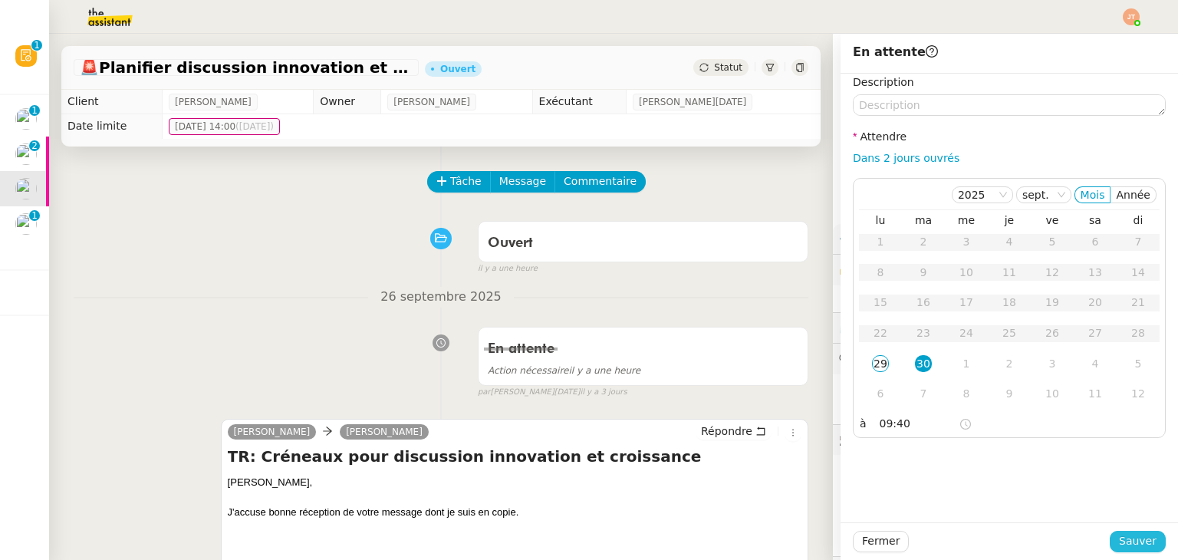
click at [1126, 538] on span "Sauver" at bounding box center [1138, 541] width 38 height 18
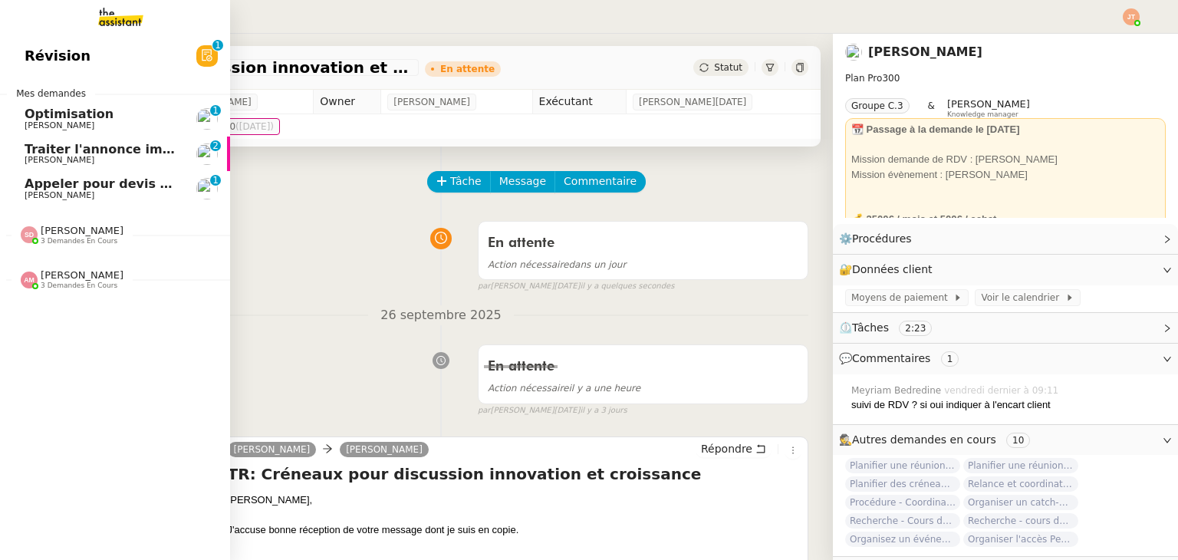
click at [77, 199] on span "[PERSON_NAME]" at bounding box center [102, 195] width 155 height 9
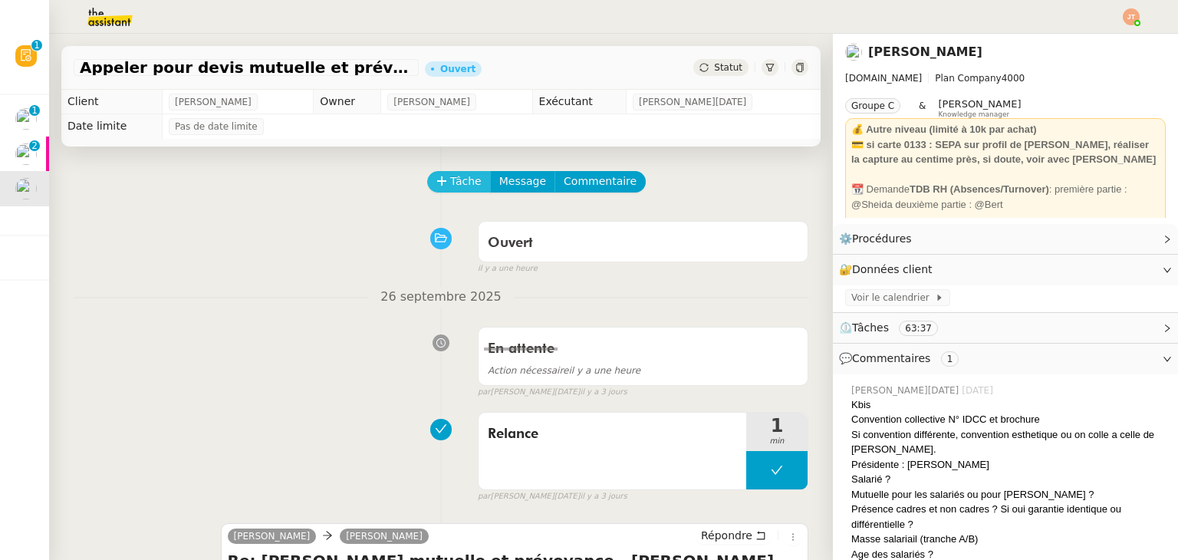
click at [466, 188] on span "Tâche" at bounding box center [465, 182] width 31 height 18
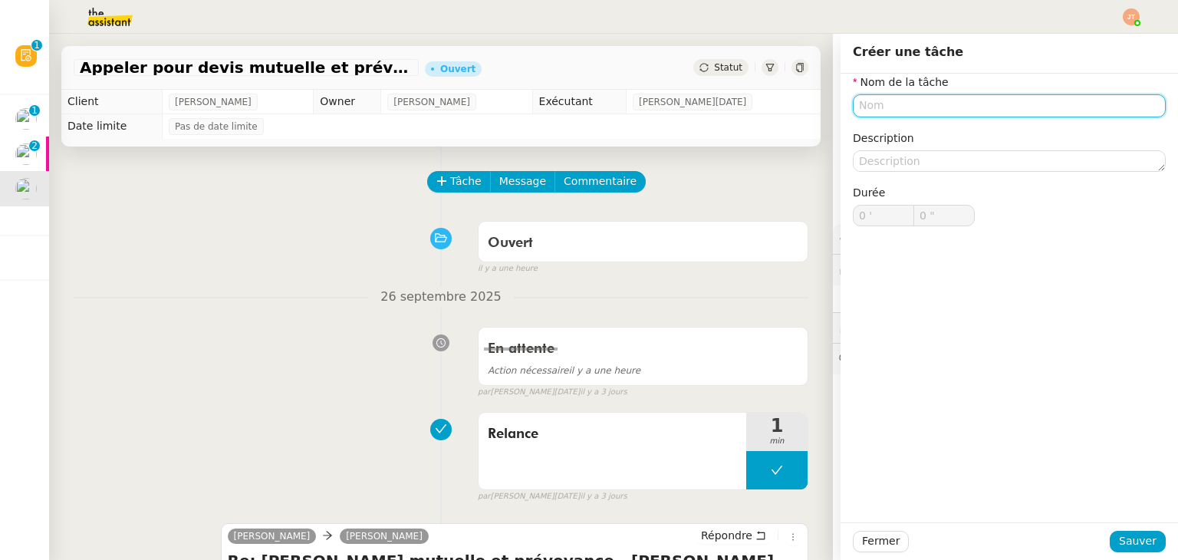
click at [886, 111] on input "text" at bounding box center [1009, 105] width 313 height 22
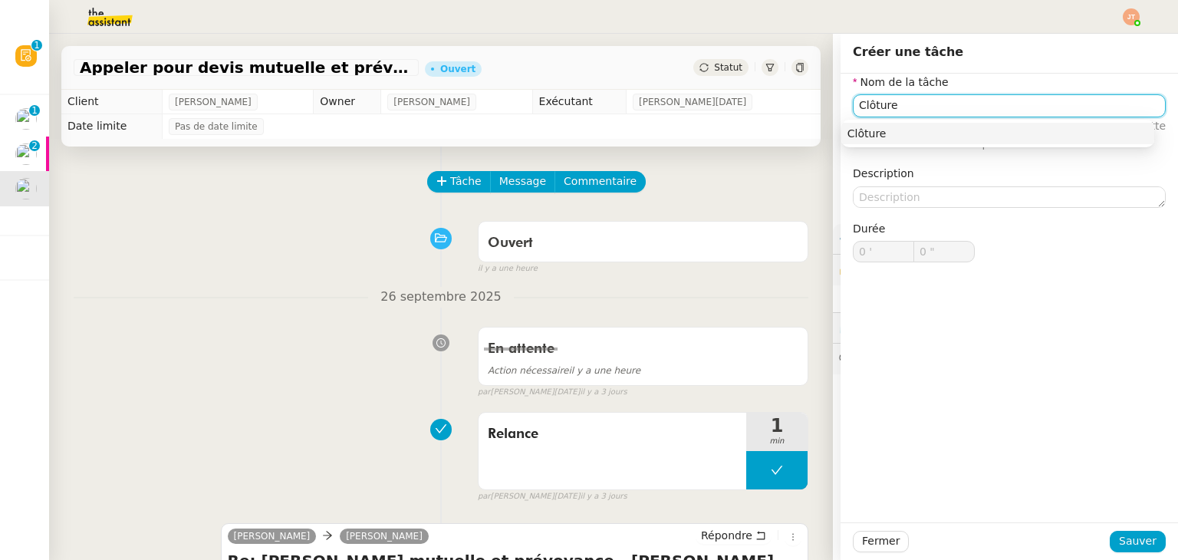
type input "Clôture"
click at [1121, 553] on div "Fermer Sauver" at bounding box center [1008, 541] width 337 height 38
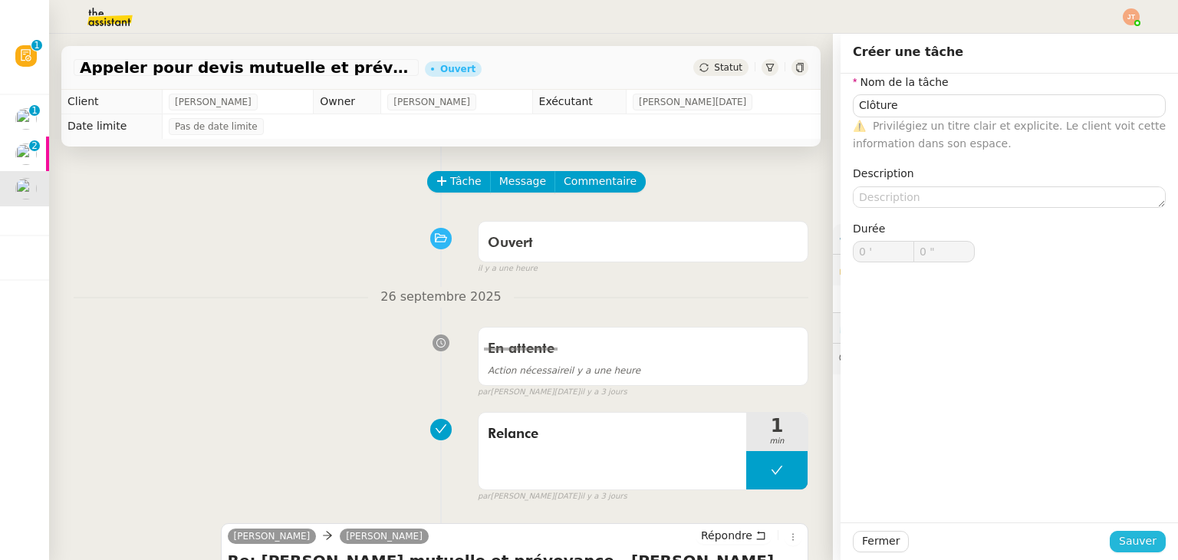
click at [1119, 536] on span "Sauver" at bounding box center [1138, 541] width 38 height 18
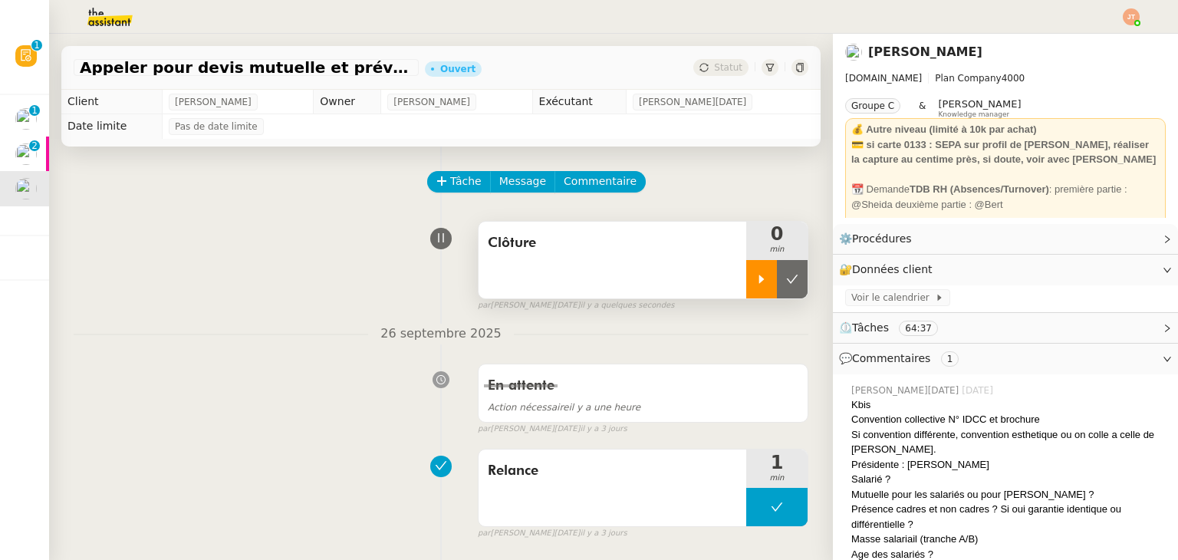
click at [746, 286] on div at bounding box center [761, 279] width 31 height 38
click at [521, 201] on div "Tâche Message Commentaire" at bounding box center [619, 189] width 380 height 37
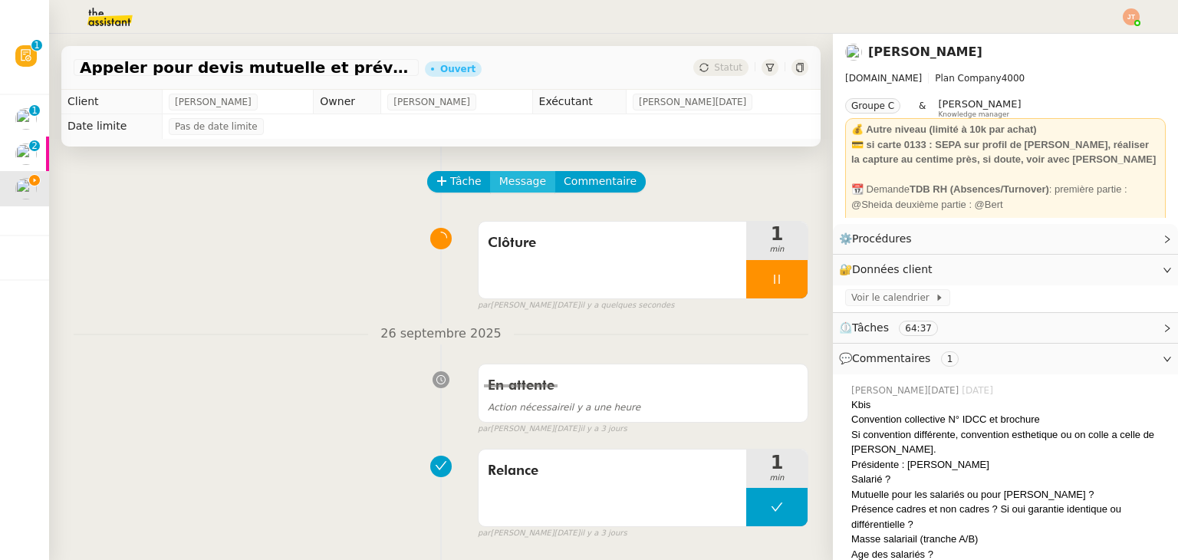
click at [504, 187] on span "Message" at bounding box center [522, 182] width 47 height 18
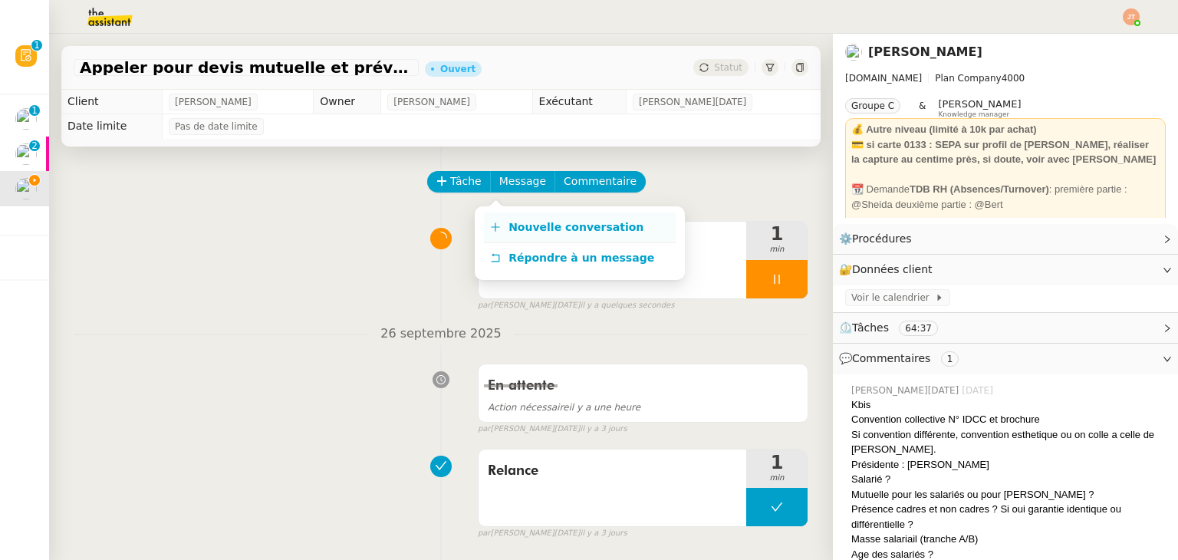
click at [524, 227] on span "Nouvelle conversation" at bounding box center [575, 227] width 135 height 12
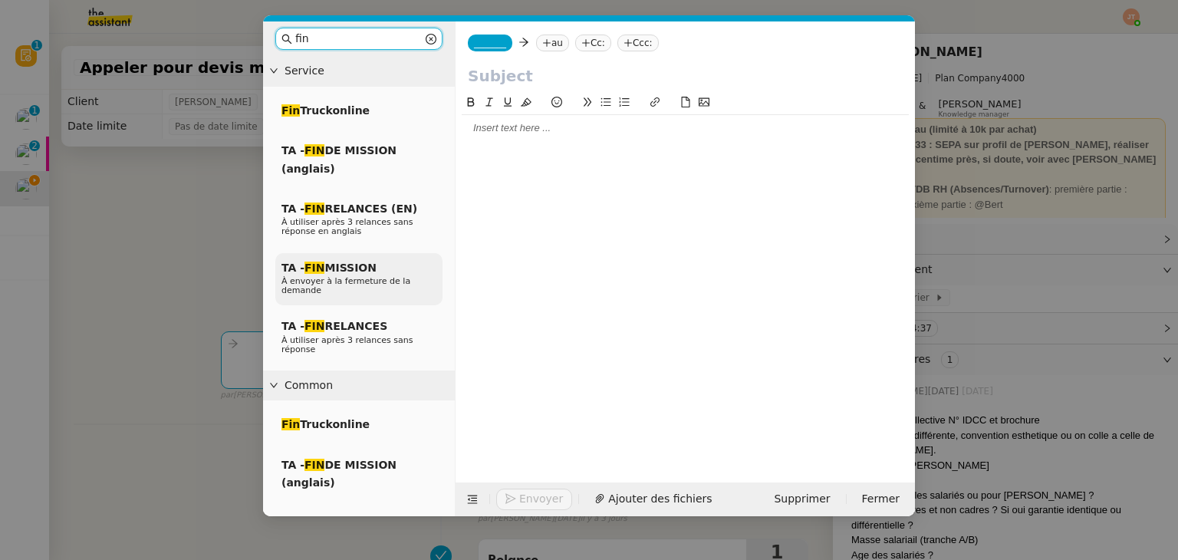
type input "fin"
click at [368, 281] on span "À envoyer à la fermeture de la demande" at bounding box center [345, 285] width 129 height 19
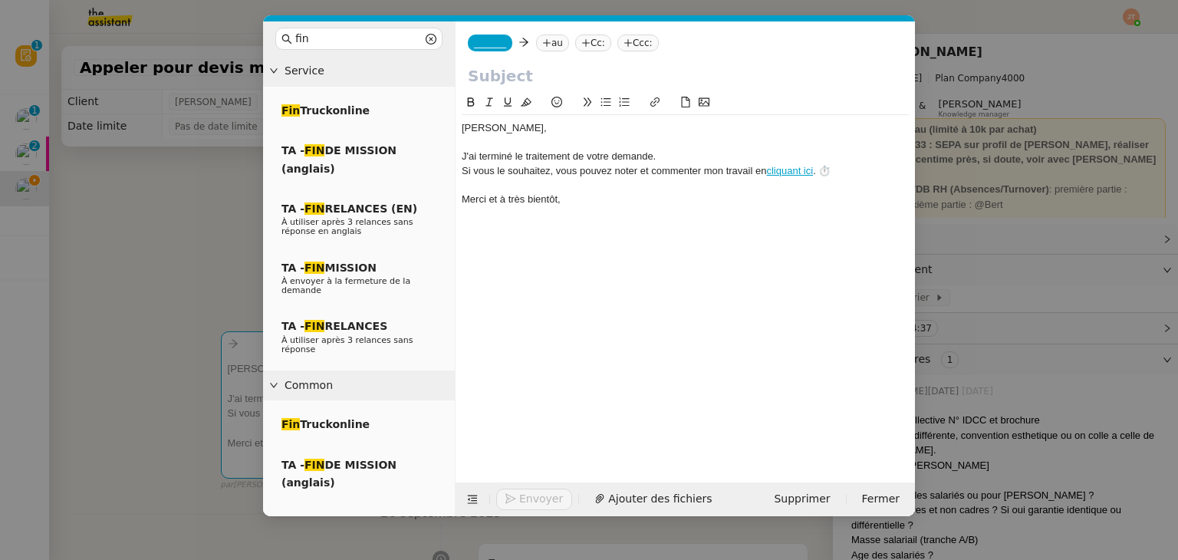
click at [494, 127] on div "﻿Lydie﻿," at bounding box center [685, 128] width 447 height 14
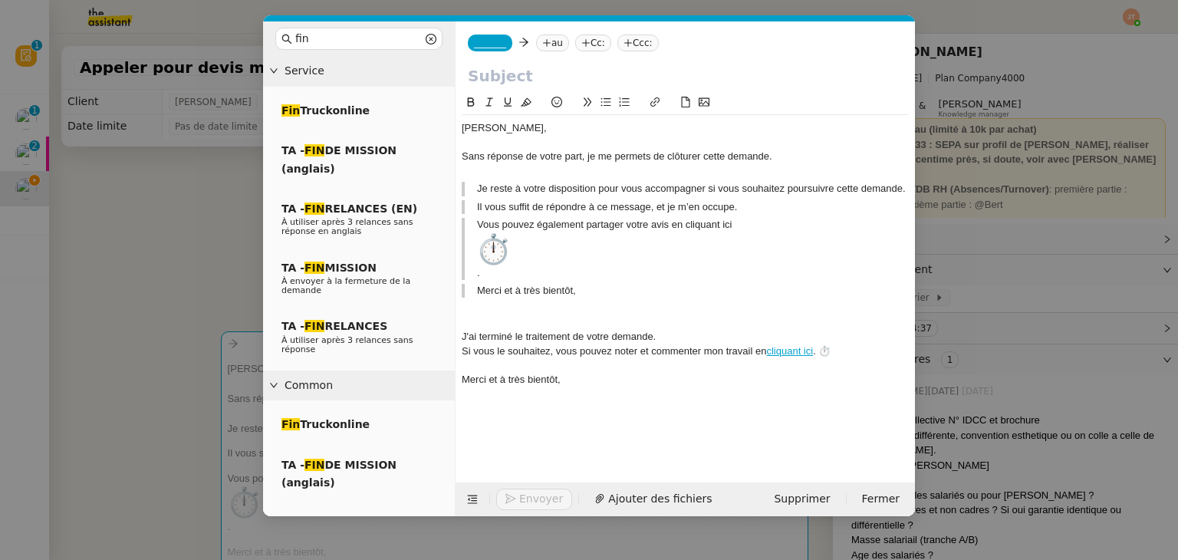
click at [478, 186] on blockquote "Je reste à votre disposition pour vous accompagner si vous souhaitez poursuivre…" at bounding box center [685, 189] width 447 height 14
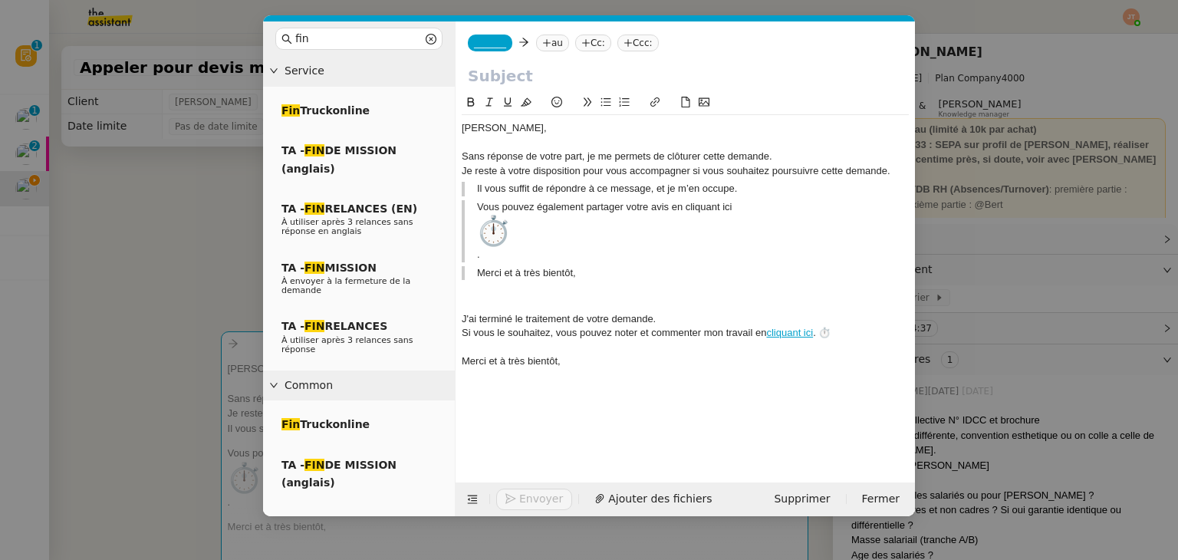
click at [481, 188] on blockquote "Il vous suffit de répondre à ce message, et je m’en occupe." at bounding box center [685, 189] width 447 height 14
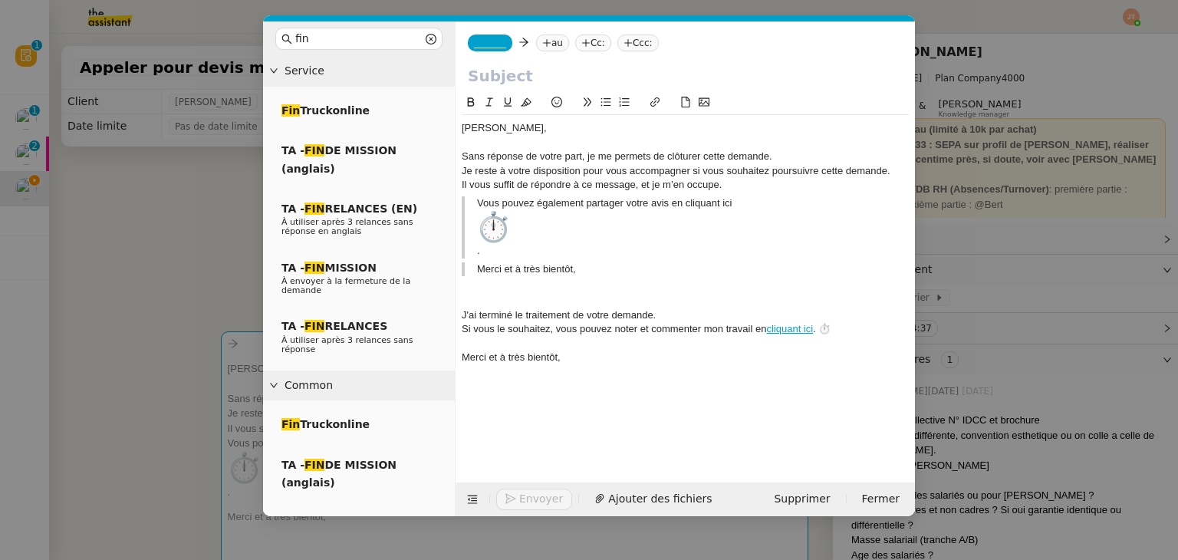
click at [478, 203] on blockquote "Vous pouvez également partager votre avis en cliquant ici ." at bounding box center [685, 227] width 447 height 62
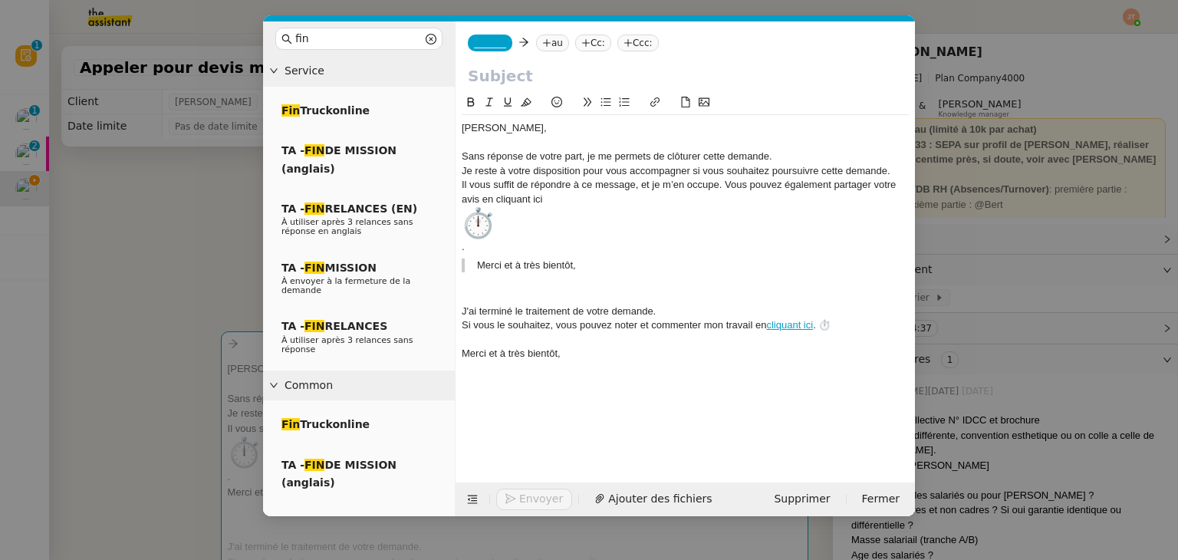
click at [491, 231] on img at bounding box center [479, 223] width 34 height 34
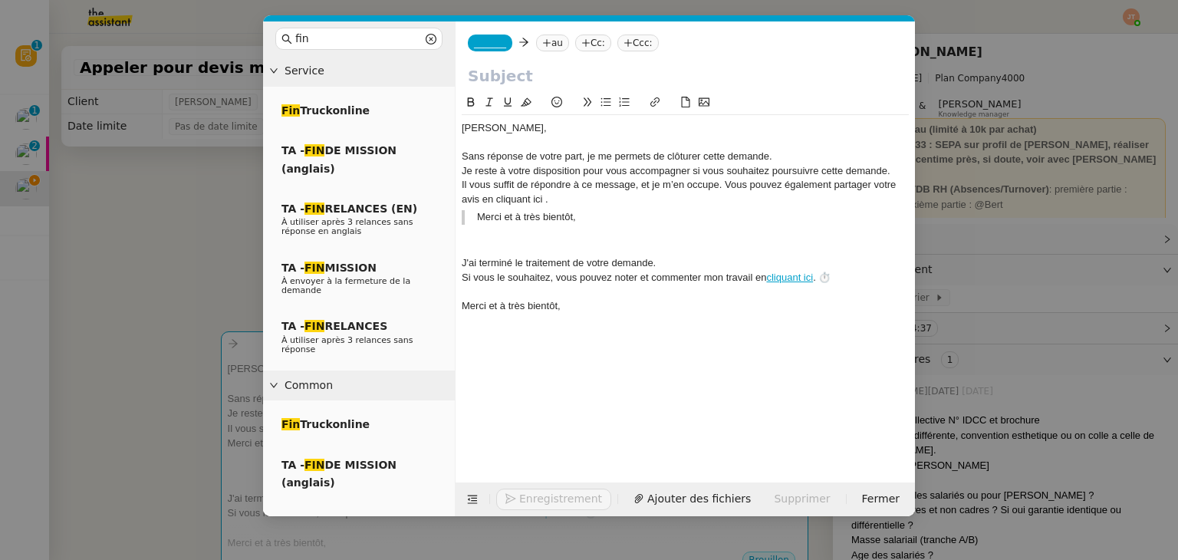
click at [481, 217] on blockquote "Merci et à très bientôt," at bounding box center [685, 217] width 447 height 14
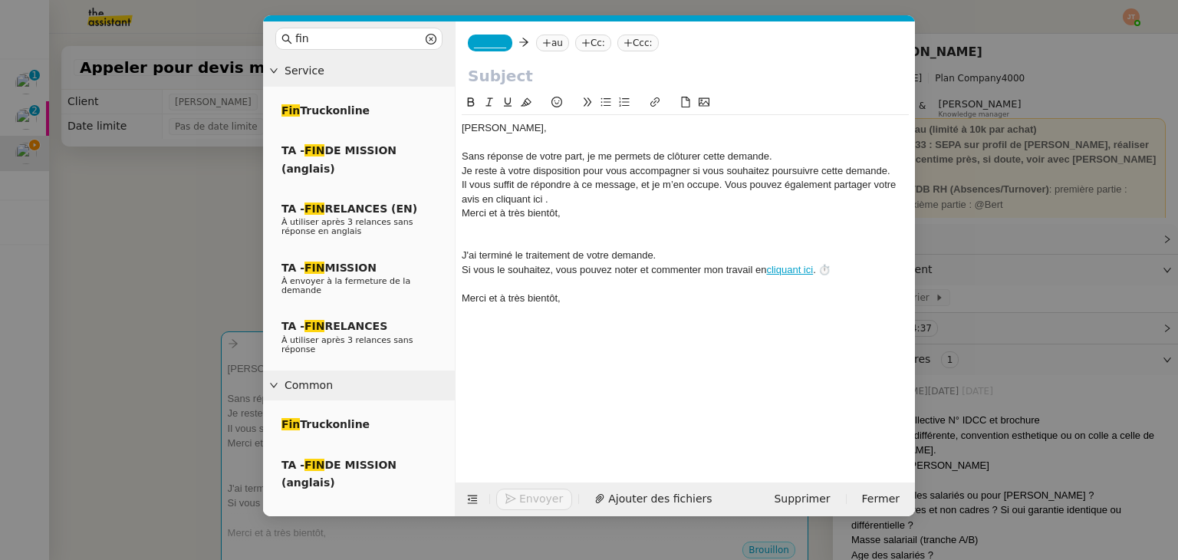
click at [546, 200] on div "Il vous suffit de répondre à ce message, et je m’en occupe. Vous pouvez égaleme…" at bounding box center [685, 192] width 447 height 28
click at [543, 200] on div "Il vous suffit de répondre à ce message, et je m’en occupe. Vous pouvez égaleme…" at bounding box center [685, 192] width 447 height 28
click at [546, 200] on div "Il vous suffit de répondre à ce message, et je m’en occupe. Vous pouvez égaleme…" at bounding box center [685, 192] width 447 height 28
click at [779, 156] on div "Sans réponse de votre part, je me permets de clôturer cette demande." at bounding box center [685, 157] width 447 height 14
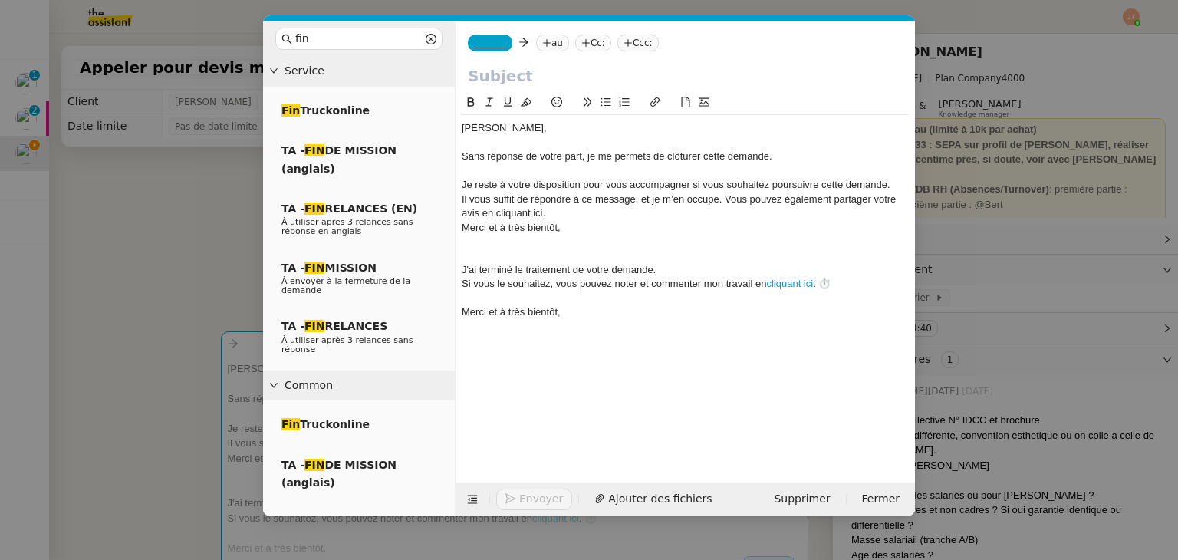
click at [891, 189] on div "Je reste à votre disposition pour vous accompagner si vous souhaitez poursuivre…" at bounding box center [685, 185] width 447 height 14
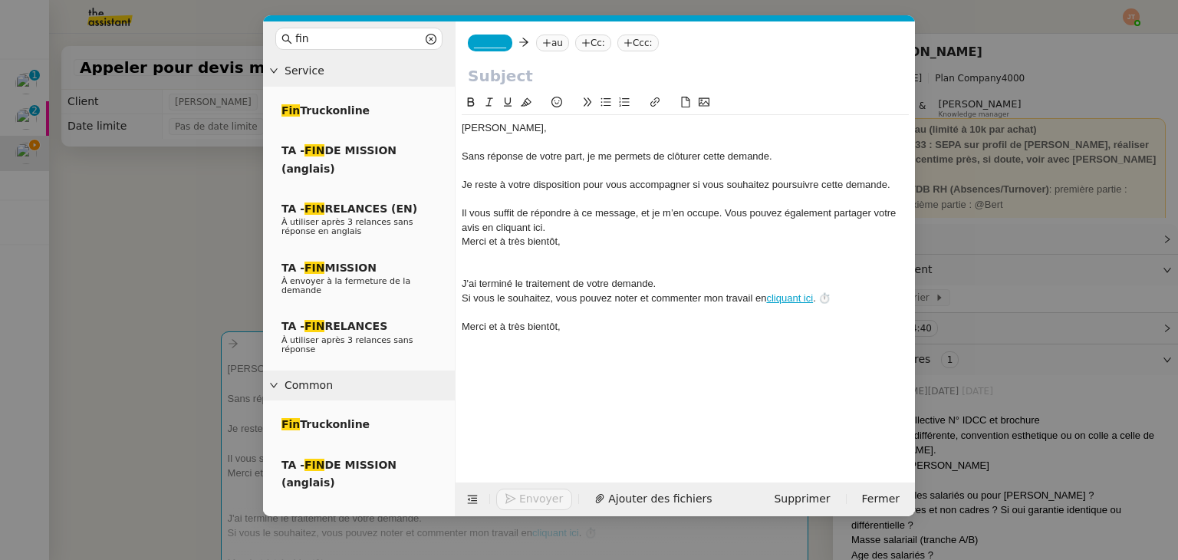
click at [726, 210] on div "Il vous suffit de répondre à ce message, et je m’en occupe. Vous pouvez égaleme…" at bounding box center [685, 220] width 447 height 28
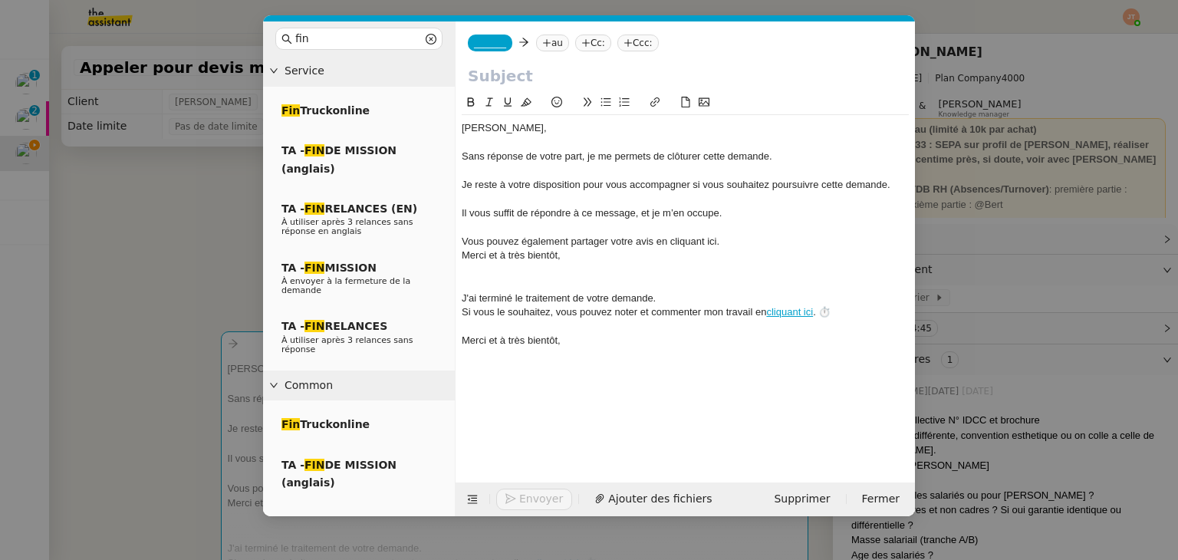
click at [731, 240] on div "Vous pouvez également partager votre avis en cliquant ici." at bounding box center [685, 242] width 447 height 14
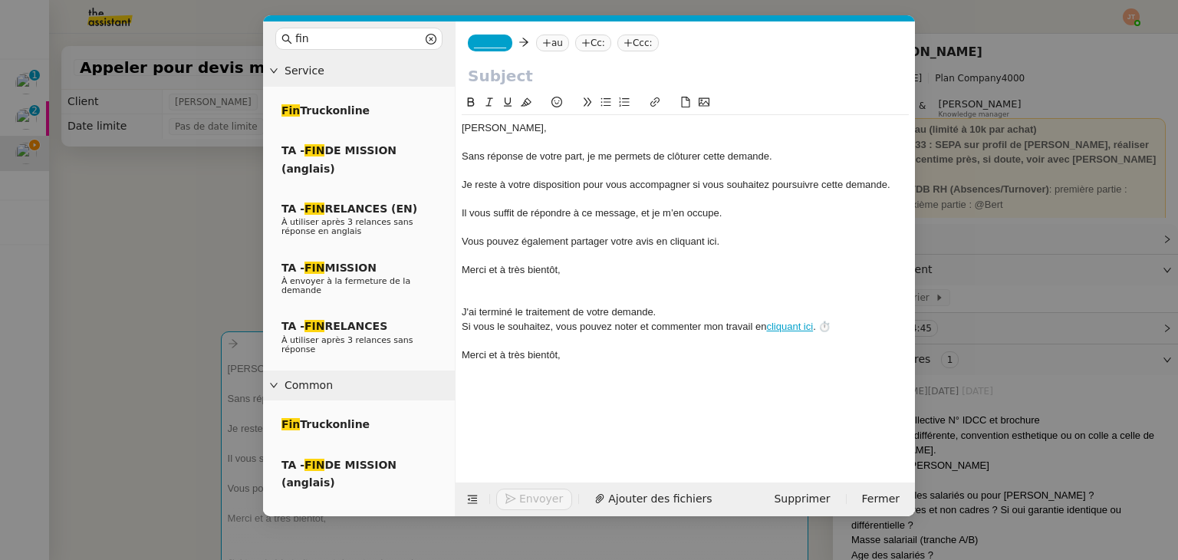
drag, startPoint x: 601, startPoint y: 373, endPoint x: 463, endPoint y: 295, distance: 158.3
click at [463, 295] on div "﻿Lydie﻿, Sans réponse de votre part, je me permets de clôturer cette demande. J…" at bounding box center [685, 276] width 447 height 365
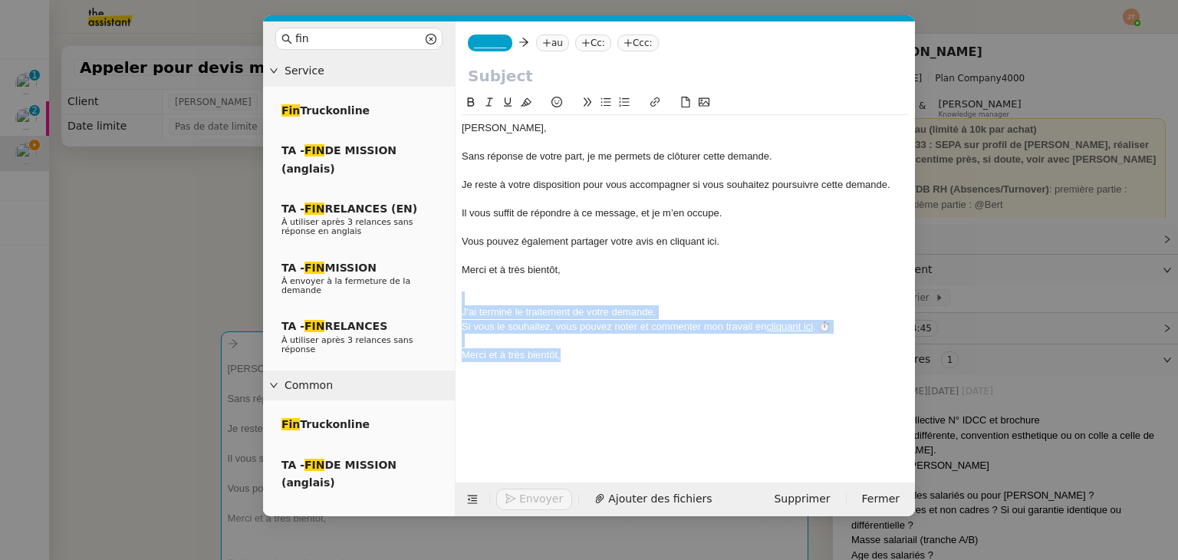
drag, startPoint x: 463, startPoint y: 295, endPoint x: 596, endPoint y: 369, distance: 151.7
click at [596, 369] on div "﻿Lydie﻿, Sans réponse de votre part, je me permets de clôturer cette demande. J…" at bounding box center [685, 276] width 447 height 365
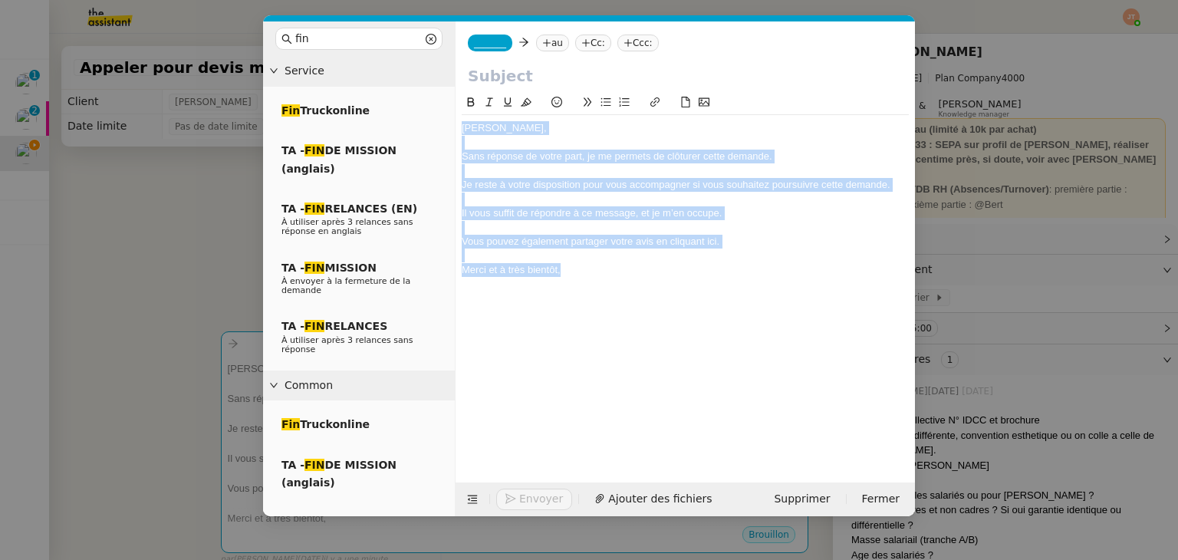
drag, startPoint x: 577, startPoint y: 273, endPoint x: 455, endPoint y: 130, distance: 188.2
click at [455, 130] on nz-spin "﻿Lydie﻿, Sans réponse de votre part, je me permets de clôturer cette demande. J…" at bounding box center [684, 279] width 459 height 371
copy div "﻿Lydie﻿, Sans réponse de votre part, je me permets de clôturer cette demande. J…"
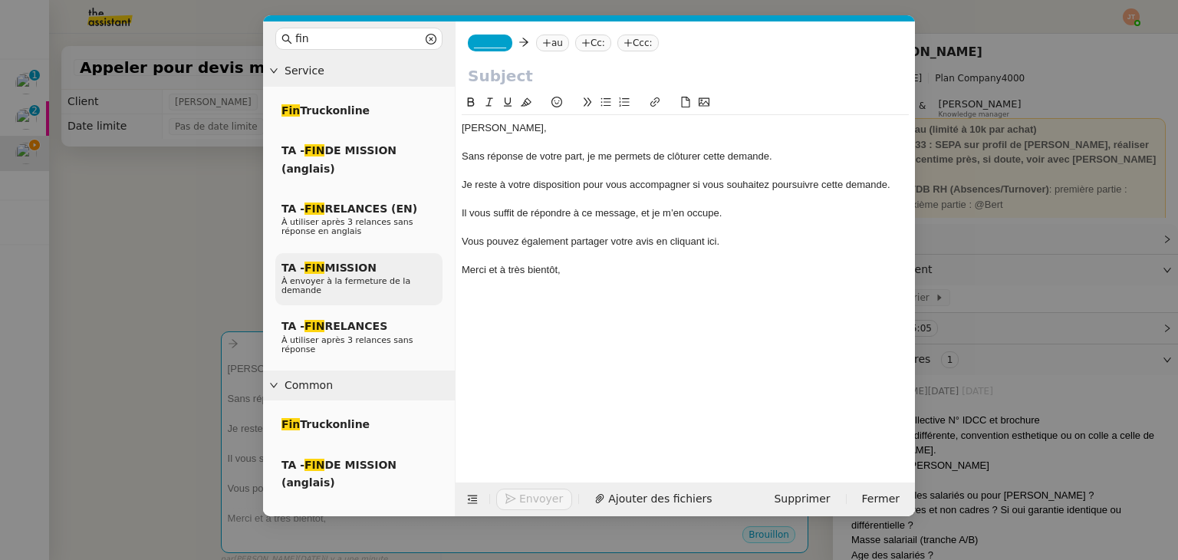
click at [362, 276] on span "À envoyer à la fermeture de la demande" at bounding box center [345, 285] width 129 height 19
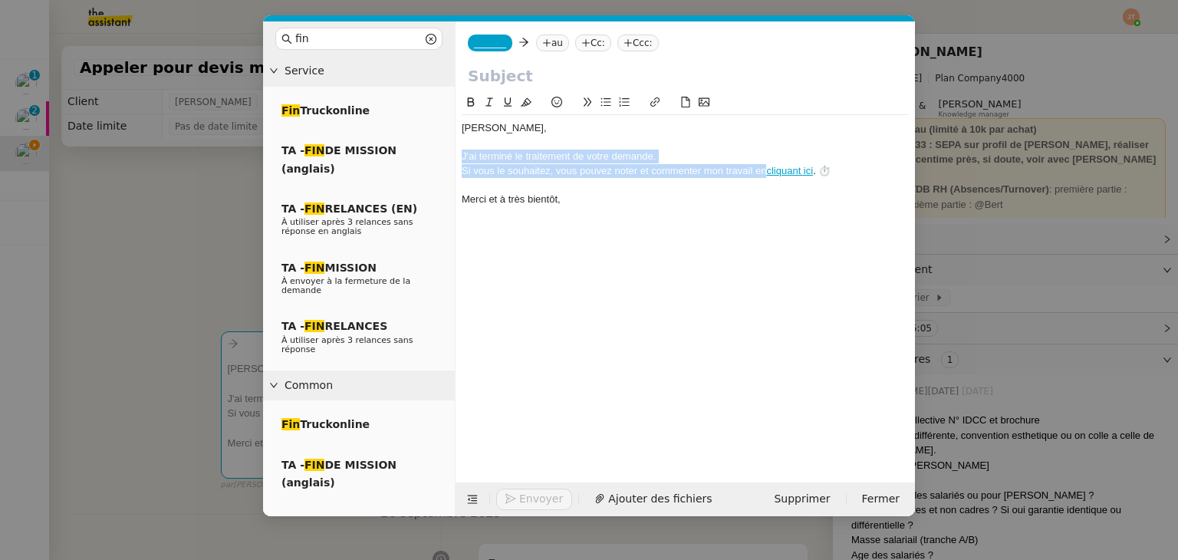
drag, startPoint x: 730, startPoint y: 169, endPoint x: 451, endPoint y: 160, distance: 279.3
click at [451, 160] on nz-layout "fin Service Fin Truckonline TA - FIN DE MISSION (anglais) TA - FIN RELANCES (EN…" at bounding box center [589, 268] width 652 height 495
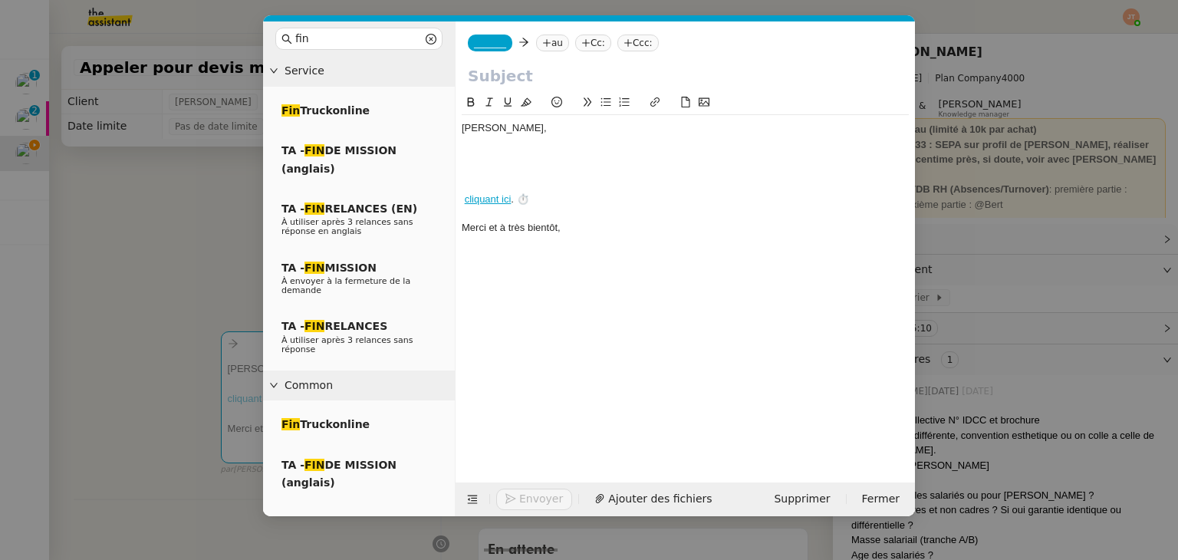
click at [472, 152] on div at bounding box center [685, 157] width 447 height 14
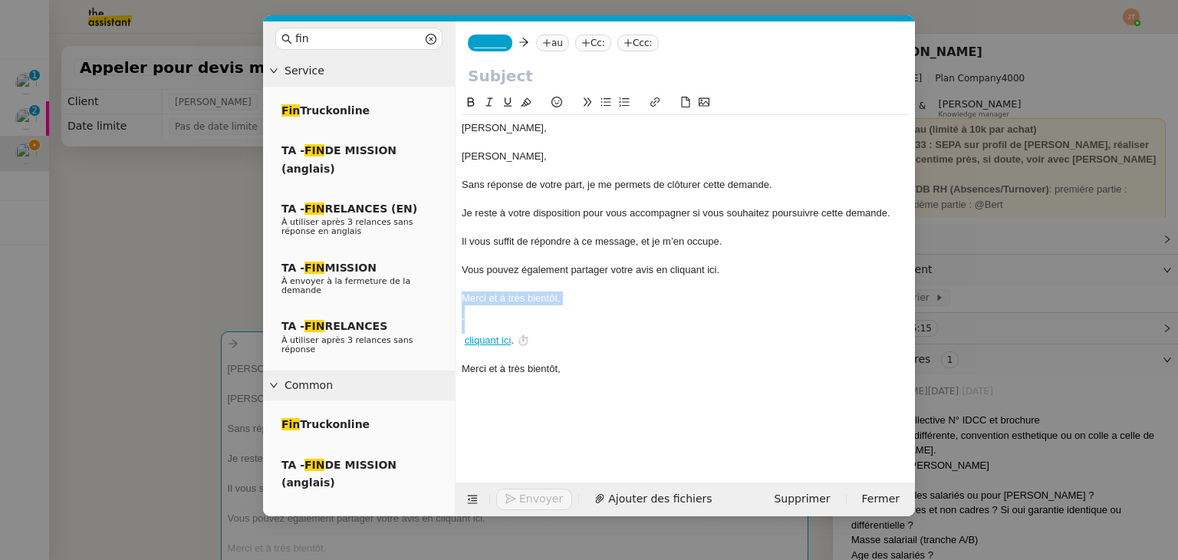
drag, startPoint x: 461, startPoint y: 342, endPoint x: 455, endPoint y: 296, distance: 46.4
click at [455, 296] on nz-spin "﻿Lydie﻿, ﻿Lydie﻿, Sans réponse de votre part, je me permets de clôturer cette d…" at bounding box center [684, 279] width 459 height 371
drag, startPoint x: 497, startPoint y: 133, endPoint x: 450, endPoint y: 123, distance: 47.7
click at [450, 123] on nz-layout "fin Service Fin Truckonline TA - FIN DE MISSION (anglais) TA - FIN RELANCES (EN…" at bounding box center [589, 268] width 652 height 495
click at [462, 157] on div "﻿Lydie﻿," at bounding box center [685, 157] width 447 height 14
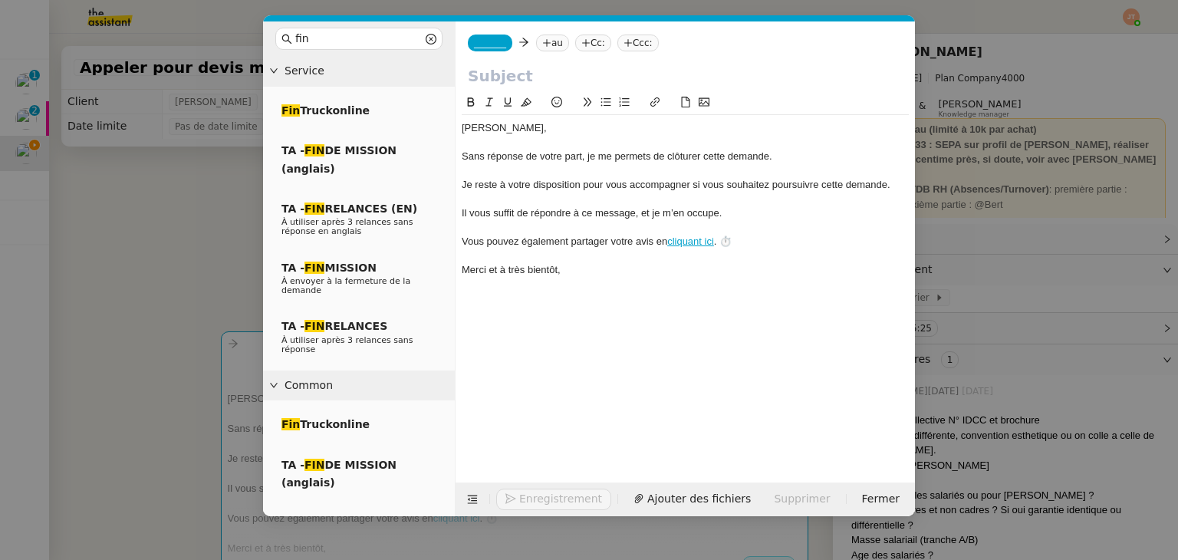
click at [186, 278] on nz-modal-container "fin Service Fin Truckonline TA - FIN DE MISSION (anglais) TA - FIN RELANCES (EN…" at bounding box center [589, 280] width 1178 height 560
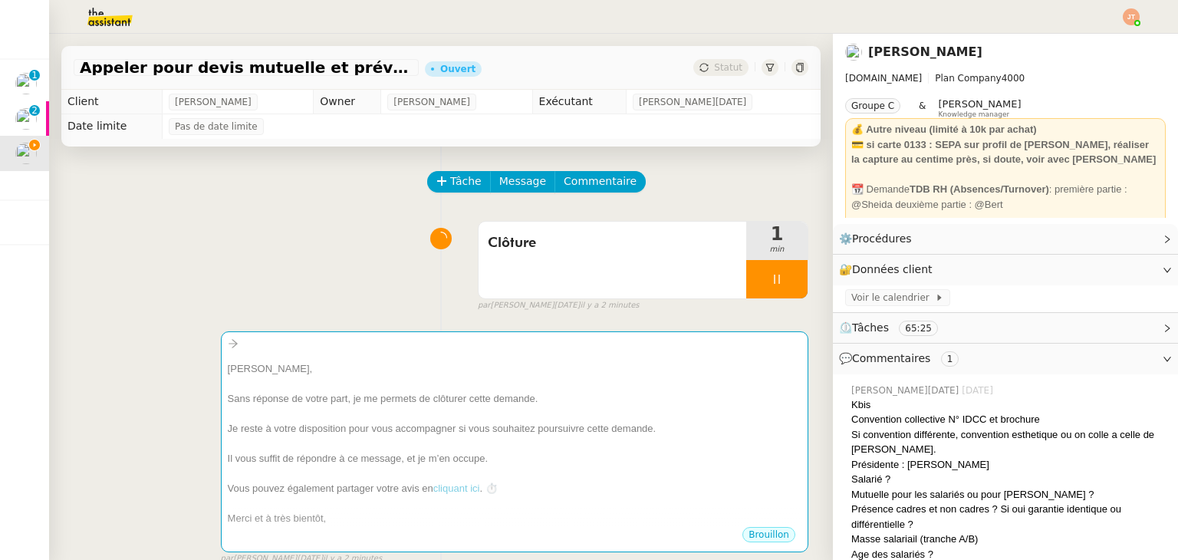
drag, startPoint x: 80, startPoint y: 69, endPoint x: 378, endPoint y: 74, distance: 298.3
click at [378, 74] on span "Appeler pour devis mutuelle et prévoyance" at bounding box center [246, 67] width 333 height 15
copy span "Appeler pour devis mutuelle et prévoyance"
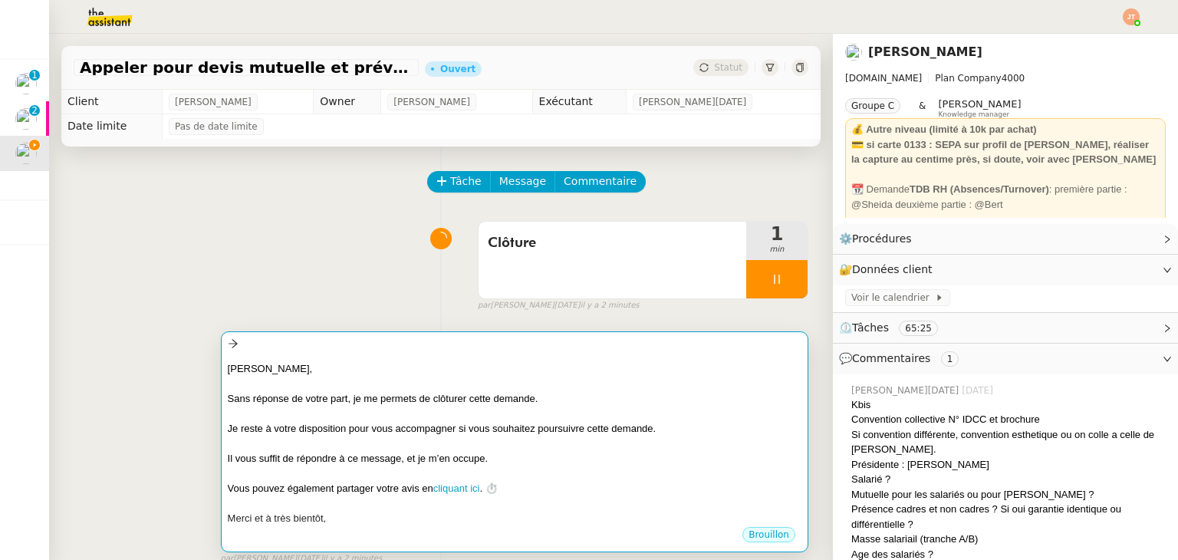
click at [404, 348] on div at bounding box center [515, 344] width 574 height 18
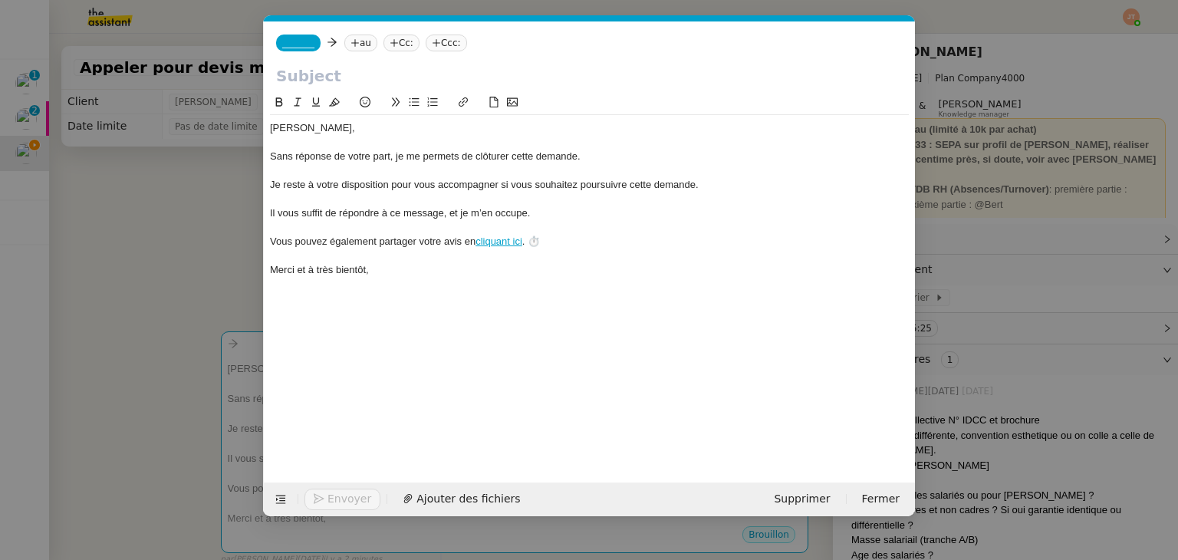
scroll to position [0, 44]
click at [337, 68] on input "text" at bounding box center [589, 75] width 626 height 23
paste input "Appeler pour devis mutuelle et prévoyance"
type input "Appeler pour devis mutuelle et prévoyance"
click at [353, 44] on nz-tag "au" at bounding box center [360, 43] width 33 height 17
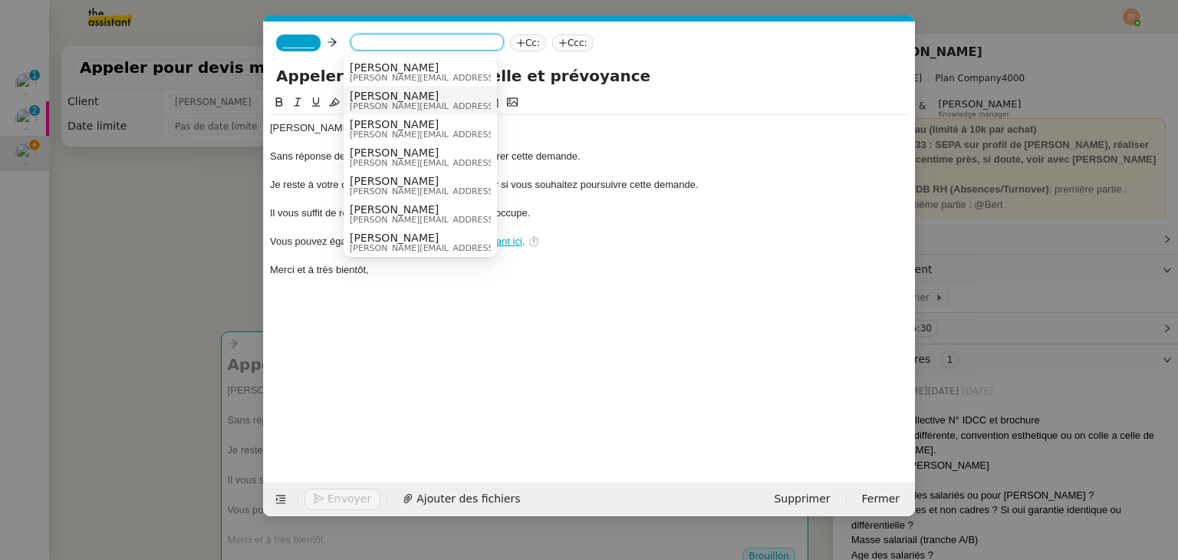
click at [374, 104] on span "lydie.laulon@mont-de-marsan.leclerc" at bounding box center [459, 106] width 218 height 8
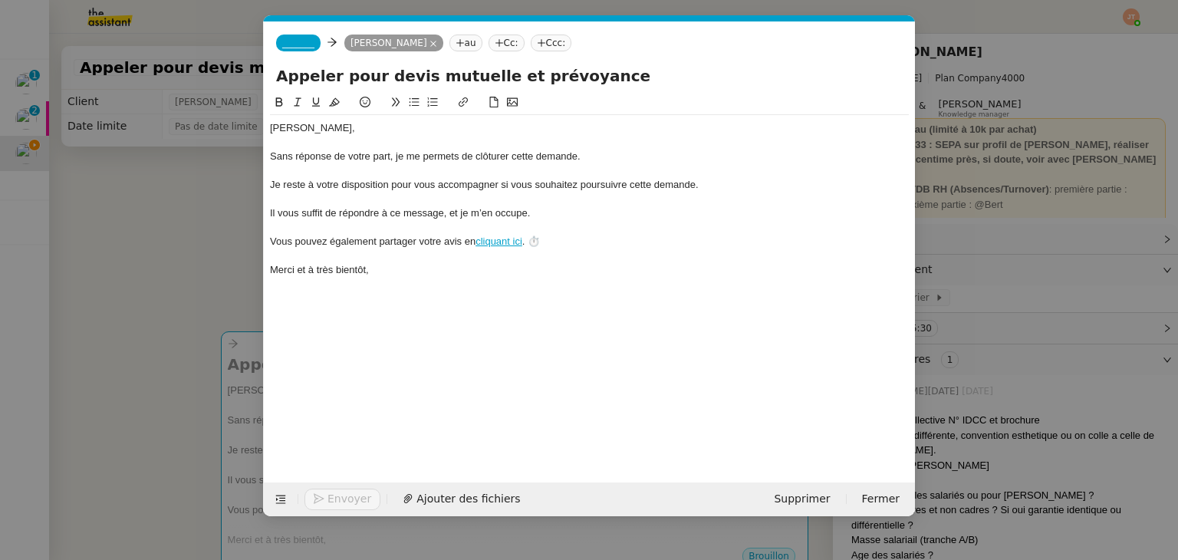
click at [299, 48] on span "_______" at bounding box center [298, 43] width 32 height 11
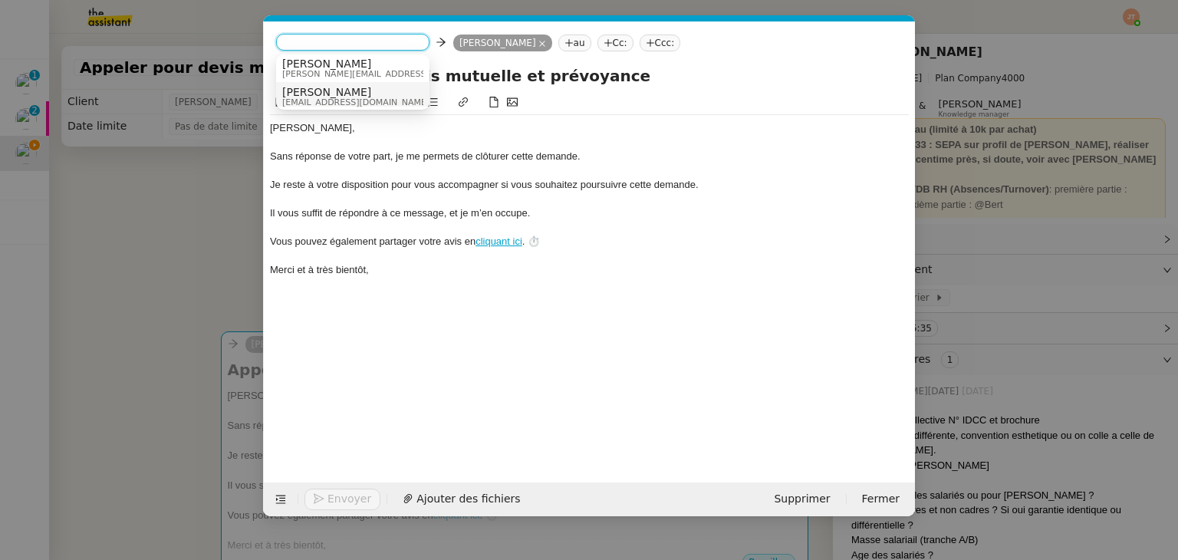
scroll to position [8, 0]
click at [327, 62] on span "Camille" at bounding box center [391, 60] width 218 height 12
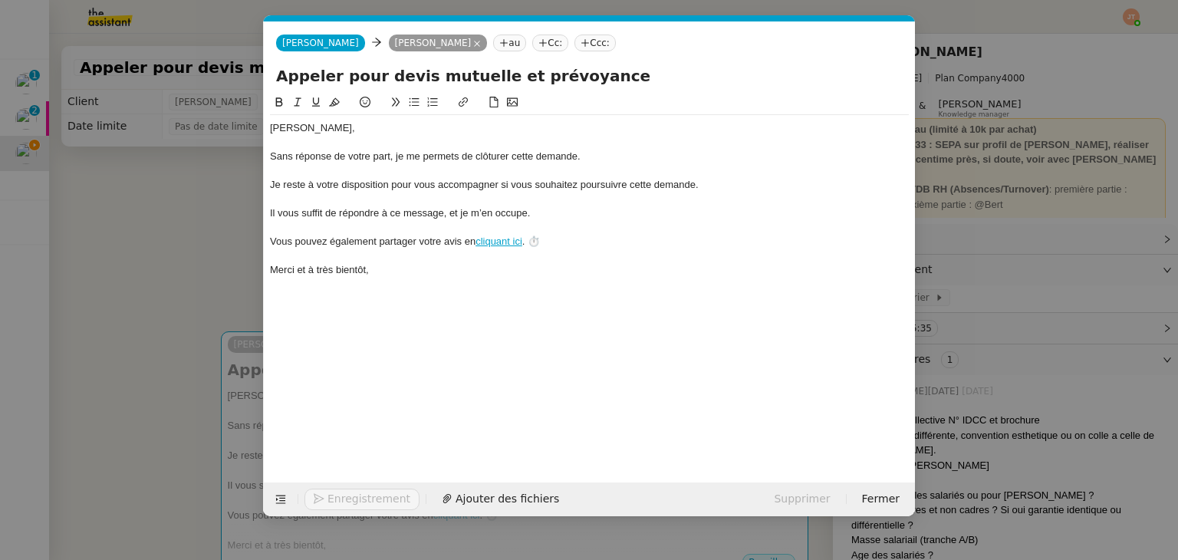
click at [205, 252] on nz-modal-container "fin Service Fin Truckonline TA - FIN DE MISSION (anglais) TA - FIN RELANCES (EN…" at bounding box center [589, 280] width 1178 height 560
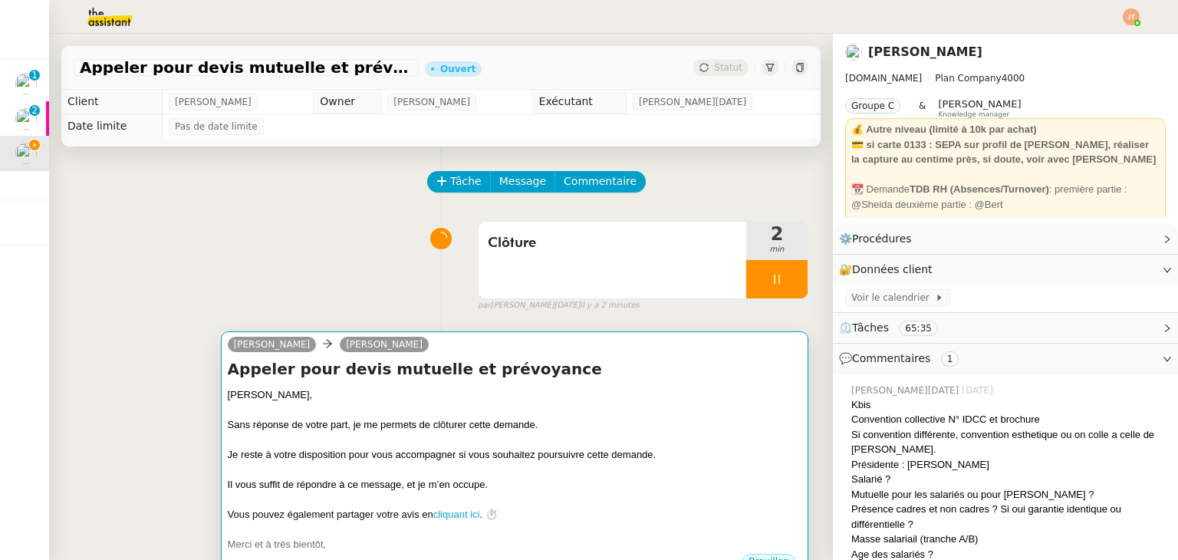
click at [470, 429] on div "Sans réponse de votre part, je me permets de clôturer cette demande." at bounding box center [515, 424] width 574 height 15
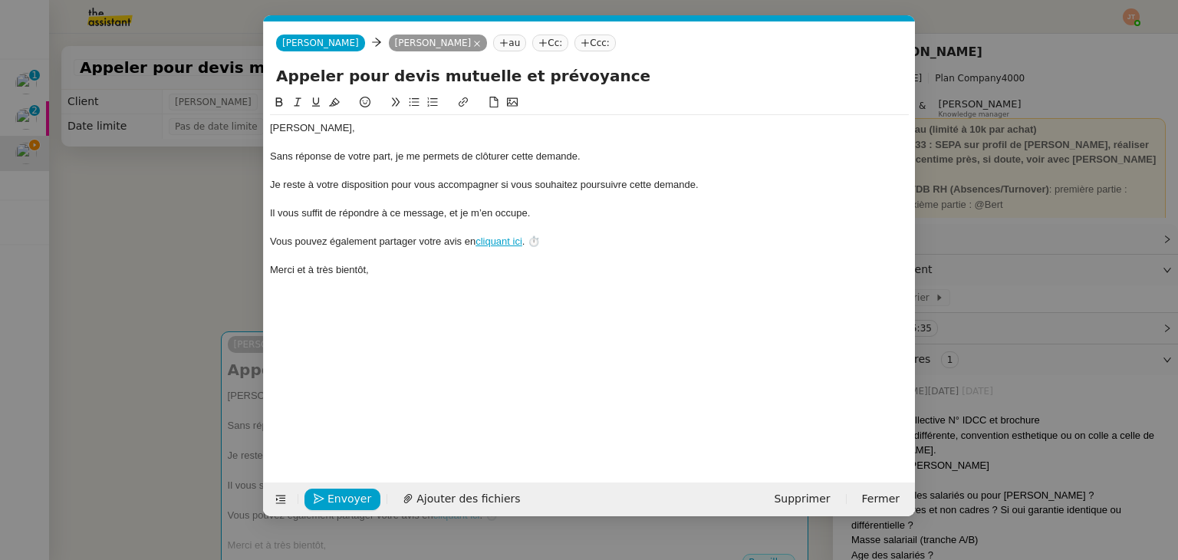
scroll to position [0, 44]
click at [355, 495] on span "Envoyer" at bounding box center [349, 499] width 44 height 18
click at [355, 495] on span "Confirmer l'envoi" at bounding box center [373, 499] width 92 height 18
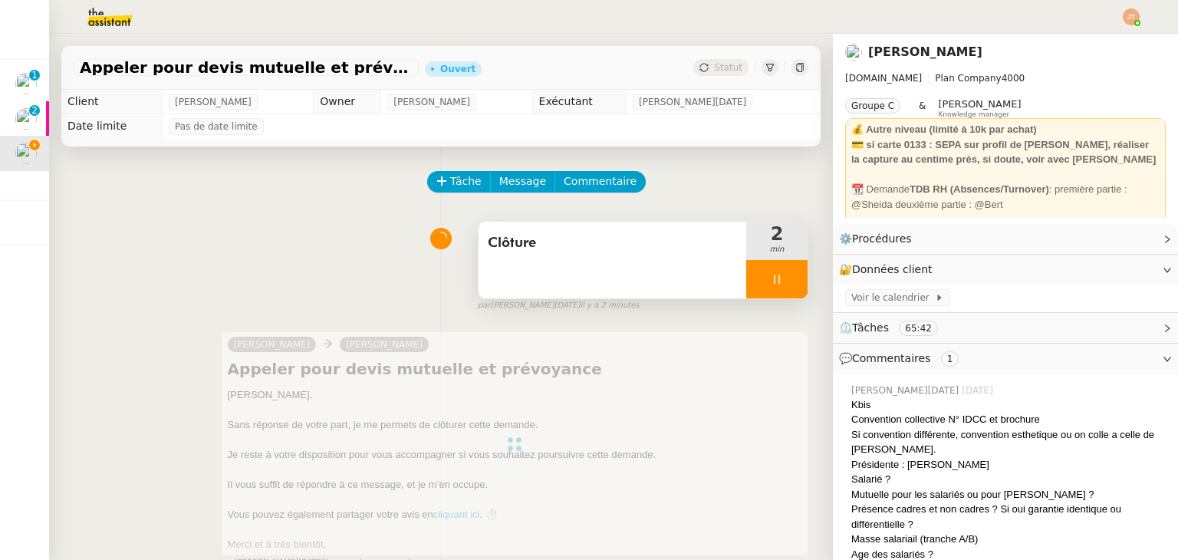
click at [774, 277] on icon at bounding box center [776, 279] width 5 height 9
click at [786, 277] on icon at bounding box center [792, 279] width 12 height 12
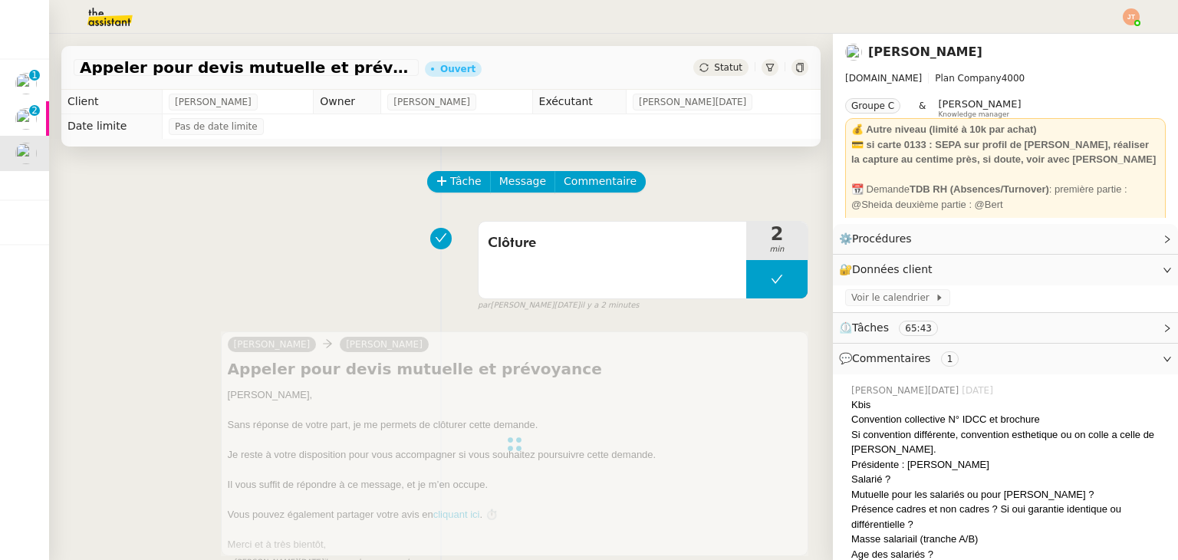
click at [716, 76] on div "Statut" at bounding box center [720, 67] width 55 height 17
click at [718, 93] on td "Jean-Noël De Tinguy" at bounding box center [723, 102] width 195 height 25
click at [710, 76] on div "Statut" at bounding box center [720, 67] width 55 height 17
click at [715, 97] on div "Jean-Noël De Tinguy" at bounding box center [693, 102] width 120 height 17
click at [718, 64] on span "Statut" at bounding box center [728, 67] width 28 height 11
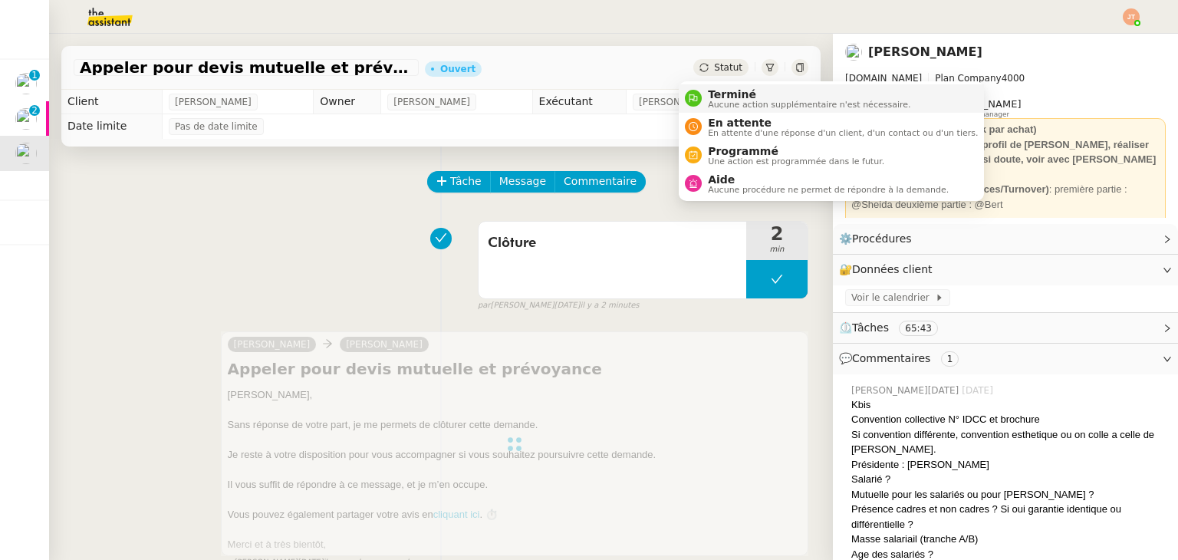
click at [718, 97] on span "Terminé" at bounding box center [809, 94] width 202 height 12
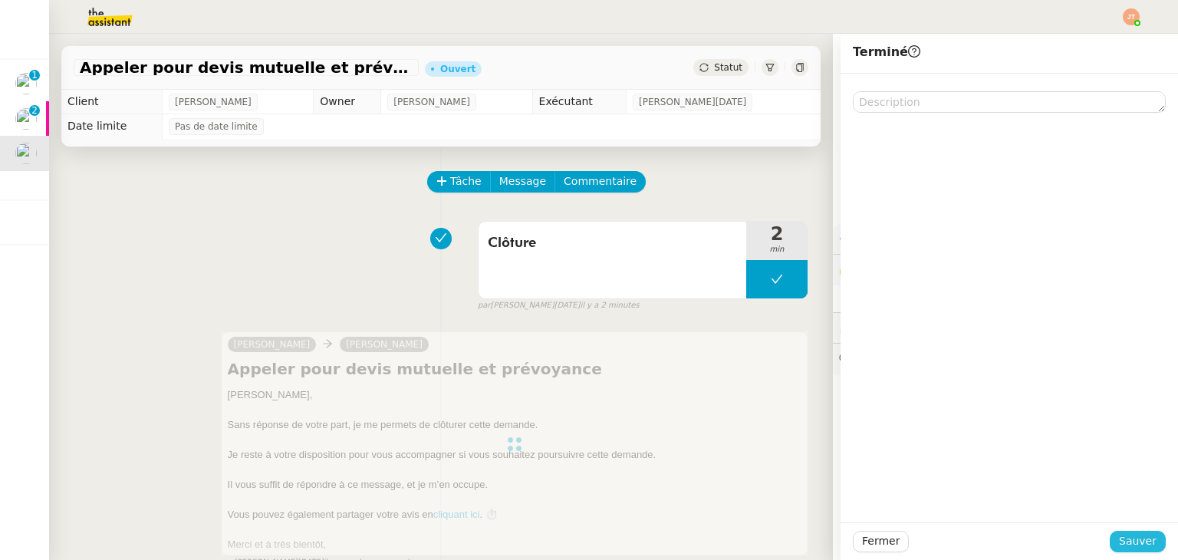
click at [1140, 541] on span "Sauver" at bounding box center [1138, 541] width 38 height 18
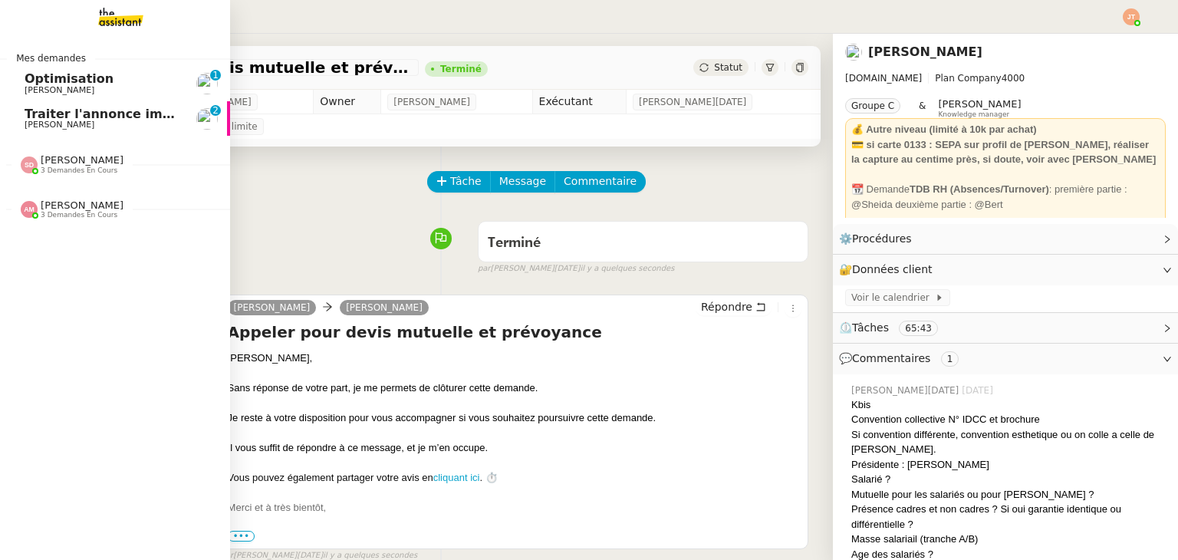
click at [58, 118] on span "Traiter l'annonce immobilière" at bounding box center [126, 114] width 203 height 15
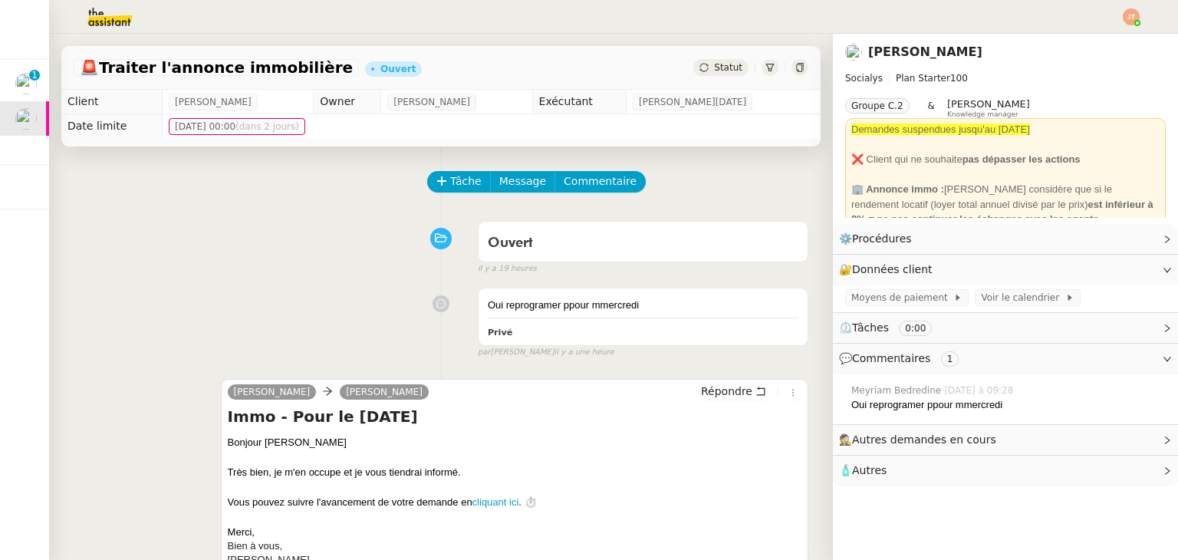
click at [337, 222] on div "Ouvert false il y a 19 heures" at bounding box center [441, 244] width 735 height 61
click at [432, 307] on nz-avatar at bounding box center [440, 303] width 17 height 17
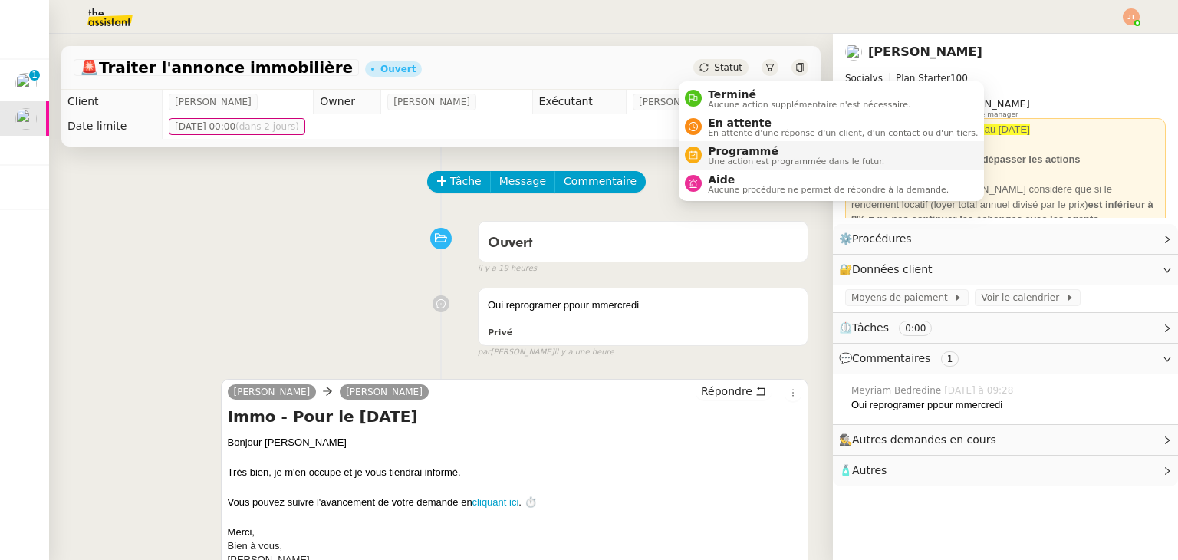
click at [733, 163] on span "Une action est programmée dans le futur." at bounding box center [796, 161] width 176 height 8
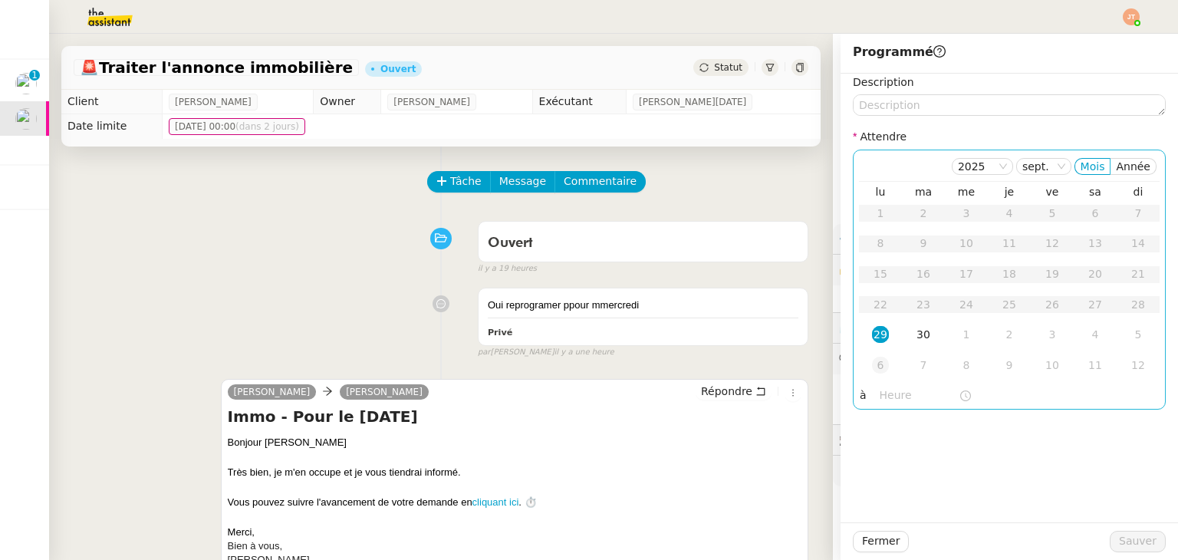
click at [872, 371] on div "6" at bounding box center [880, 365] width 17 height 17
click at [885, 401] on input "text" at bounding box center [919, 395] width 79 height 18
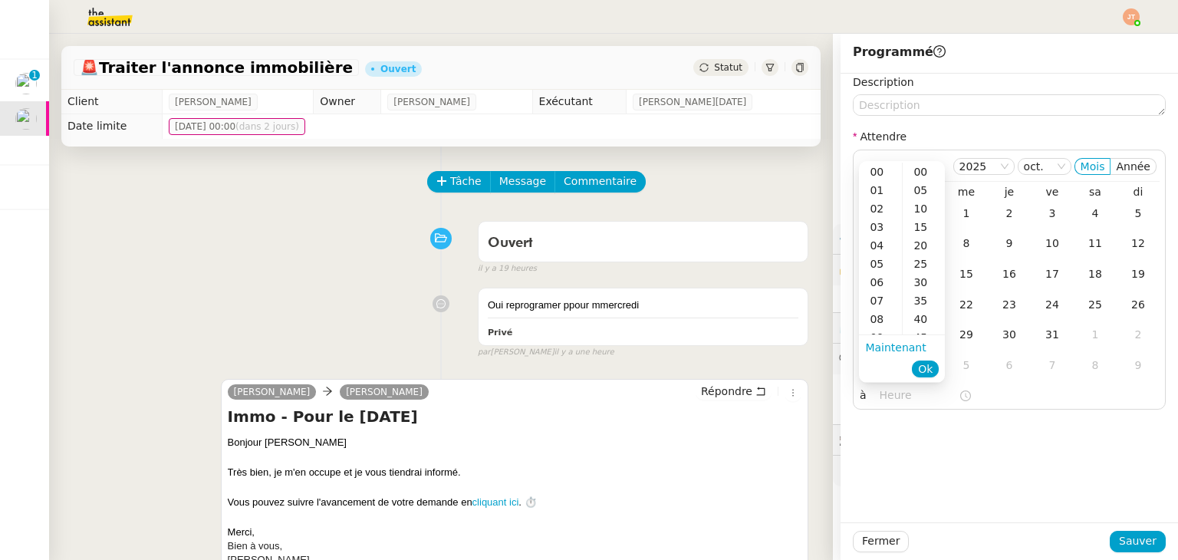
click at [882, 335] on ul "Maintenant Ok" at bounding box center [902, 358] width 86 height 46
click at [923, 320] on div "40" at bounding box center [924, 319] width 42 height 18
drag, startPoint x: 870, startPoint y: 314, endPoint x: 891, endPoint y: 249, distance: 67.7
click at [870, 313] on div "09" at bounding box center [880, 307] width 43 height 18
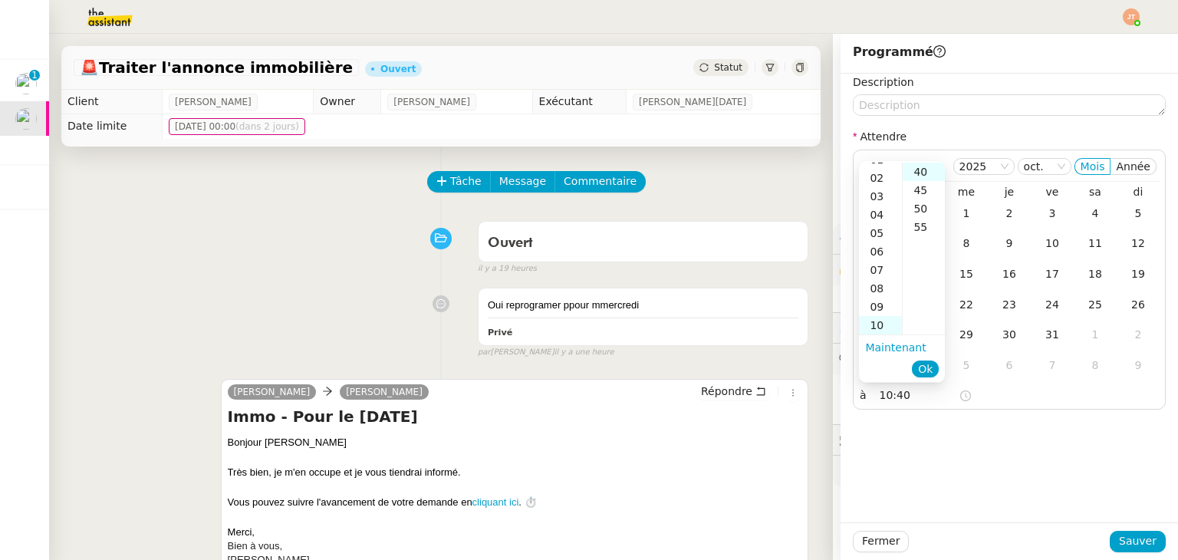
type input "09:40"
click at [914, 172] on div "40" at bounding box center [924, 172] width 42 height 18
click at [932, 369] on span "Ok" at bounding box center [925, 368] width 15 height 15
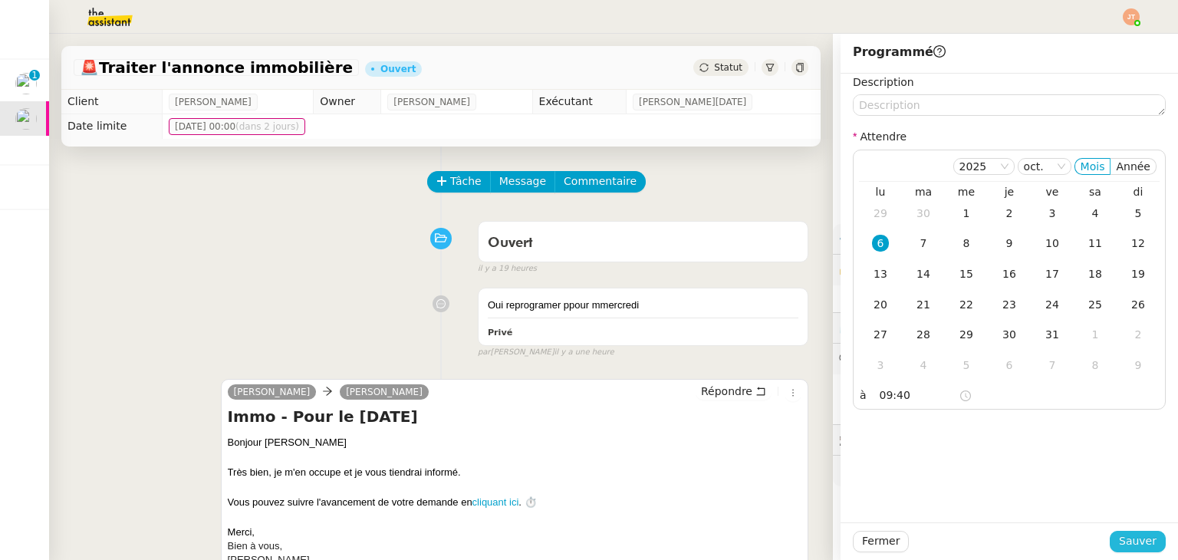
click at [1126, 550] on span "Sauver" at bounding box center [1138, 541] width 38 height 18
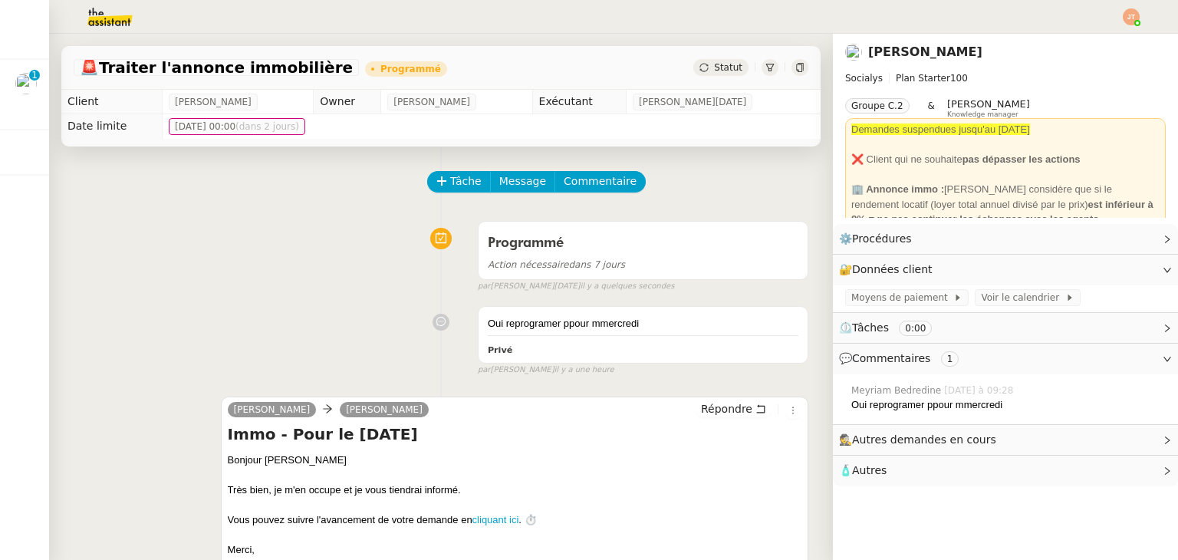
click at [1138, 19] on img at bounding box center [1131, 16] width 17 height 17
click at [1095, 41] on li "Suivi" at bounding box center [1090, 43] width 100 height 21
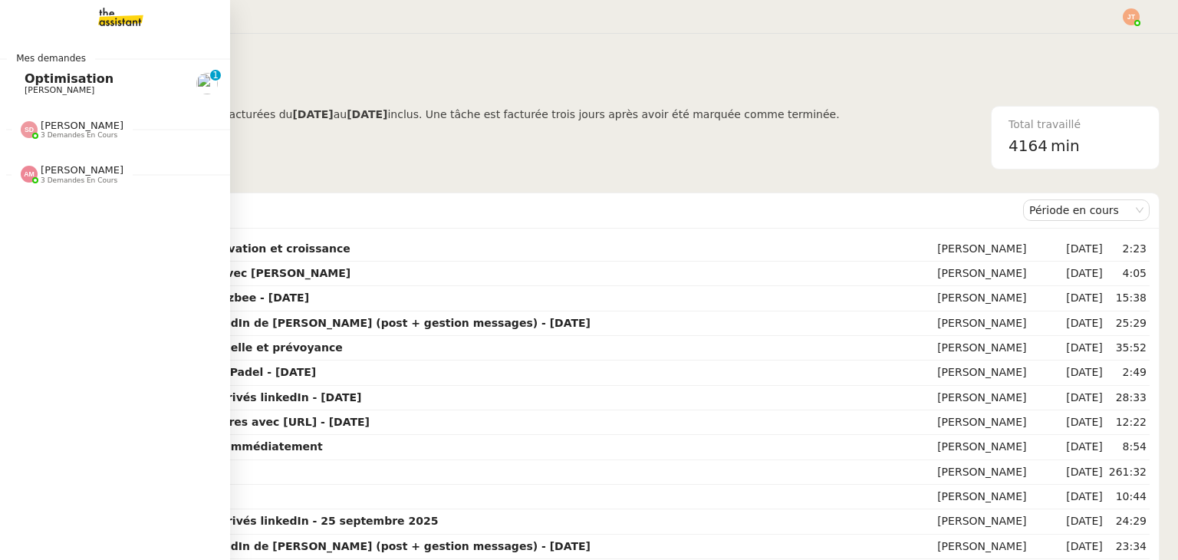
click at [67, 139] on span "3 demandes en cours" at bounding box center [79, 135] width 77 height 8
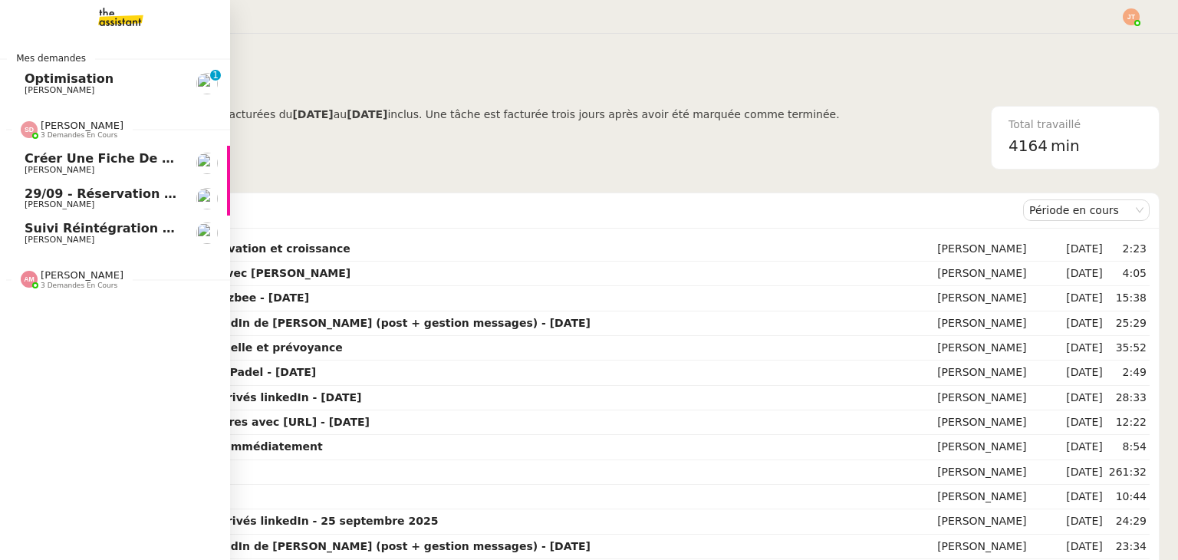
click at [67, 139] on span "3 demandes en cours" at bounding box center [79, 135] width 77 height 8
